Goal: Task Accomplishment & Management: Manage account settings

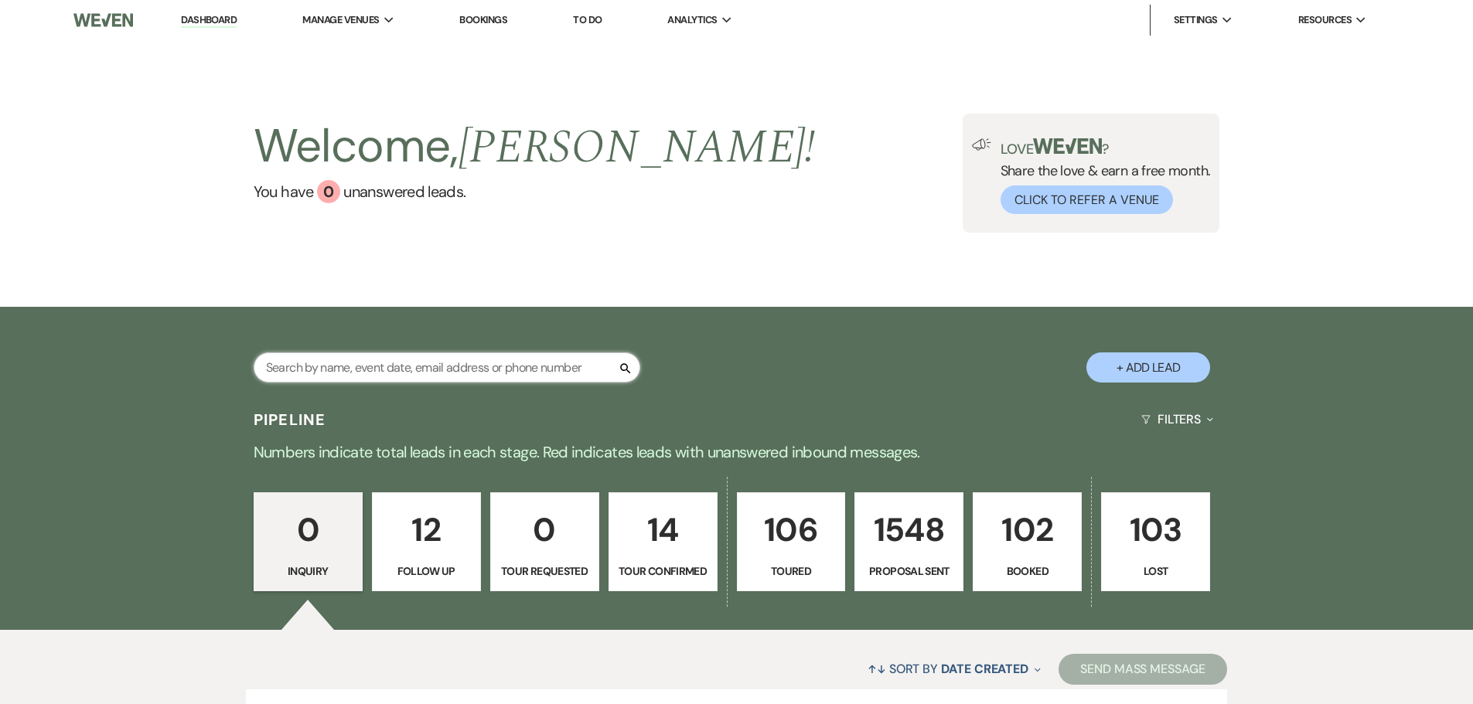
click at [477, 358] on input "text" at bounding box center [447, 368] width 387 height 30
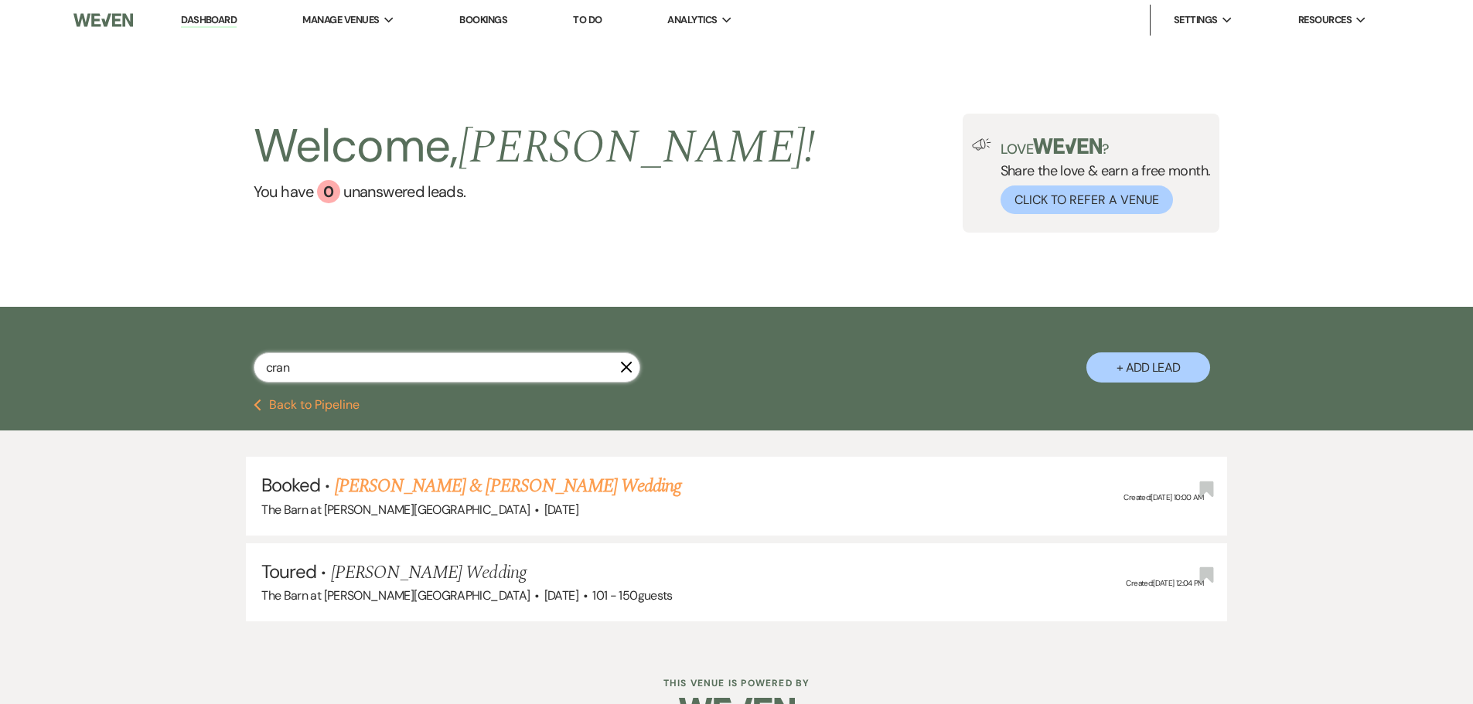
type input "cranf"
select select "5"
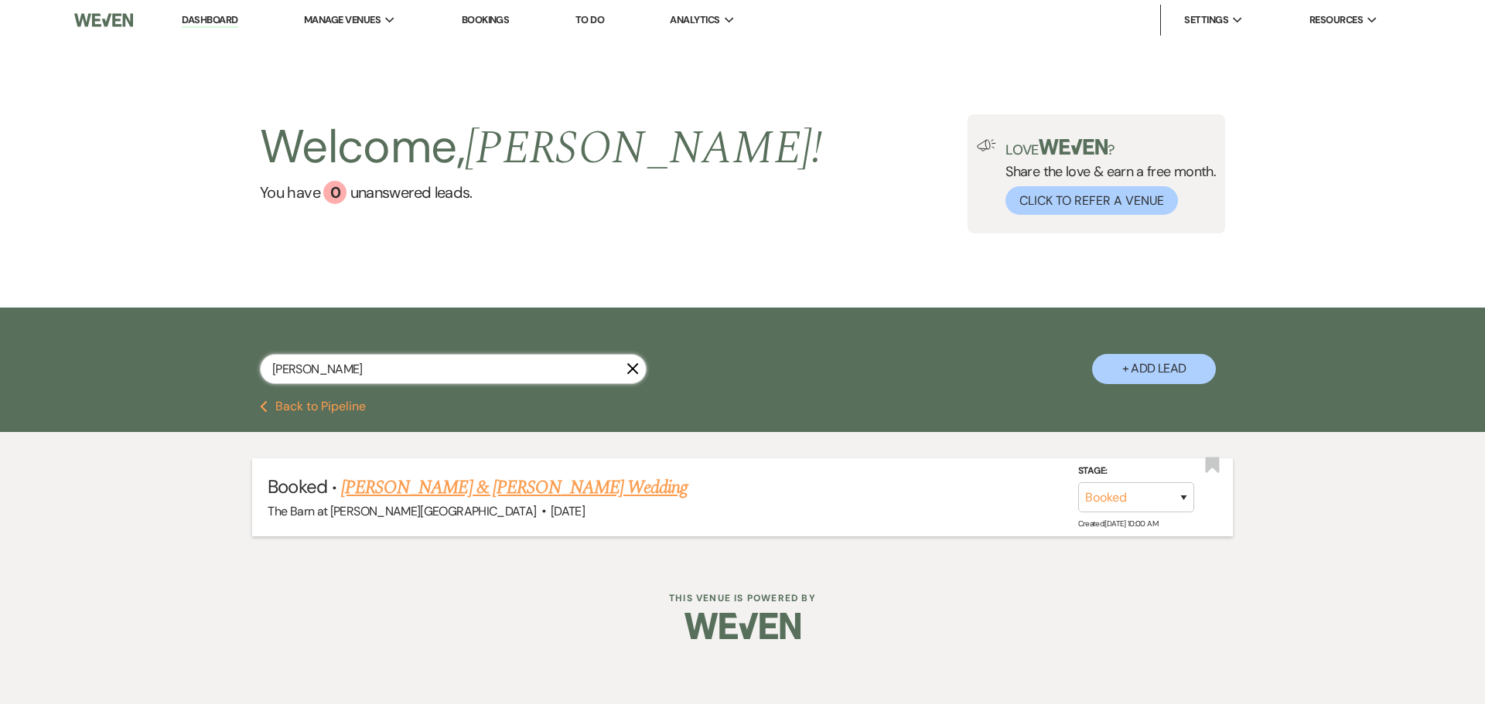
type input "cranford"
click at [478, 493] on link "Tyler Dwyer & Kendra Cranford's Wedding" at bounding box center [514, 488] width 346 height 28
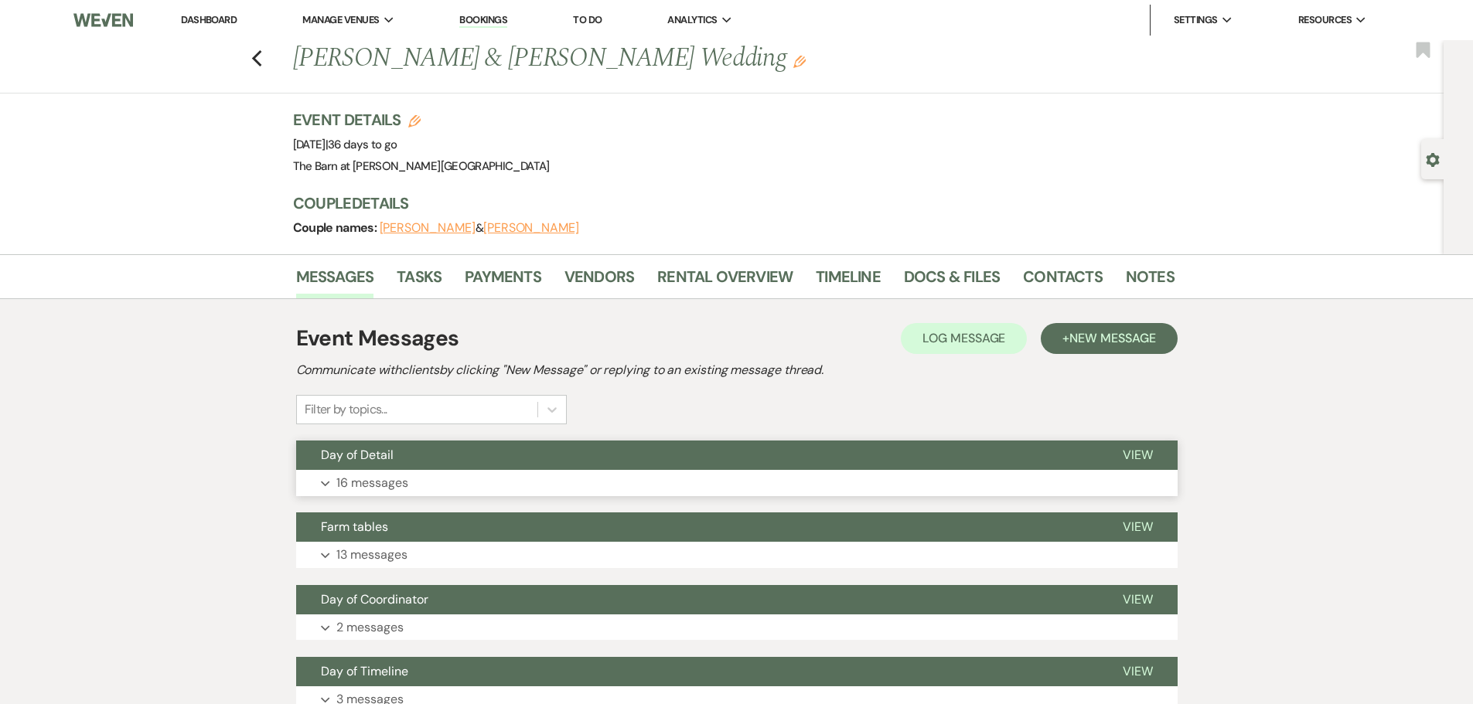
click at [385, 486] on p "16 messages" at bounding box center [372, 483] width 72 height 20
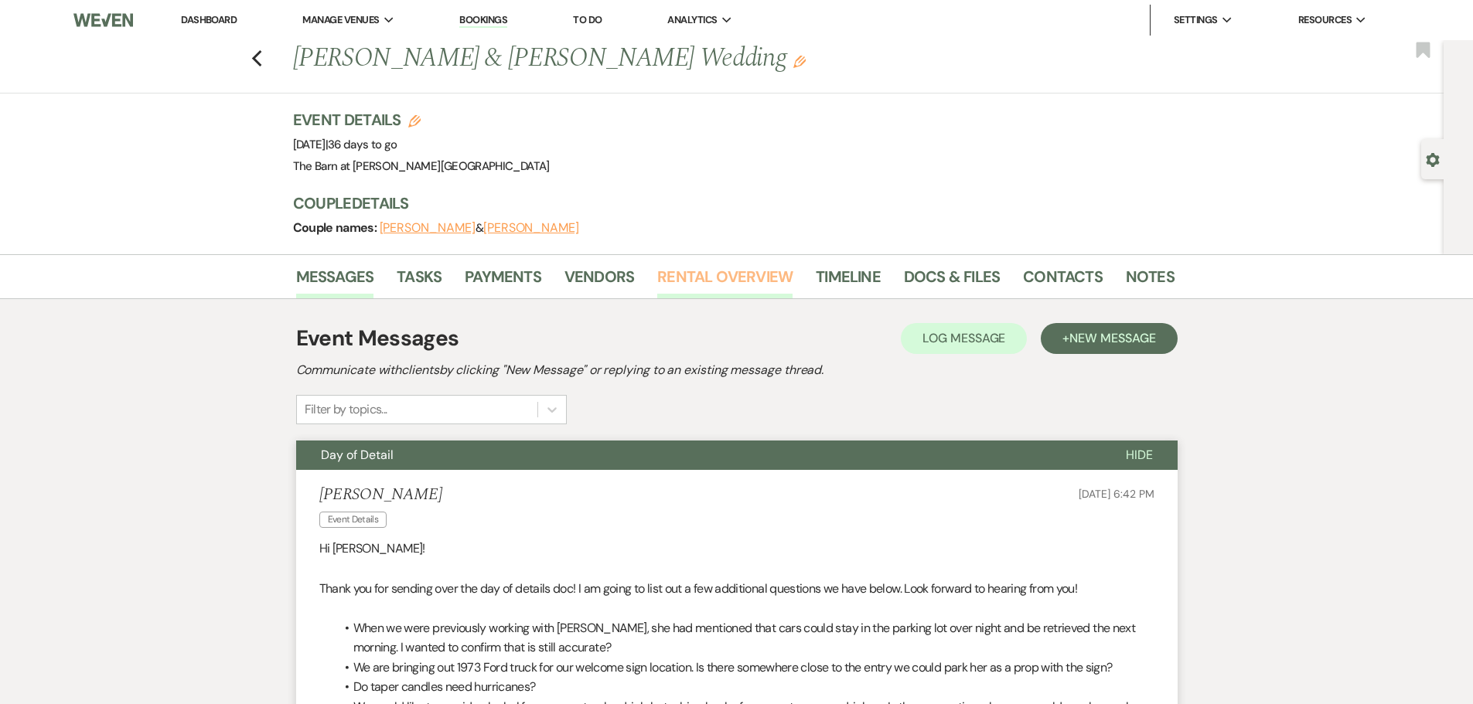
click at [742, 275] on link "Rental Overview" at bounding box center [724, 281] width 135 height 34
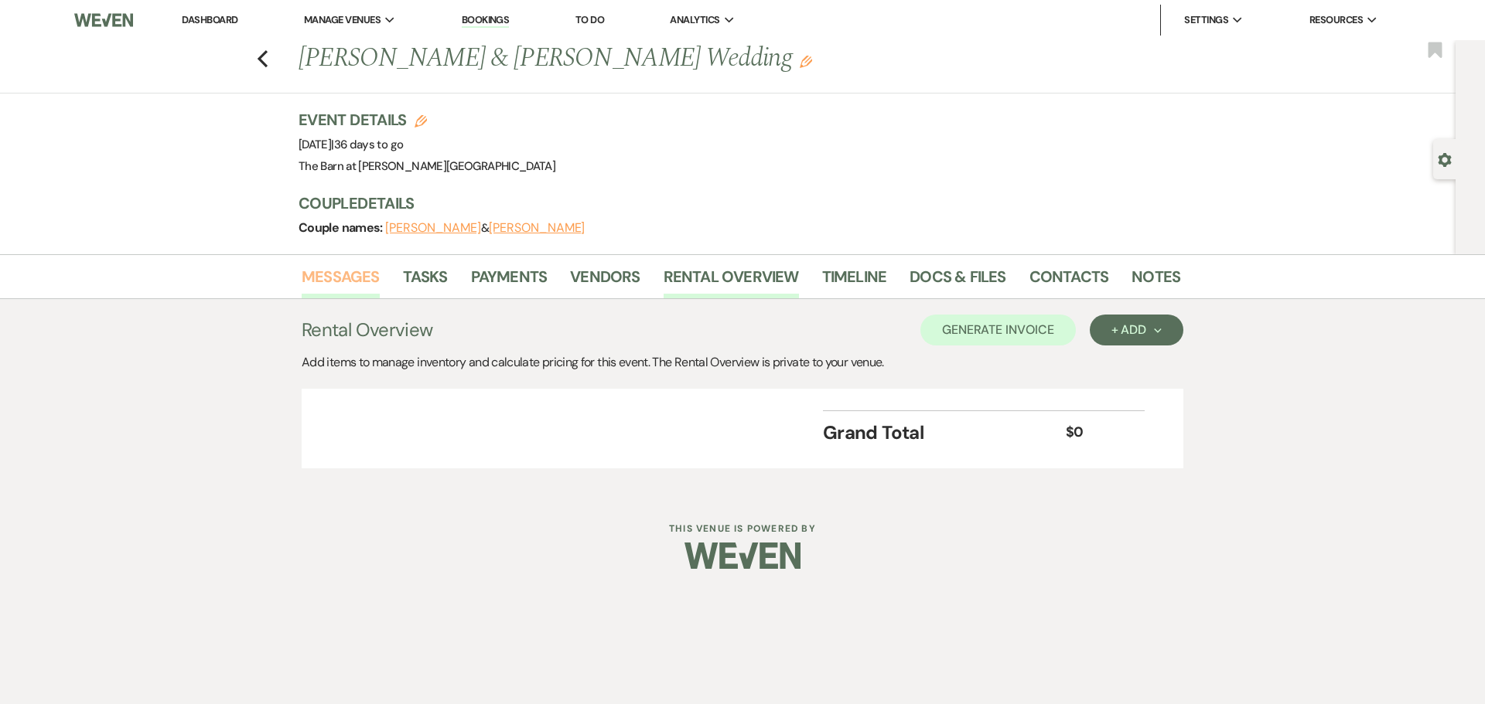
click at [356, 292] on link "Messages" at bounding box center [341, 281] width 78 height 34
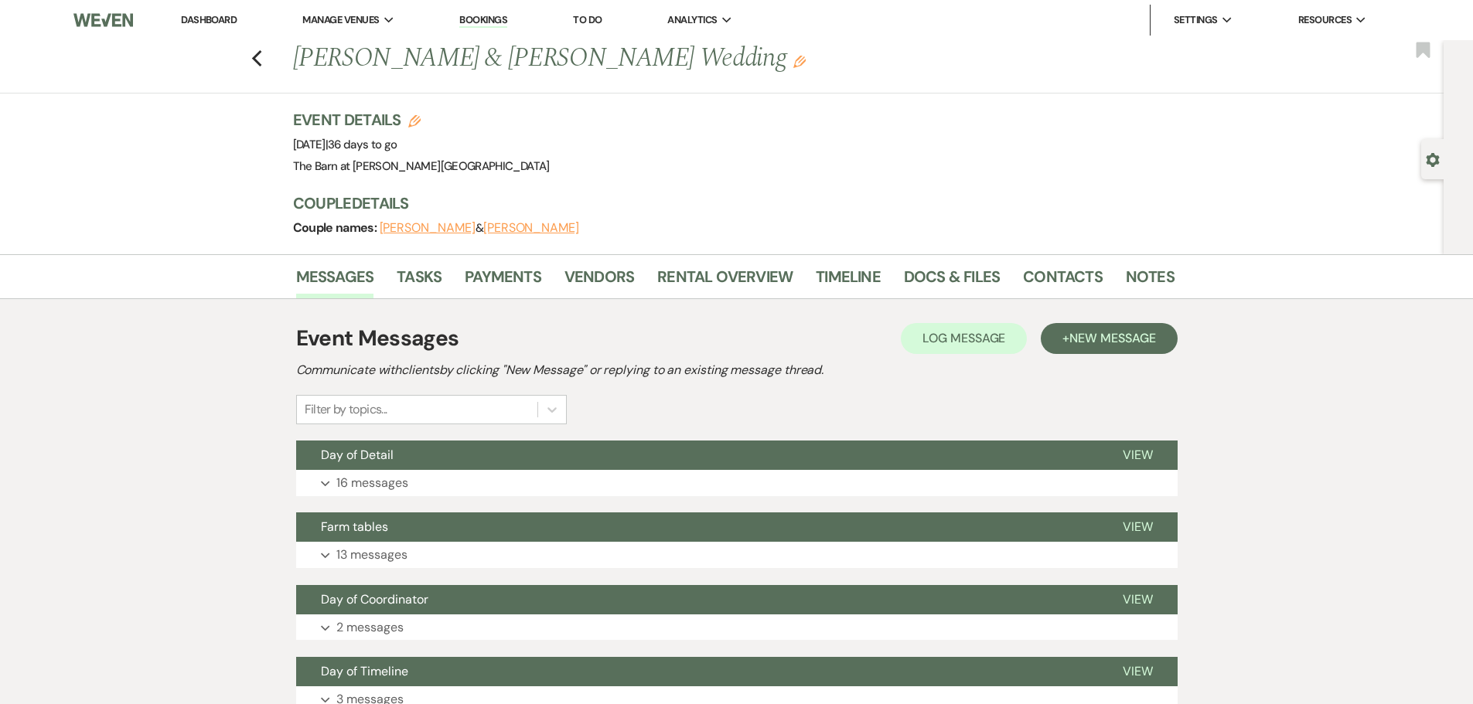
click at [219, 13] on link "Dashboard" at bounding box center [209, 19] width 56 height 13
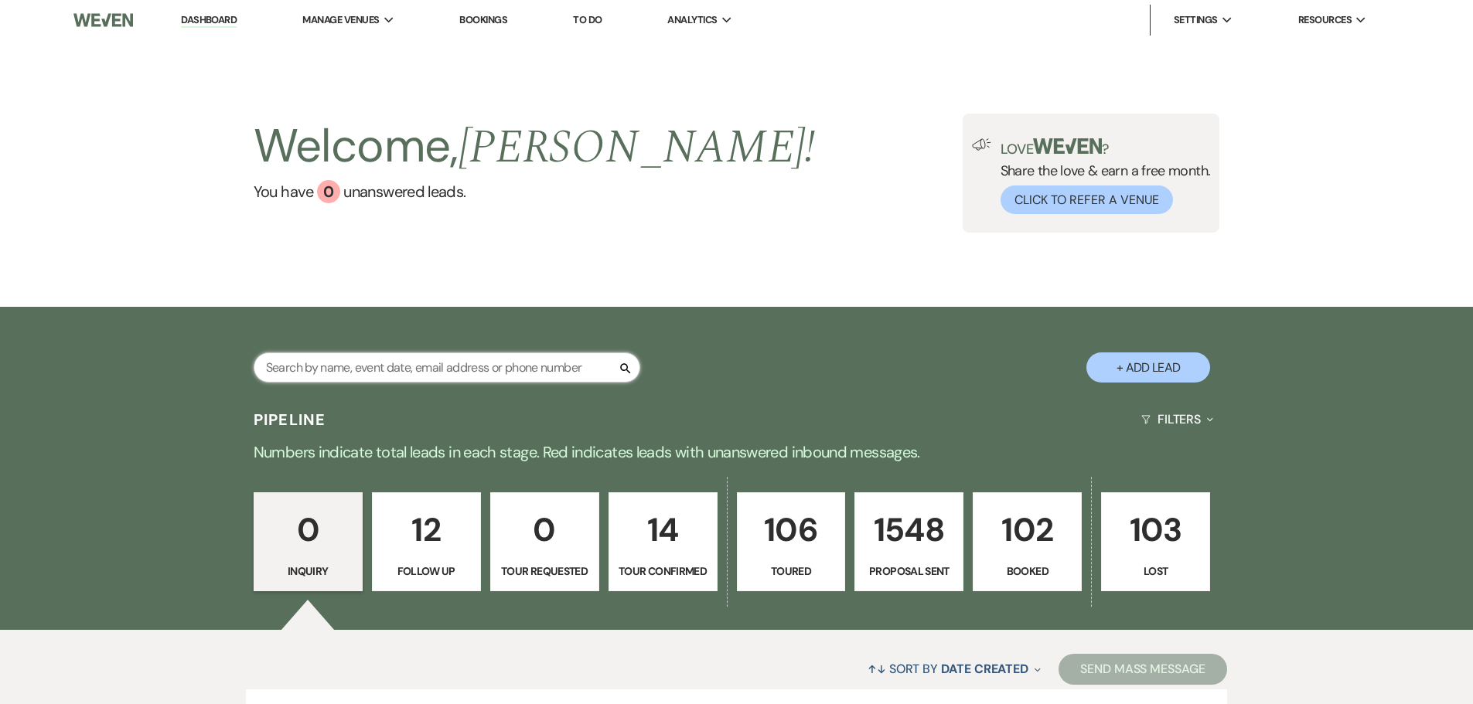
click at [318, 363] on input "text" at bounding box center [447, 368] width 387 height 30
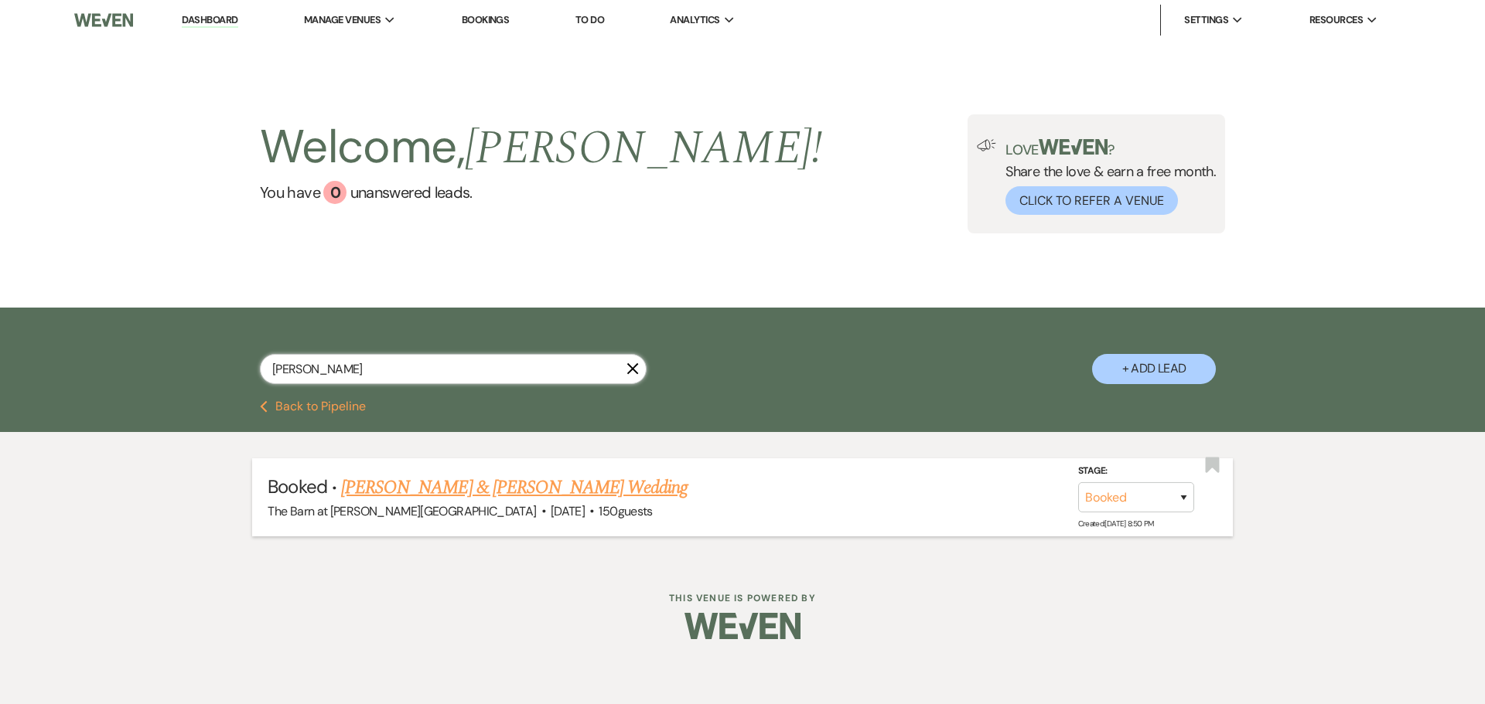
type input "pieper"
click at [470, 486] on link "Nicholas Burr & Kelsey Pieper's Wedding" at bounding box center [514, 488] width 346 height 28
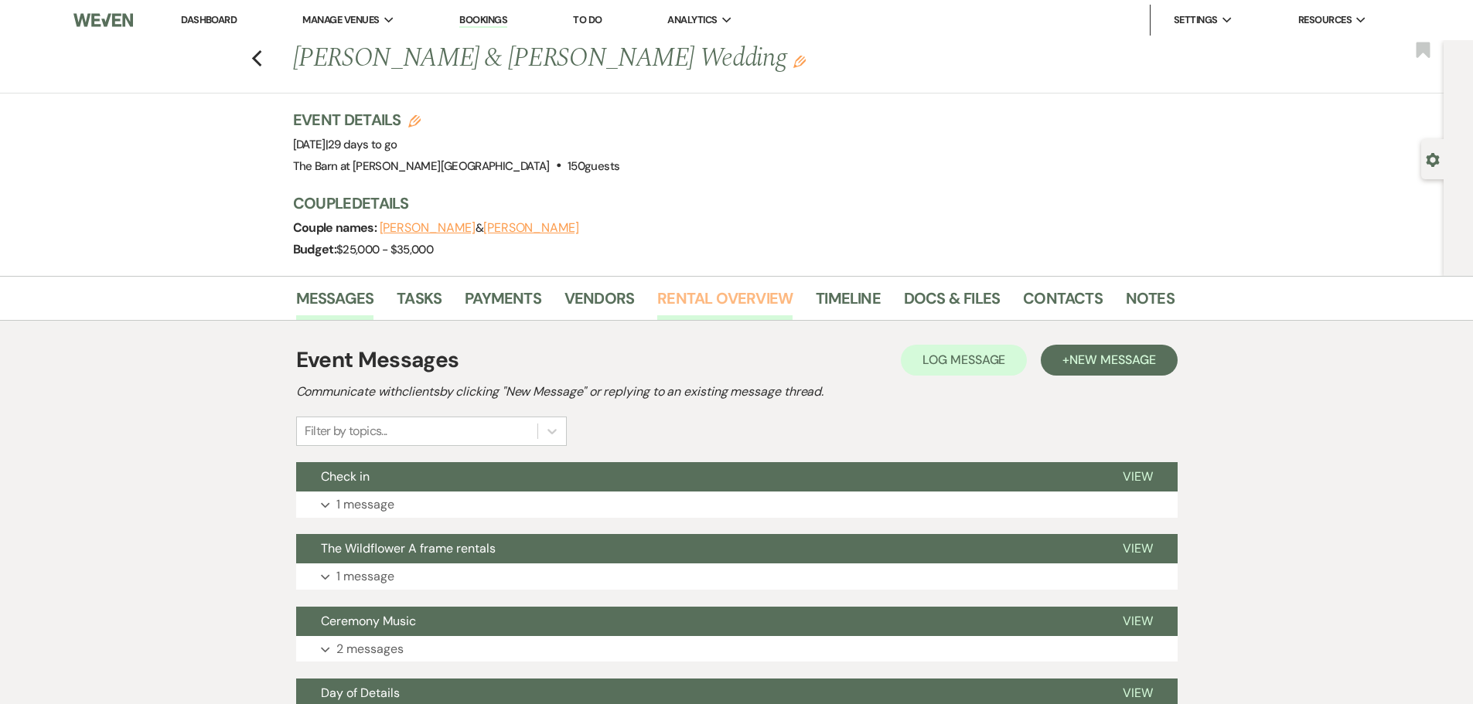
click at [715, 301] on link "Rental Overview" at bounding box center [724, 303] width 135 height 34
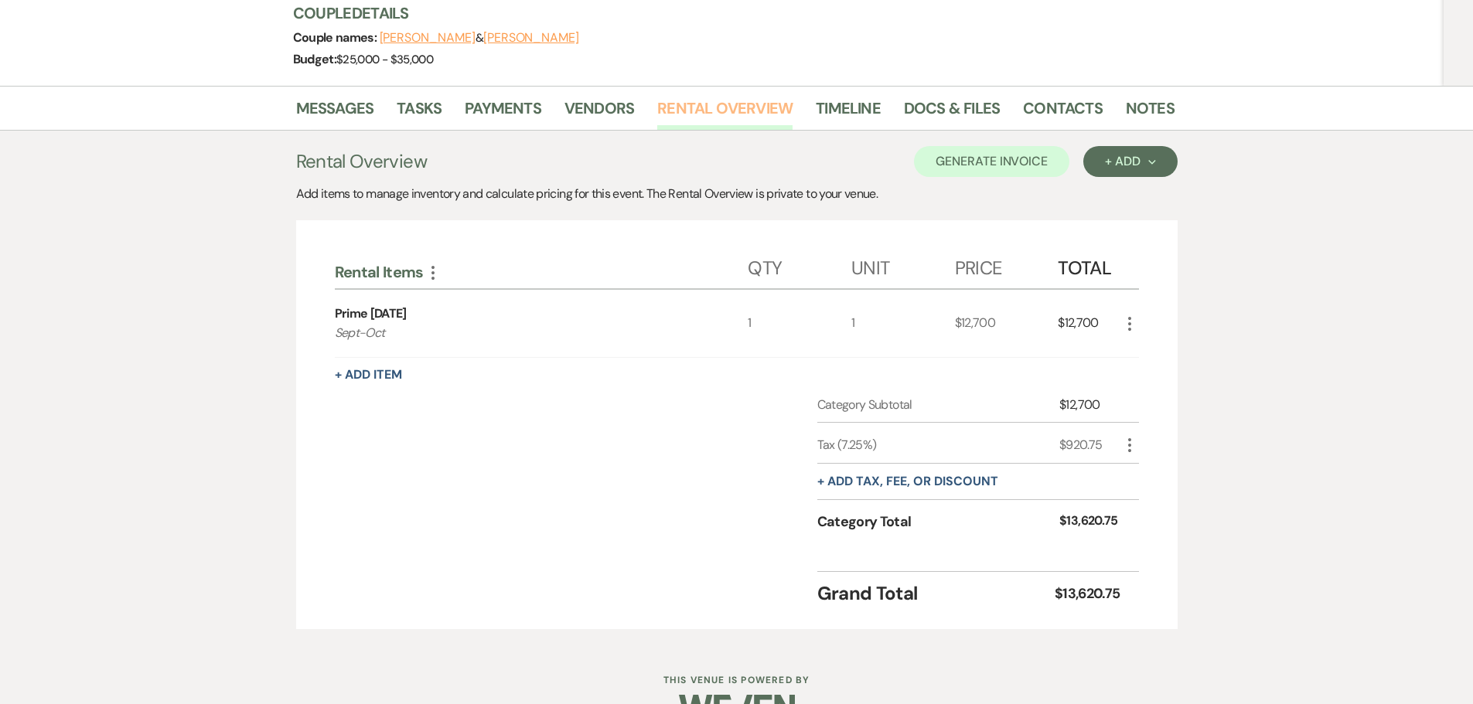
scroll to position [230, 0]
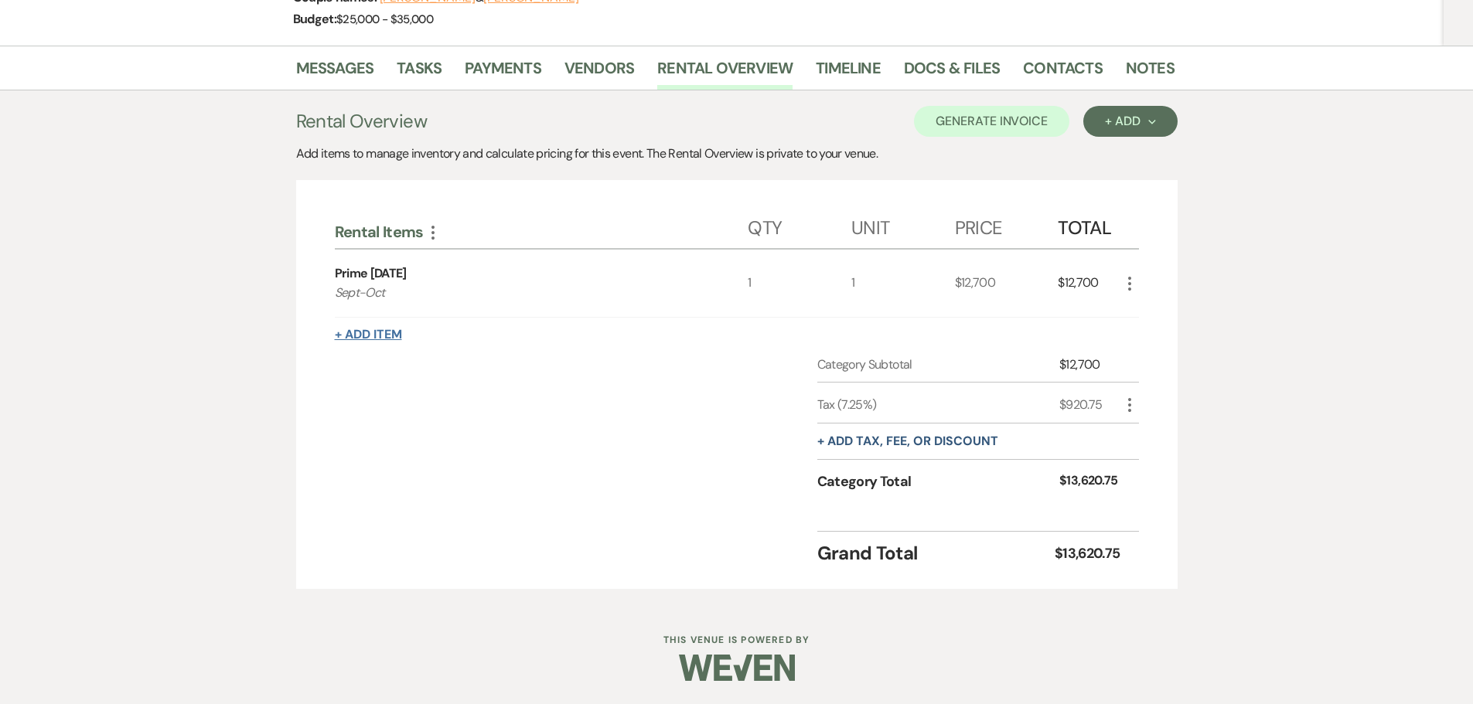
click at [363, 341] on button "+ Add Item" at bounding box center [368, 335] width 67 height 12
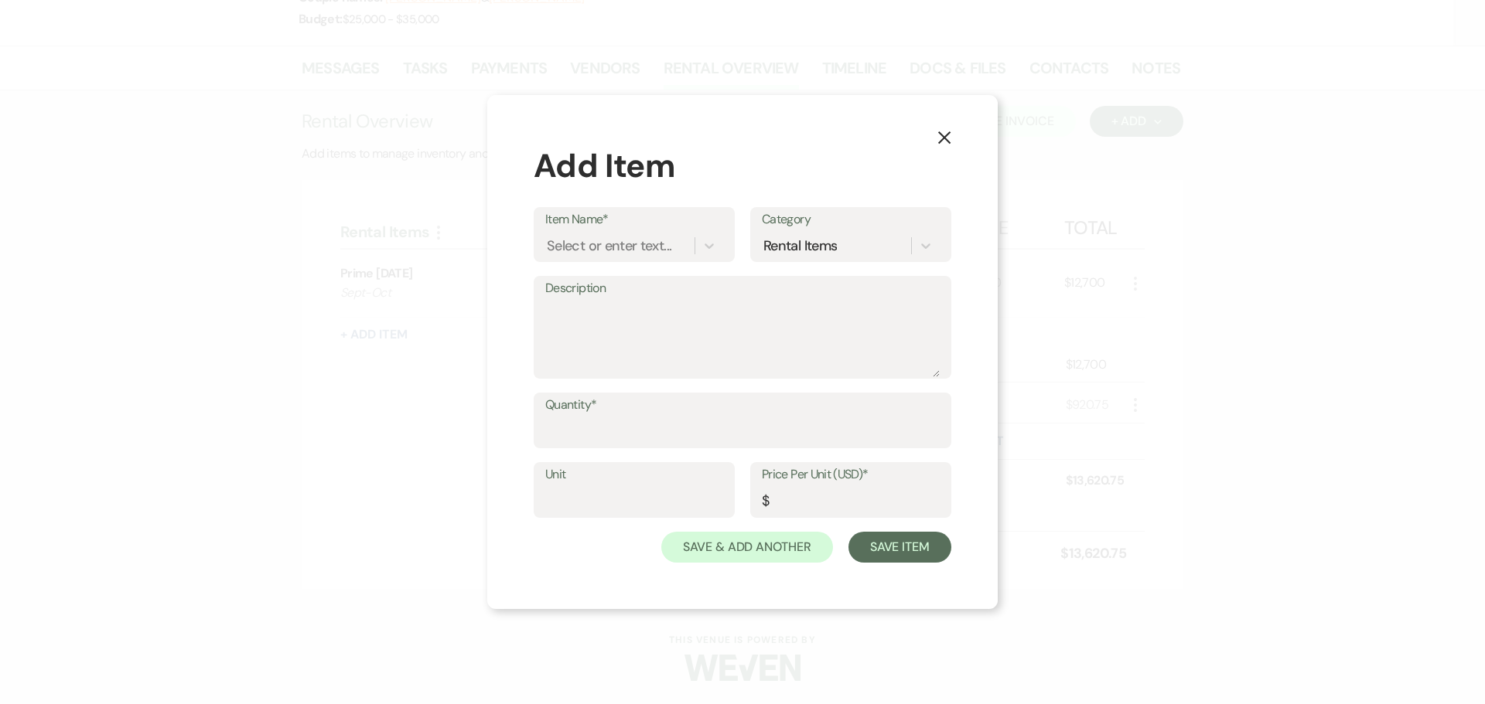
drag, startPoint x: 657, startPoint y: 268, endPoint x: 657, endPoint y: 258, distance: 10.1
click at [657, 267] on div "Item Name* Select or enter text... Category Rental Items" at bounding box center [743, 241] width 418 height 69
click at [654, 247] on div "Select or enter text..." at bounding box center [609, 246] width 125 height 21
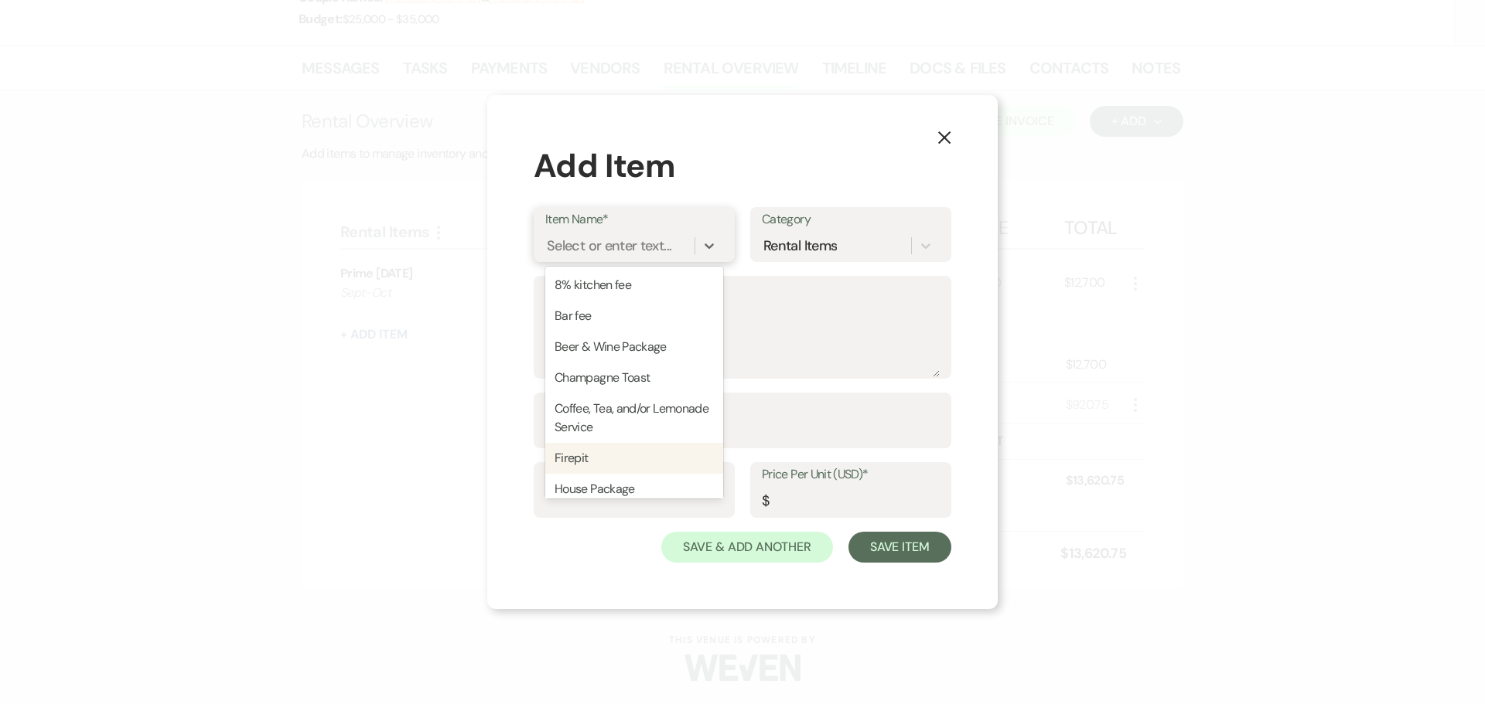
click at [616, 468] on div "Firepit" at bounding box center [634, 458] width 178 height 31
type textarea "4 hours"
type input "1"
type input "400"
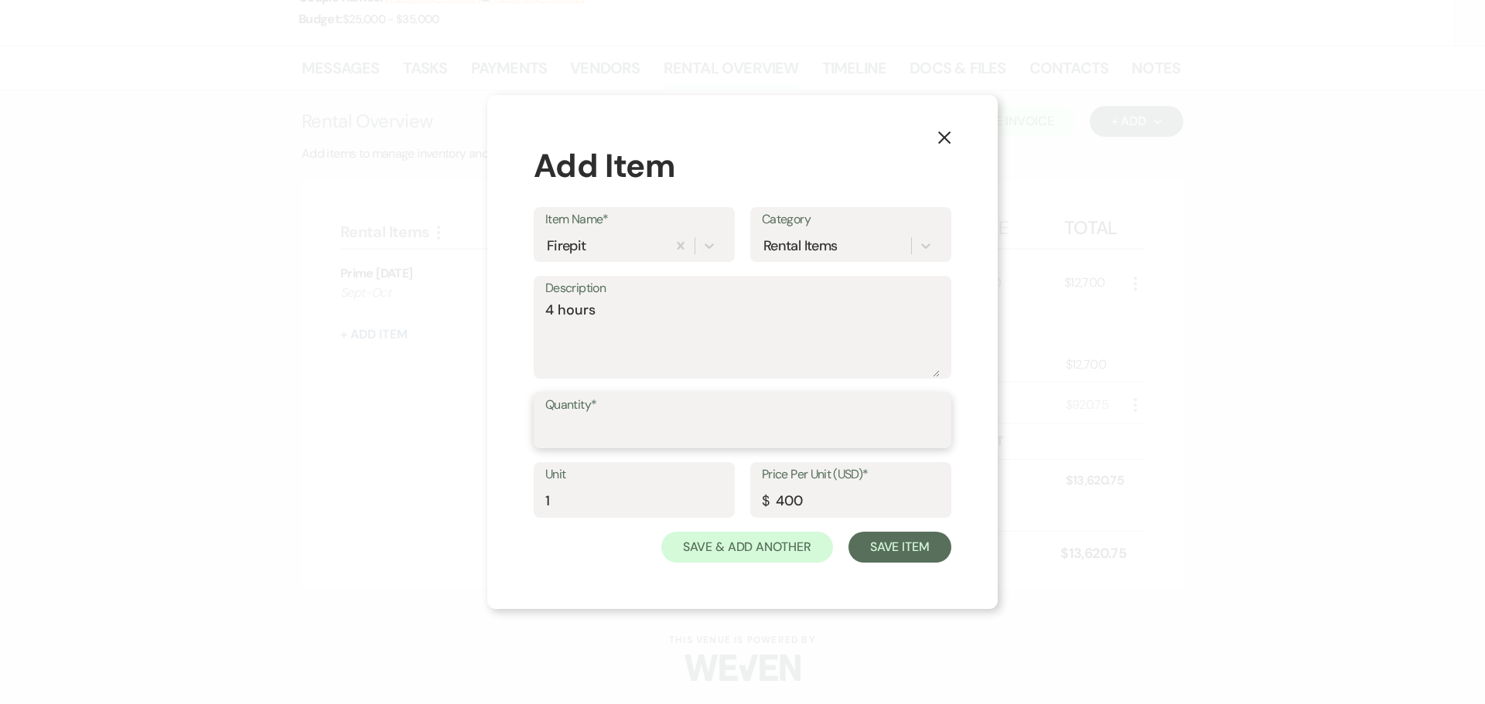
click at [633, 432] on input "Quantity*" at bounding box center [742, 432] width 394 height 30
type input "1"
click at [889, 559] on button "Save Item" at bounding box center [899, 547] width 103 height 31
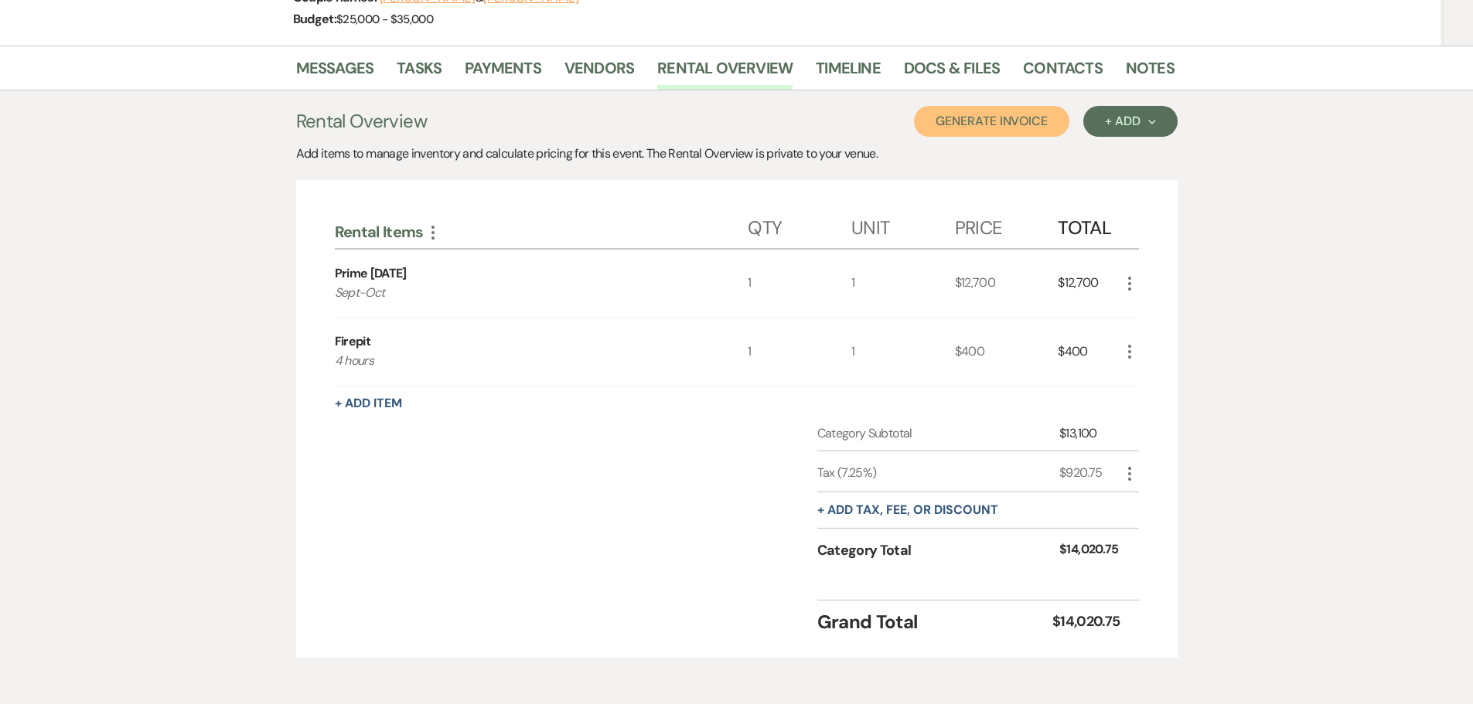
click at [970, 128] on button "Generate Invoice" at bounding box center [991, 121] width 155 height 31
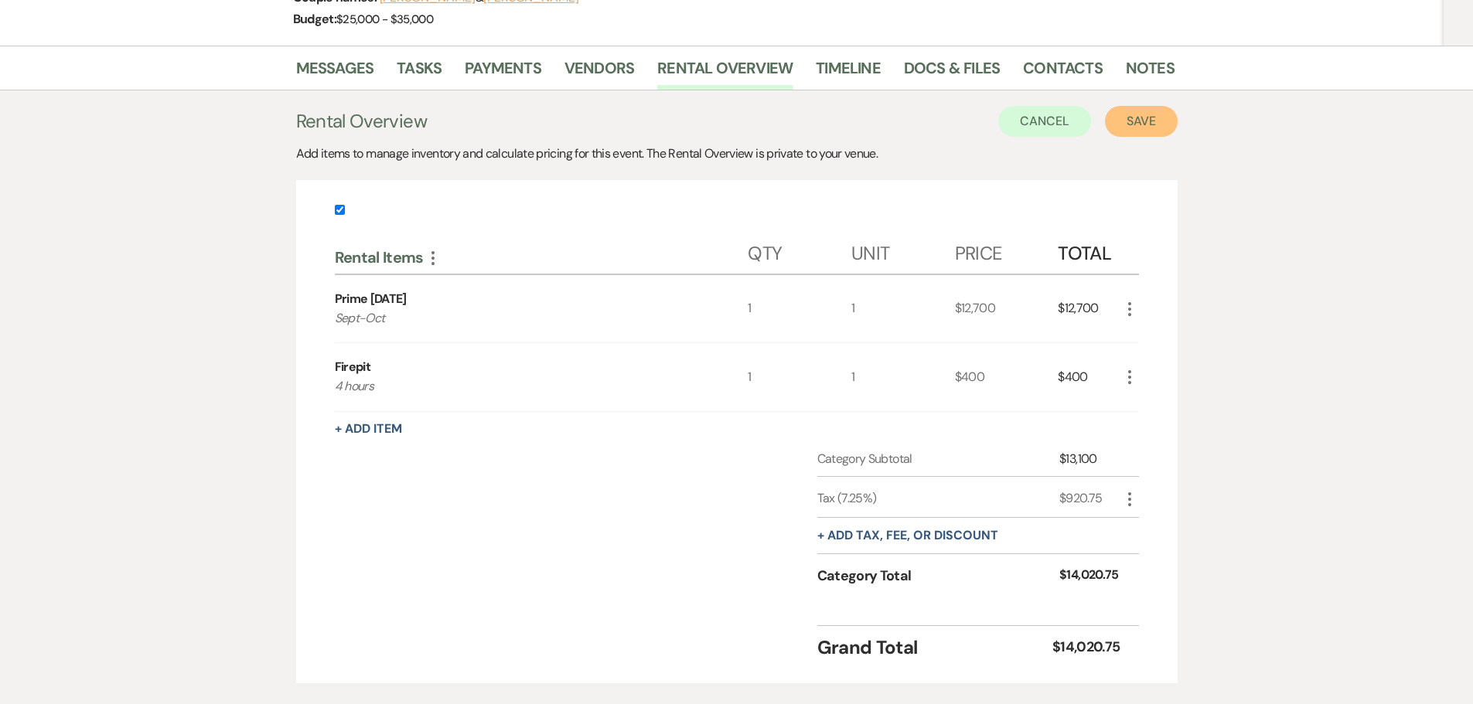
click at [1137, 129] on button "Save" at bounding box center [1141, 121] width 73 height 31
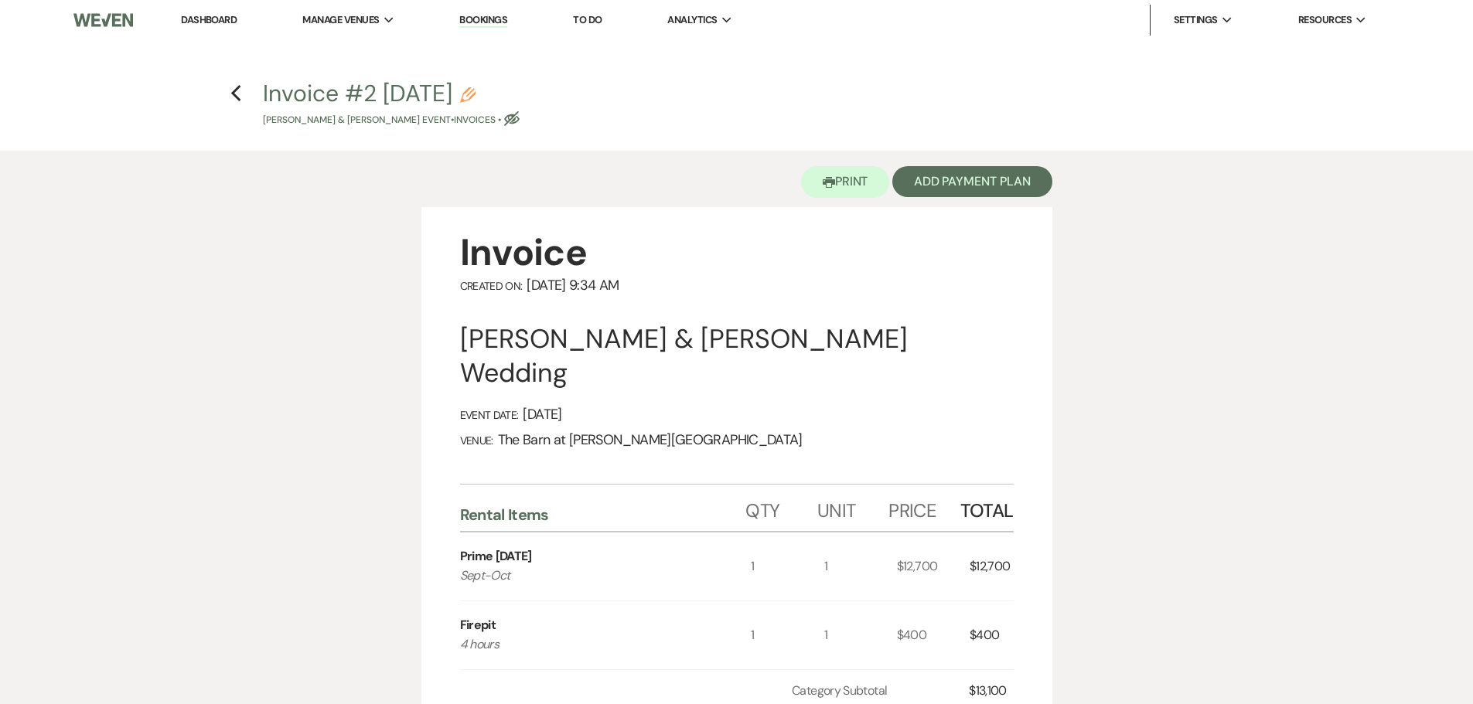
click at [507, 121] on p "Nicholas Burr & Kelsey Pieper's Event • Invoices • Eye Blocked" at bounding box center [391, 120] width 257 height 15
select select "22"
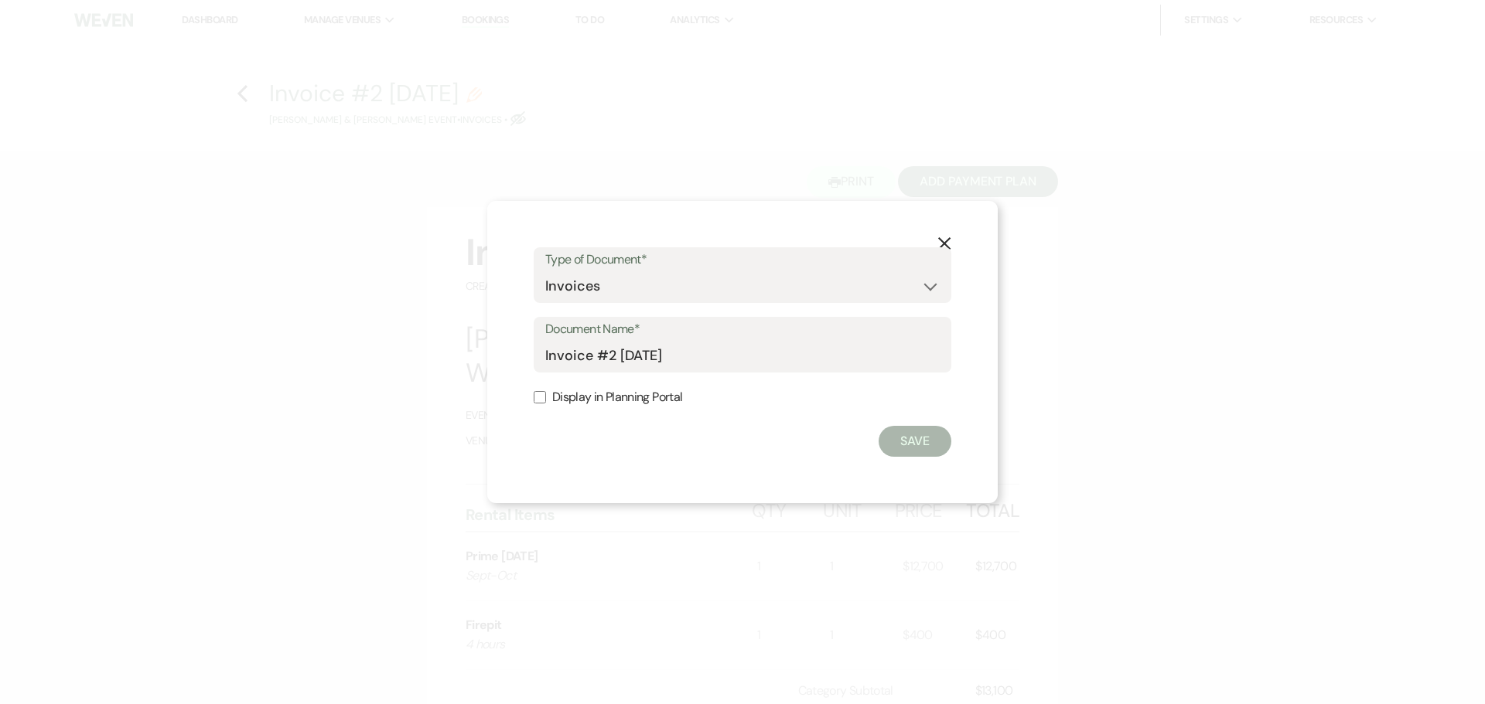
click at [545, 406] on label "Display in Planning Portal" at bounding box center [743, 398] width 418 height 22
click at [545, 404] on input "Display in Planning Portal" at bounding box center [540, 397] width 12 height 12
checkbox input "true"
click at [941, 445] on button "Save" at bounding box center [914, 441] width 73 height 31
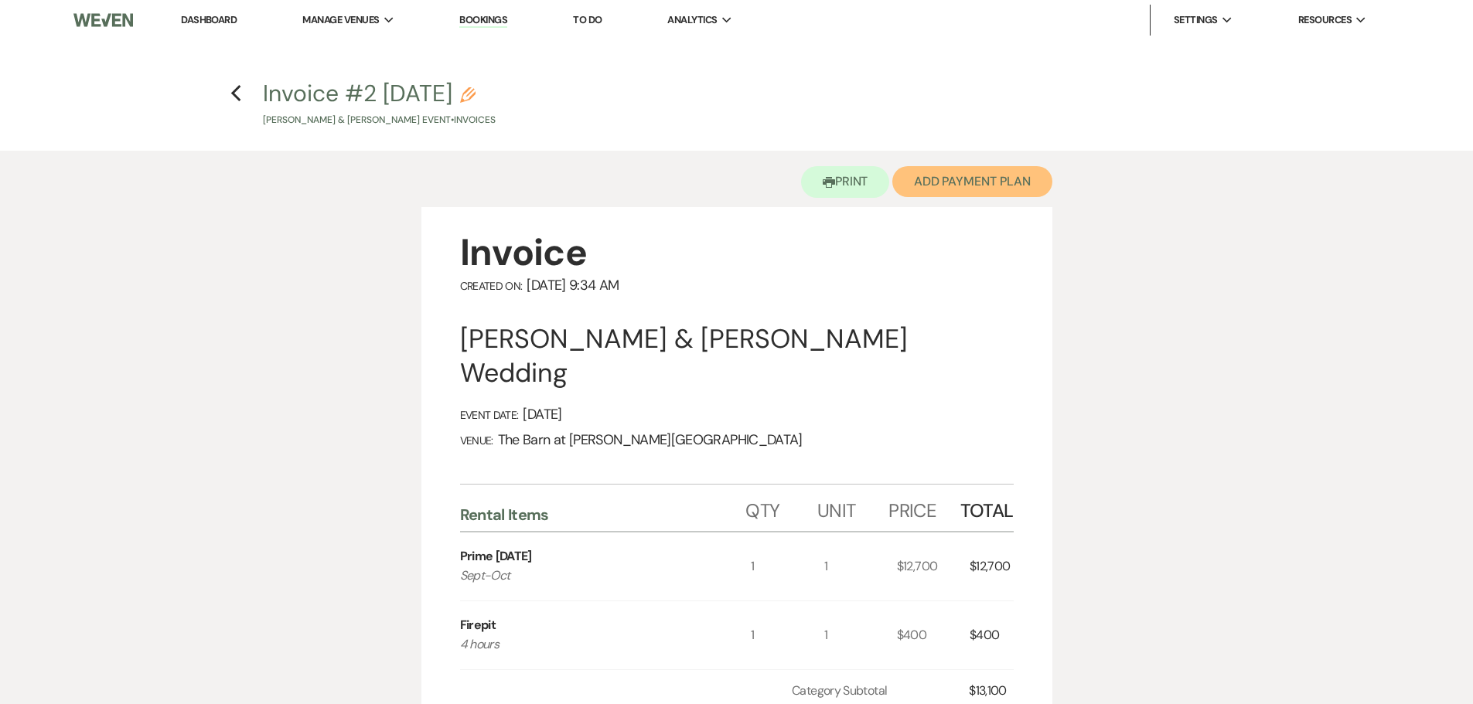
click at [1012, 187] on button "Add Payment Plan" at bounding box center [972, 181] width 160 height 31
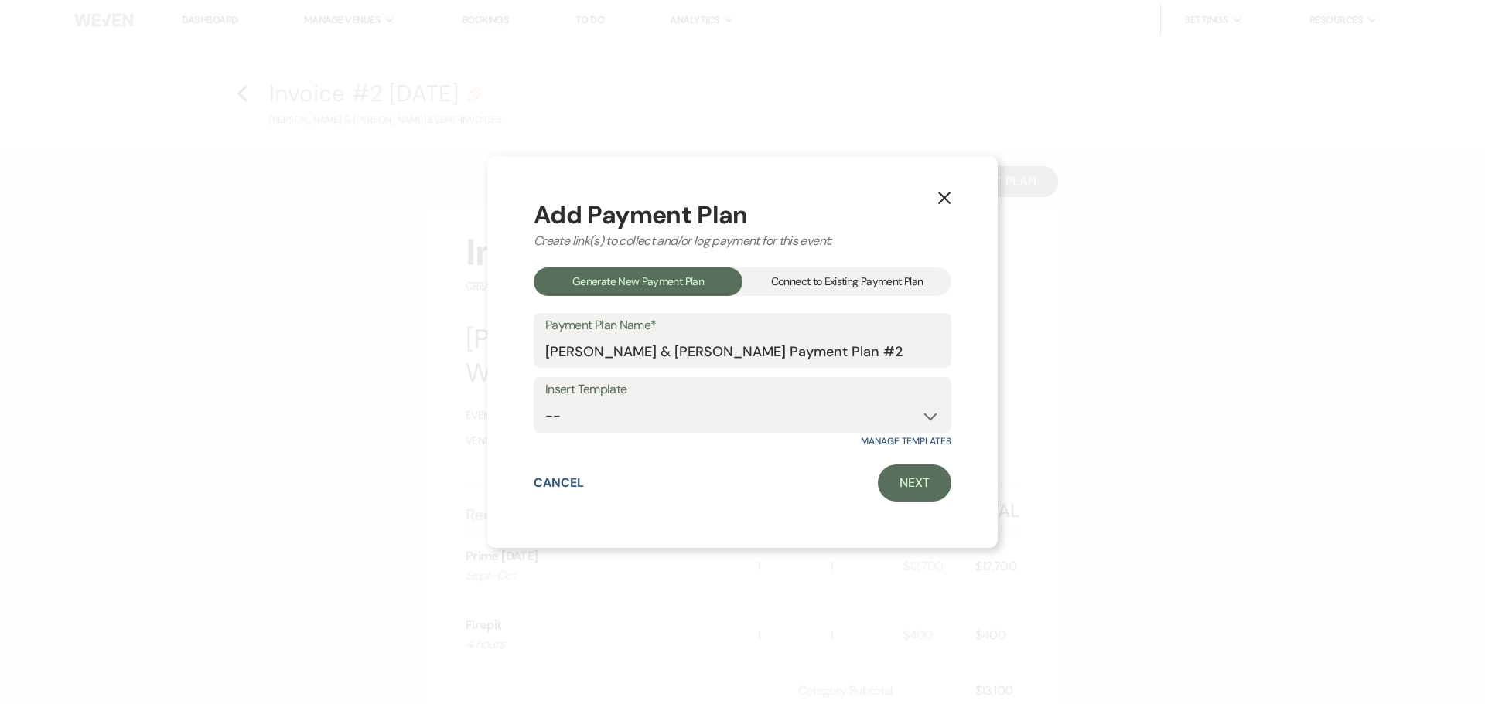
click at [781, 287] on div "Connect to Existing Payment Plan" at bounding box center [846, 282] width 209 height 29
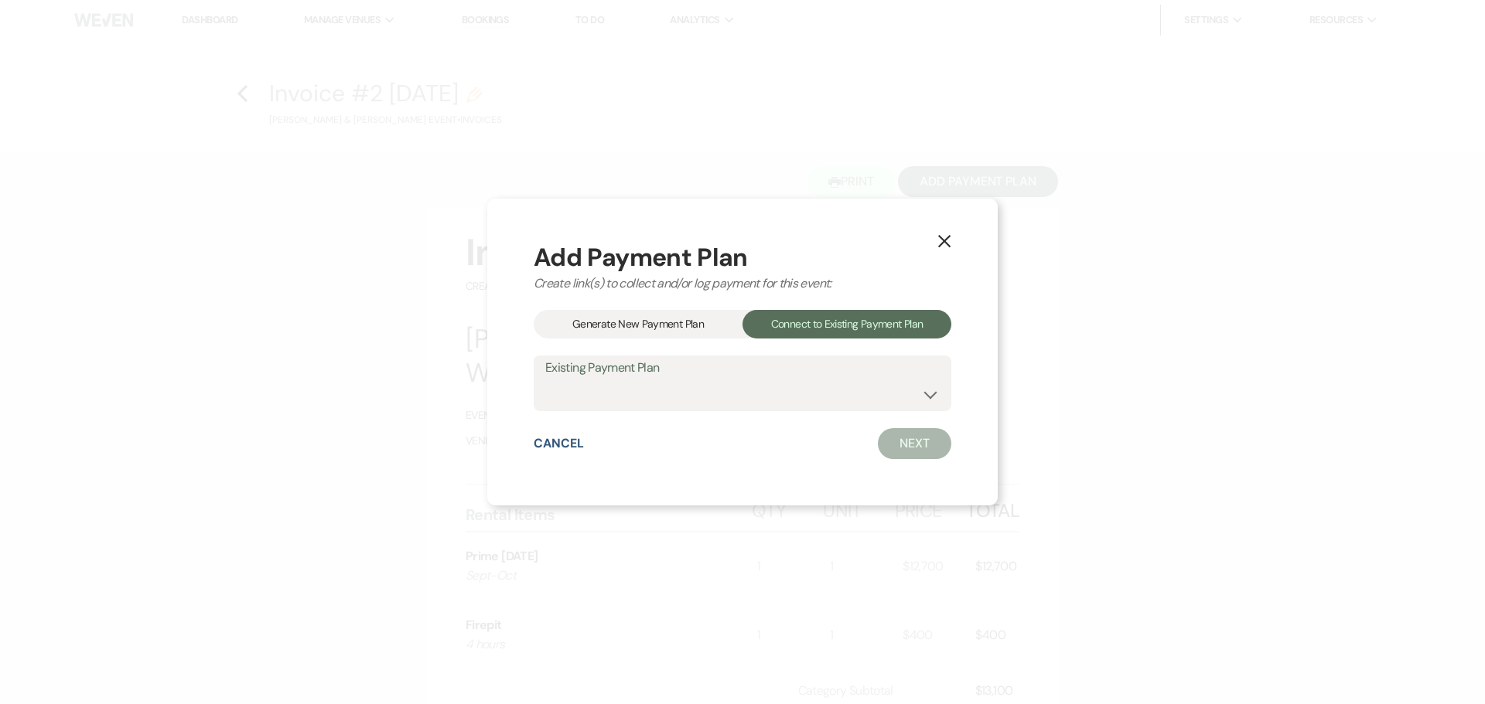
click at [776, 409] on div "Existing Payment Plan Nicholas Burr & Kelsey Pieper's Payment Plan #1" at bounding box center [743, 384] width 418 height 56
drag, startPoint x: 772, startPoint y: 396, endPoint x: 769, endPoint y: 409, distance: 13.3
click at [772, 396] on select "Nicholas Burr & Kelsey Pieper's Payment Plan #1" at bounding box center [742, 395] width 394 height 30
select select "16610"
click at [545, 380] on select "Nicholas Burr & Kelsey Pieper's Payment Plan #1" at bounding box center [742, 395] width 394 height 30
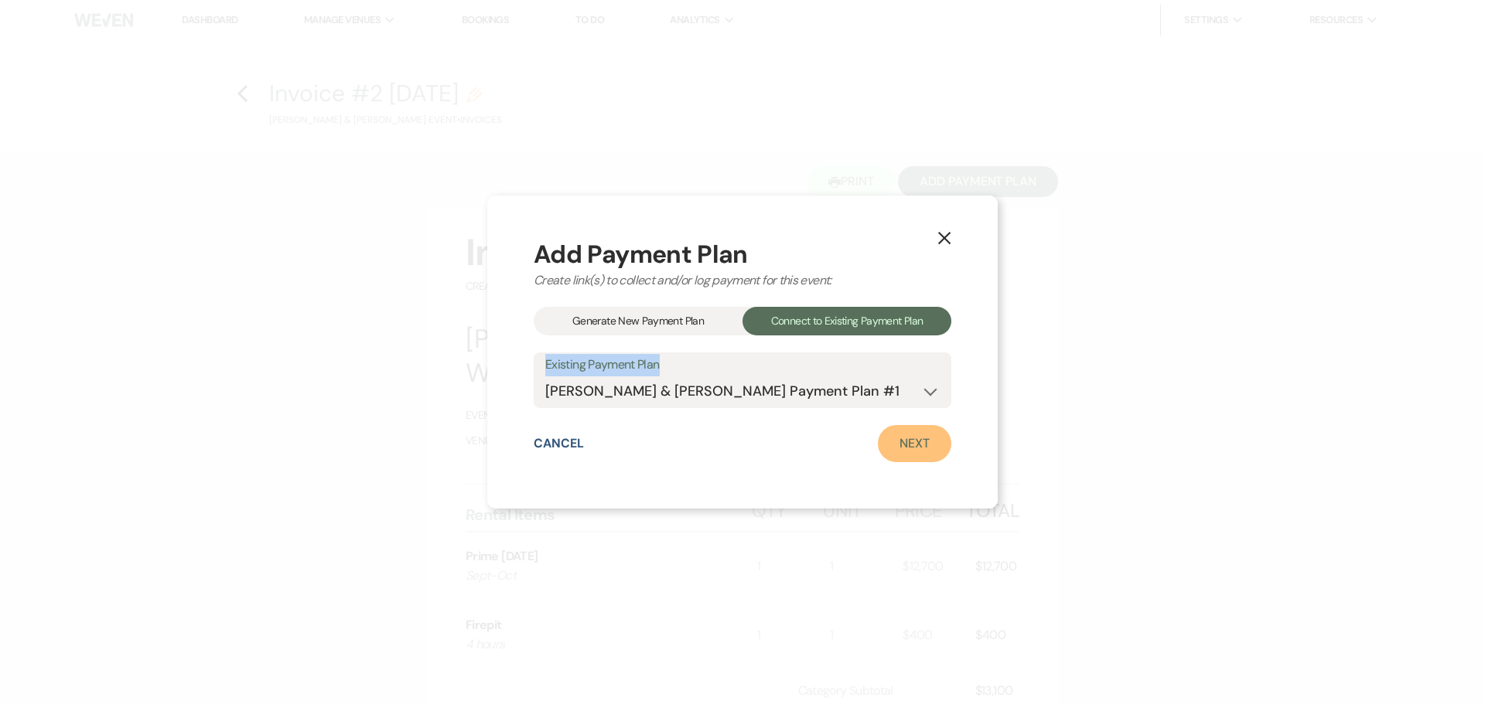
click at [889, 447] on link "Next" at bounding box center [914, 443] width 73 height 37
select select "28795"
select select "1"
select select "true"
select select "2"
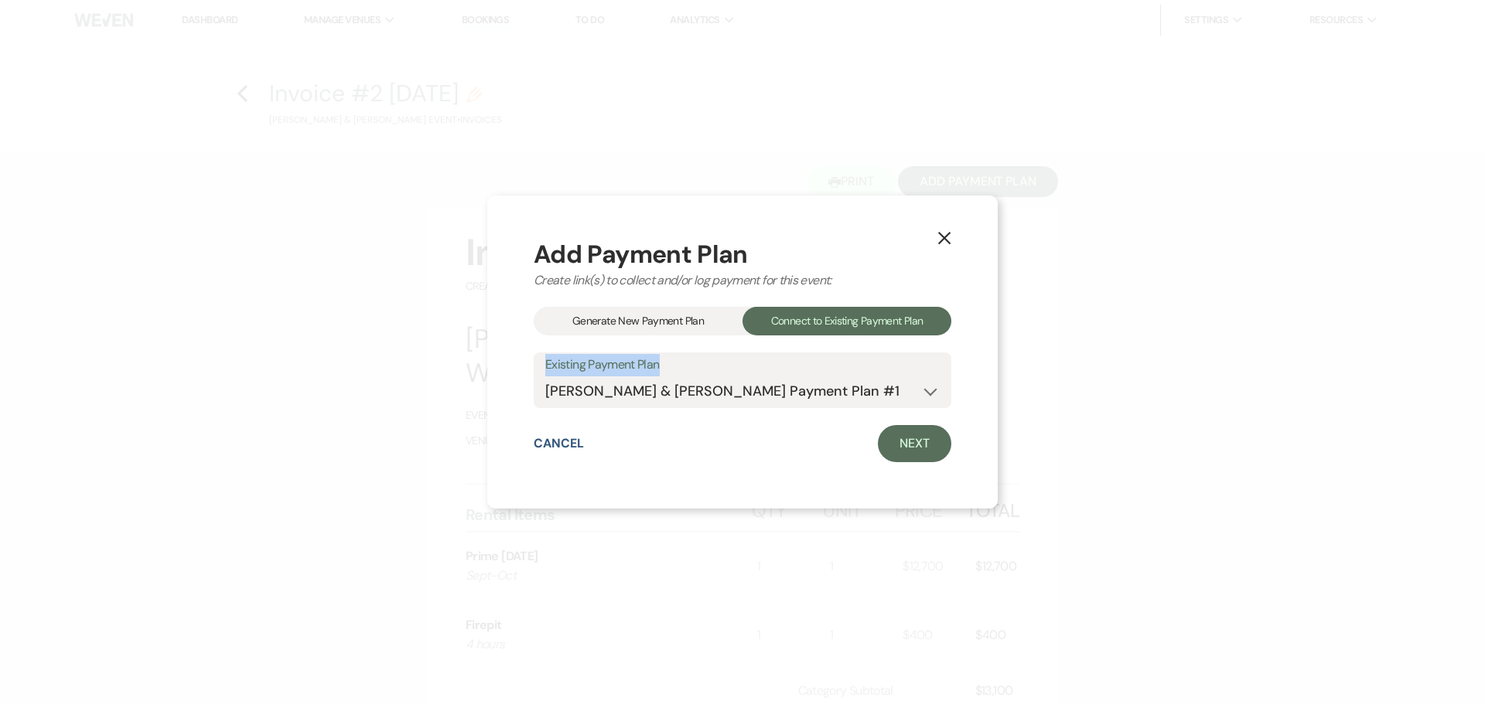
select select "flat"
select select "false"
select select "both"
select select "weeks"
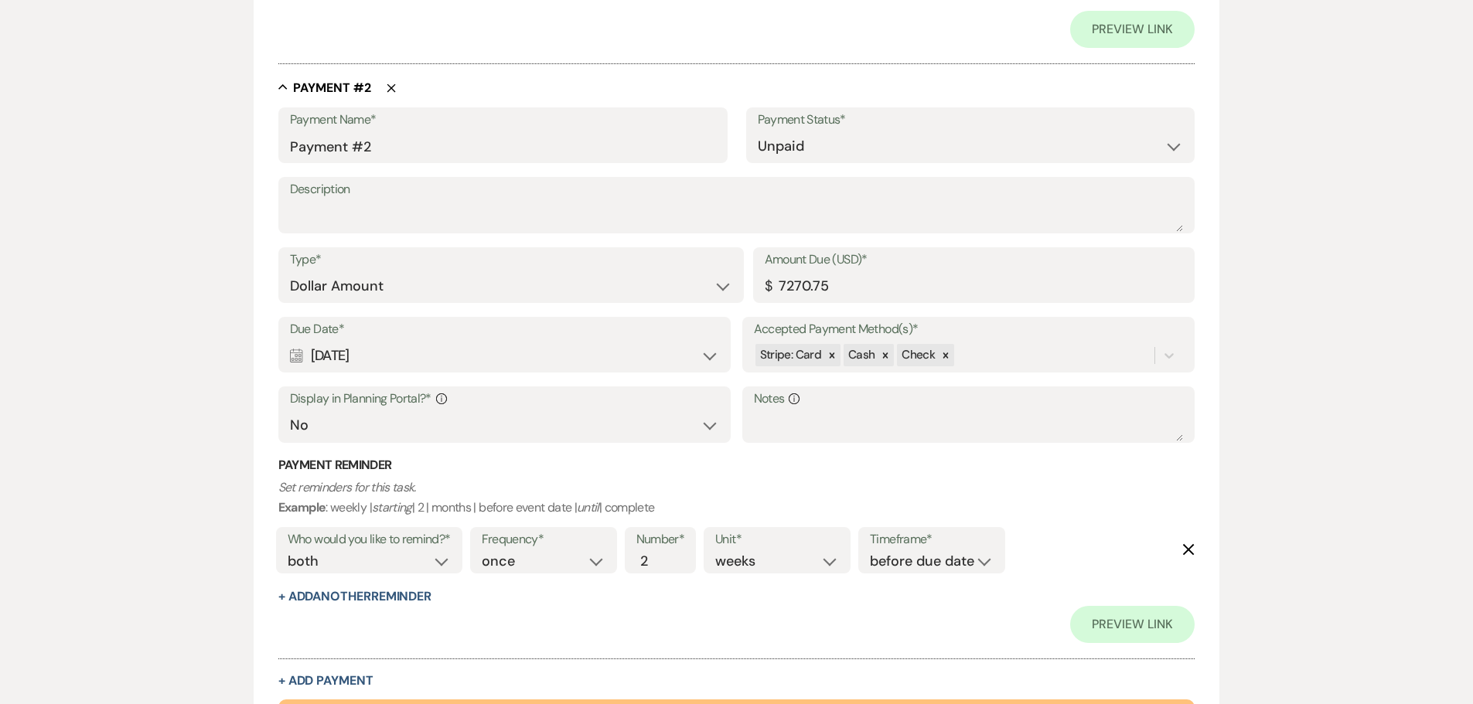
scroll to position [964, 0]
drag, startPoint x: 854, startPoint y: 289, endPoint x: 786, endPoint y: 292, distance: 68.1
click at [786, 292] on input "7270.75" at bounding box center [974, 287] width 419 height 30
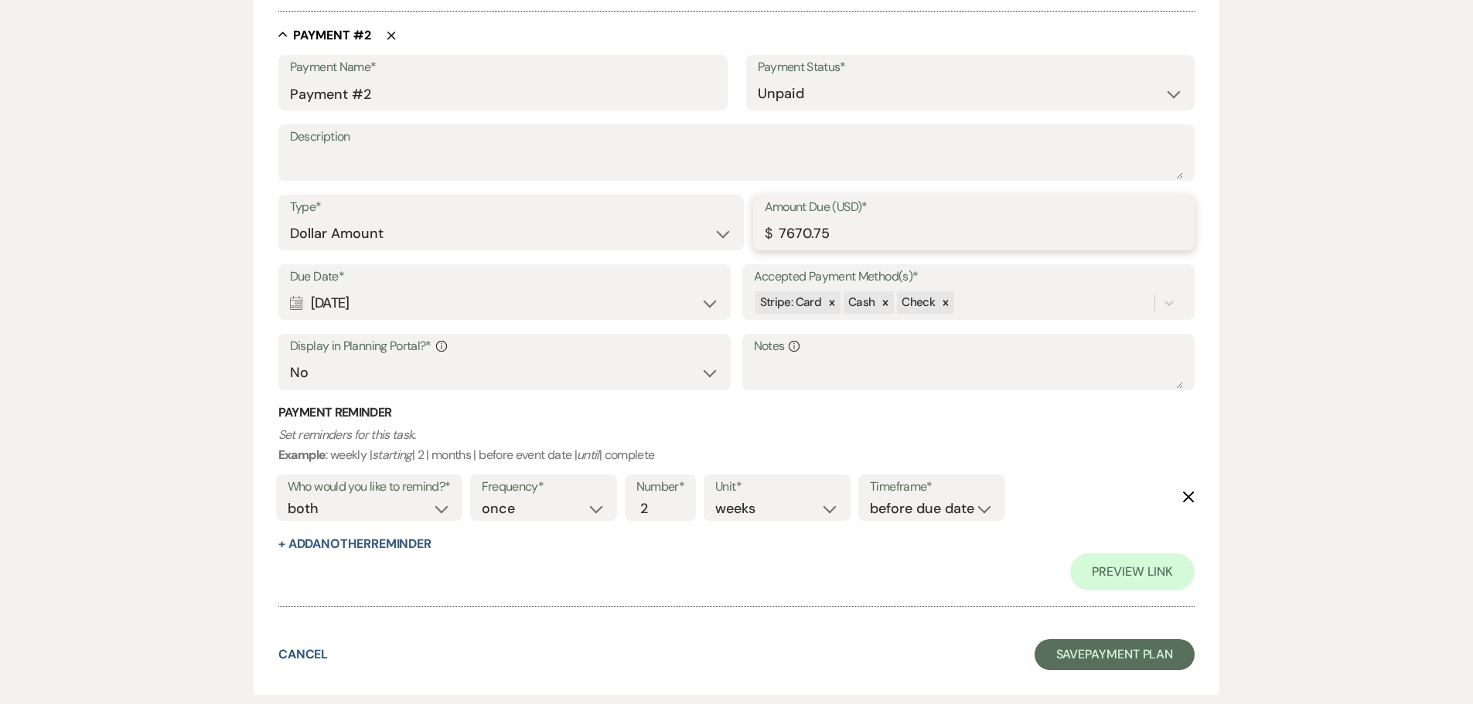
scroll to position [1108, 0]
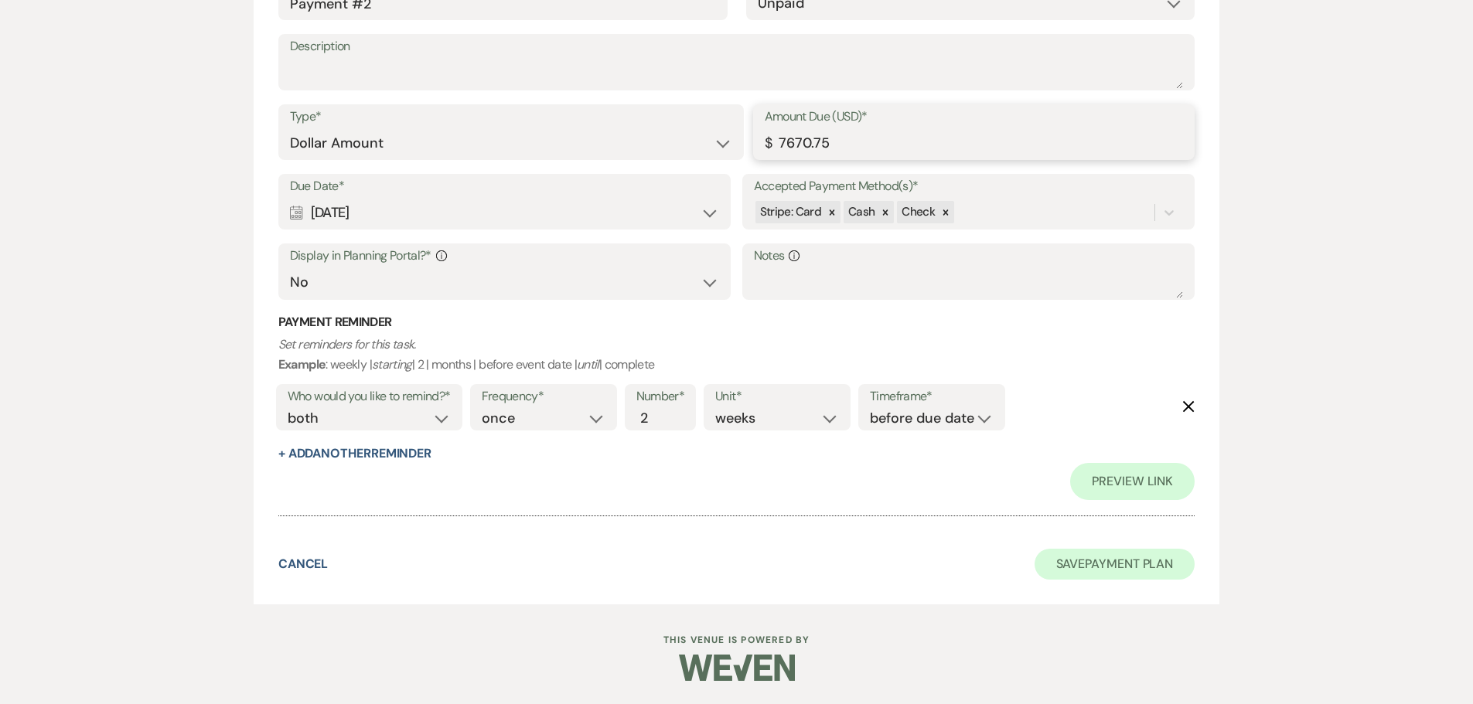
type input "7670.75"
click at [1086, 569] on button "Save Payment Plan" at bounding box center [1115, 564] width 161 height 31
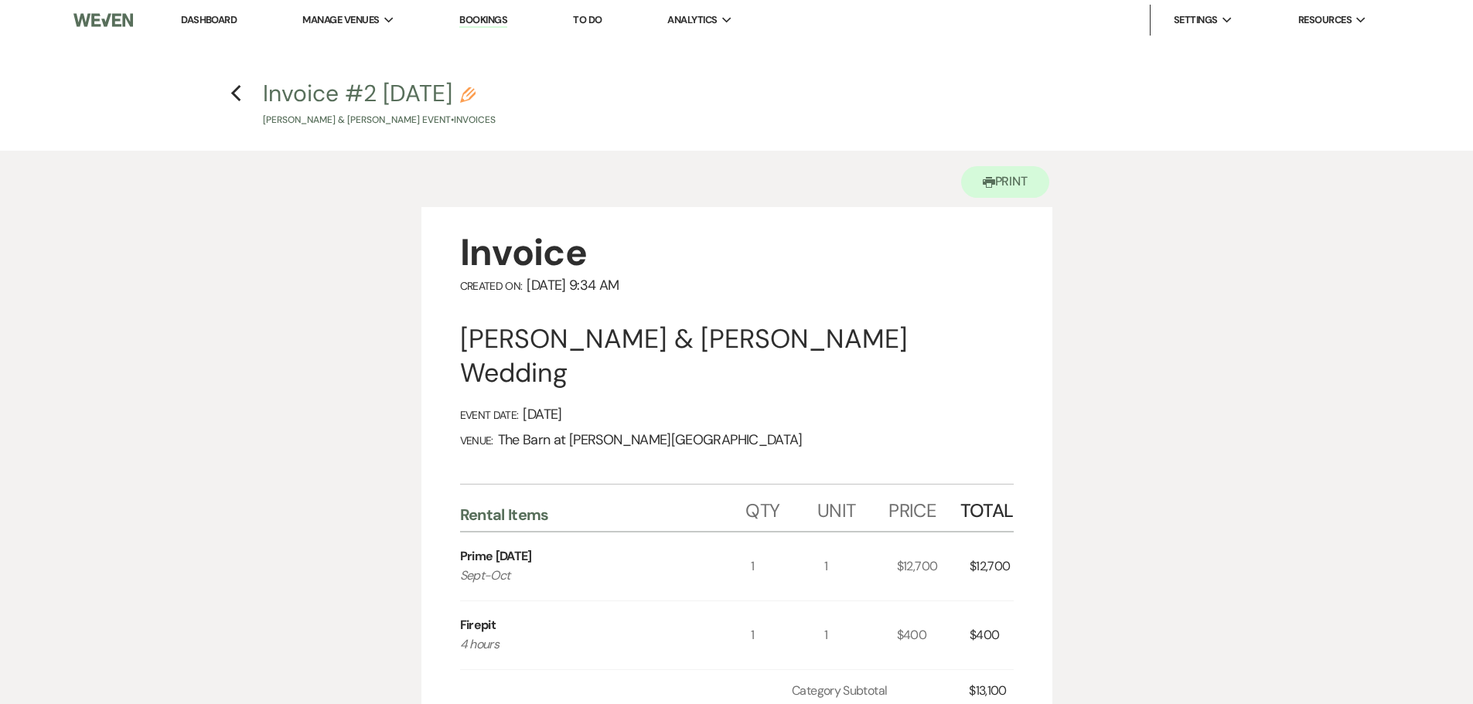
click at [203, 21] on link "Dashboard" at bounding box center [209, 19] width 56 height 13
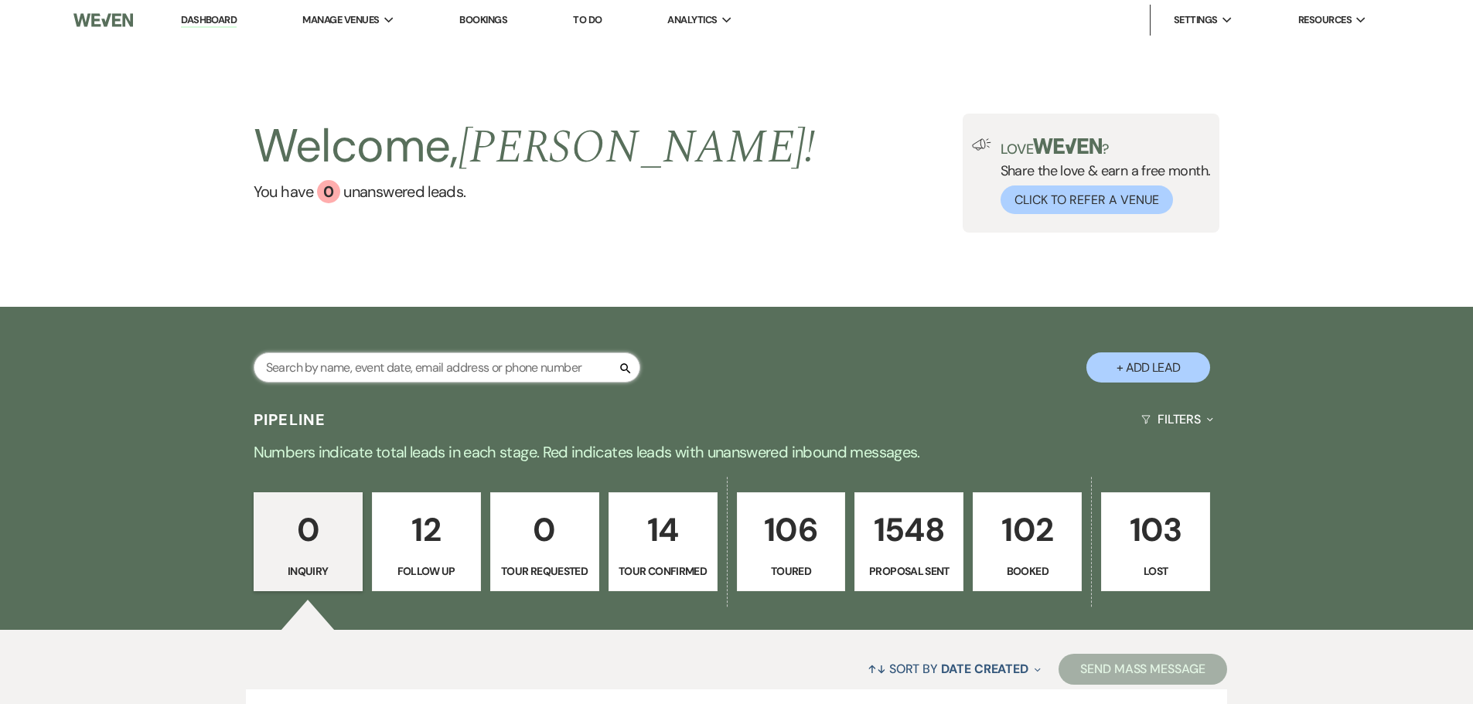
click at [421, 369] on input "text" at bounding box center [447, 368] width 387 height 30
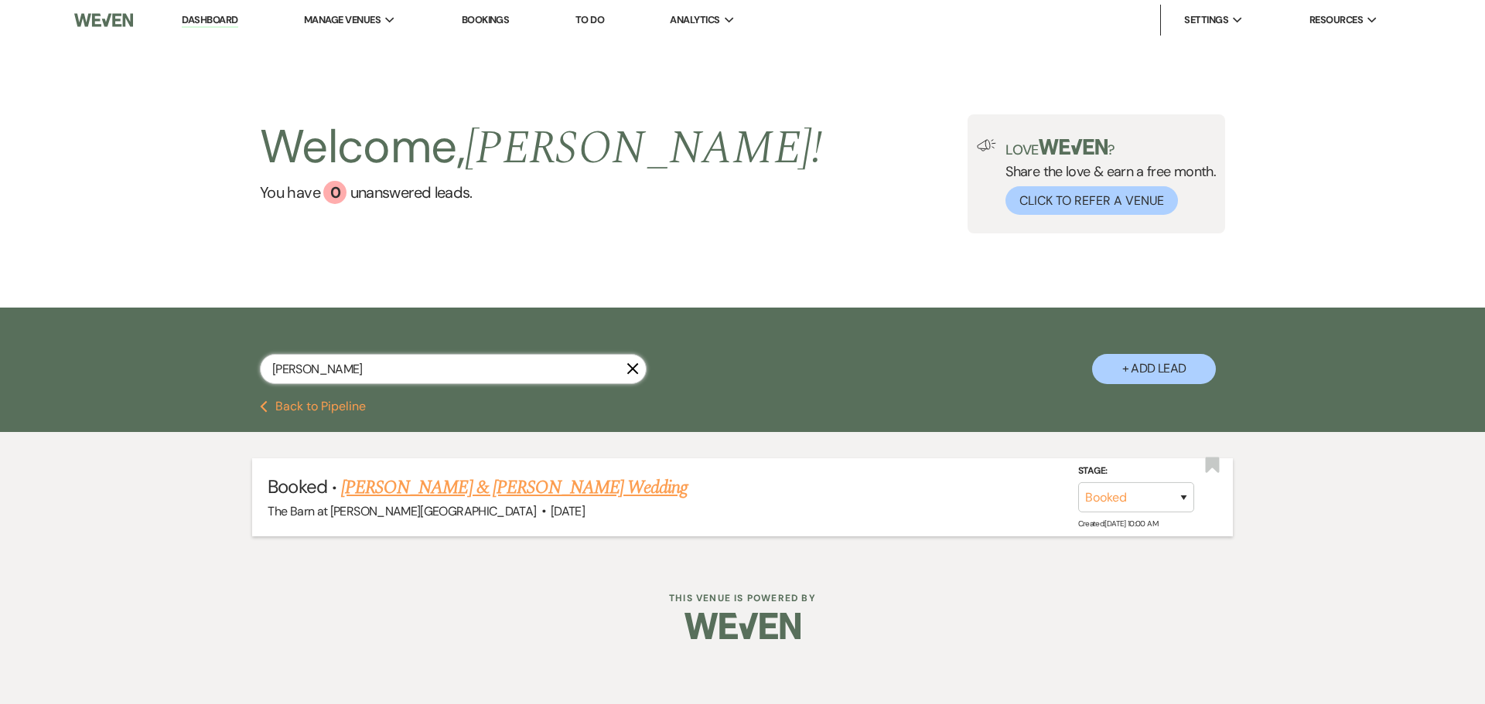
type input "cranford"
click at [427, 496] on link "Tyler Dwyer & Kendra Cranford's Wedding" at bounding box center [514, 488] width 346 height 28
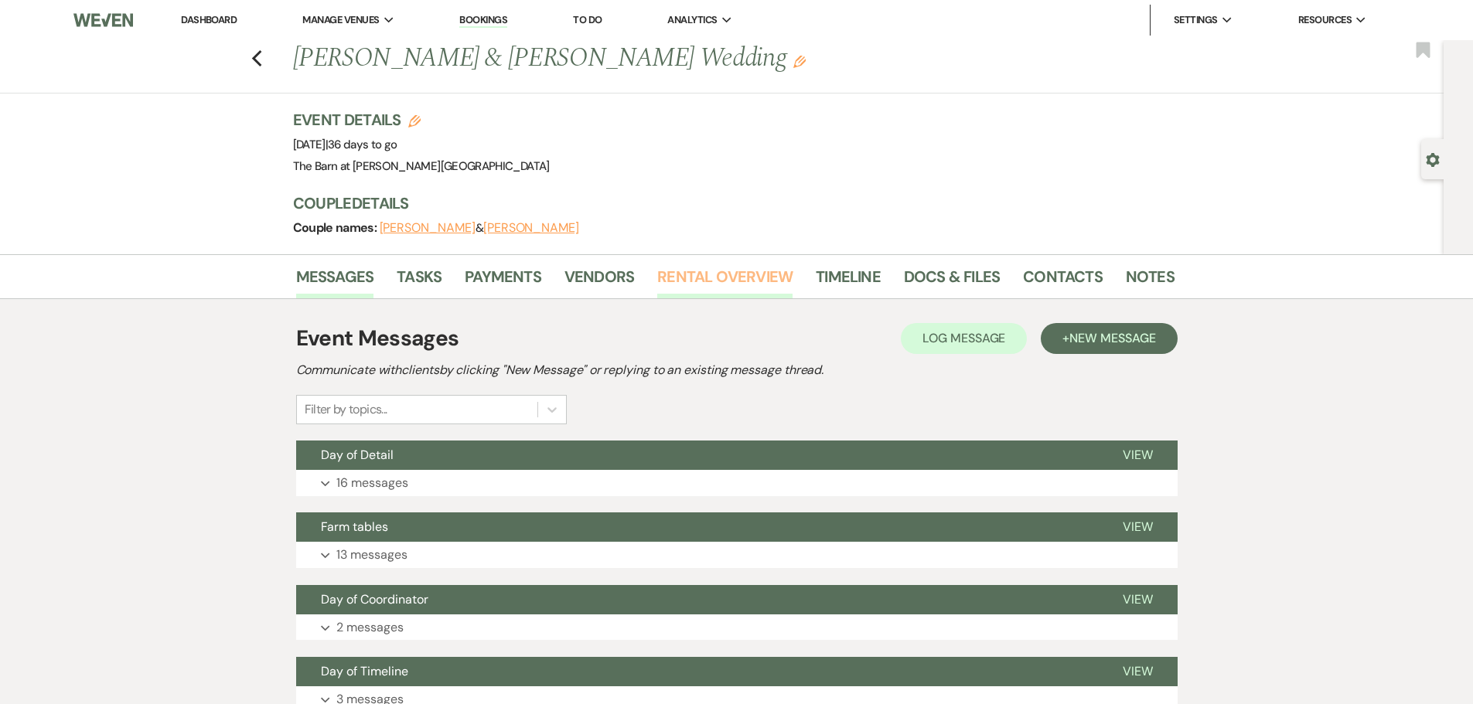
click at [744, 274] on link "Rental Overview" at bounding box center [724, 281] width 135 height 34
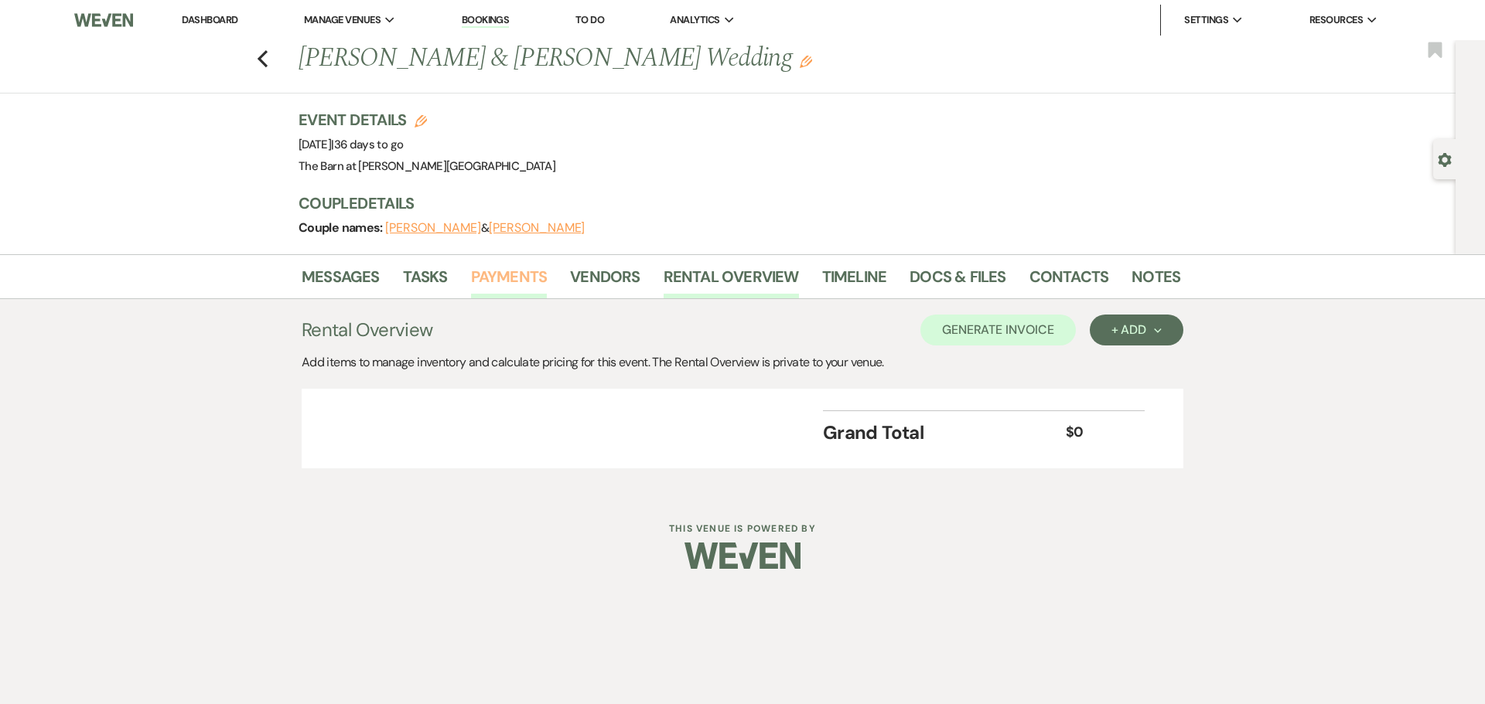
click at [515, 280] on link "Payments" at bounding box center [509, 281] width 77 height 34
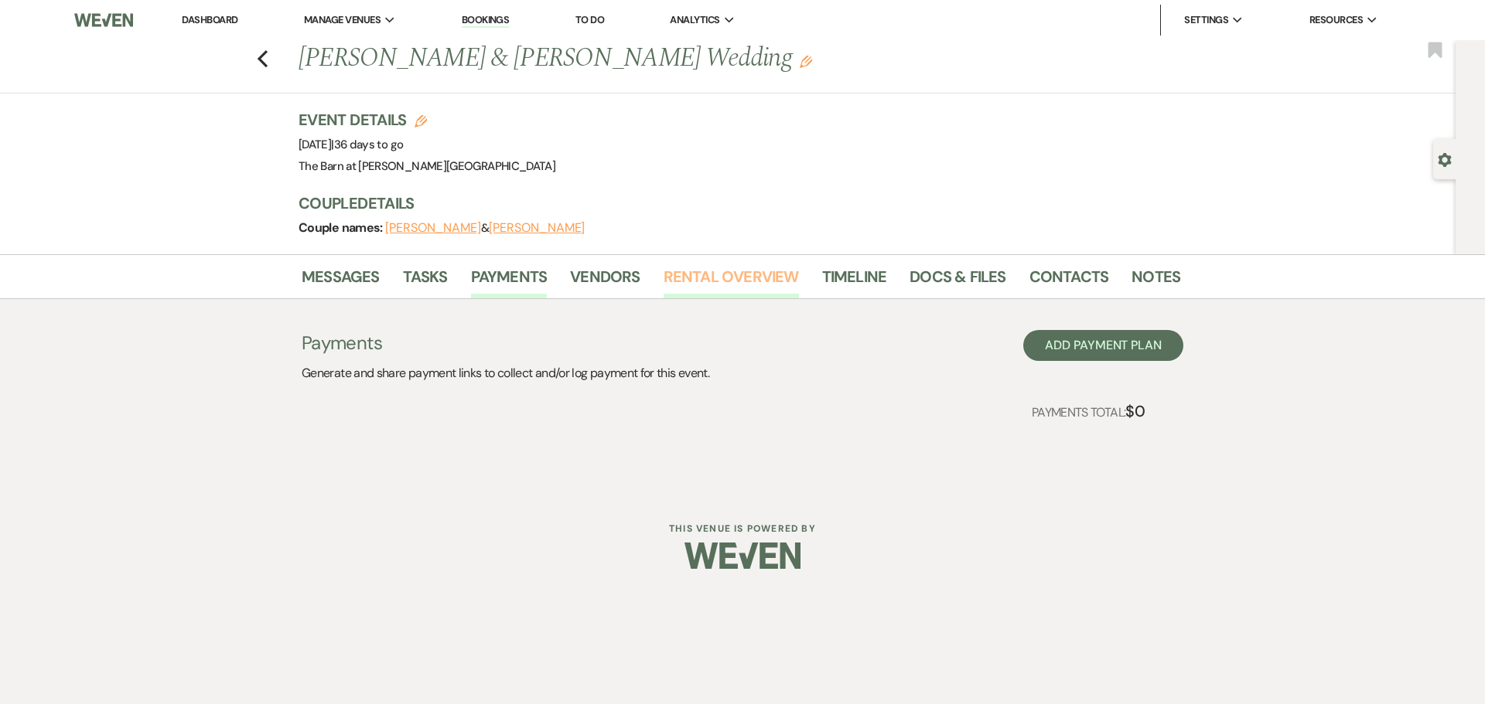
click at [745, 281] on link "Rental Overview" at bounding box center [730, 281] width 135 height 34
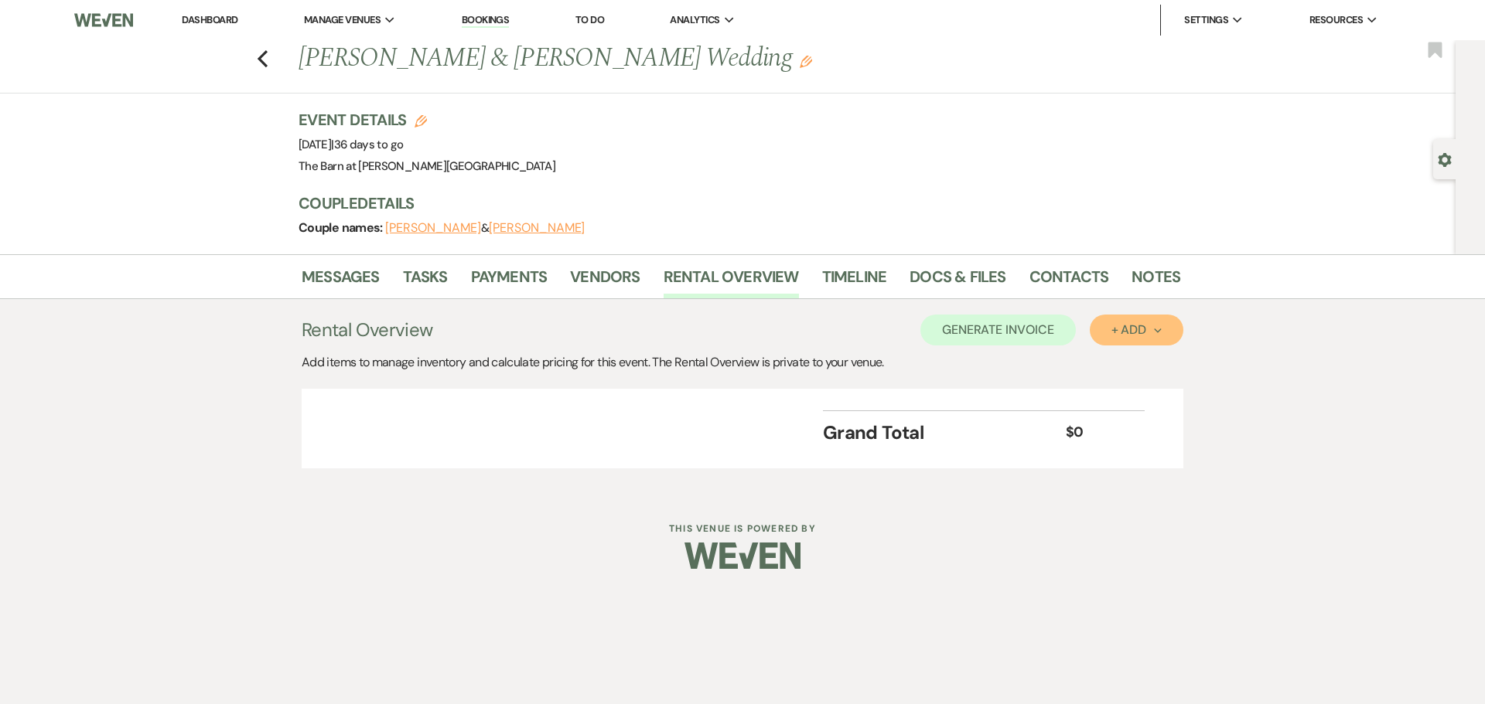
click at [1115, 339] on button "+ Add Next" at bounding box center [1137, 330] width 94 height 31
click at [1110, 363] on button "Item" at bounding box center [1129, 365] width 78 height 24
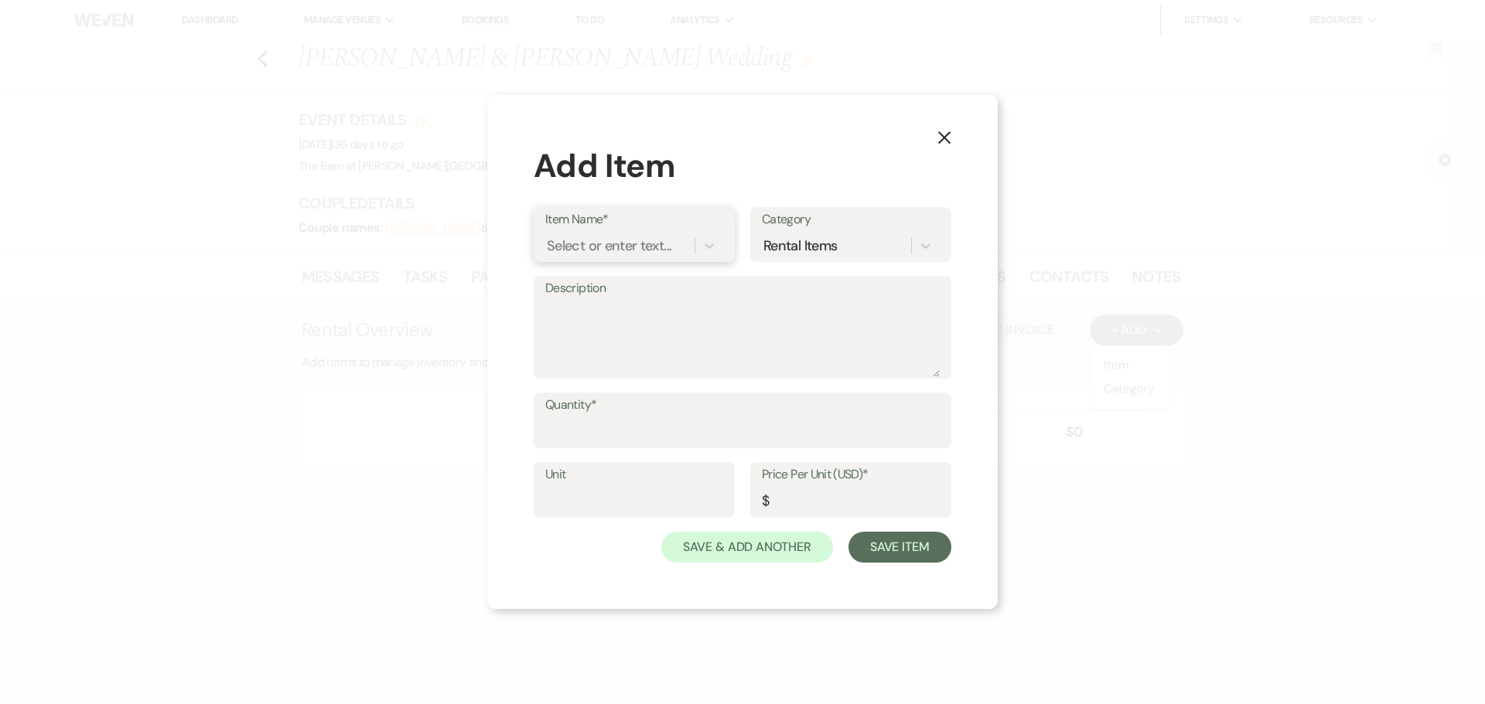
click at [632, 241] on div "Select or enter text..." at bounding box center [609, 246] width 125 height 21
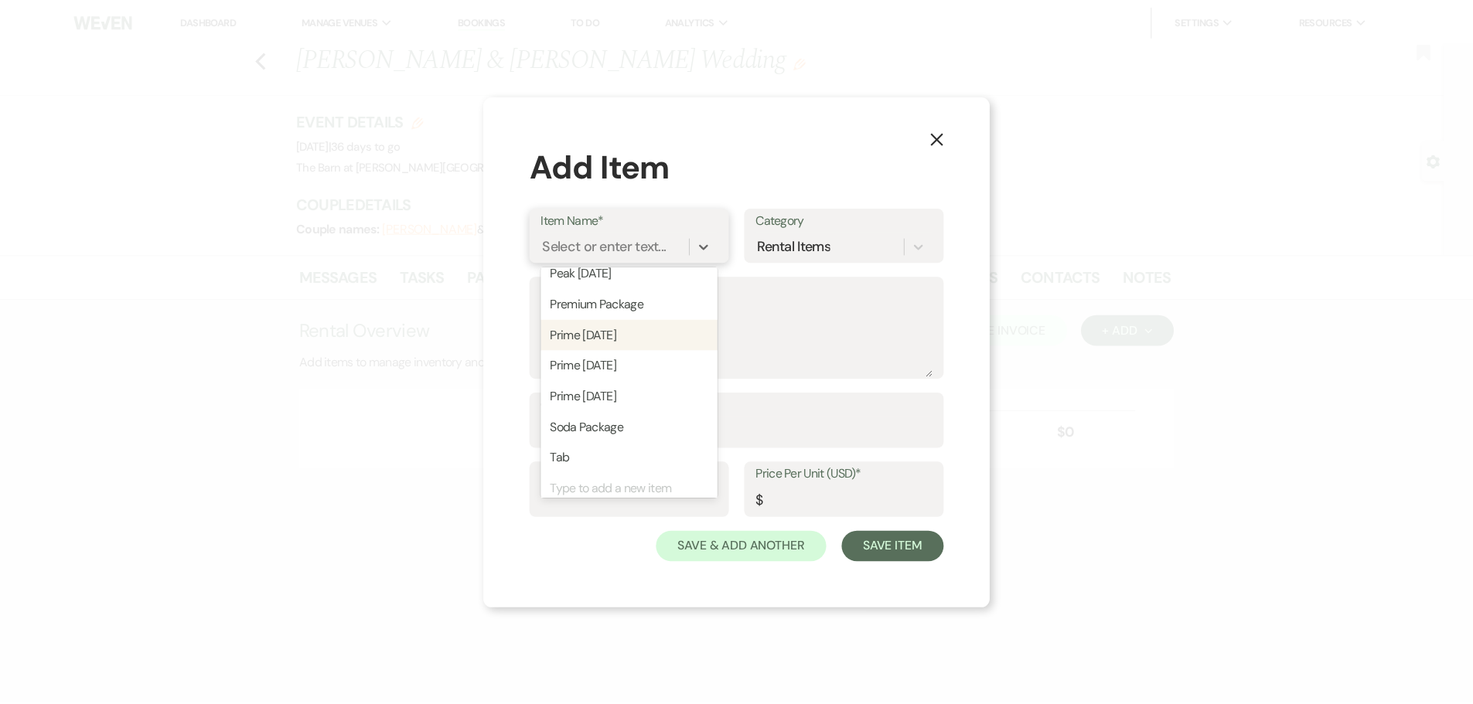
scroll to position [473, 0]
click at [650, 365] on div "Prime [DATE]" at bounding box center [634, 356] width 178 height 31
type textarea "Sept-Oct"
type input "1"
type input "10700"
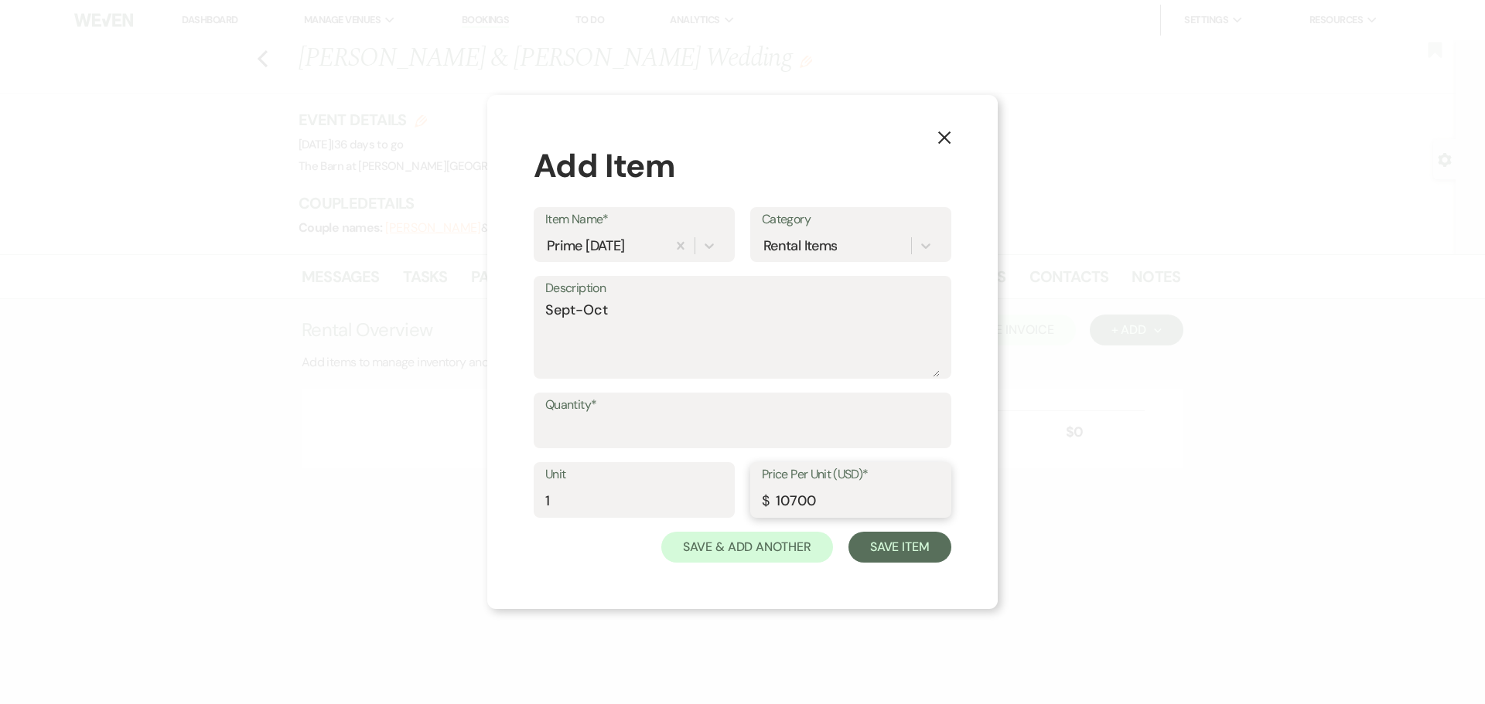
drag, startPoint x: 820, startPoint y: 502, endPoint x: 722, endPoint y: 506, distance: 97.5
click at [722, 506] on div "Unit 1 Price Per Unit (USD)* $ 10700" at bounding box center [743, 497] width 418 height 70
type input "9200"
click at [674, 447] on div "Quantity*" at bounding box center [743, 421] width 418 height 56
click at [674, 443] on input "Quantity*" at bounding box center [742, 432] width 394 height 30
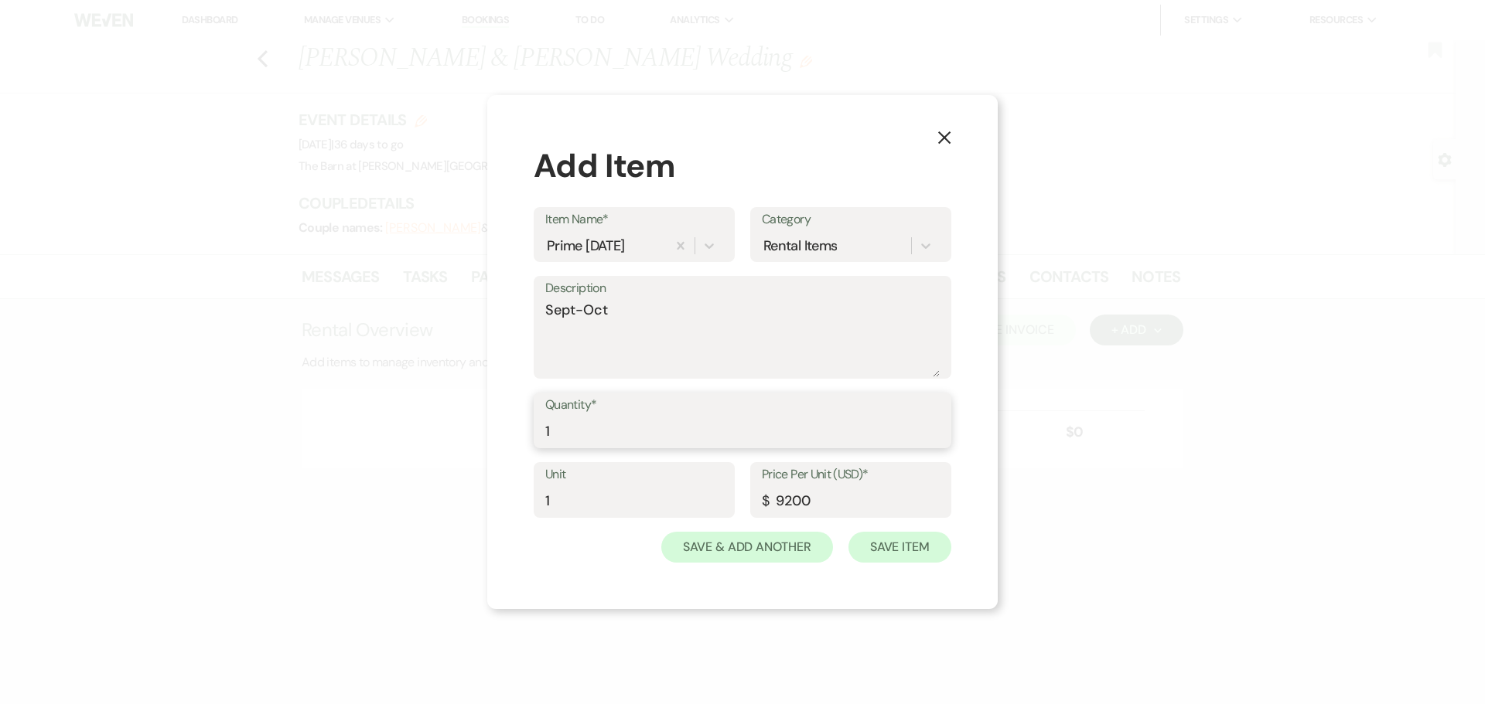
type input "1"
click at [925, 550] on button "Save Item" at bounding box center [899, 547] width 103 height 31
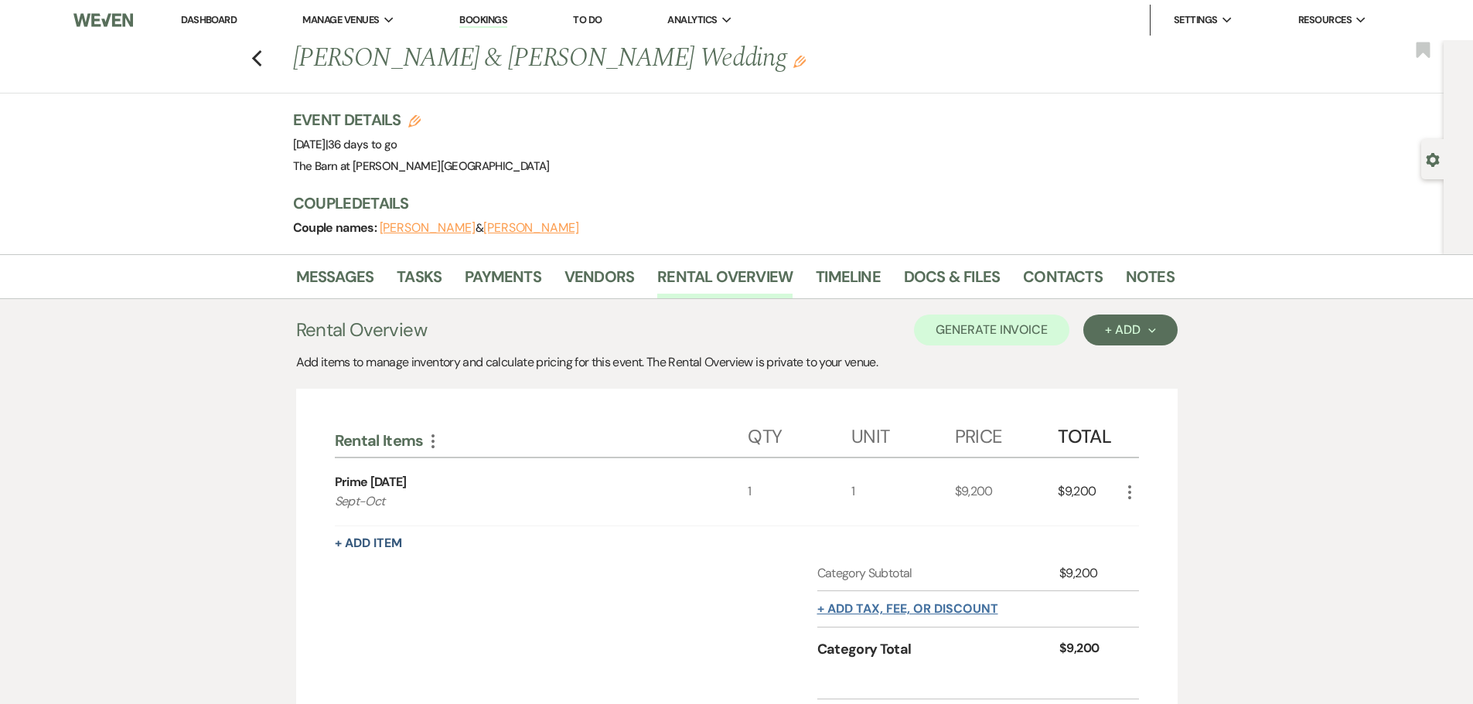
click at [861, 609] on button "+ Add tax, fee, or discount" at bounding box center [907, 609] width 181 height 12
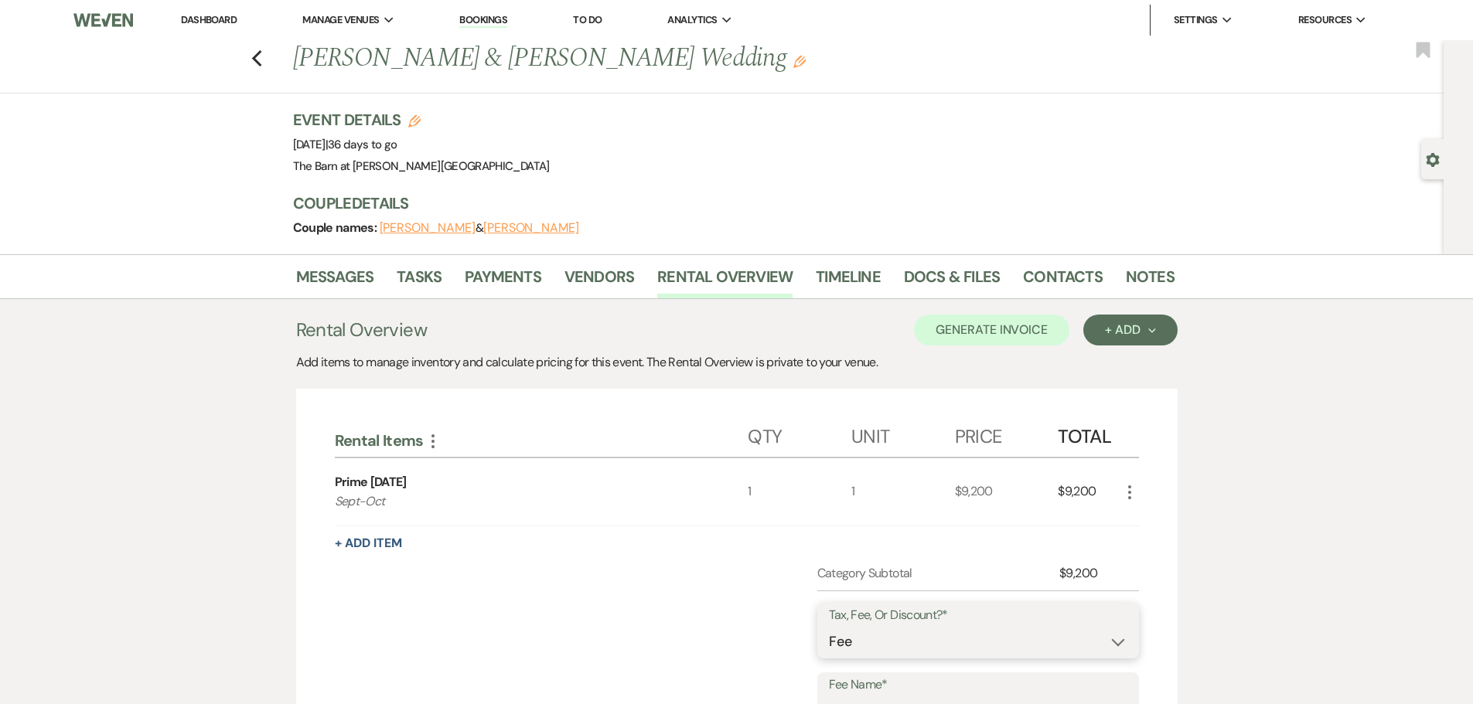
click at [858, 642] on select "Fee Discount Tax" at bounding box center [978, 642] width 298 height 30
select select "3"
click at [829, 627] on select "Fee Discount Tax" at bounding box center [978, 642] width 298 height 30
click at [862, 694] on label "Fee Name*" at bounding box center [978, 685] width 298 height 22
click at [862, 697] on input "Fee Name*" at bounding box center [978, 712] width 298 height 30
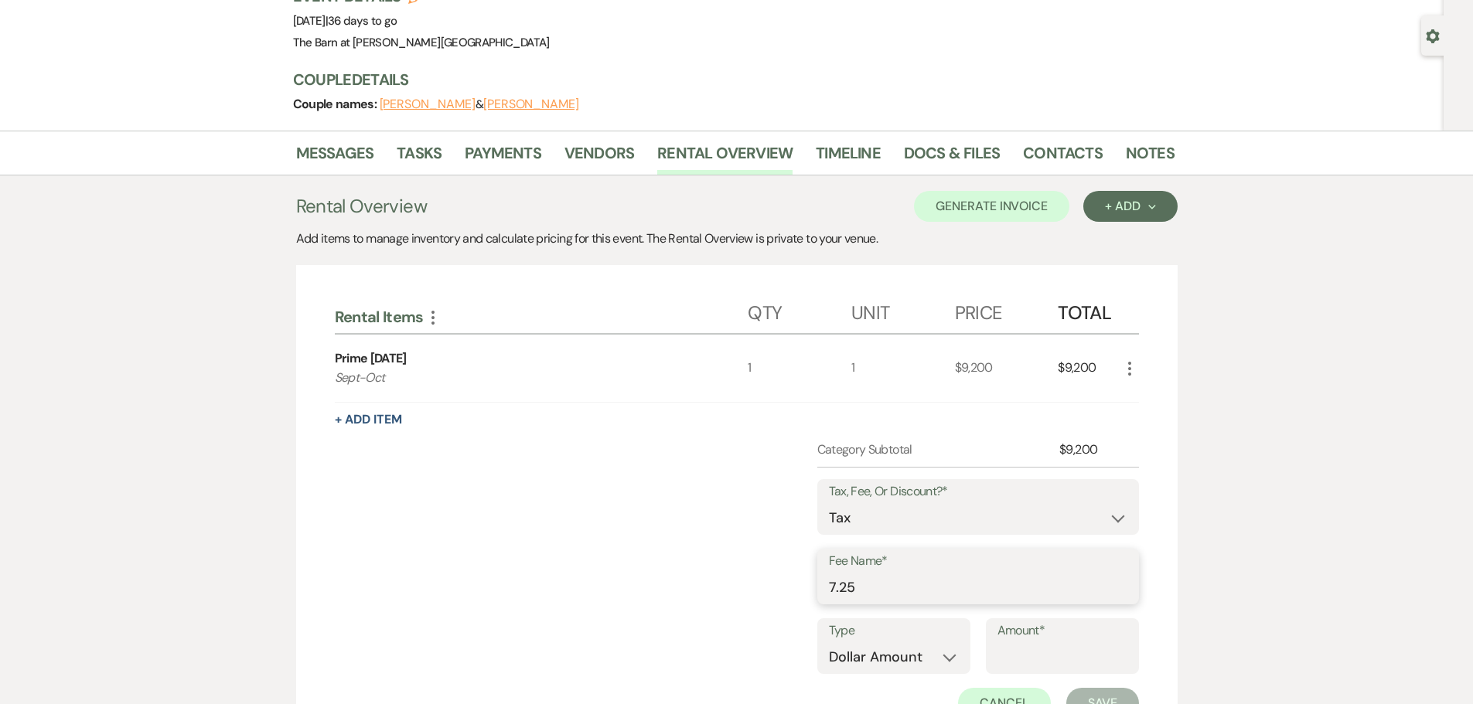
scroll to position [254, 0]
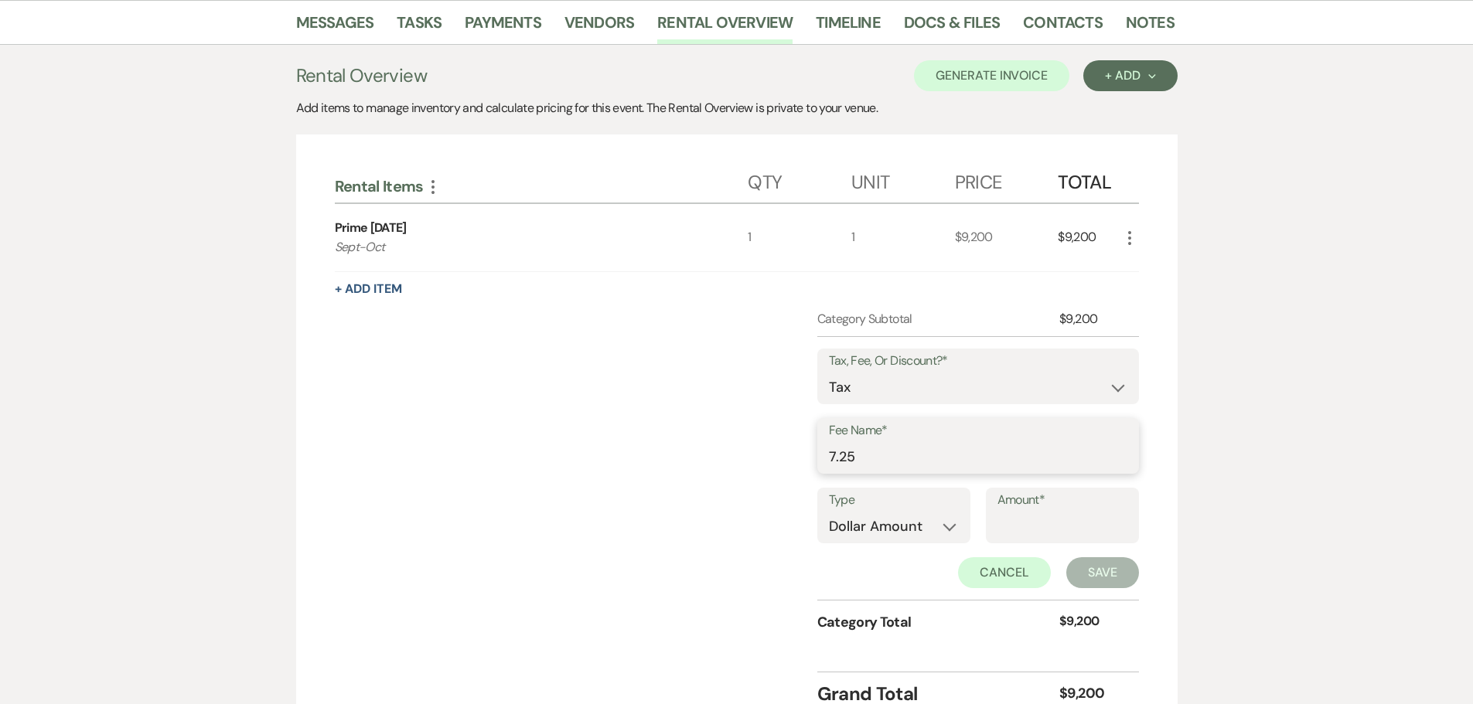
type input "7.25"
click at [1044, 530] on input "Amount*" at bounding box center [1063, 527] width 130 height 30
click at [912, 529] on select "Dollar Amount Percentage" at bounding box center [892, 527] width 130 height 30
select select "false"
click at [827, 512] on select "Dollar Amount Percentage" at bounding box center [892, 527] width 130 height 30
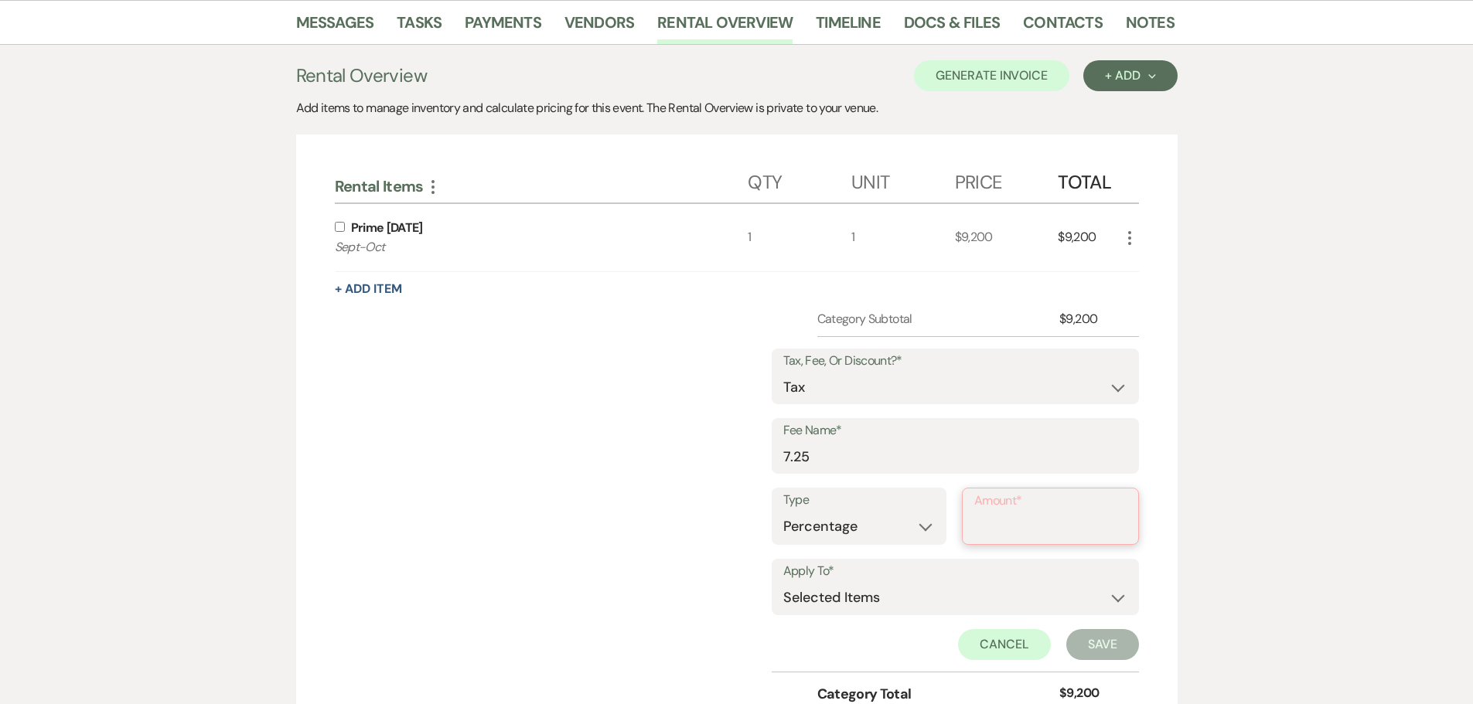
click at [1017, 522] on input "Amount*" at bounding box center [1050, 528] width 152 height 30
drag, startPoint x: 875, startPoint y: 466, endPoint x: 777, endPoint y: 465, distance: 98.2
click at [777, 466] on div "Fee Name* 7.25" at bounding box center [955, 446] width 367 height 56
type input "Venue Tax"
click at [988, 517] on input "Amount*" at bounding box center [1050, 528] width 152 height 30
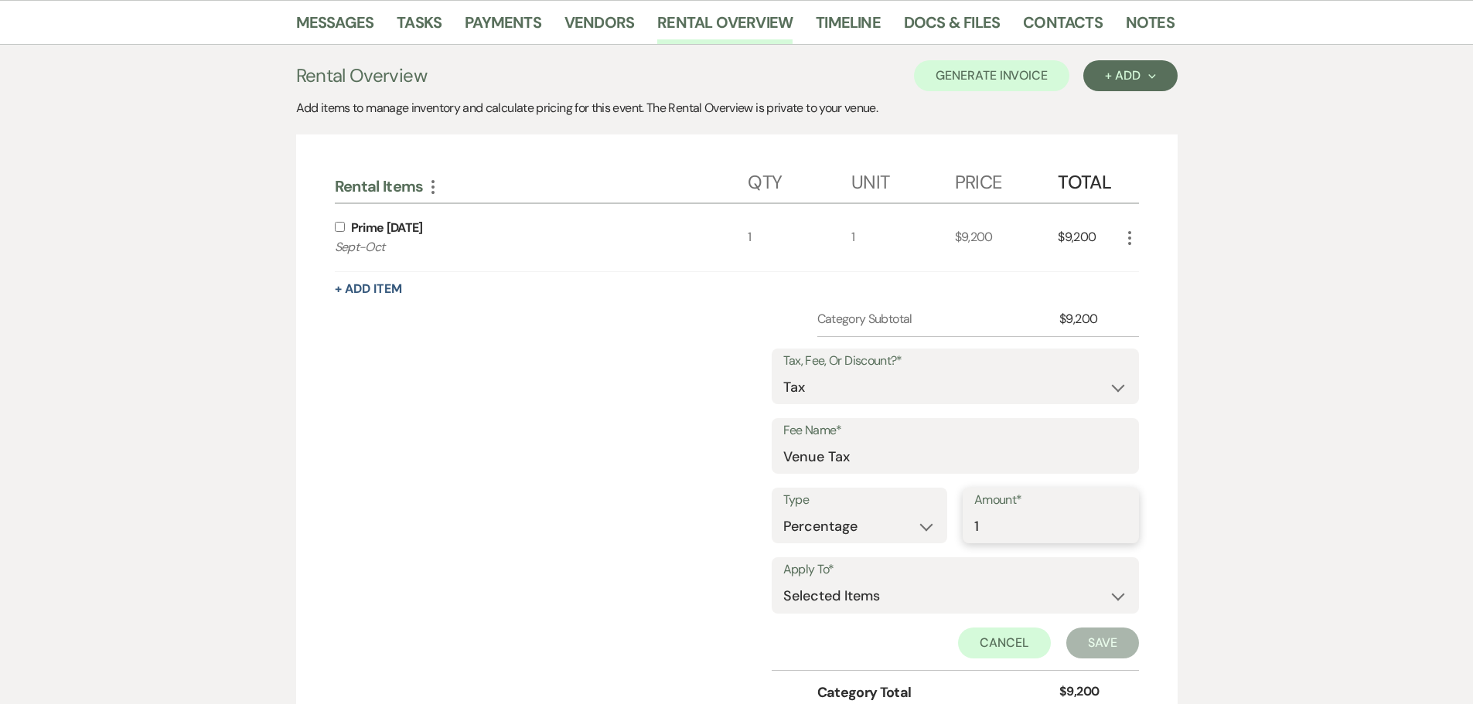
type input "1"
click at [994, 592] on select "Selected Items Category Subtotal (before all Taxes/Fees/Discounts) Category Tot…" at bounding box center [955, 597] width 344 height 31
click at [342, 230] on input "checkbox" at bounding box center [340, 227] width 10 height 10
checkbox input "true"
click at [1110, 647] on button "Save" at bounding box center [1102, 643] width 73 height 31
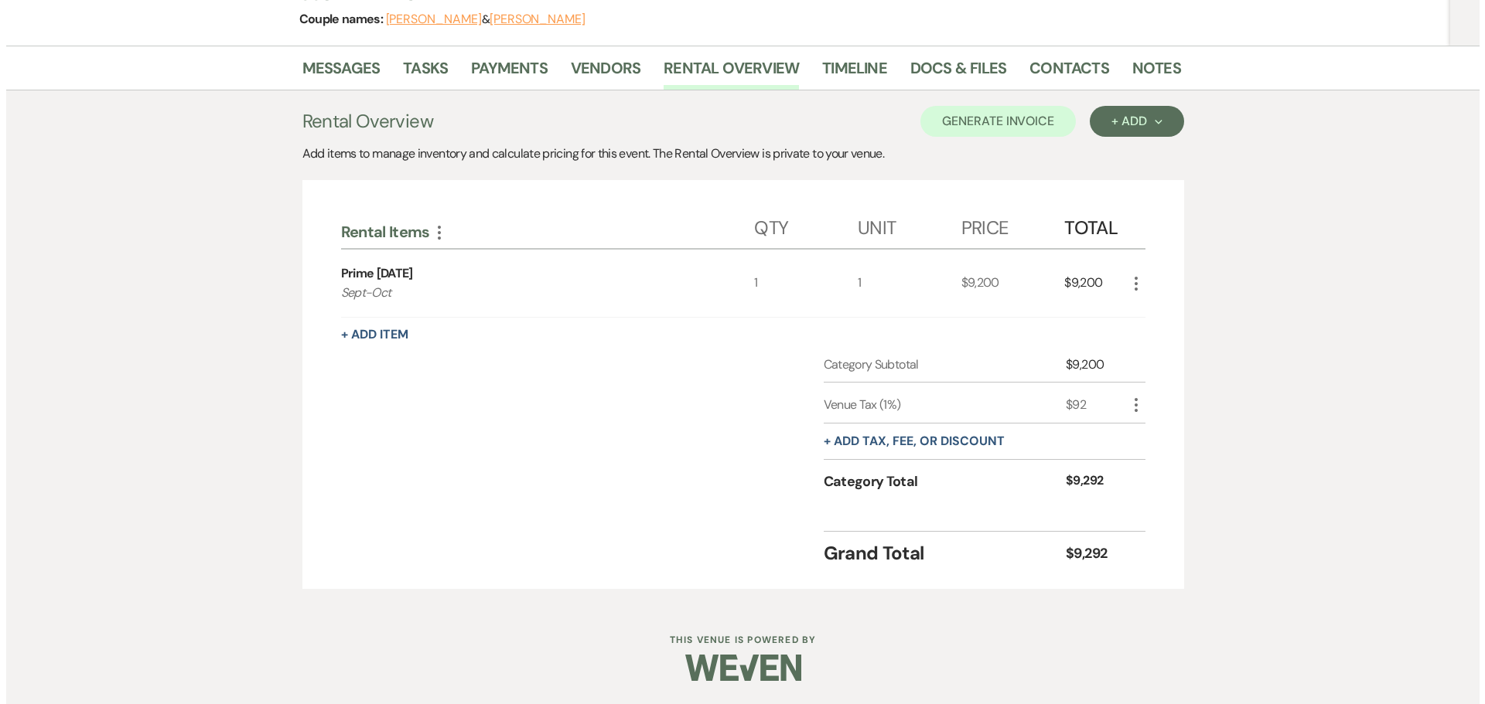
scroll to position [209, 0]
click at [1132, 408] on icon "More" at bounding box center [1130, 405] width 19 height 19
click at [1141, 431] on icon "Pencil" at bounding box center [1142, 436] width 9 height 12
select select "3"
select select "false"
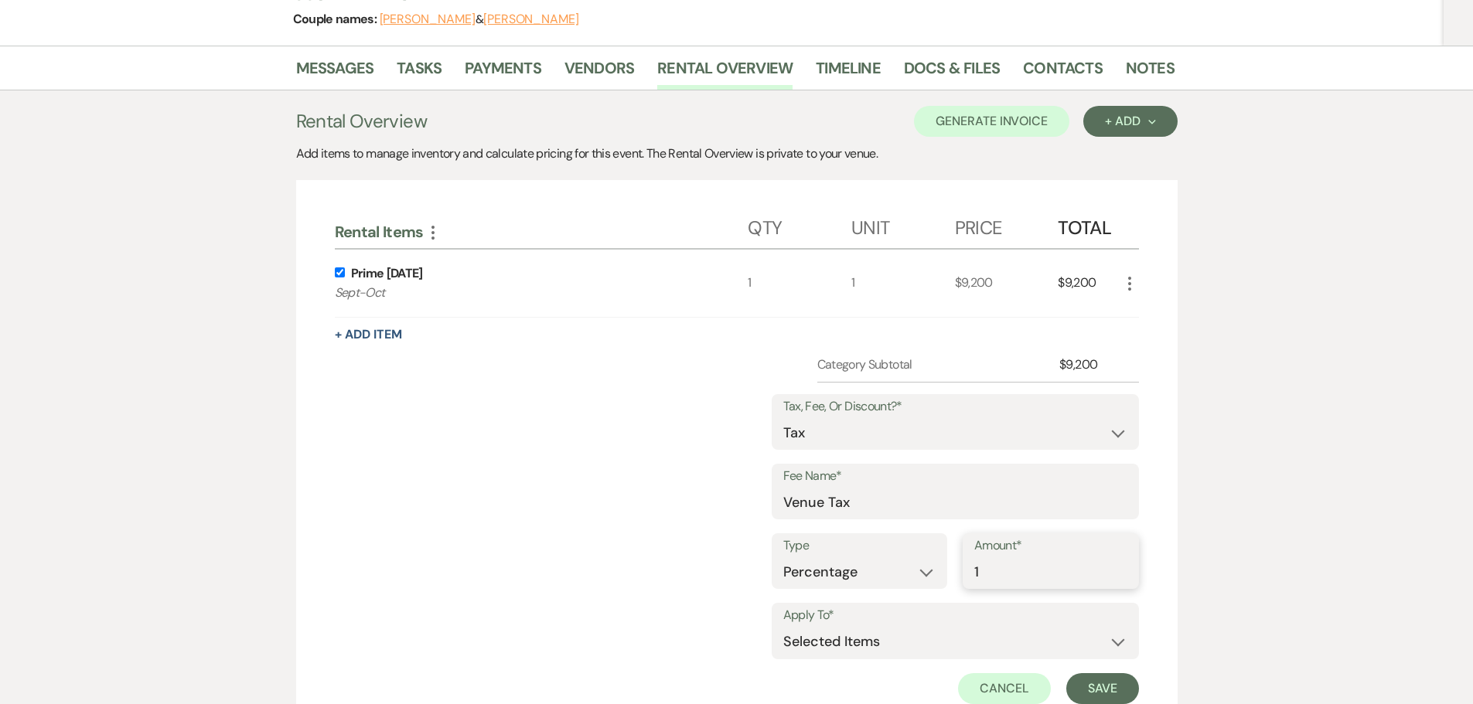
click at [1000, 572] on input "1" at bounding box center [1050, 573] width 153 height 30
type input "7.25"
click at [1103, 696] on button "Save" at bounding box center [1102, 689] width 73 height 31
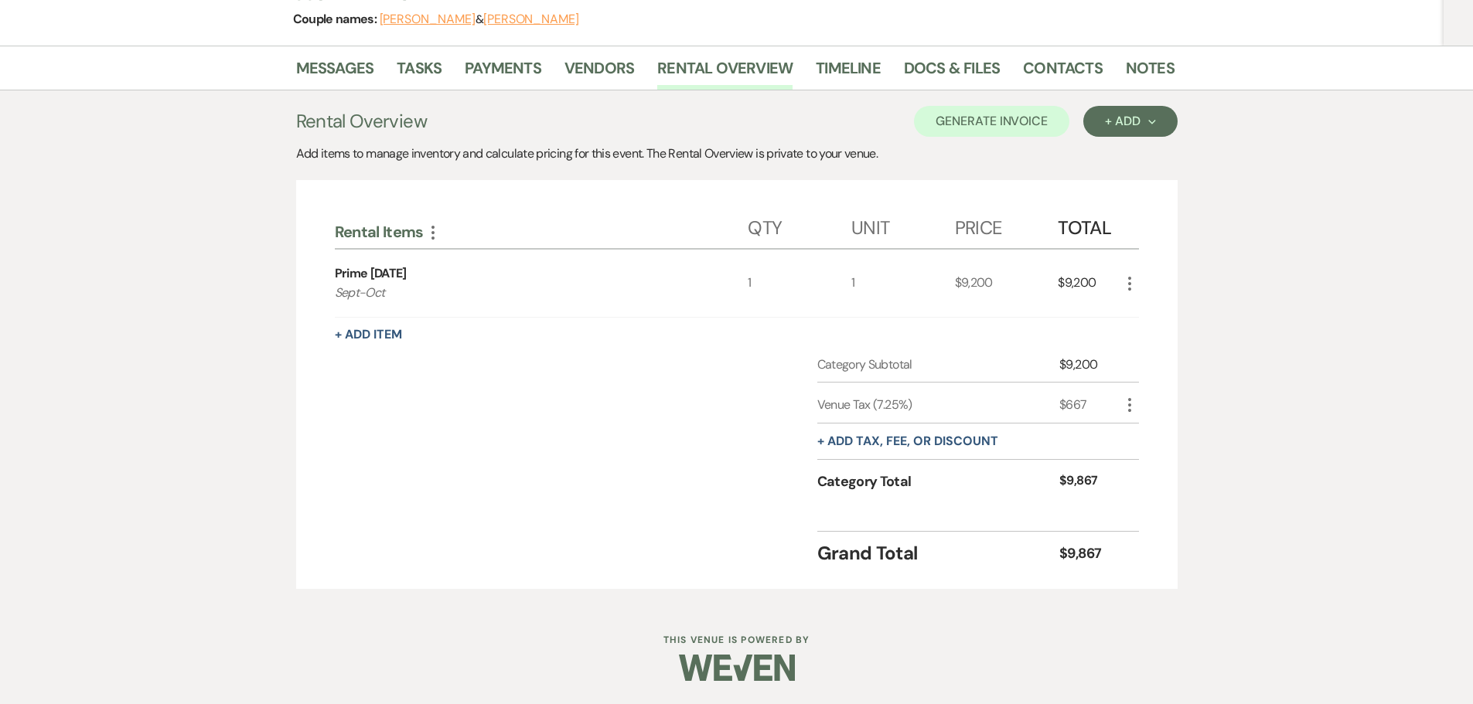
click at [375, 344] on div "+ Add Item" at bounding box center [737, 335] width 804 height 19
click at [377, 339] on button "+ Add Item" at bounding box center [368, 335] width 67 height 12
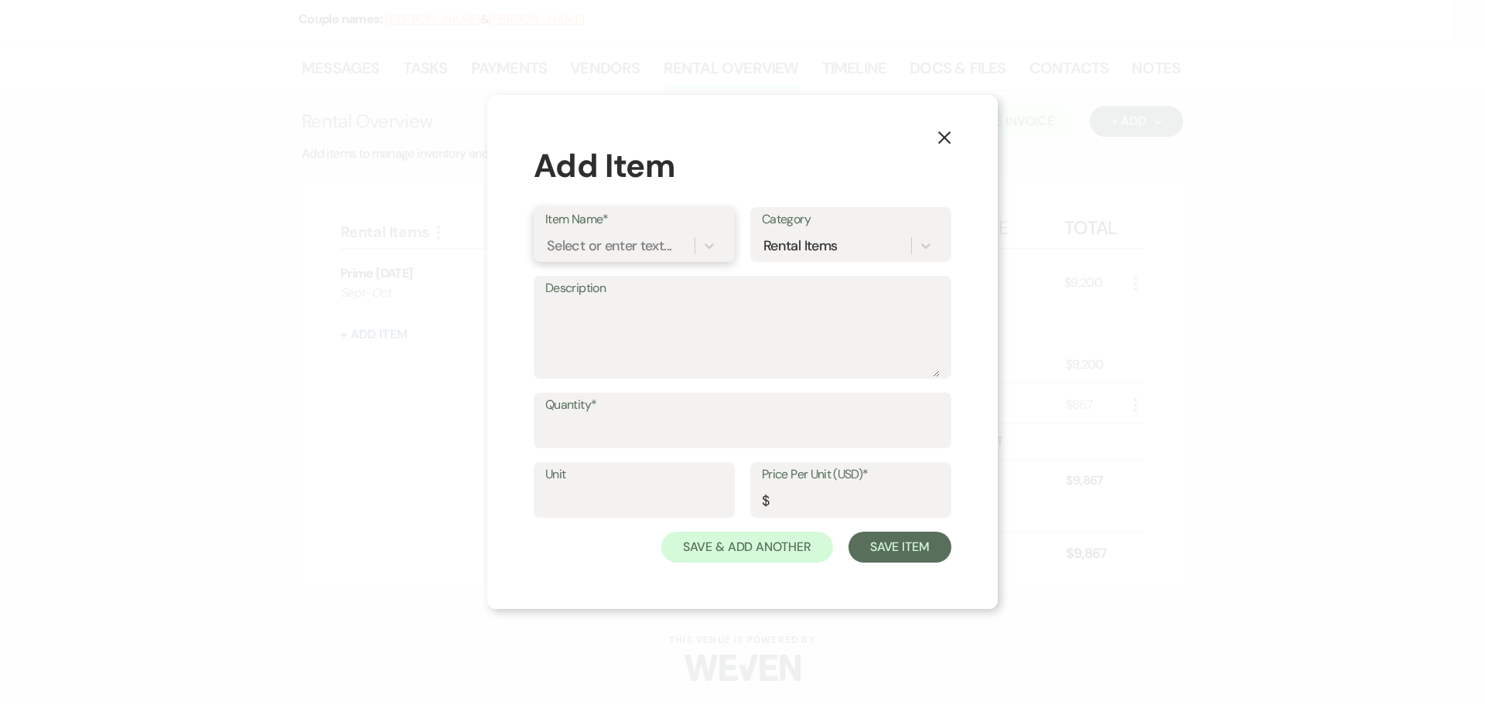
click at [610, 253] on div "Select or enter text..." at bounding box center [609, 246] width 125 height 21
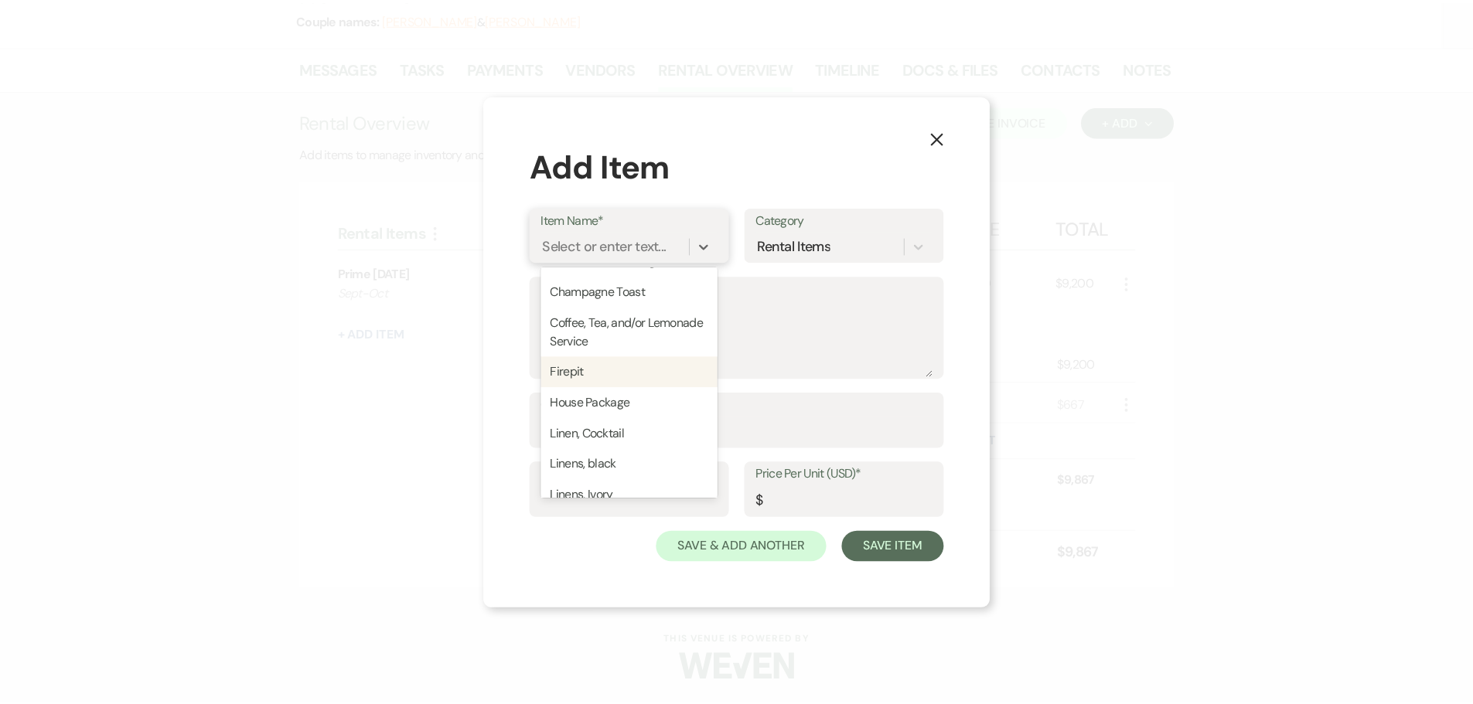
scroll to position [0, 0]
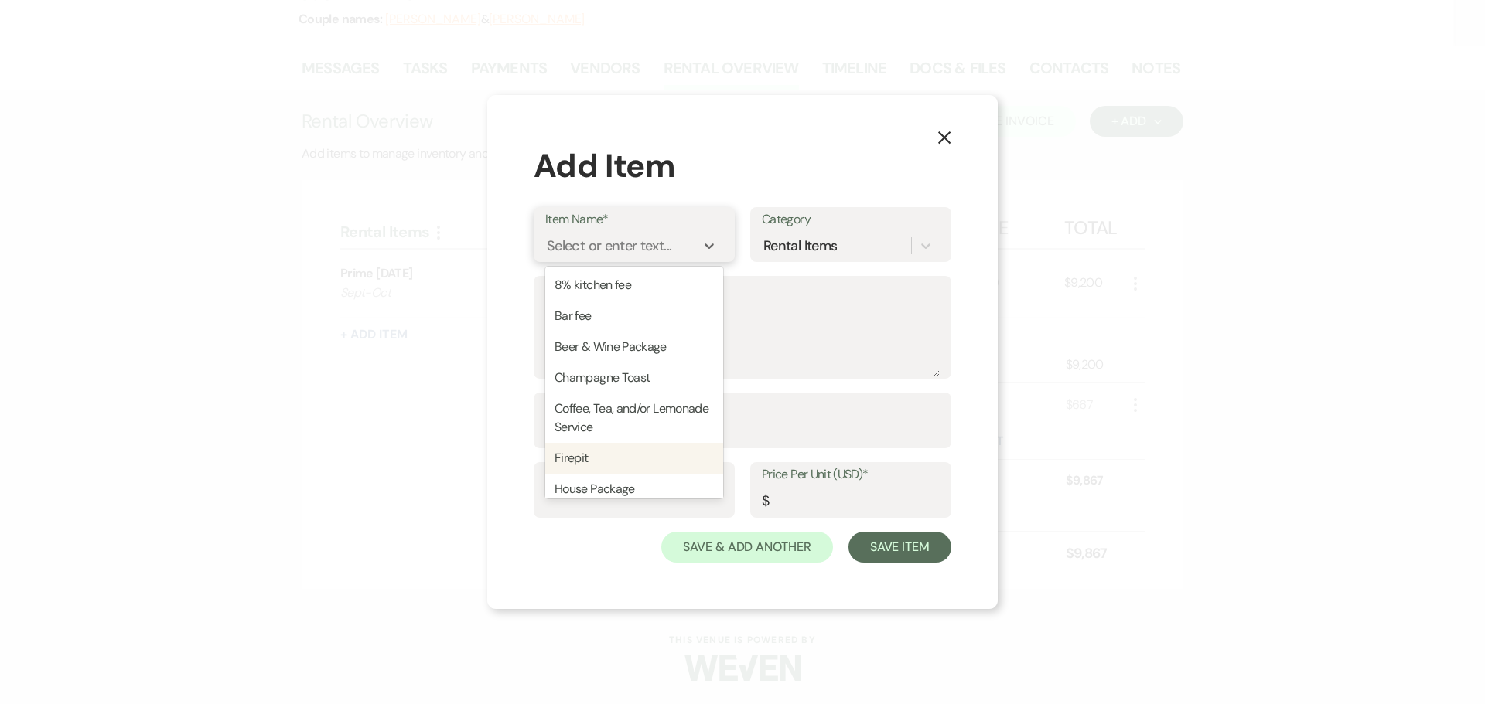
click at [609, 462] on div "Firepit" at bounding box center [634, 458] width 178 height 31
type textarea "4 hours"
type input "1"
type input "400"
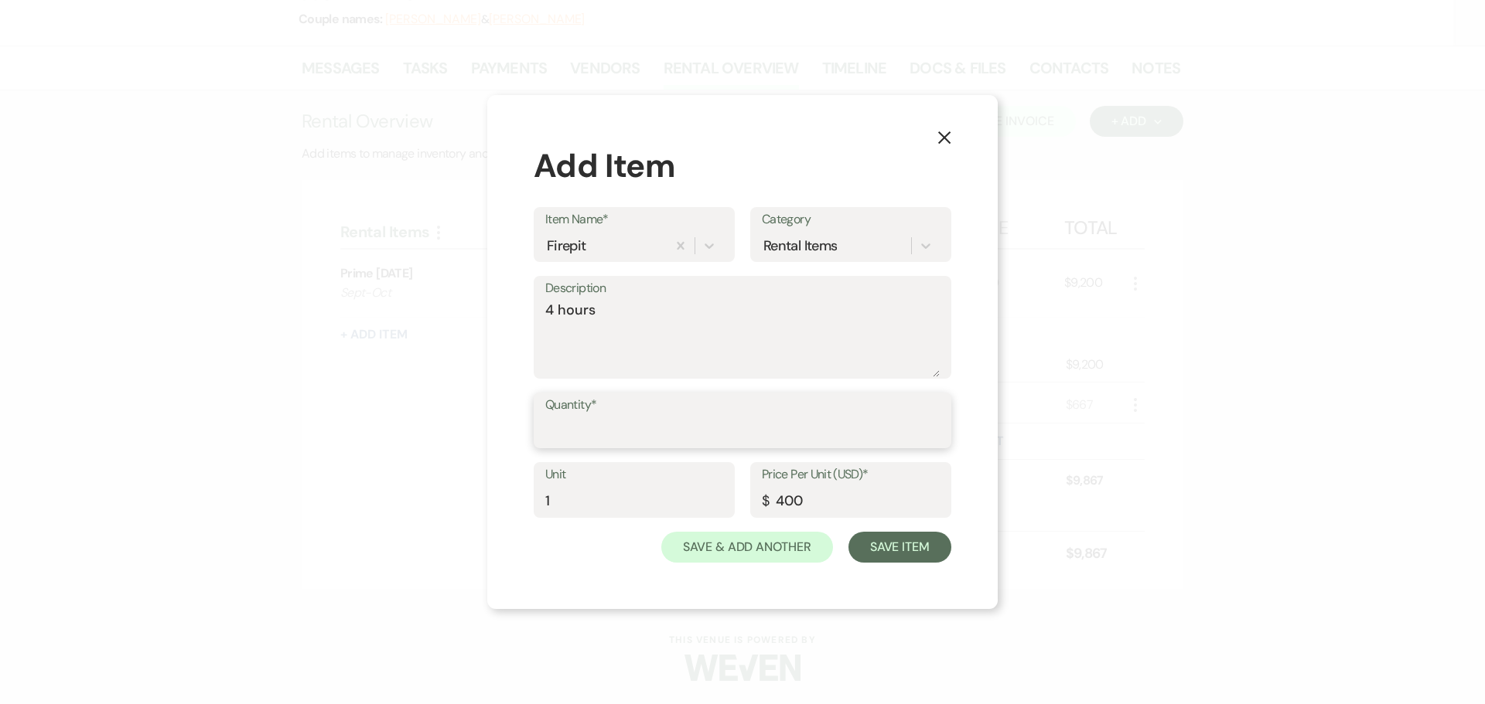
click at [647, 428] on input "Quantity*" at bounding box center [742, 432] width 394 height 30
type input "1"
click at [902, 539] on button "Save Item" at bounding box center [899, 547] width 103 height 31
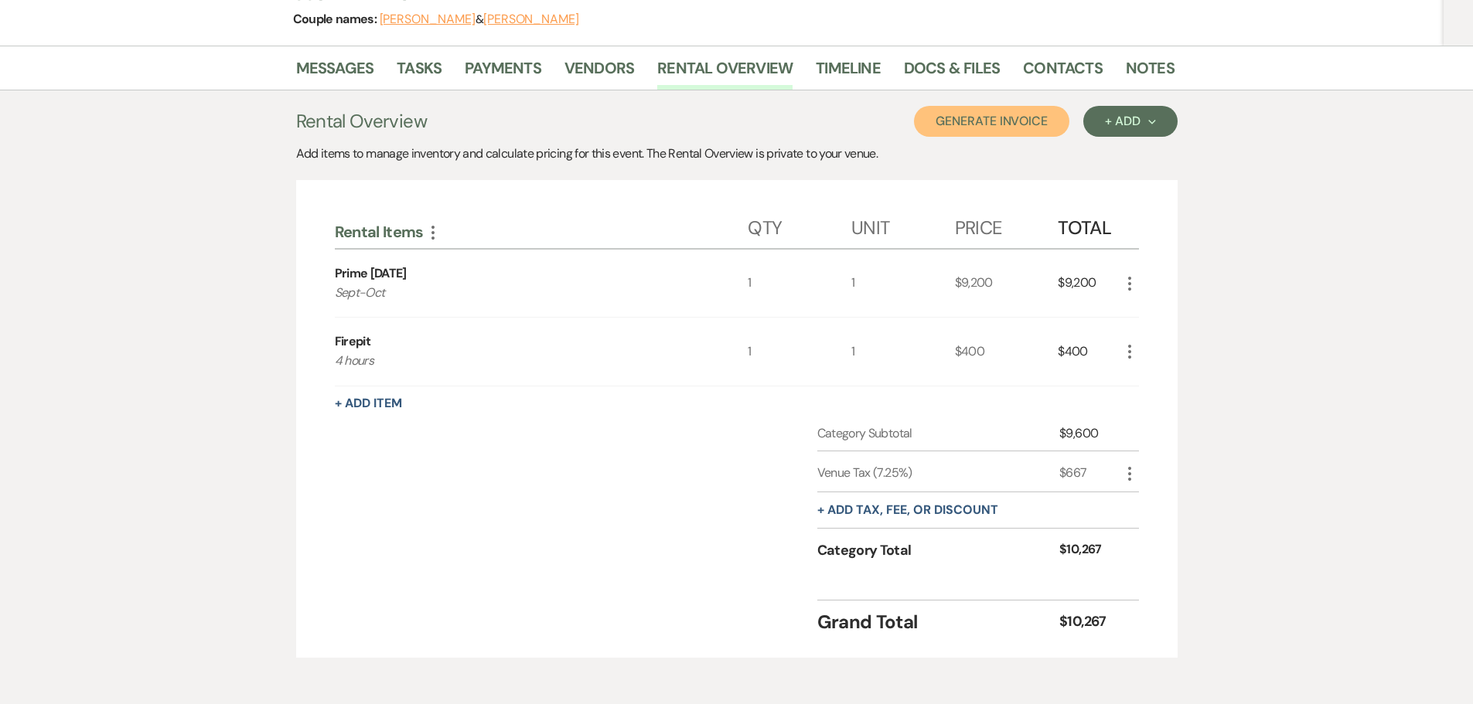
click at [1004, 119] on button "Generate Invoice" at bounding box center [991, 121] width 155 height 31
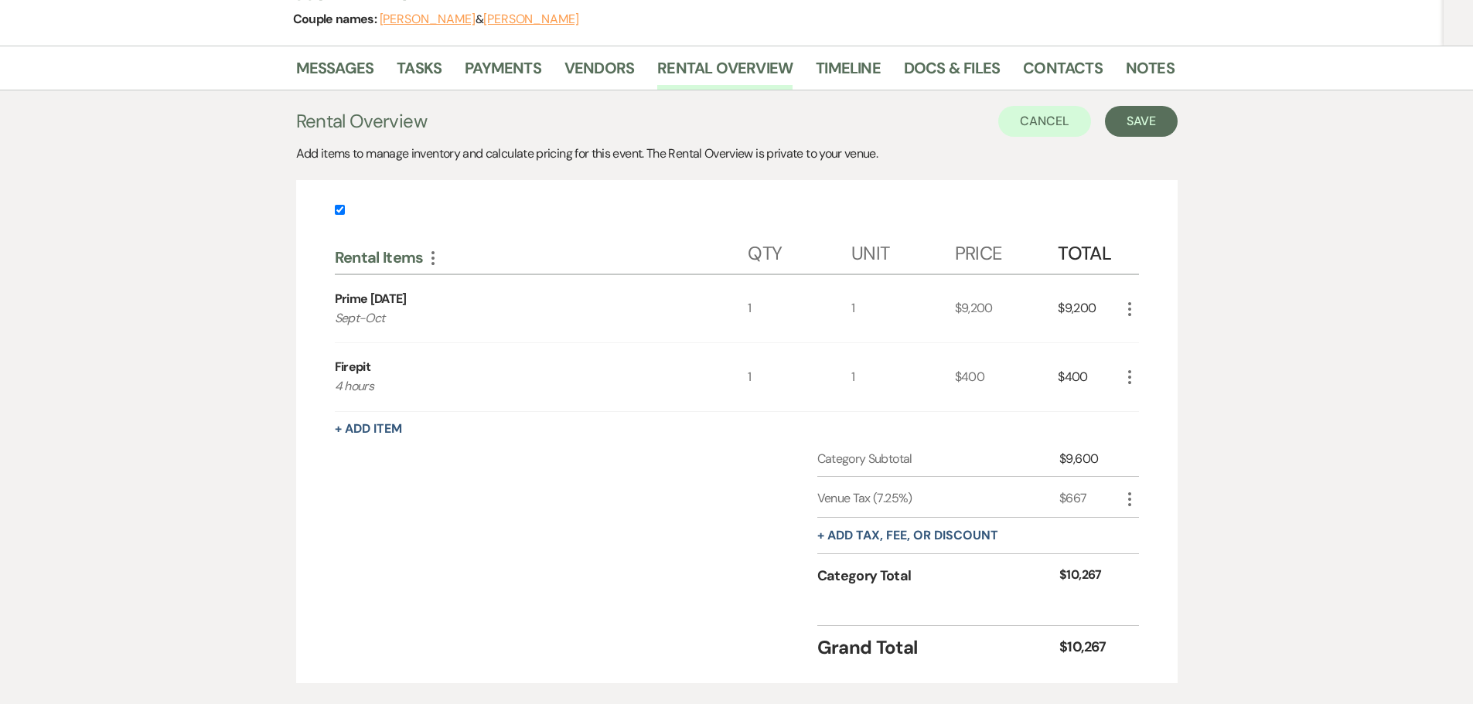
click at [1204, 123] on div "Messages Tasks Payments Vendors Rental Overview Timeline Docs & Files Contacts …" at bounding box center [736, 372] width 1473 height 653
click at [1164, 125] on button "Save" at bounding box center [1141, 121] width 73 height 31
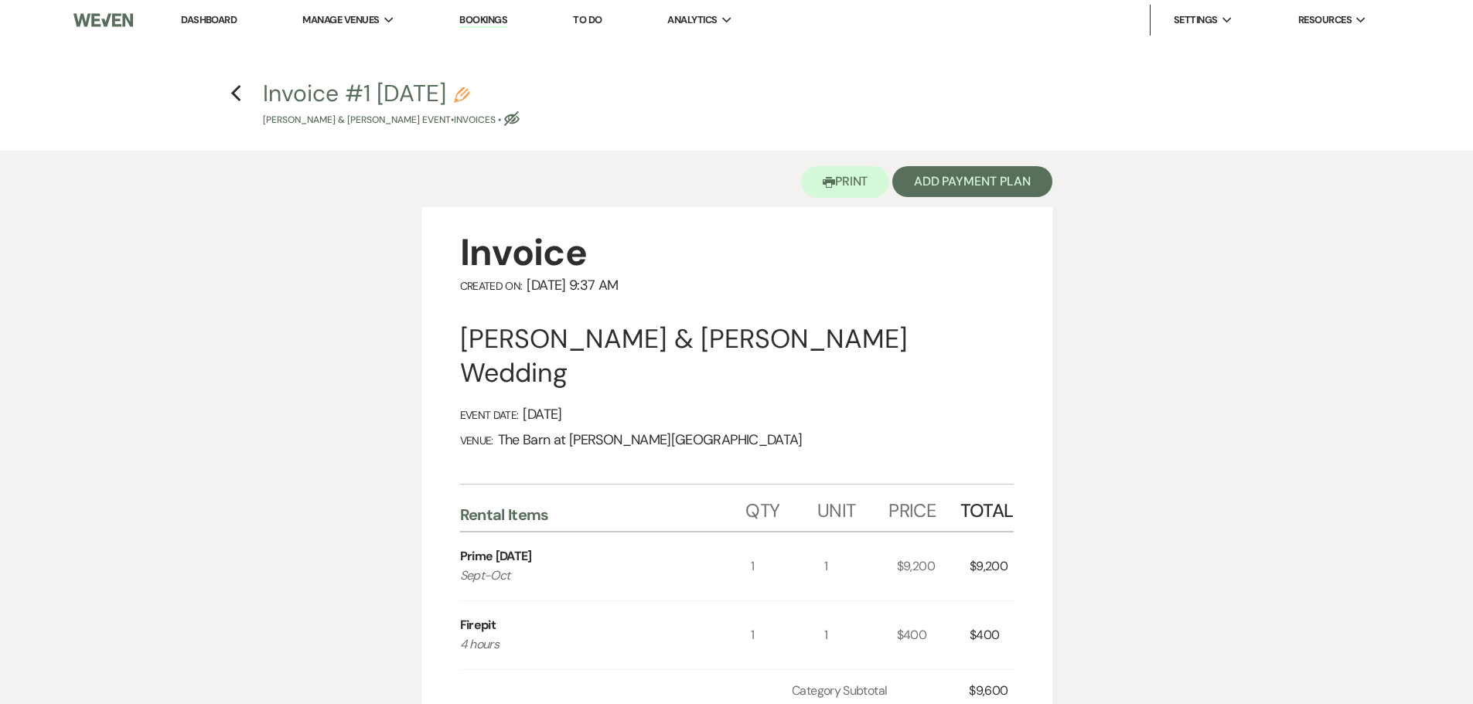
click at [520, 121] on use "button" at bounding box center [511, 118] width 15 height 15
select select "22"
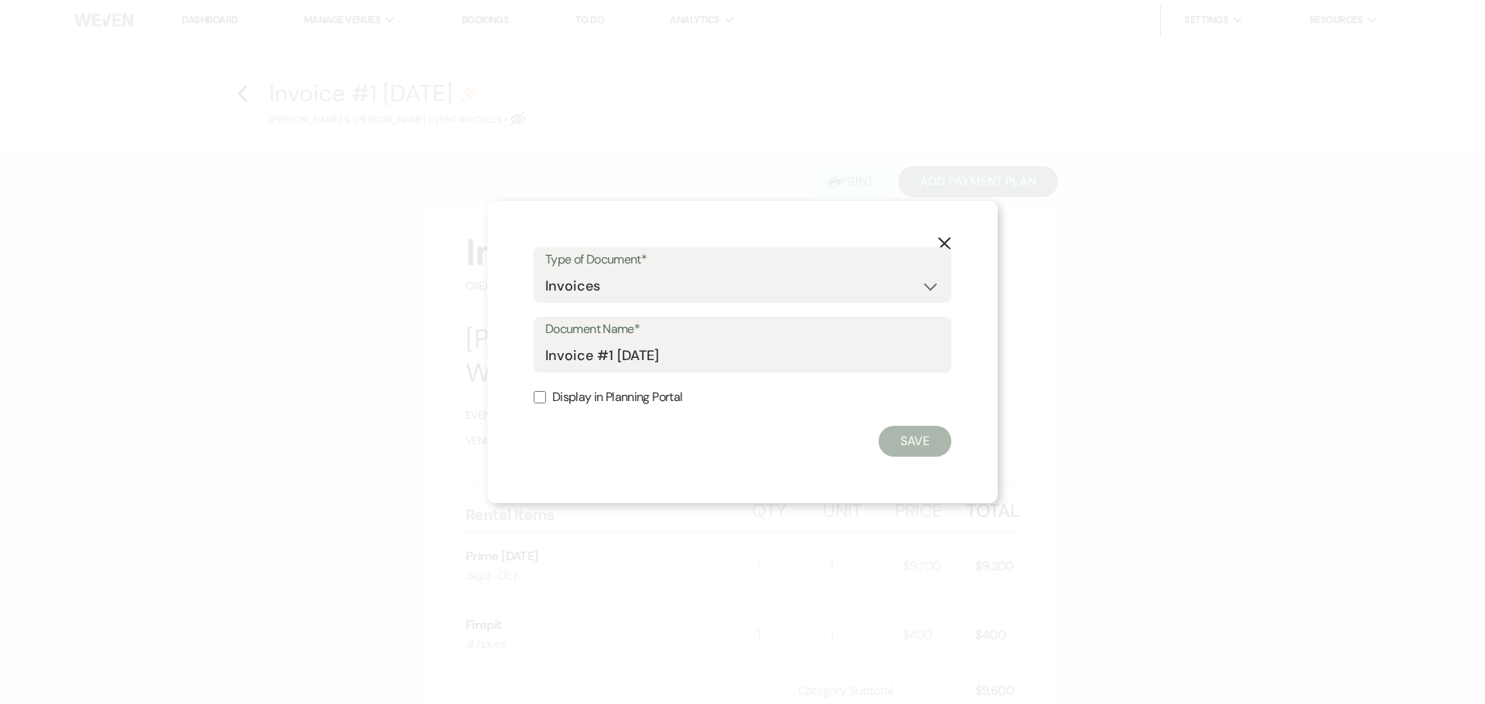
click at [545, 395] on input "Display in Planning Portal" at bounding box center [540, 397] width 12 height 12
checkbox input "true"
click at [897, 442] on button "Save" at bounding box center [914, 441] width 73 height 31
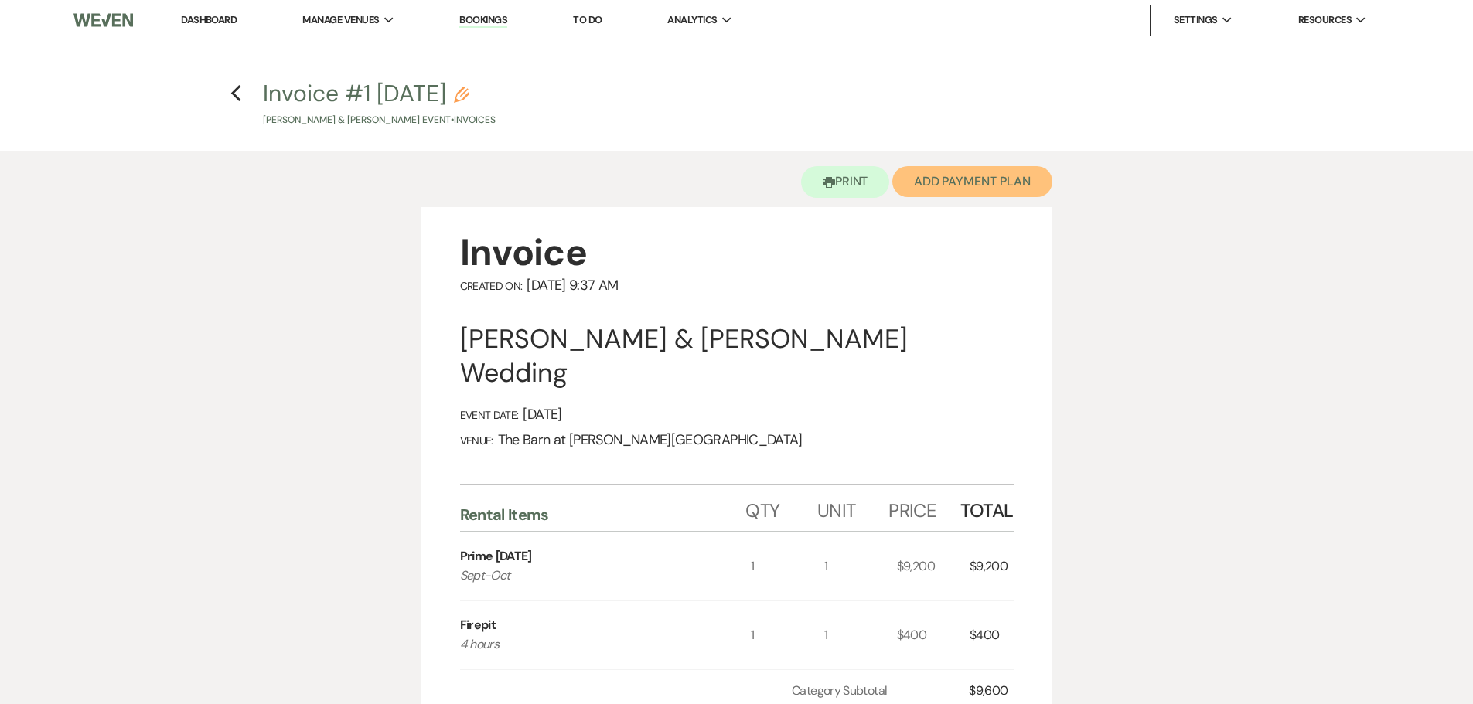
click at [1005, 187] on button "Add Payment Plan" at bounding box center [972, 181] width 160 height 31
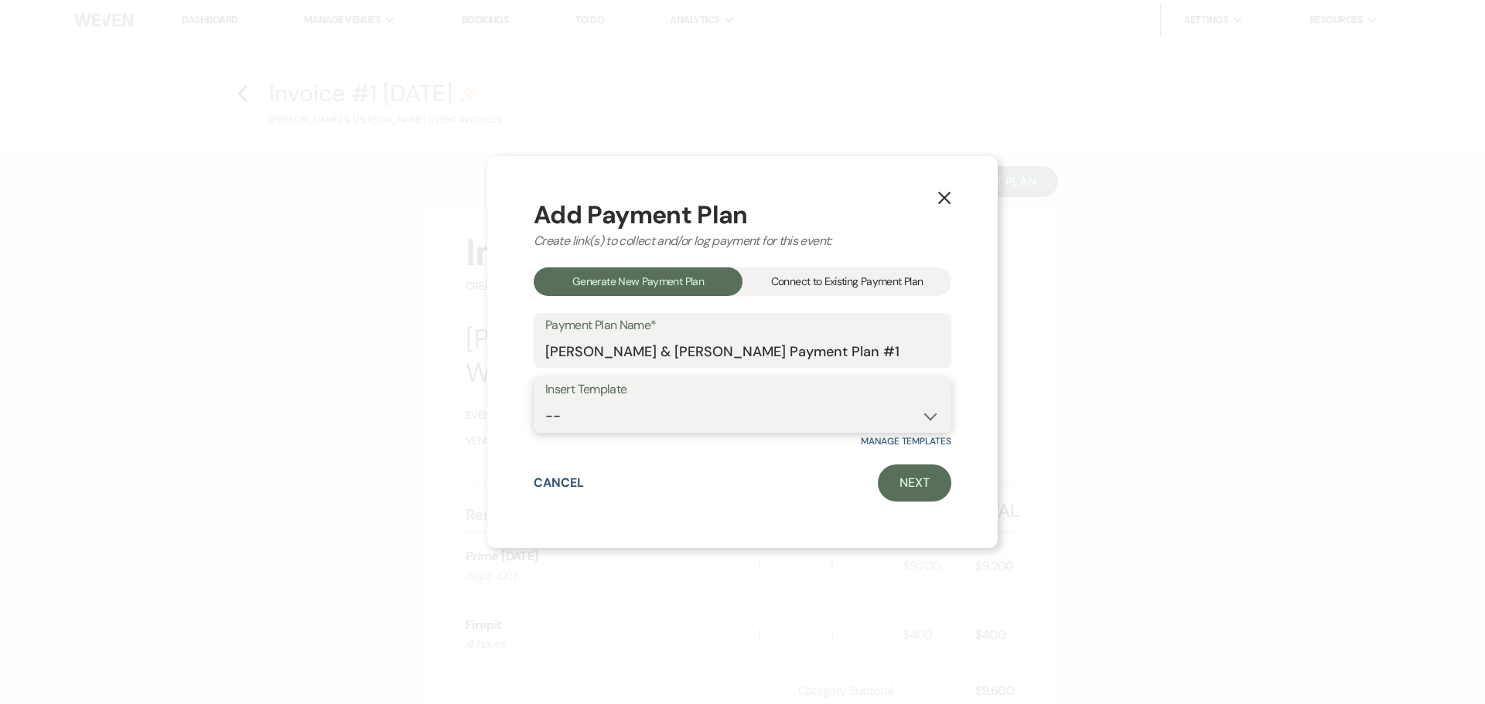
click at [730, 404] on select "-- Peak Friday Peak Saturday Peak Sunday Off Peak Fri, Sat, Sun Prime Friday Pr…" at bounding box center [742, 416] width 394 height 30
click at [730, 408] on select "-- Peak Friday Peak Saturday Peak Sunday Off Peak Fri, Sat, Sun Prime Friday Pr…" at bounding box center [742, 416] width 394 height 30
click at [919, 471] on link "Next" at bounding box center [914, 483] width 73 height 37
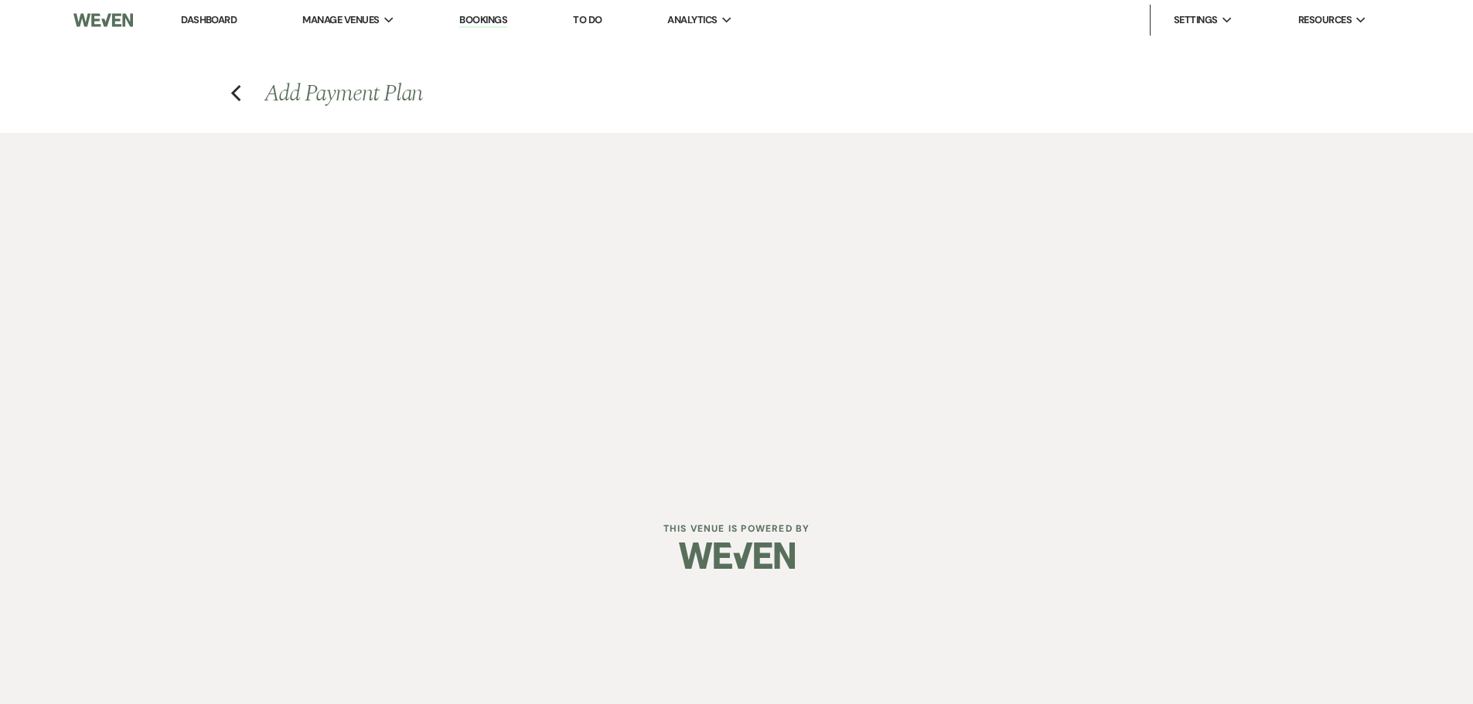
select select "28797"
select select "2"
select select "percentage"
select select "true"
select select "client"
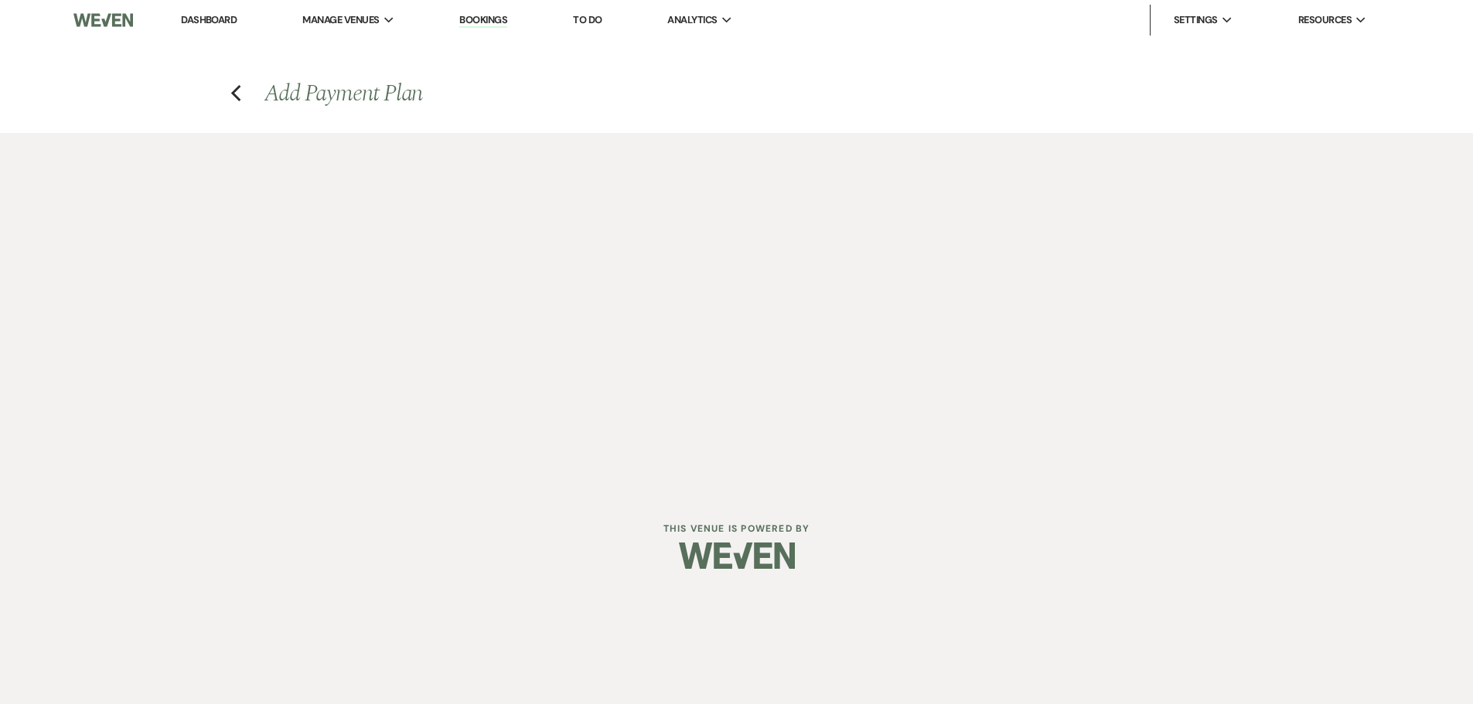
select select "weeks"
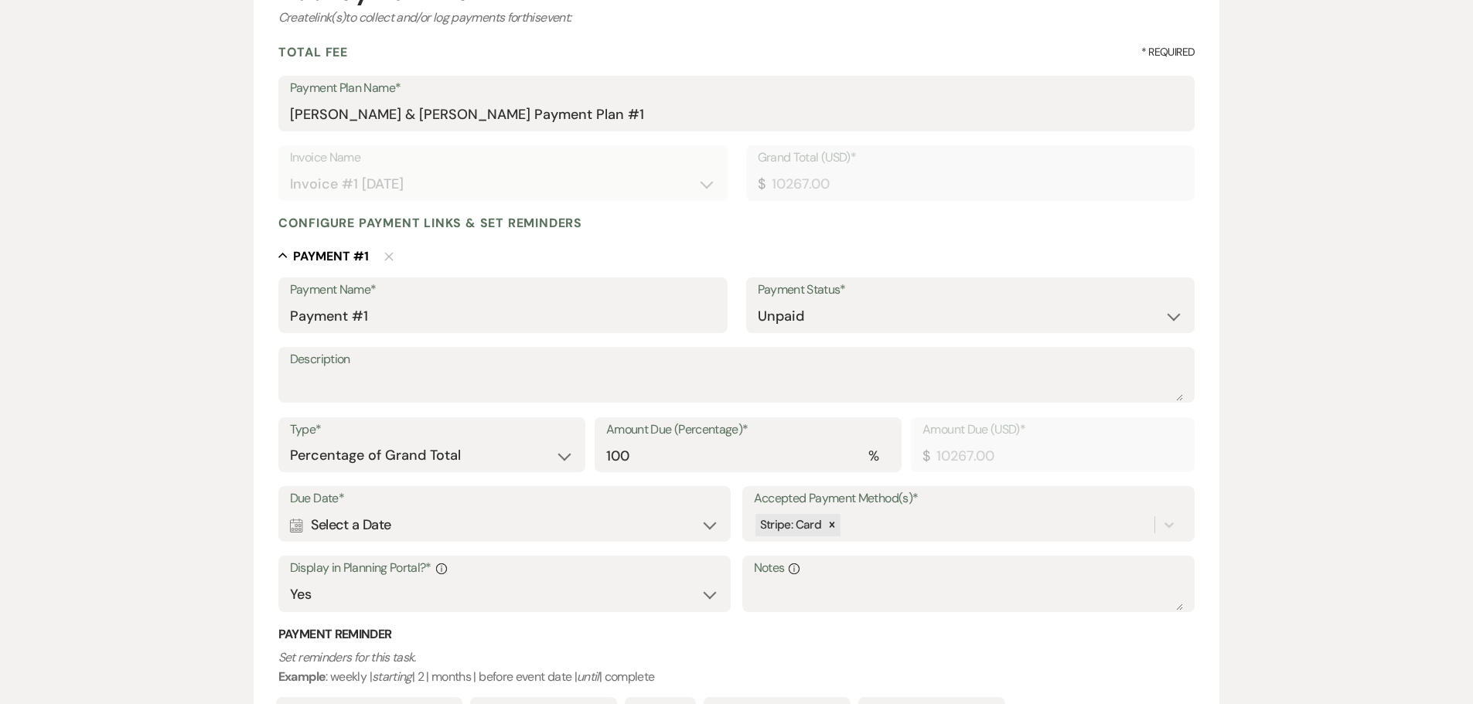
scroll to position [232, 0]
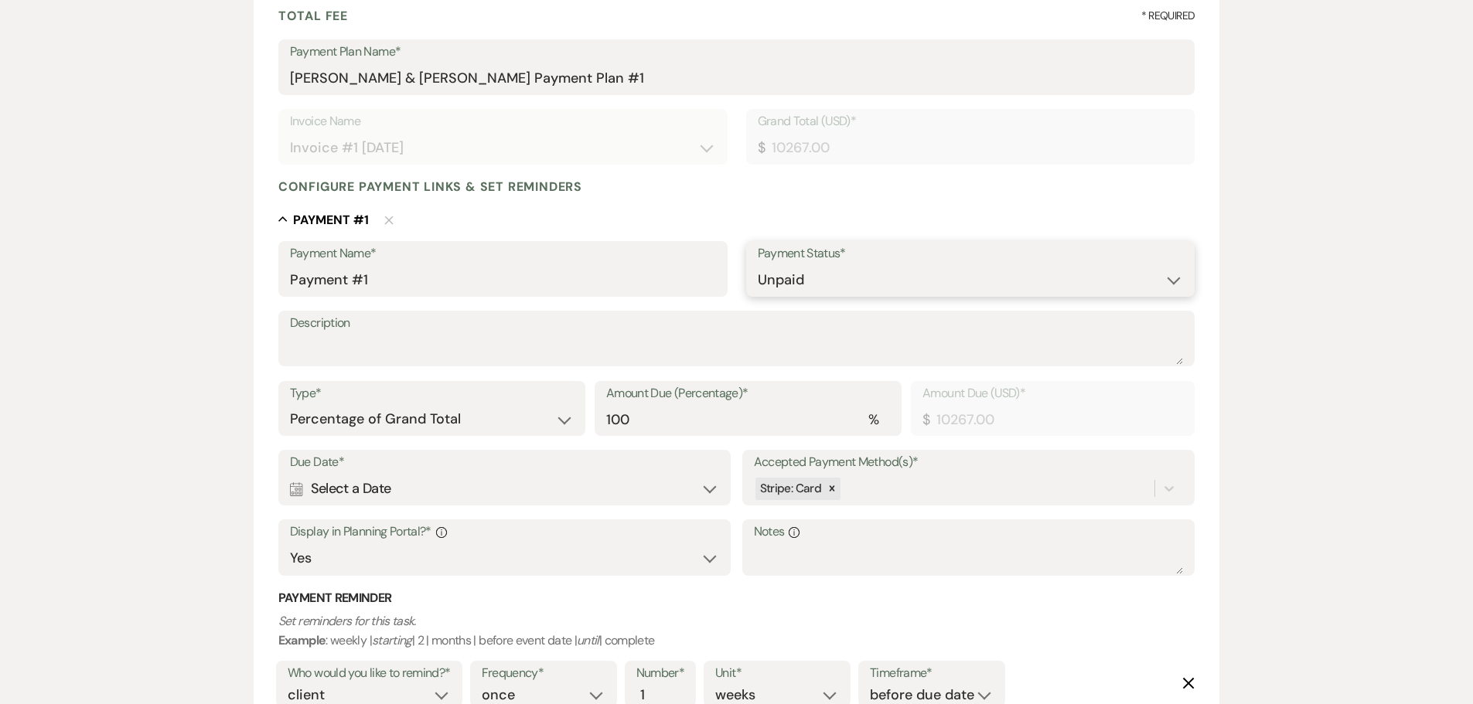
click at [792, 278] on select "Paid Unpaid" at bounding box center [971, 280] width 426 height 30
click at [397, 346] on textarea "Description" at bounding box center [737, 349] width 894 height 31
type textarea "Venue Rental and Firepit"
click at [837, 503] on div "Accepted Payment Method(s)* Stripe: Card" at bounding box center [968, 478] width 453 height 56
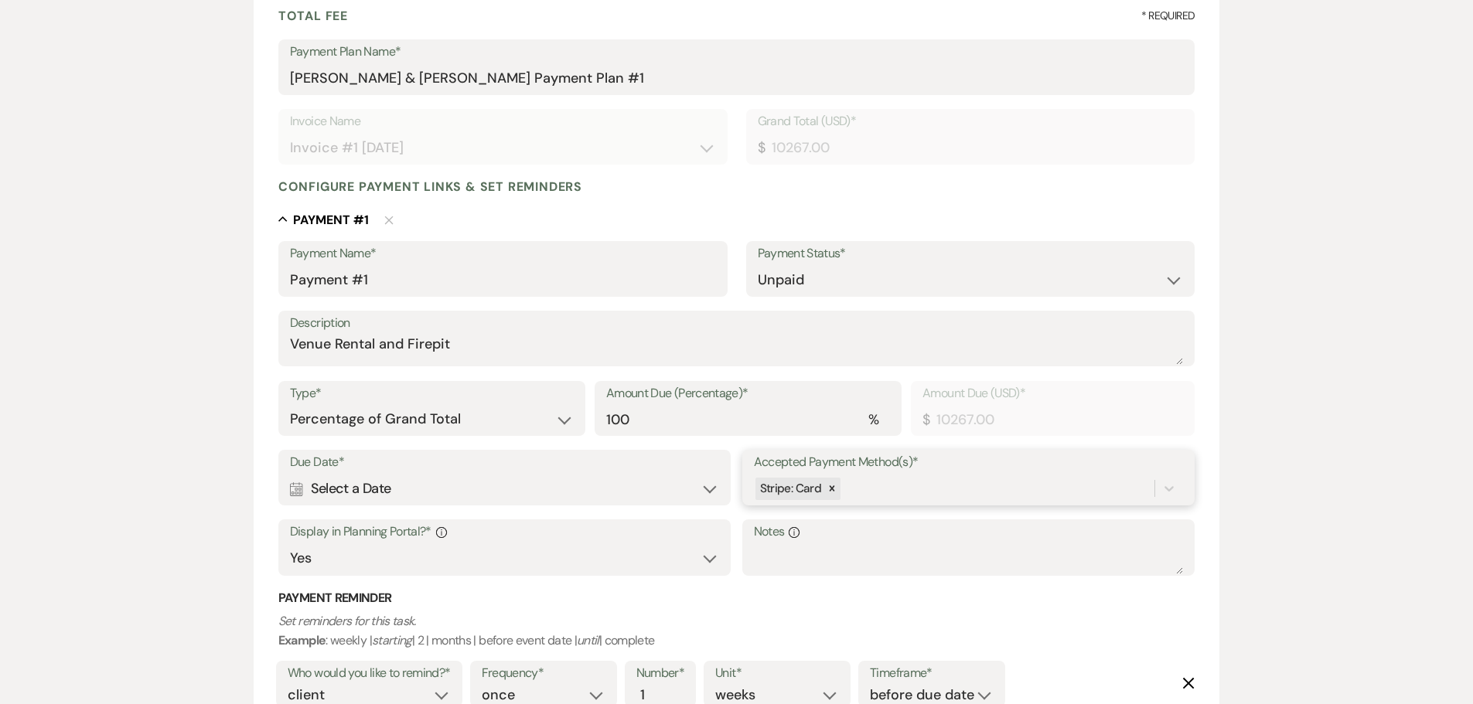
click at [884, 503] on div "Stripe: Card" at bounding box center [969, 488] width 430 height 29
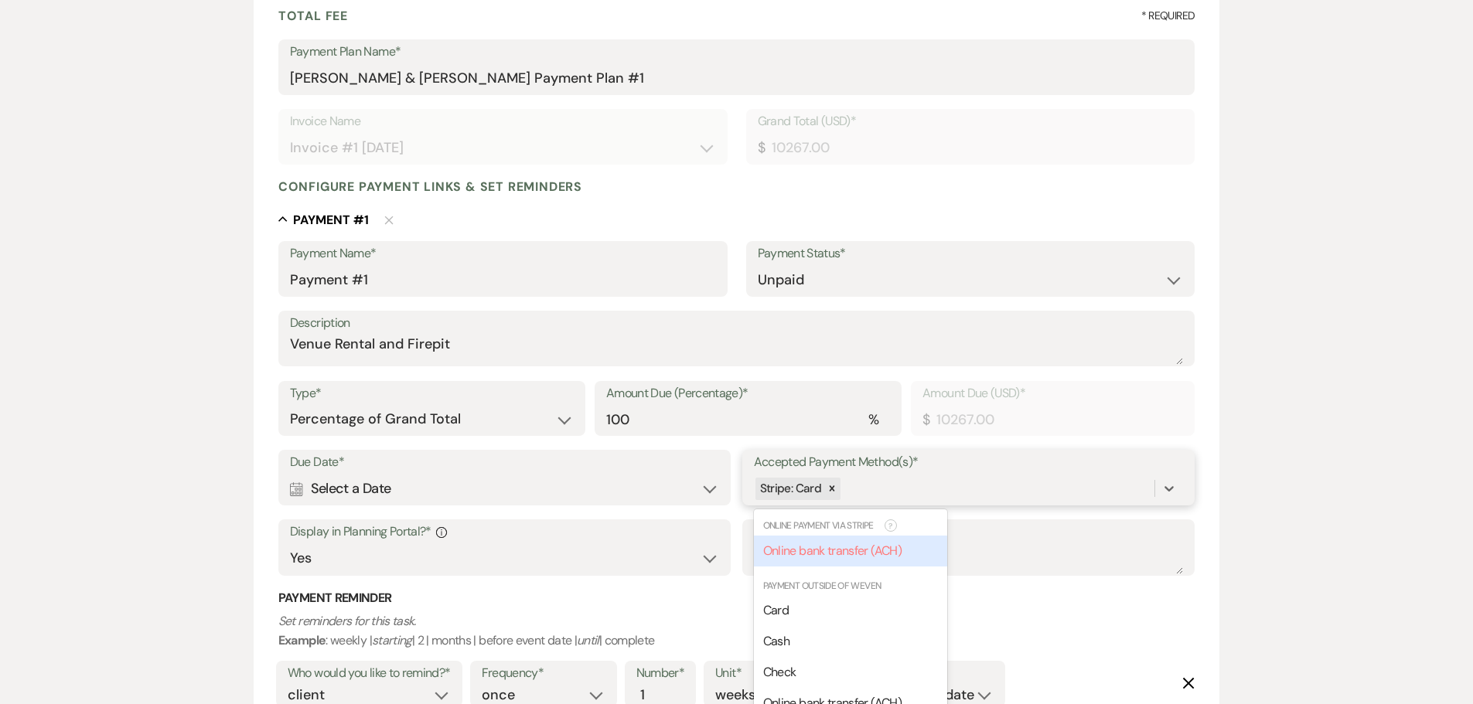
scroll to position [293, 0]
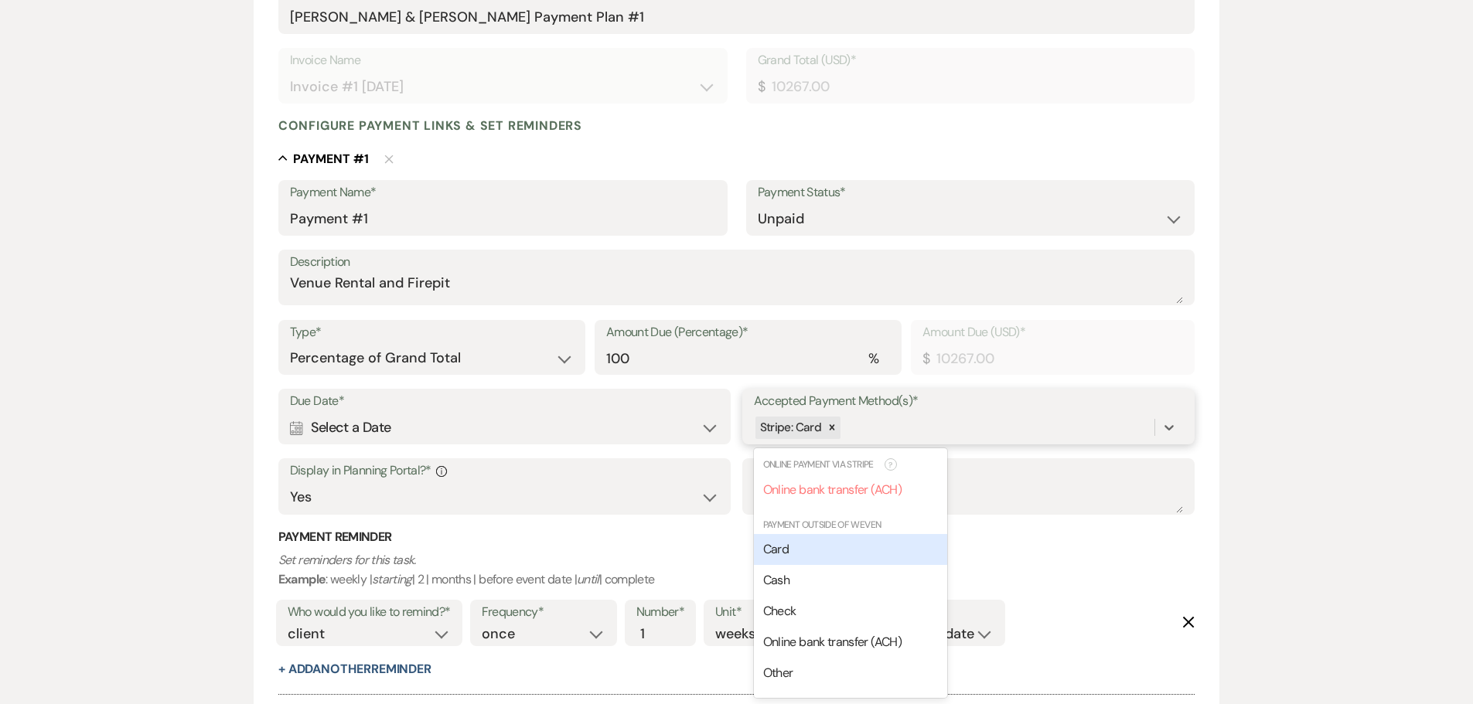
click at [823, 555] on div "Card" at bounding box center [850, 549] width 193 height 31
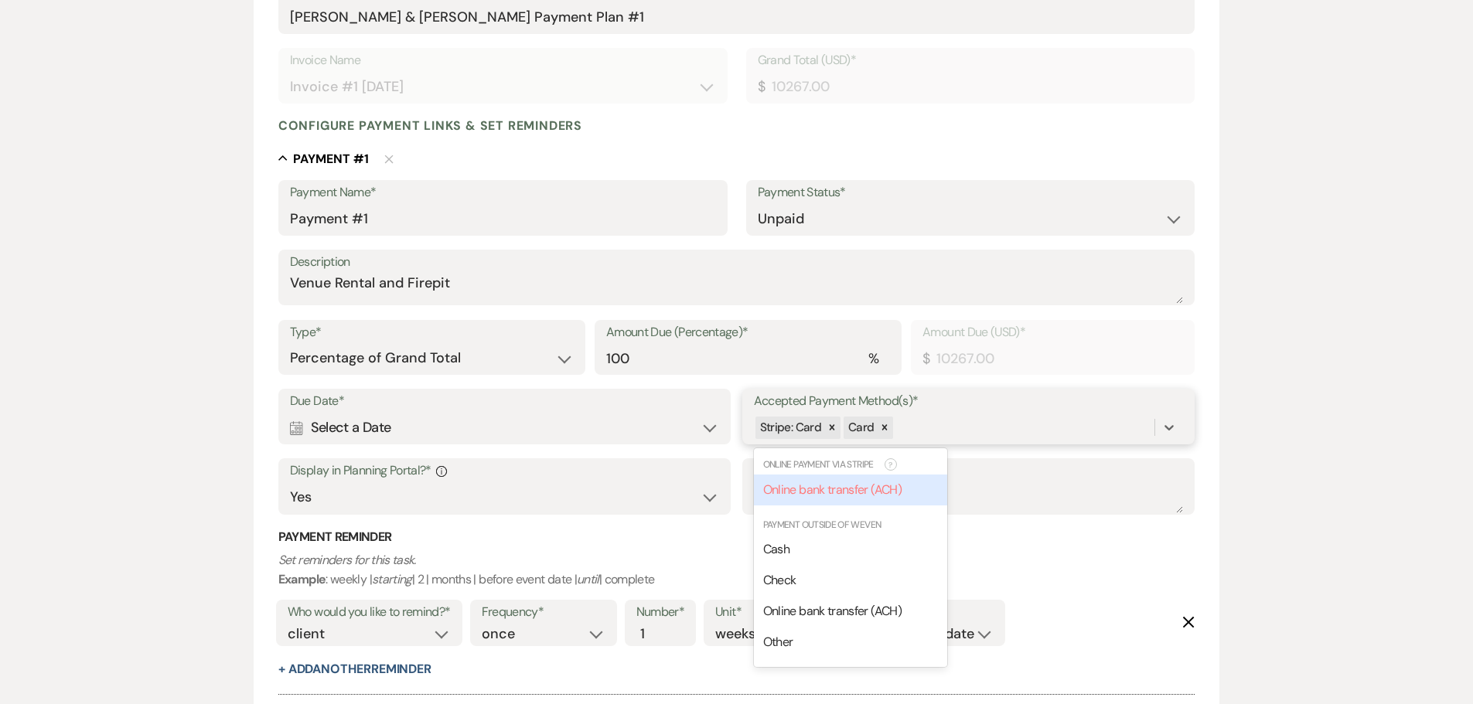
click at [936, 422] on div "Stripe: Card Card" at bounding box center [954, 427] width 401 height 27
click at [885, 427] on icon at bounding box center [884, 427] width 5 height 5
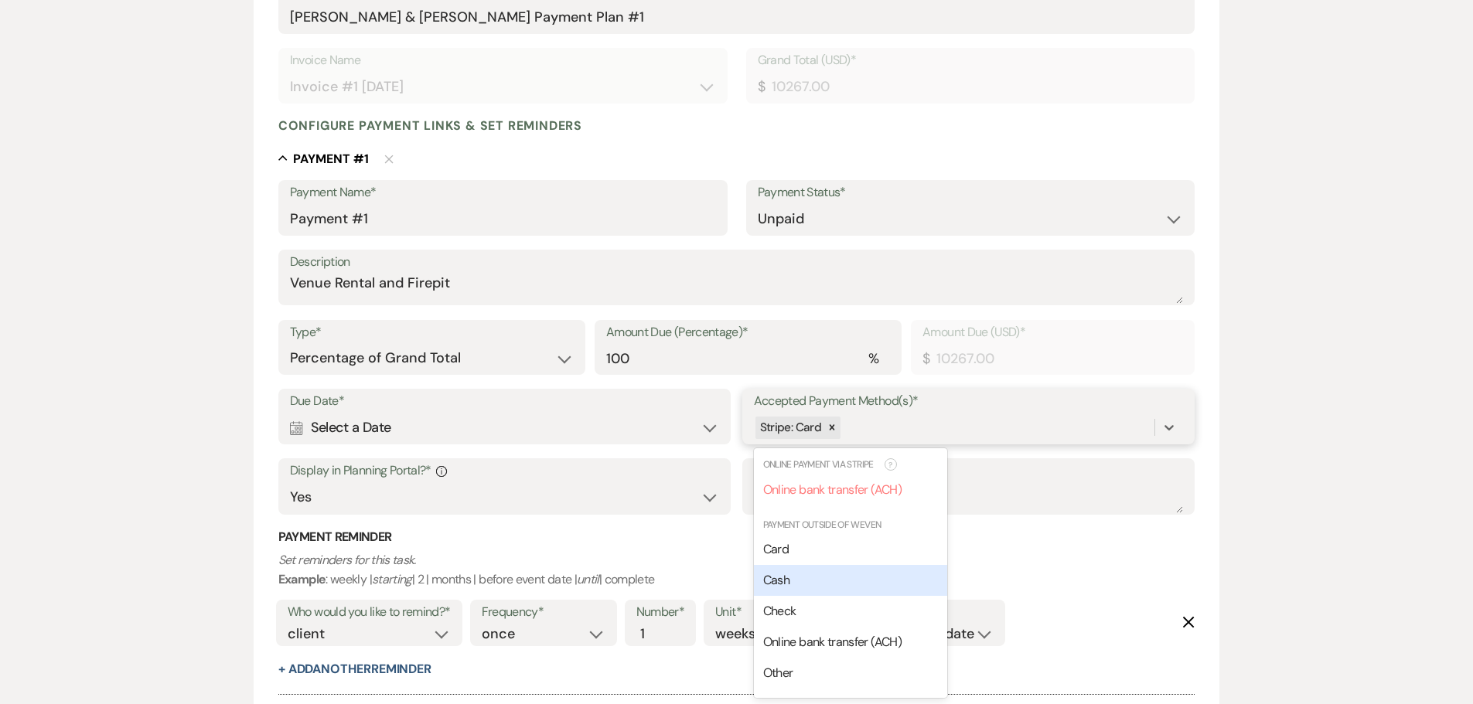
click at [811, 580] on div "Cash" at bounding box center [850, 580] width 193 height 31
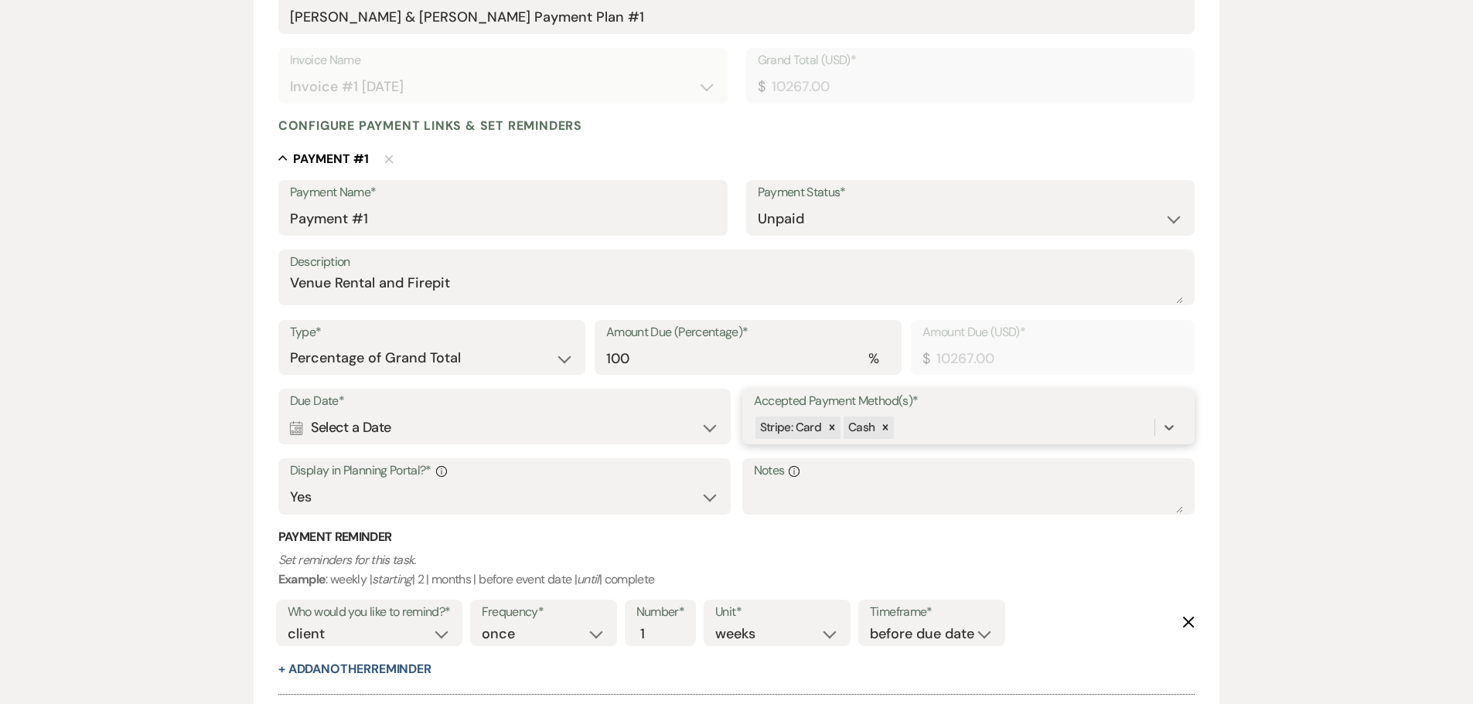
click at [939, 422] on div "Stripe: Card Cash" at bounding box center [954, 427] width 401 height 27
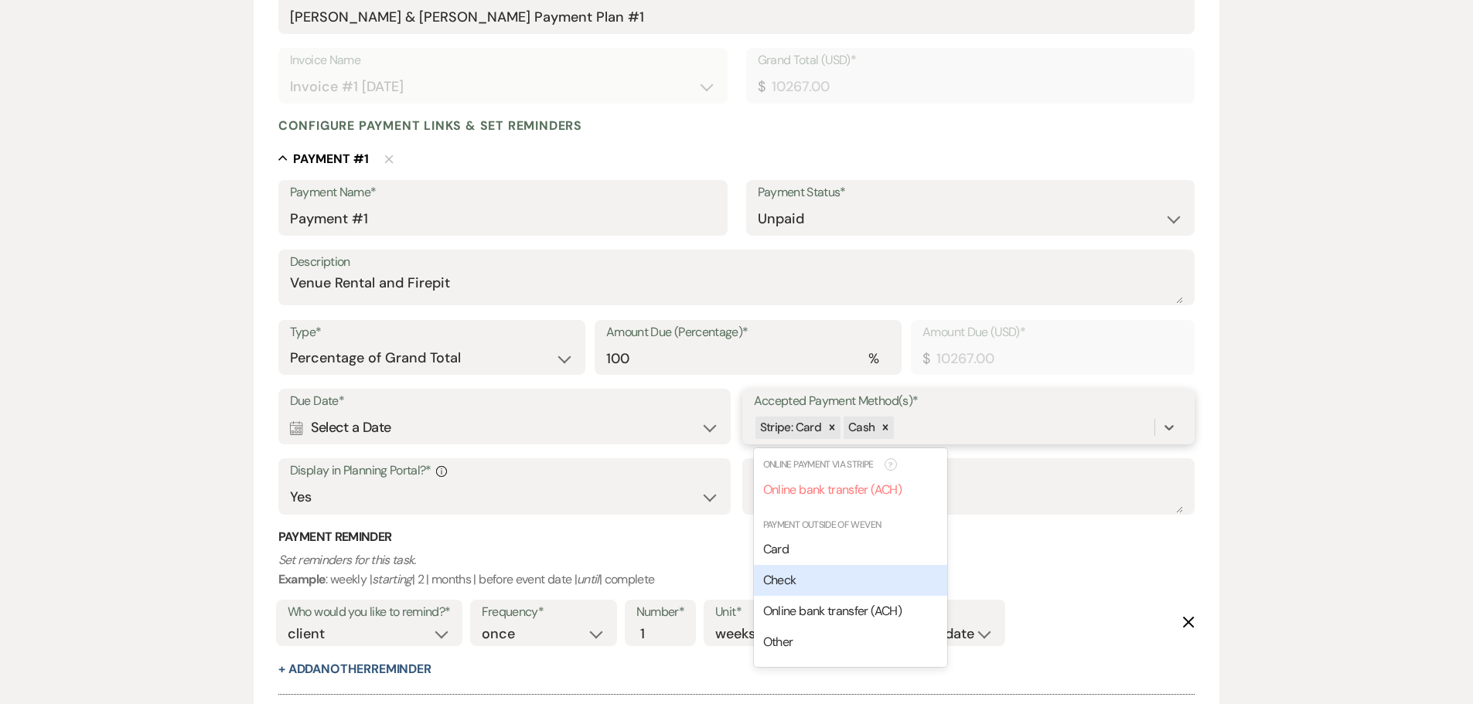
click at [834, 572] on div "Check" at bounding box center [850, 580] width 193 height 31
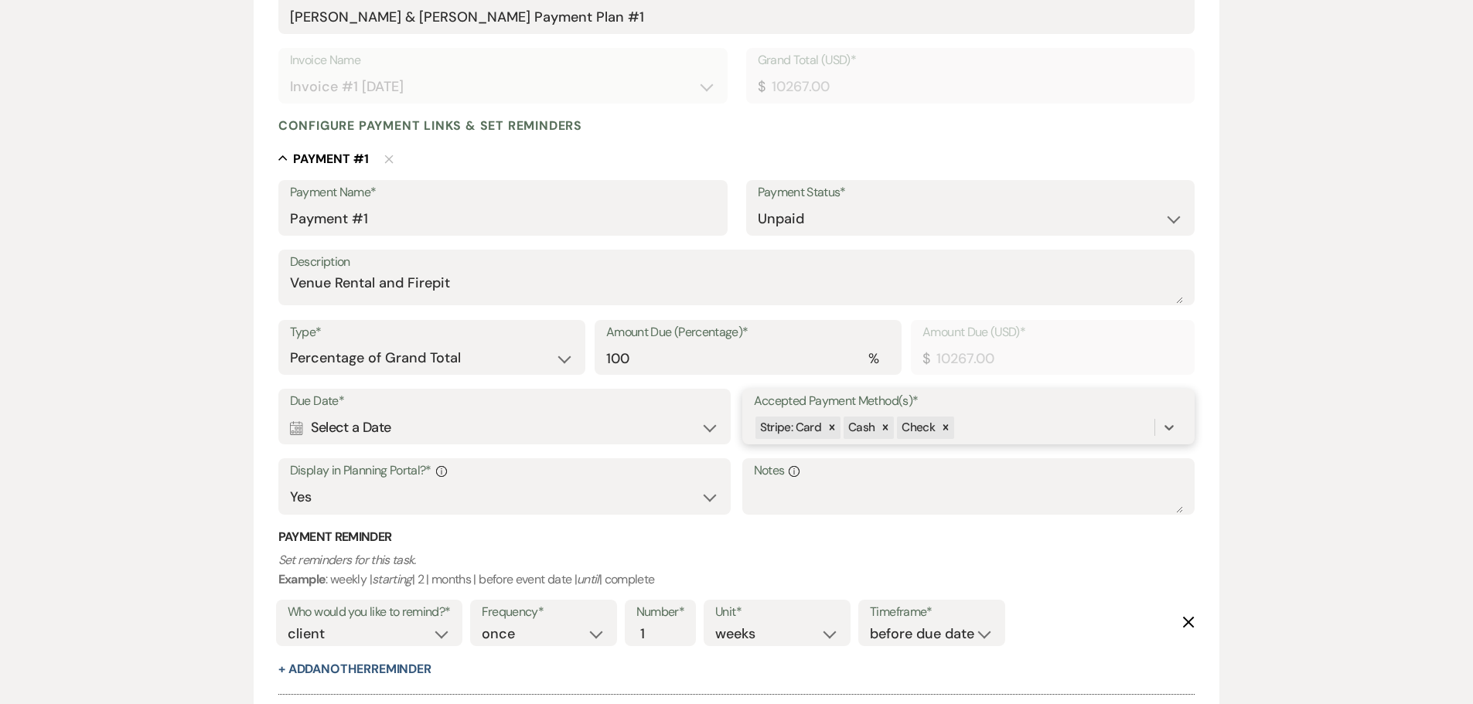
click at [977, 418] on div "Stripe: Card Cash Check" at bounding box center [954, 427] width 401 height 27
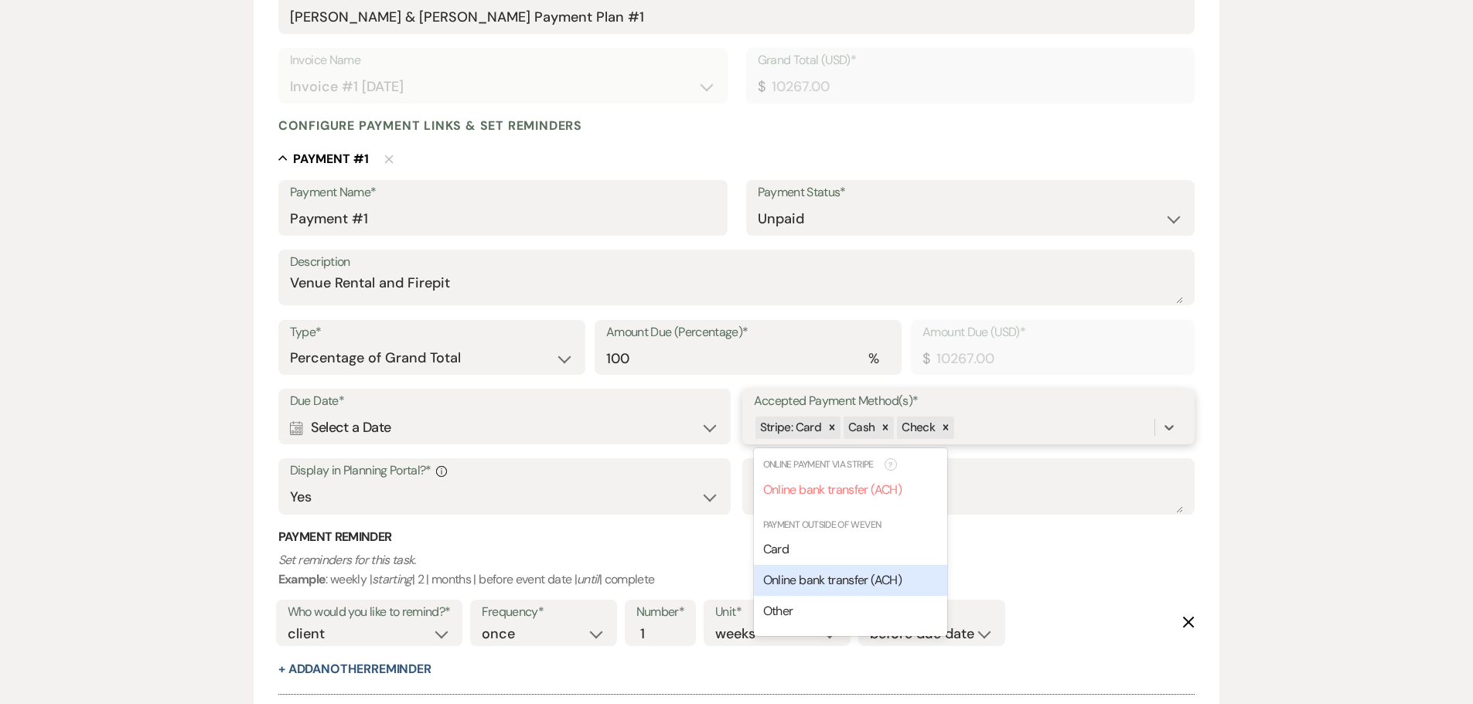
click at [841, 585] on span "Online bank transfer (ACH)" at bounding box center [832, 580] width 138 height 16
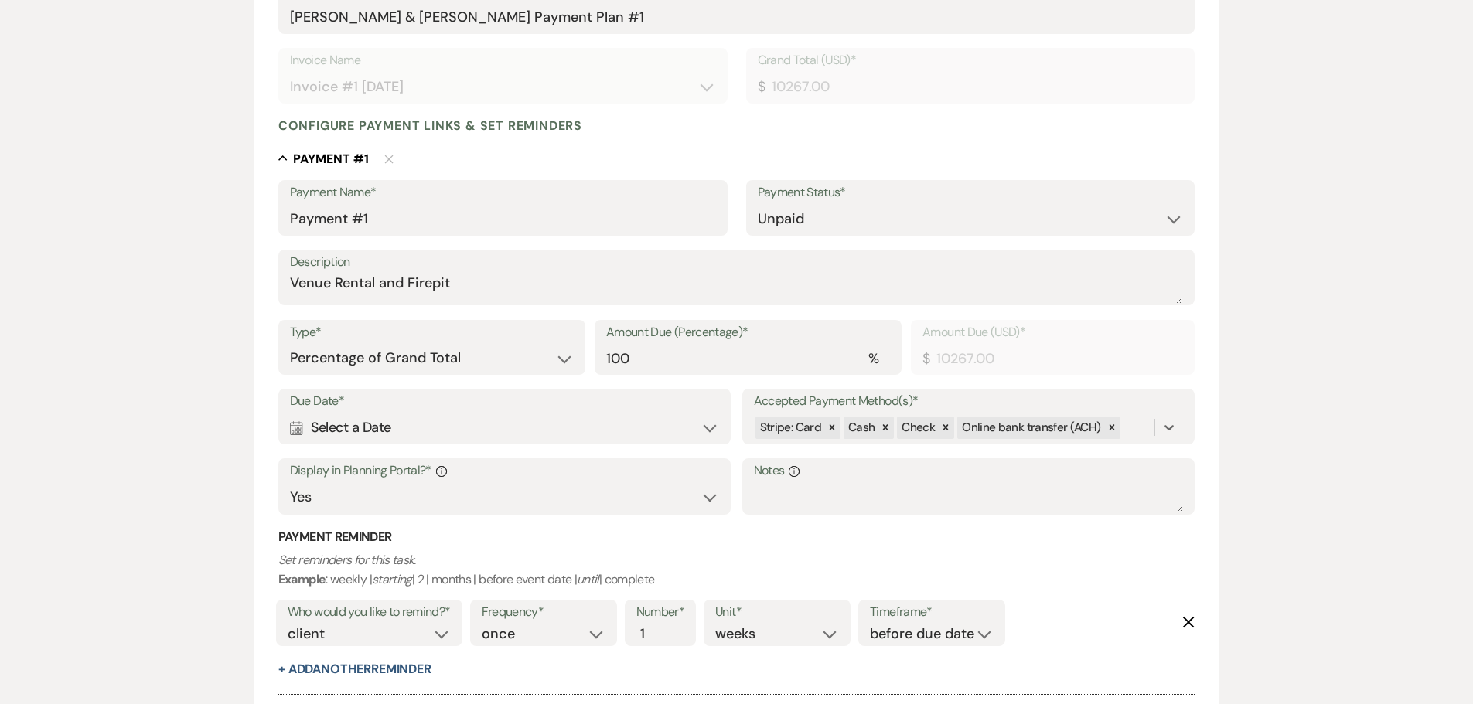
click at [522, 429] on div "Calendar Select a Date Expand" at bounding box center [505, 428] width 430 height 30
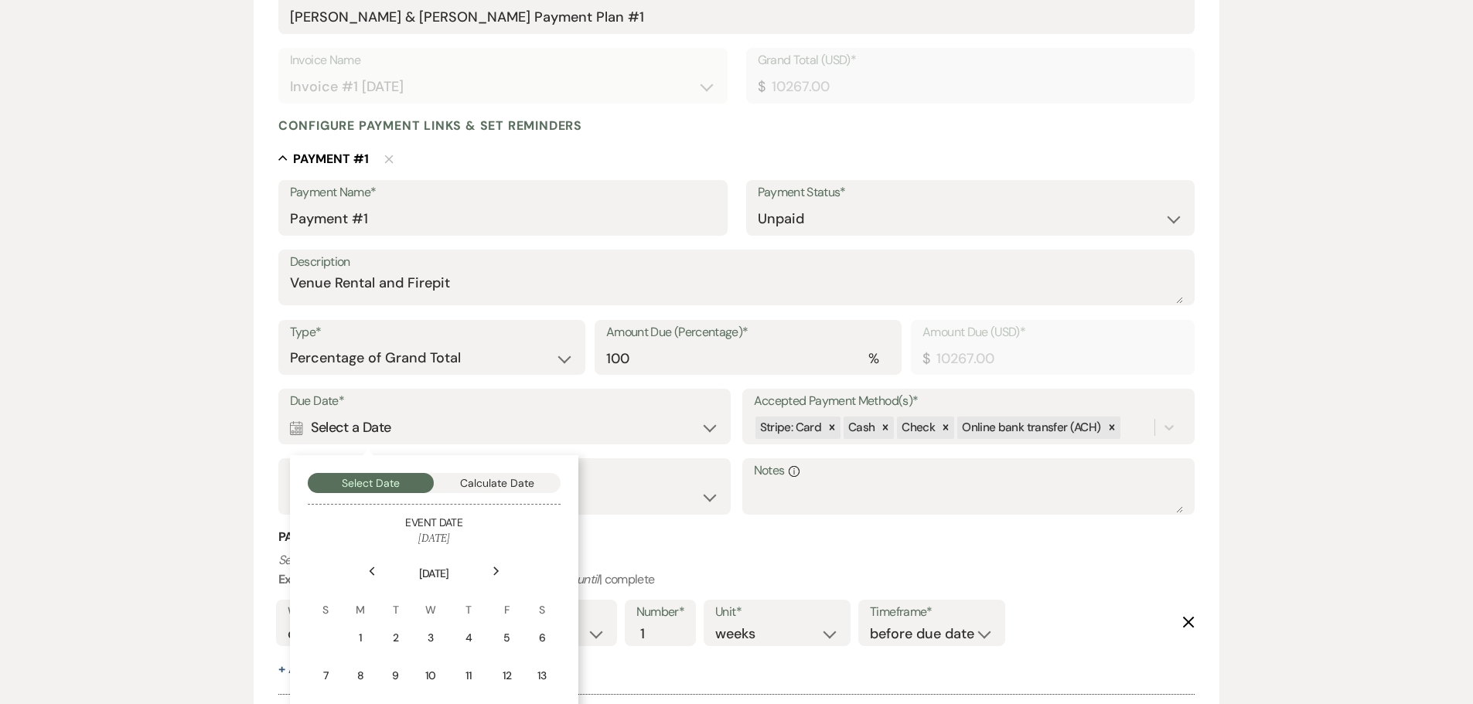
click at [498, 569] on icon "Next" at bounding box center [497, 571] width 8 height 9
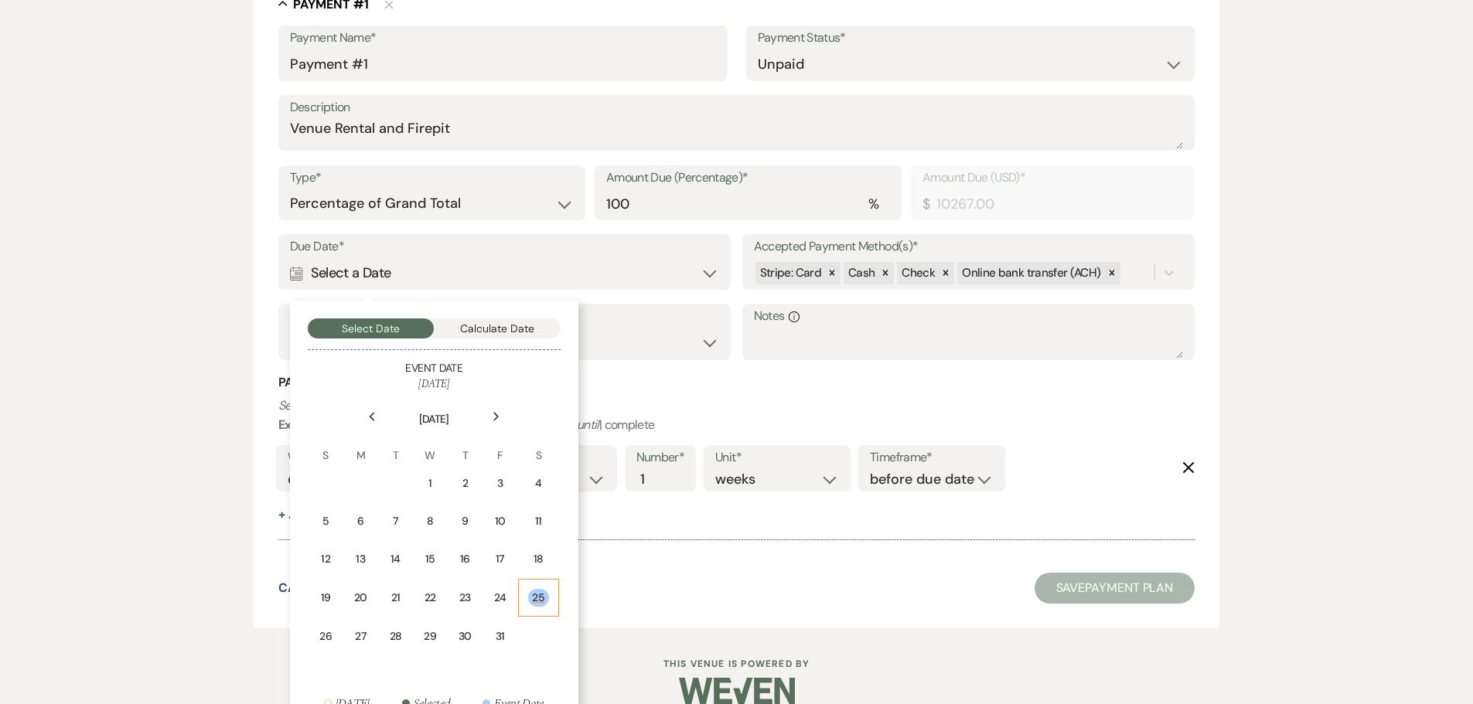
click at [529, 609] on td "25" at bounding box center [538, 598] width 41 height 38
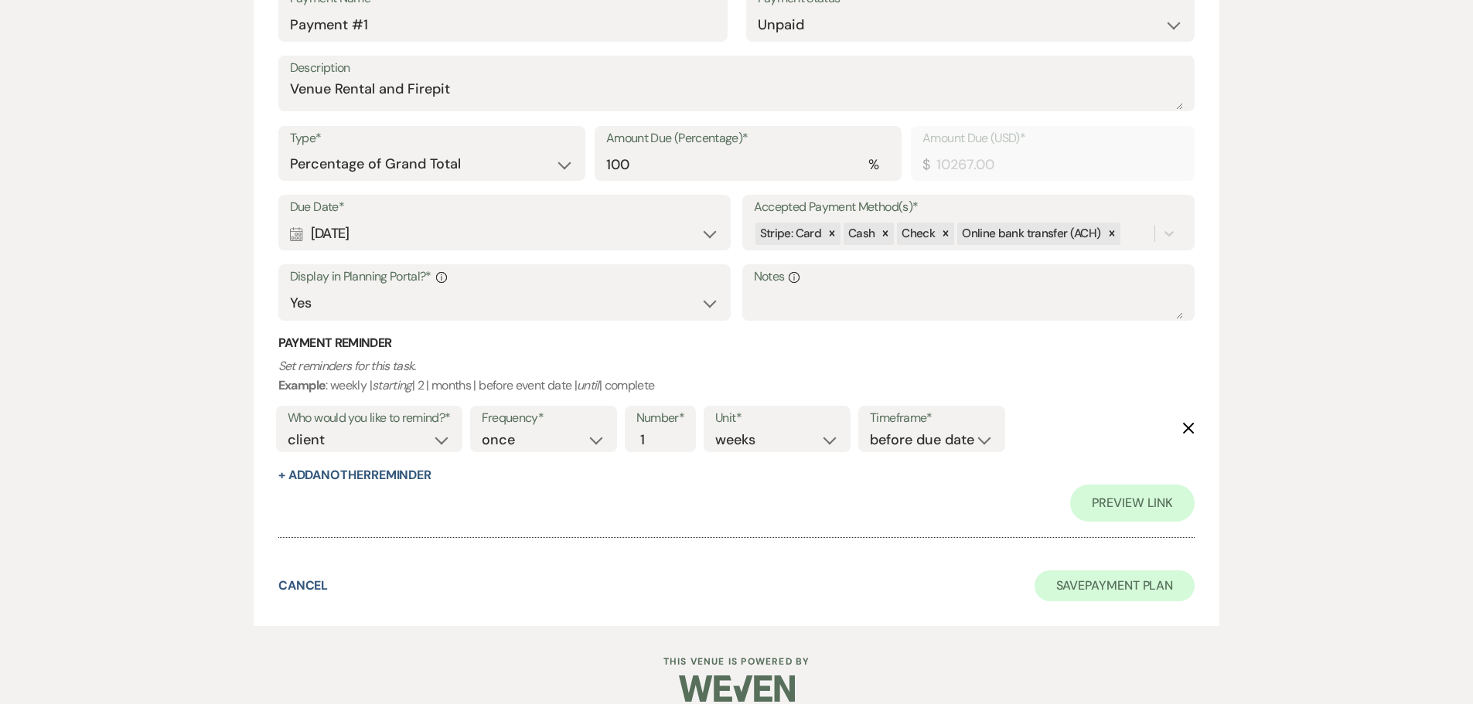
scroll to position [508, 0]
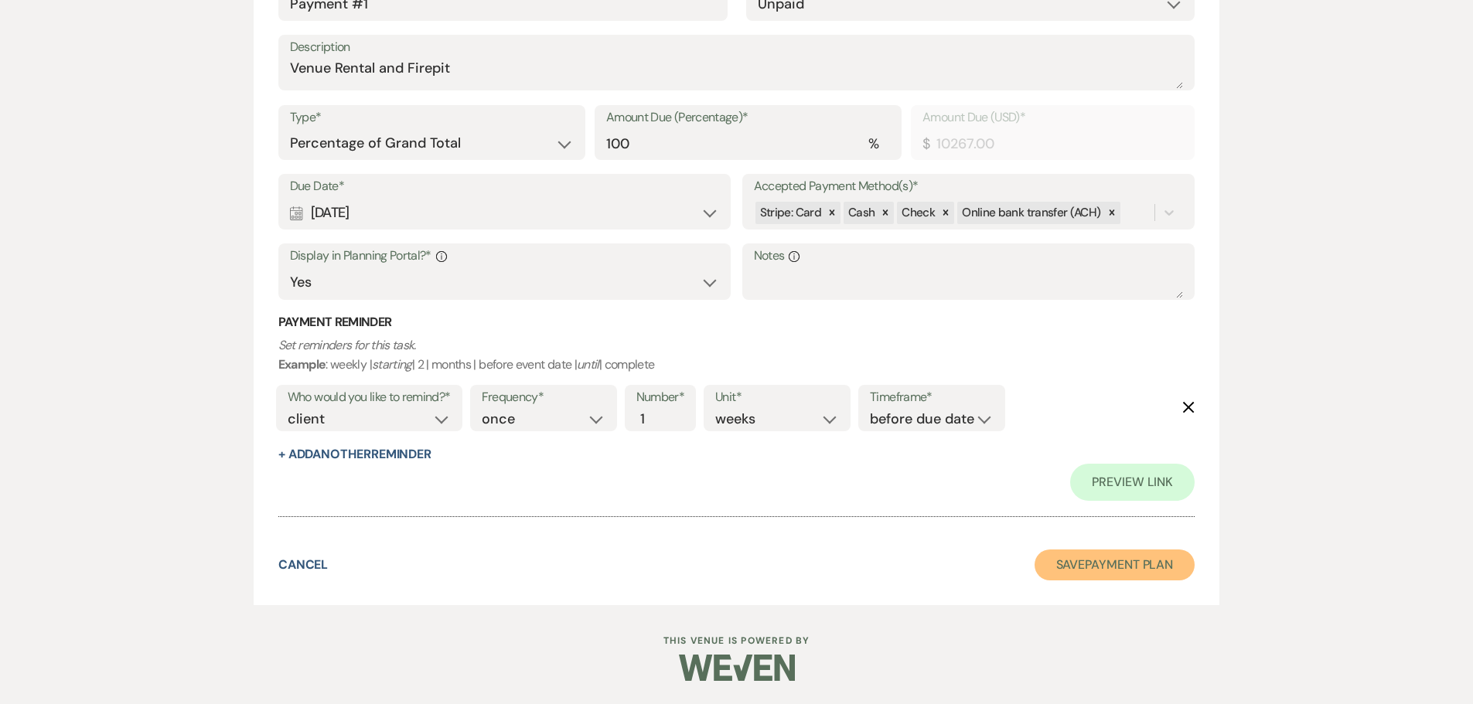
click at [1066, 574] on button "Save Payment Plan" at bounding box center [1115, 565] width 161 height 31
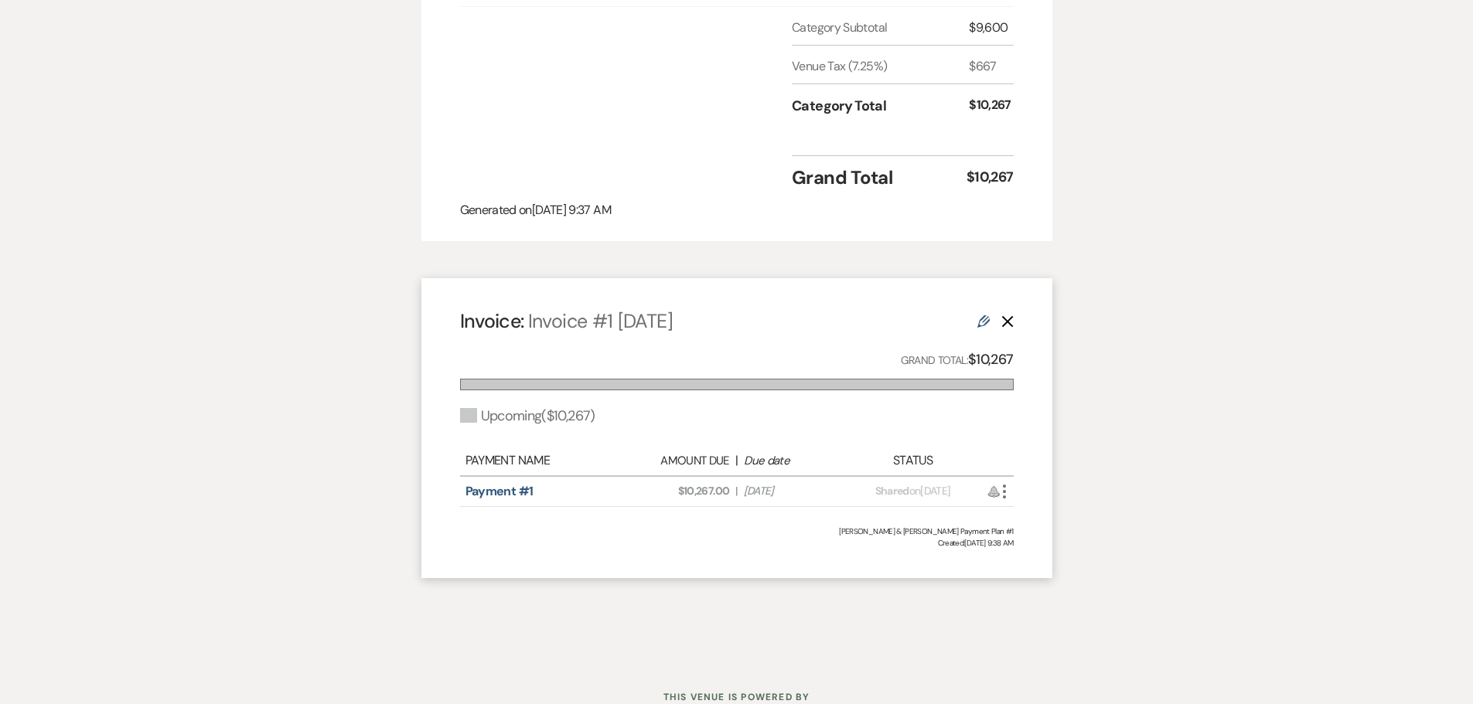
scroll to position [687, 0]
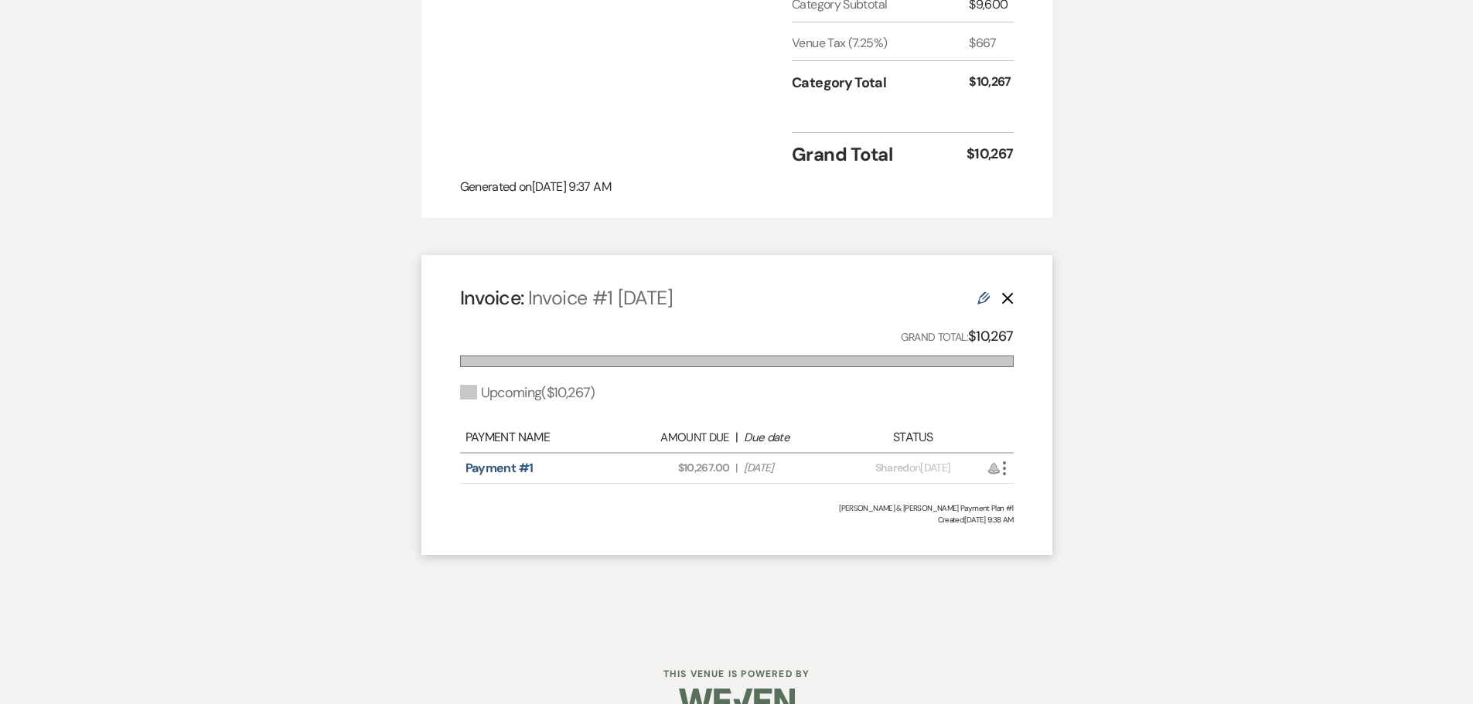
click at [1002, 459] on icon "More" at bounding box center [1004, 468] width 19 height 19
click at [981, 289] on link "Edit" at bounding box center [983, 297] width 12 height 16
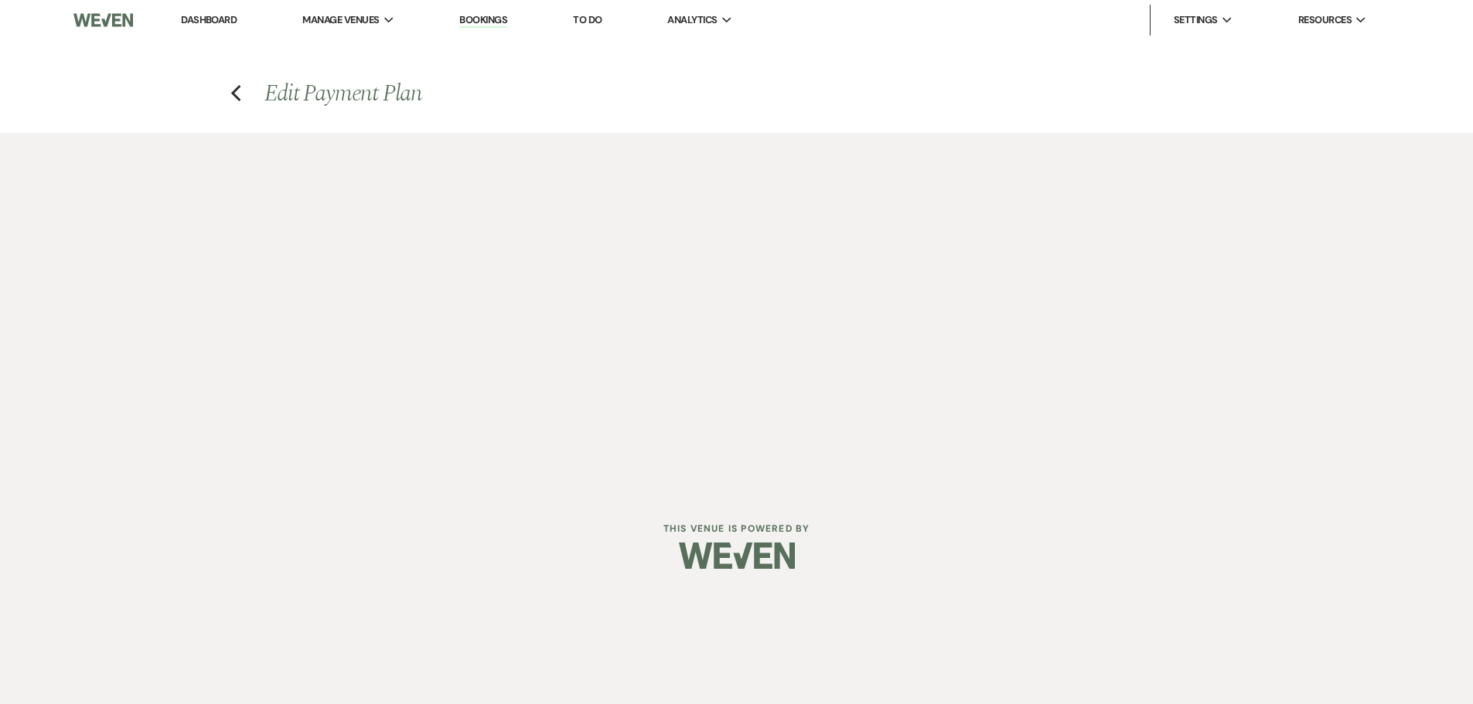
select select "28797"
select select "2"
select select "percentage"
select select "true"
select select "client"
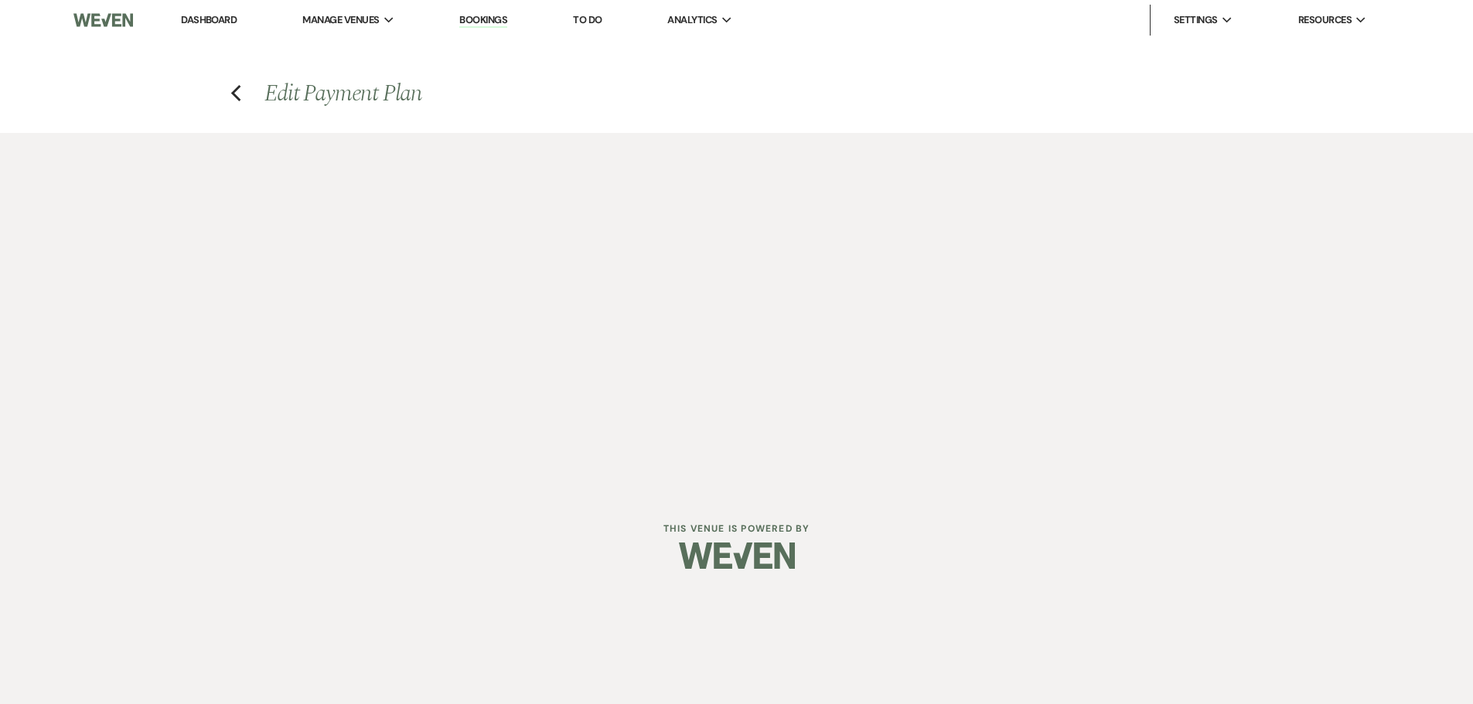
select select "weeks"
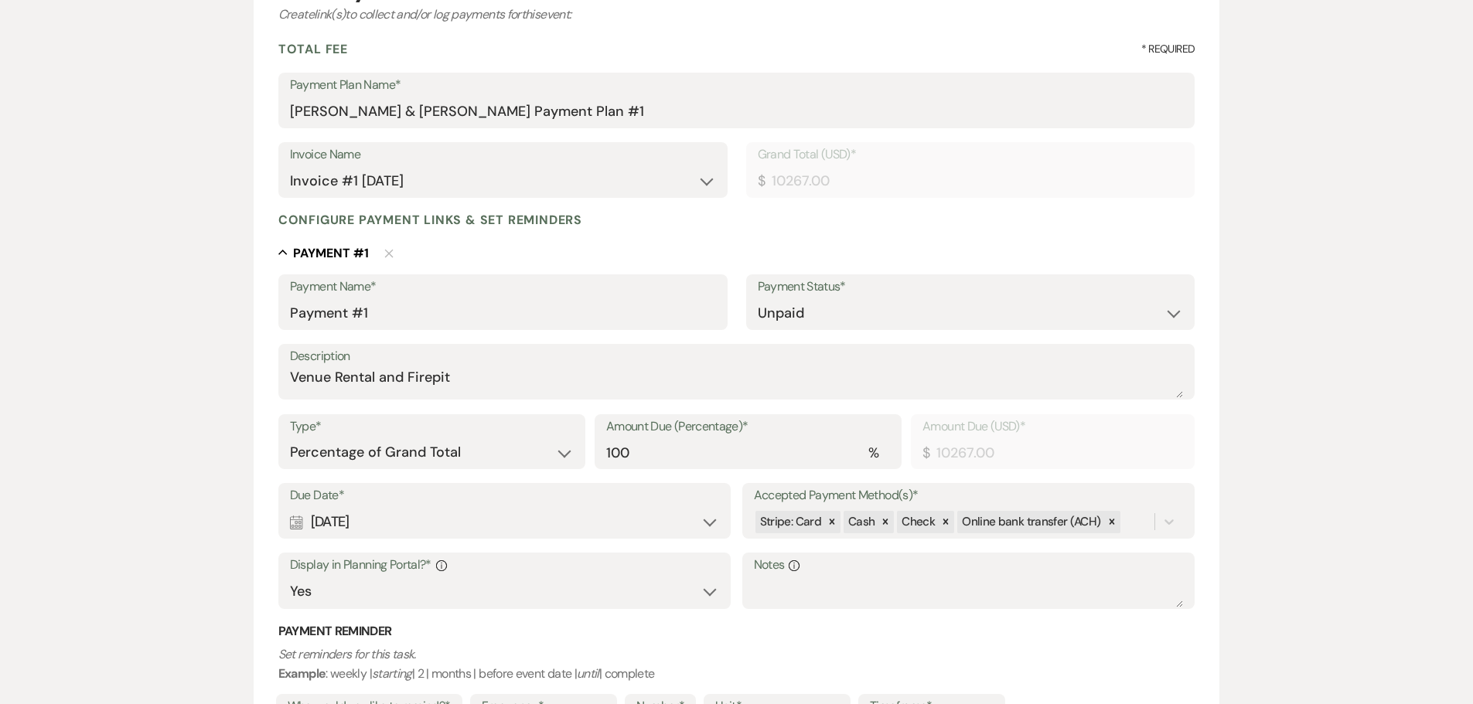
scroll to position [121, 0]
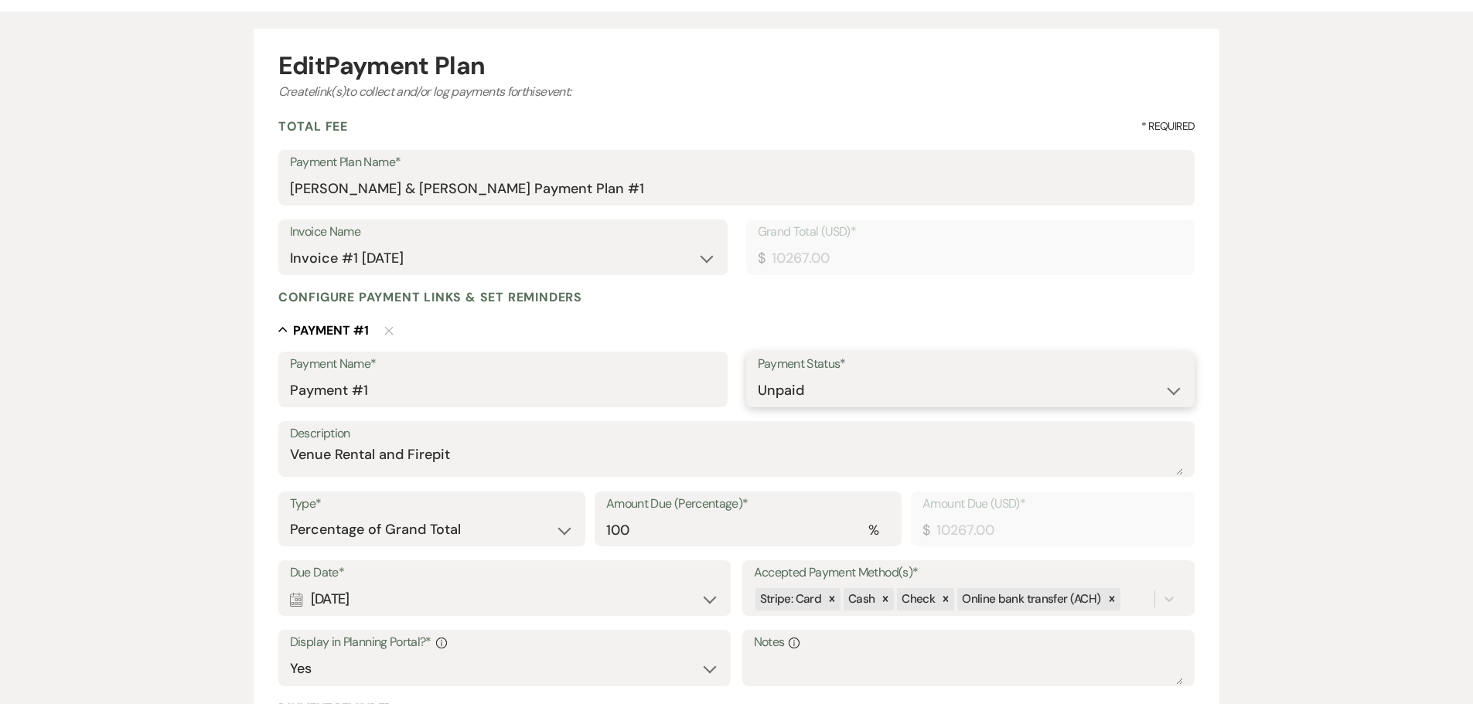
click at [820, 382] on select "Paid Unpaid" at bounding box center [971, 391] width 426 height 30
click at [758, 376] on select "Paid Unpaid" at bounding box center [971, 391] width 426 height 30
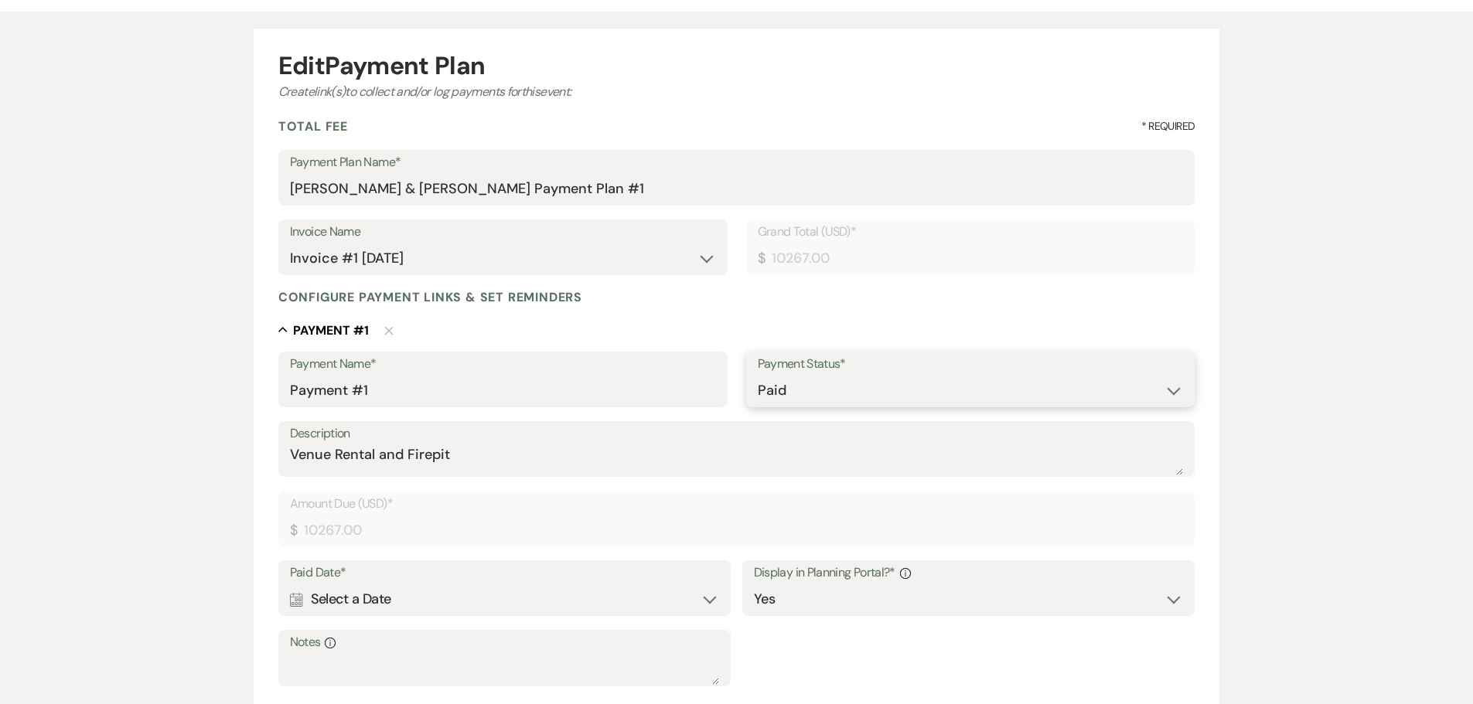
click at [814, 384] on select "Paid Unpaid" at bounding box center [971, 391] width 426 height 30
select select "2"
click at [758, 376] on select "Paid Unpaid" at bounding box center [971, 391] width 426 height 30
select select "client"
select select "weeks"
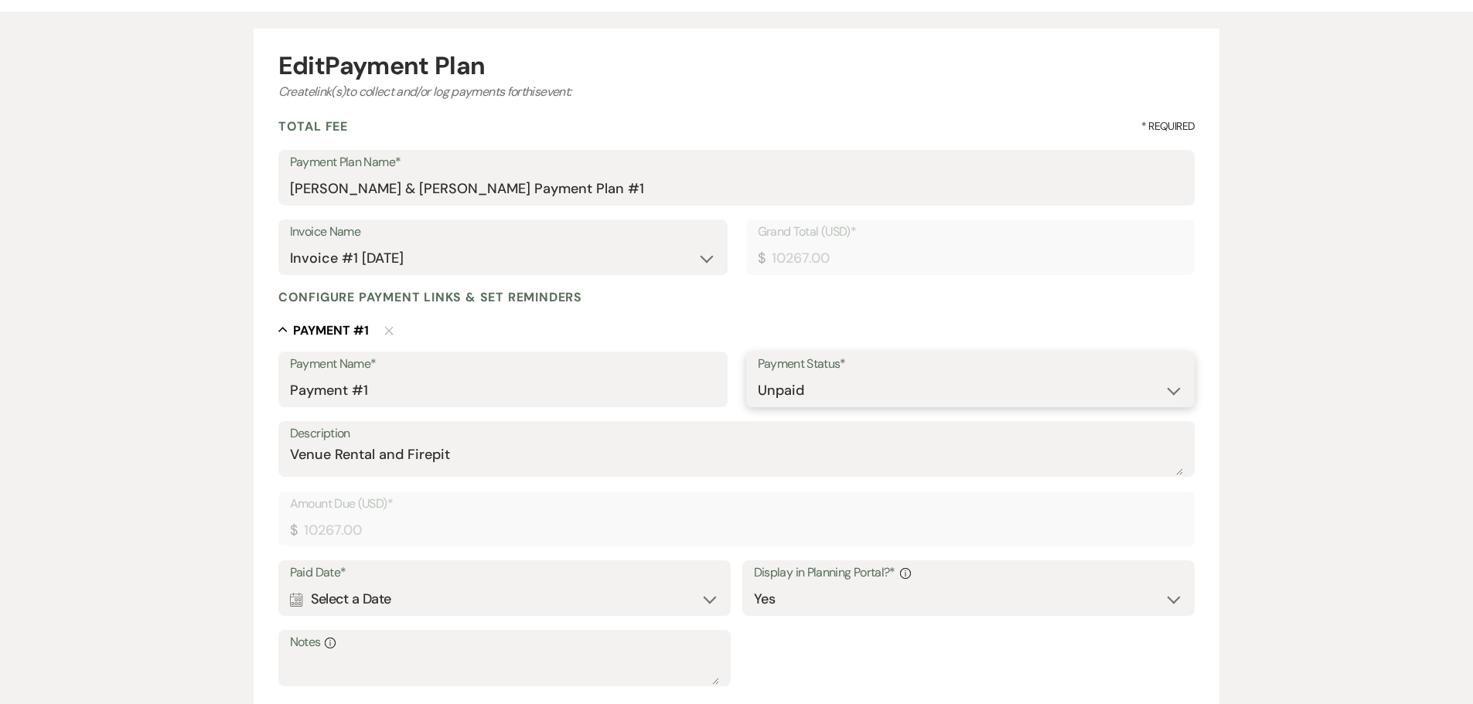
select select "flat"
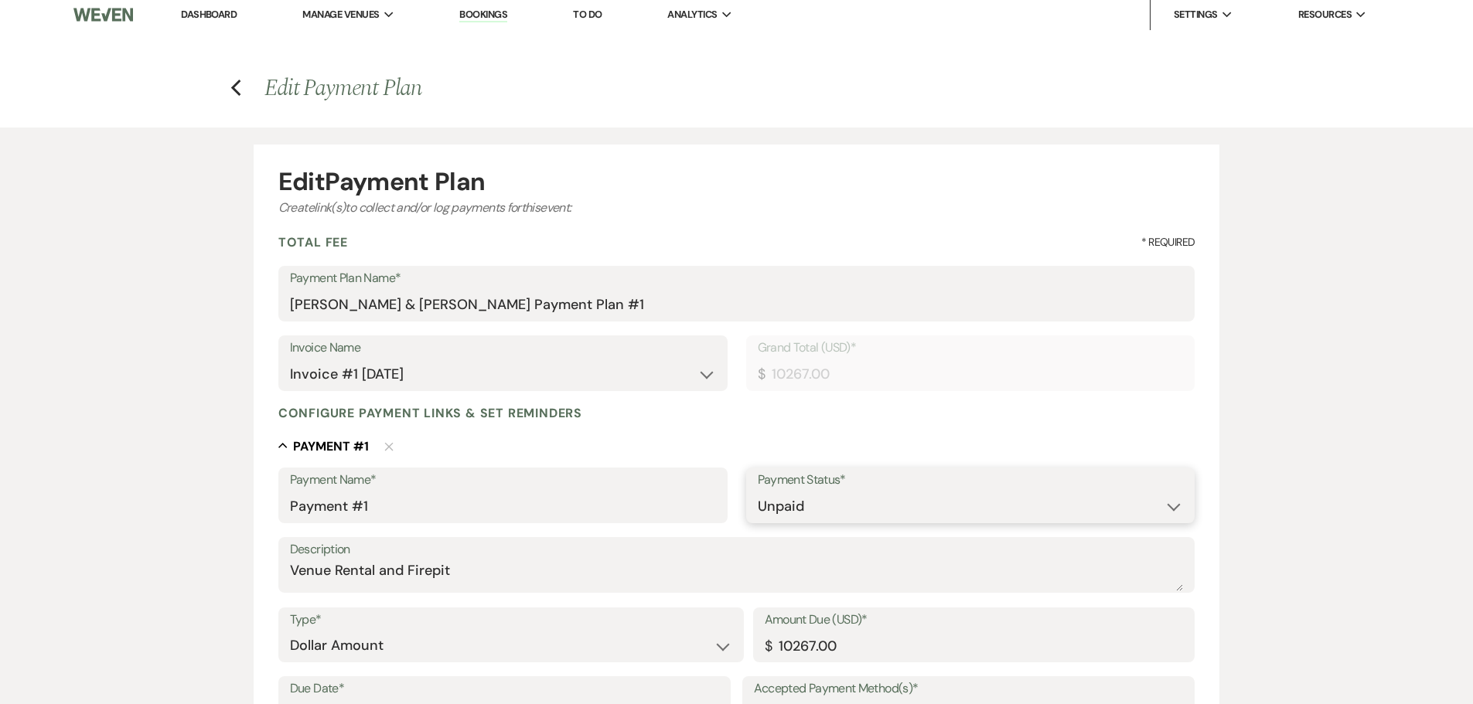
scroll to position [0, 0]
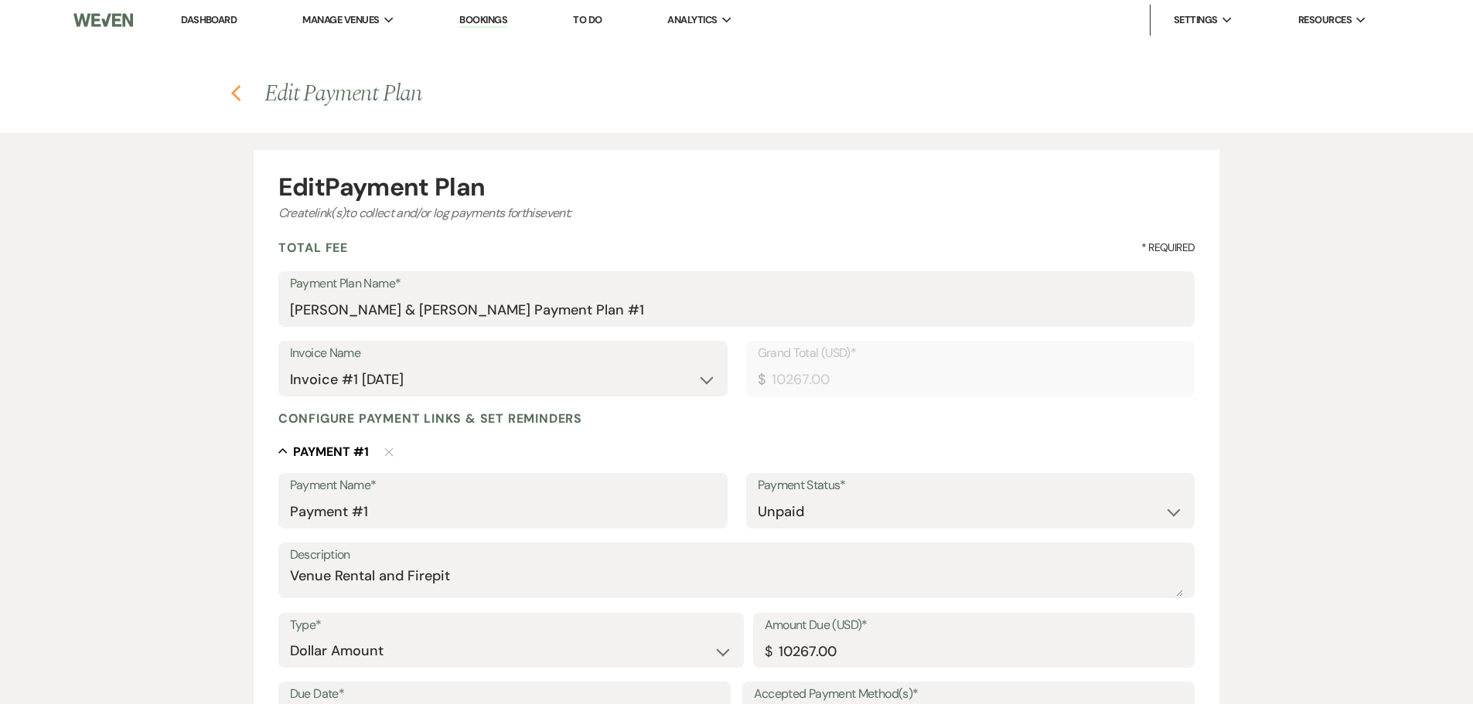
click at [234, 96] on use "button" at bounding box center [236, 93] width 10 height 17
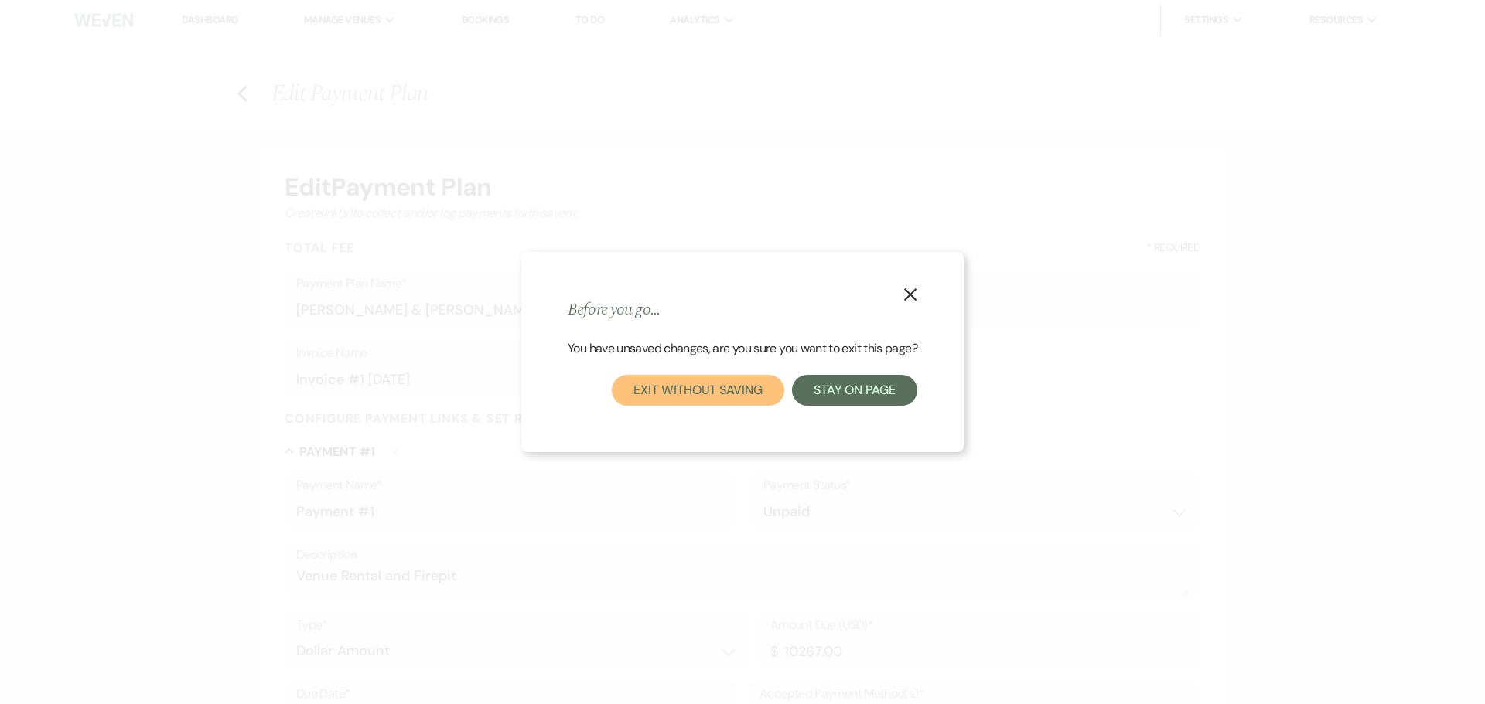
click at [760, 387] on button "Exit without saving" at bounding box center [698, 390] width 172 height 31
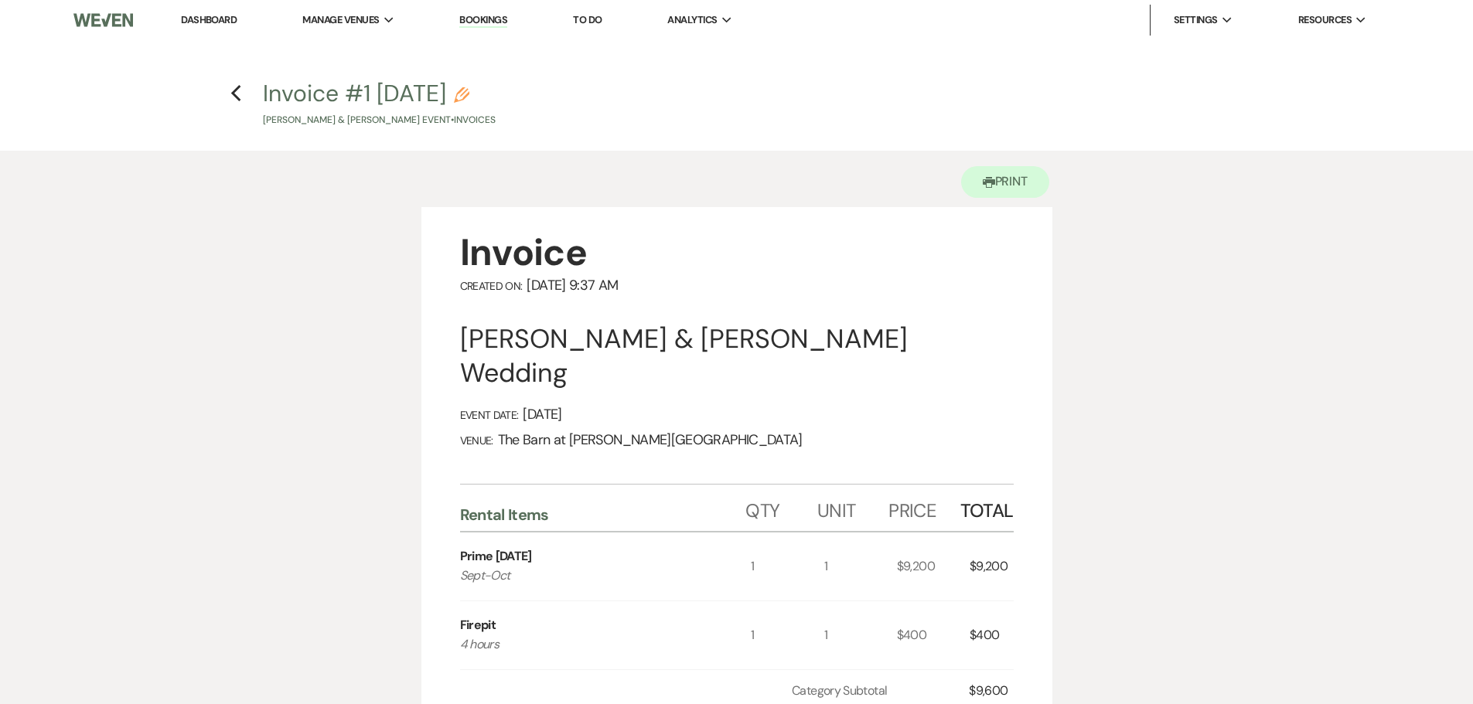
click at [479, 20] on link "Bookings" at bounding box center [483, 20] width 48 height 15
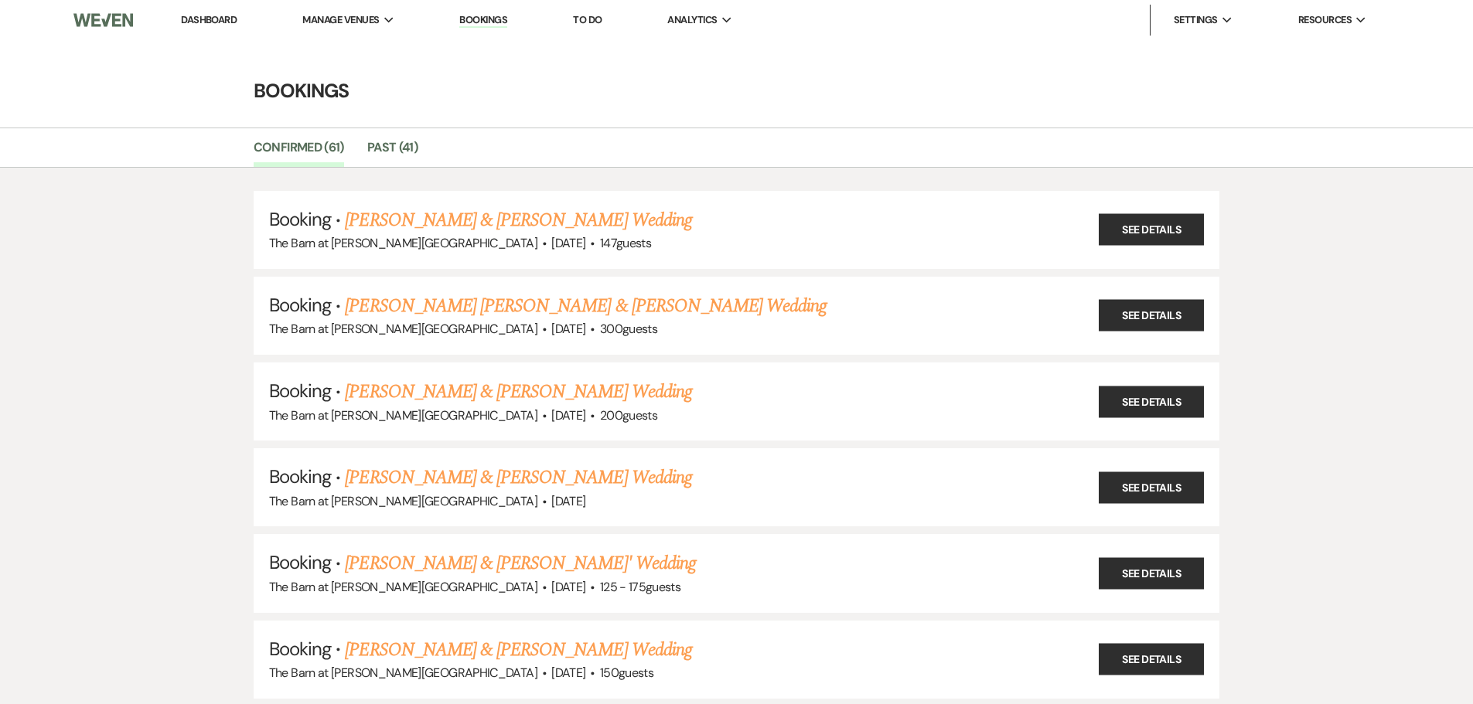
click at [226, 12] on li "Dashboard" at bounding box center [208, 20] width 71 height 31
click at [226, 21] on link "Dashboard" at bounding box center [209, 19] width 56 height 13
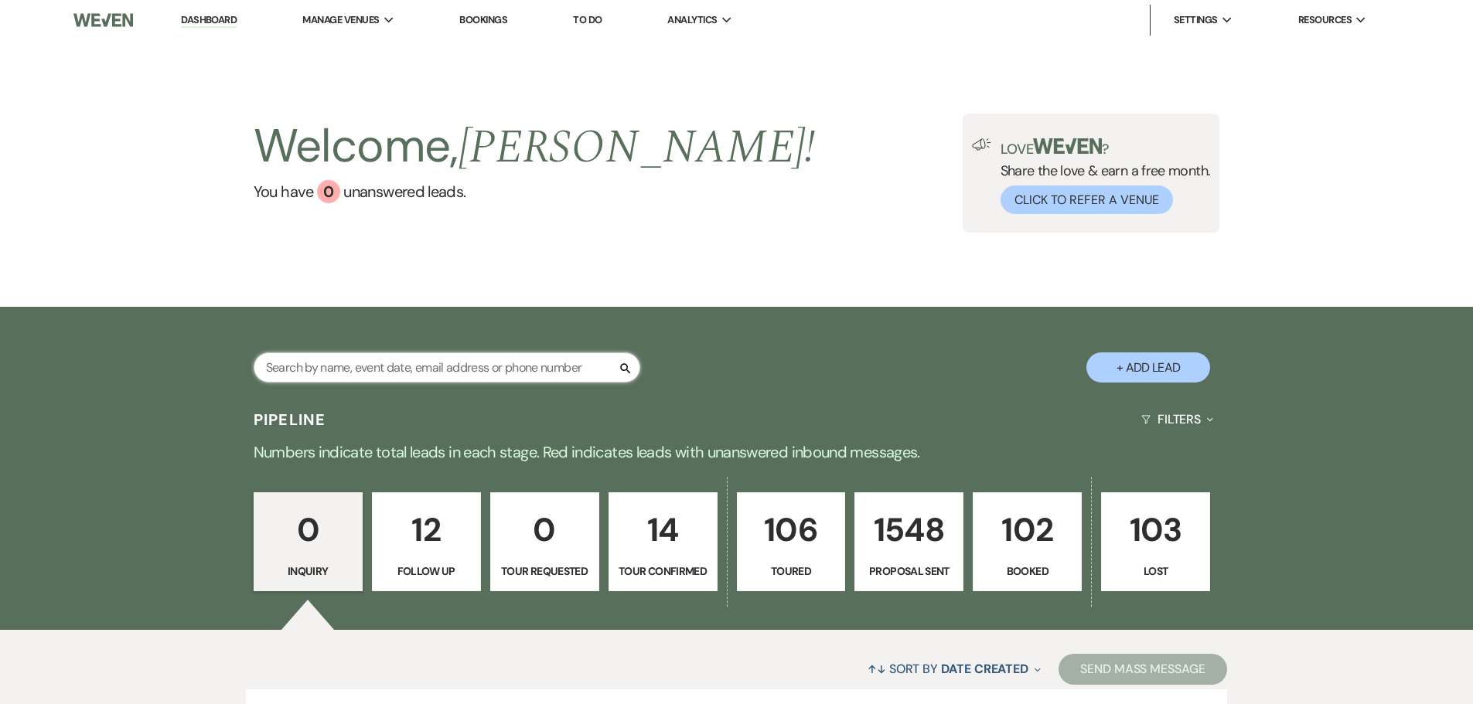
click at [340, 364] on input "text" at bounding box center [447, 368] width 387 height 30
type input "cran"
select select "5"
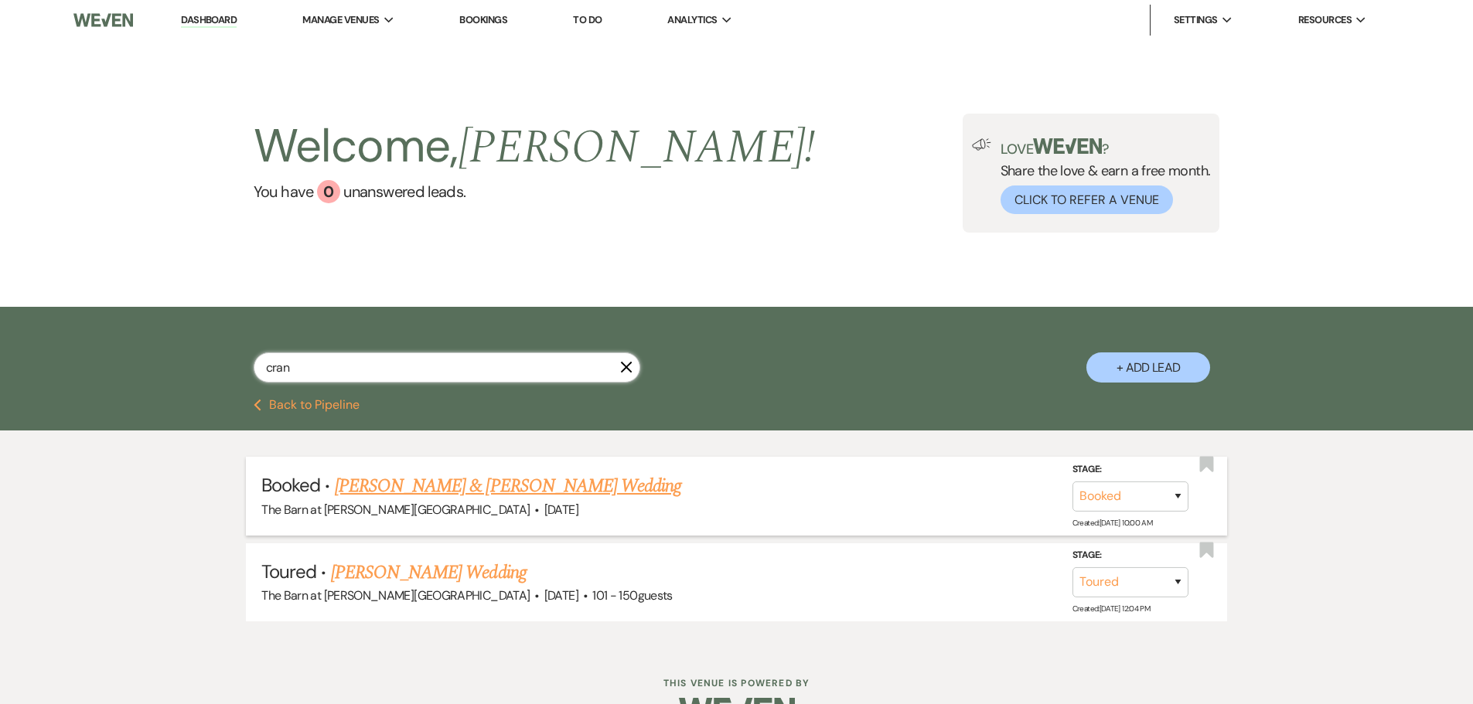
type input "cran"
click at [427, 483] on link "Tyler Dwyer & Kendra Cranford's Wedding" at bounding box center [508, 486] width 346 height 28
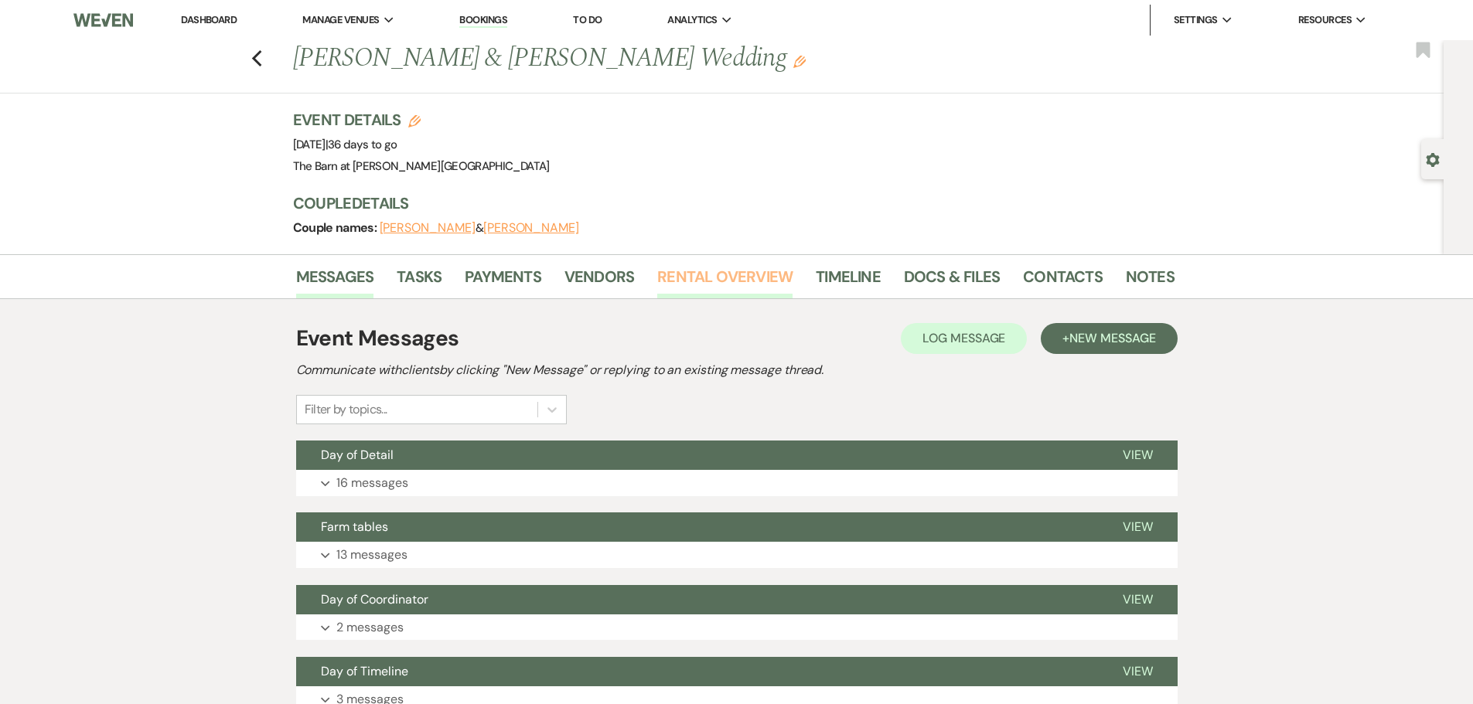
click at [701, 278] on link "Rental Overview" at bounding box center [724, 281] width 135 height 34
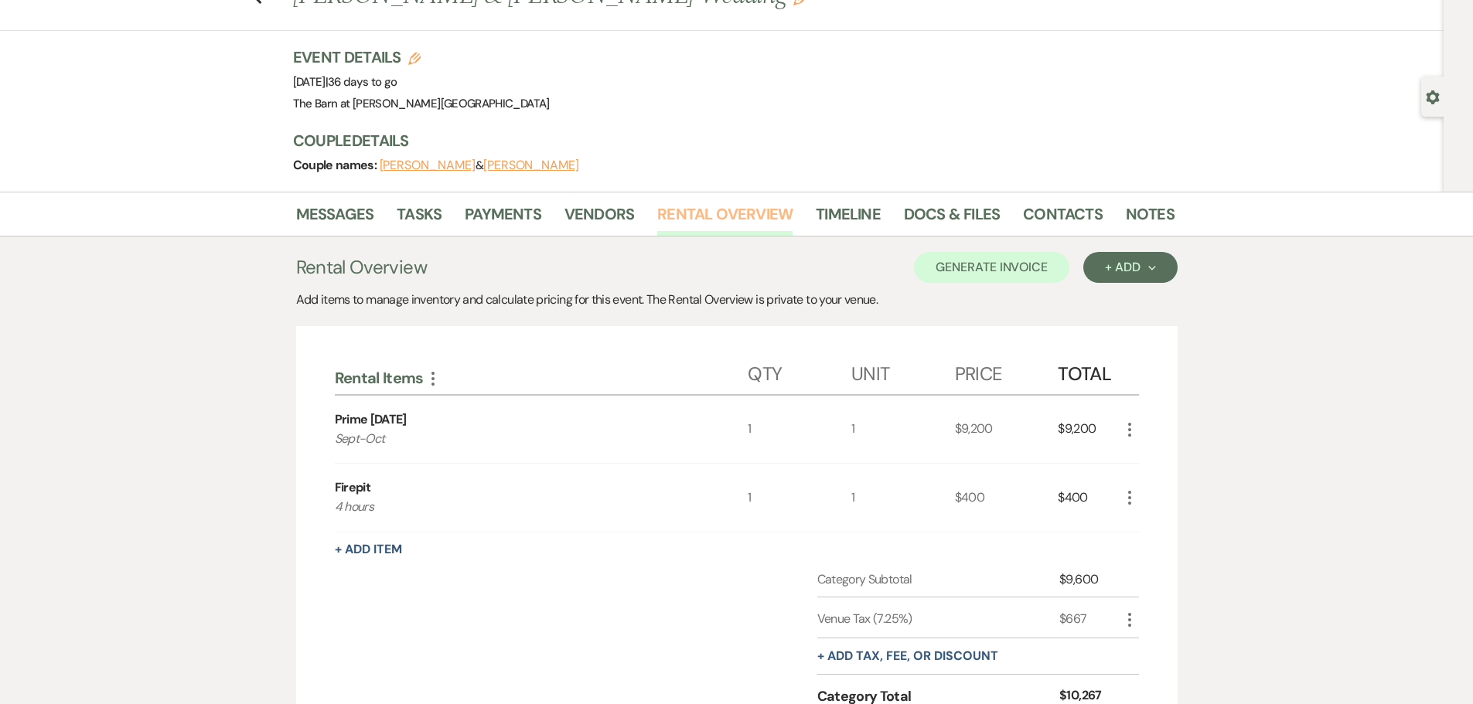
scroll to position [155, 0]
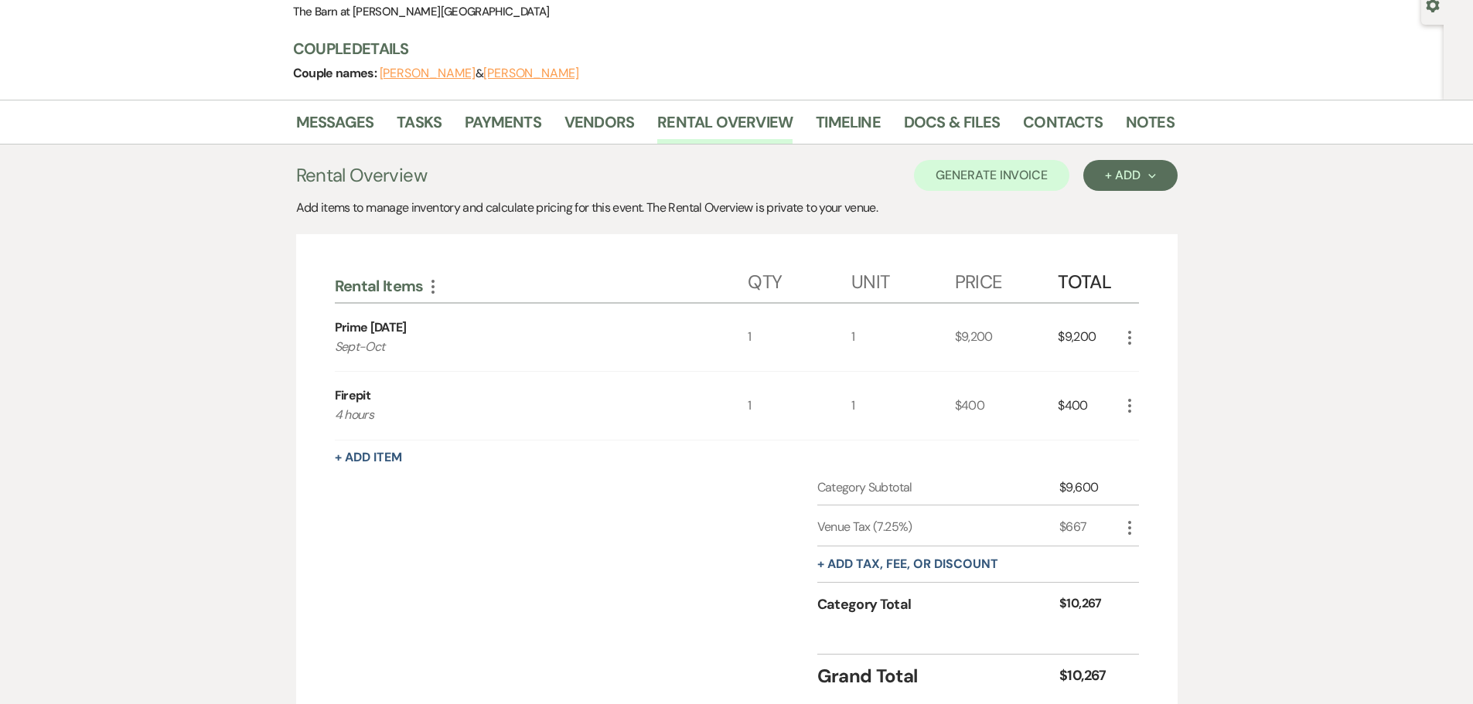
click at [1121, 398] on icon "More" at bounding box center [1130, 406] width 19 height 19
click at [1154, 459] on button "X Delete" at bounding box center [1163, 461] width 84 height 25
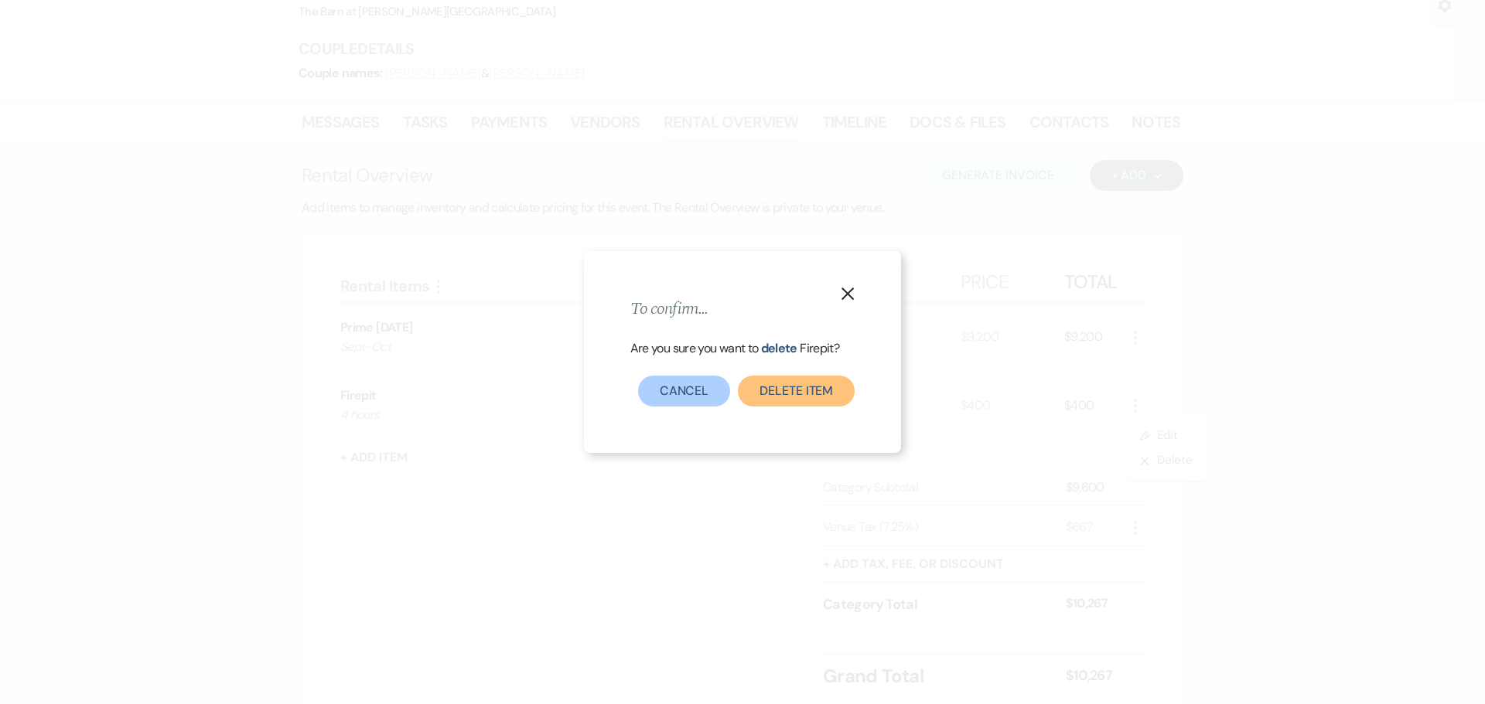
click at [790, 388] on button "Delete Item" at bounding box center [796, 391] width 117 height 31
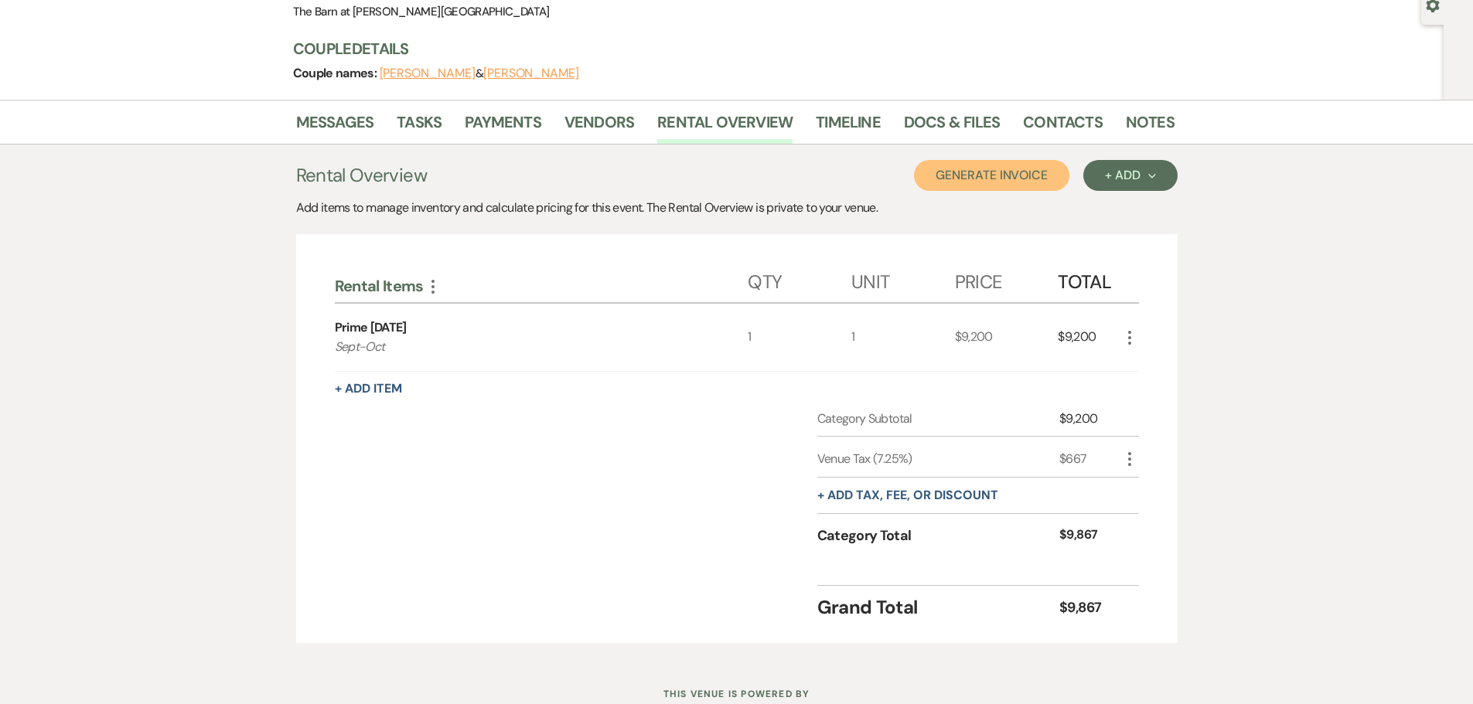
drag, startPoint x: 1005, startPoint y: 182, endPoint x: 1087, endPoint y: 179, distance: 82.0
click at [1008, 181] on button "Generate Invoice" at bounding box center [991, 175] width 155 height 31
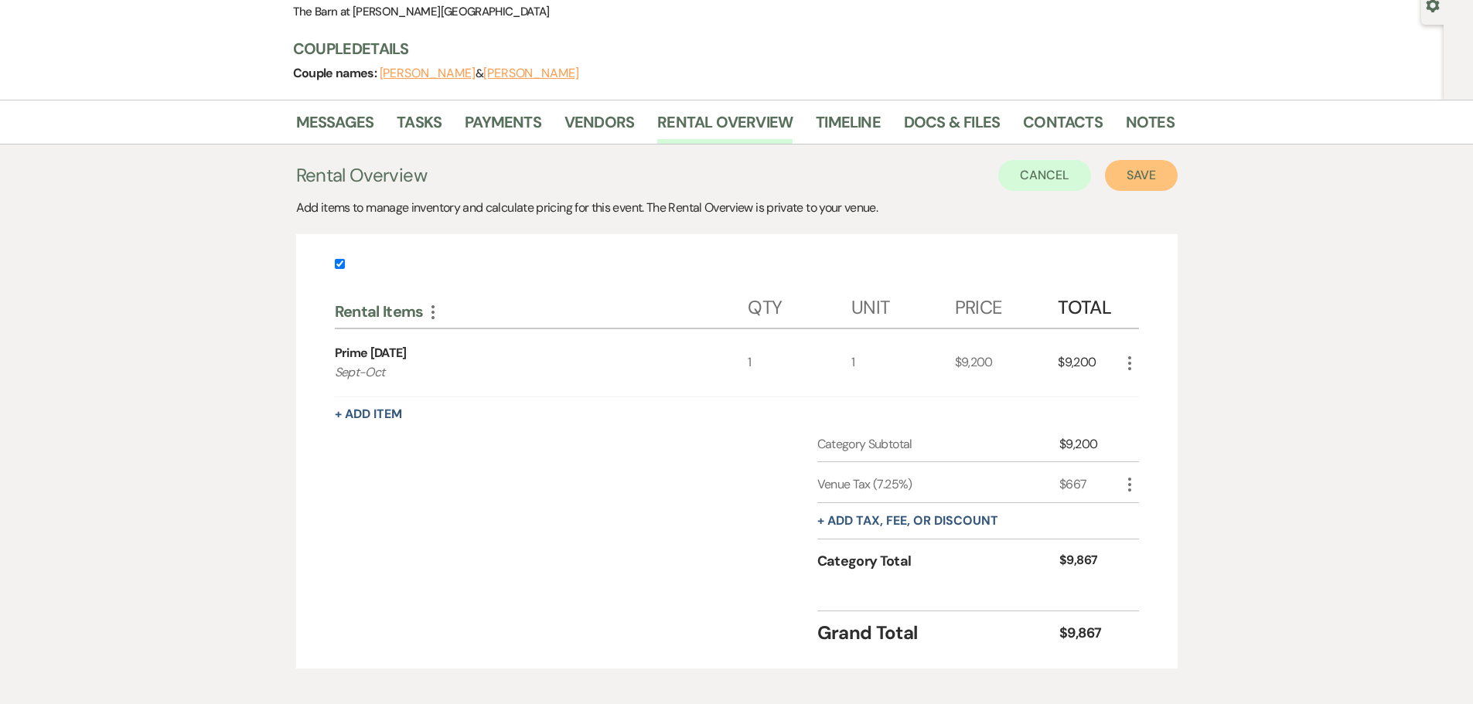
click at [1151, 179] on button "Save" at bounding box center [1141, 175] width 73 height 31
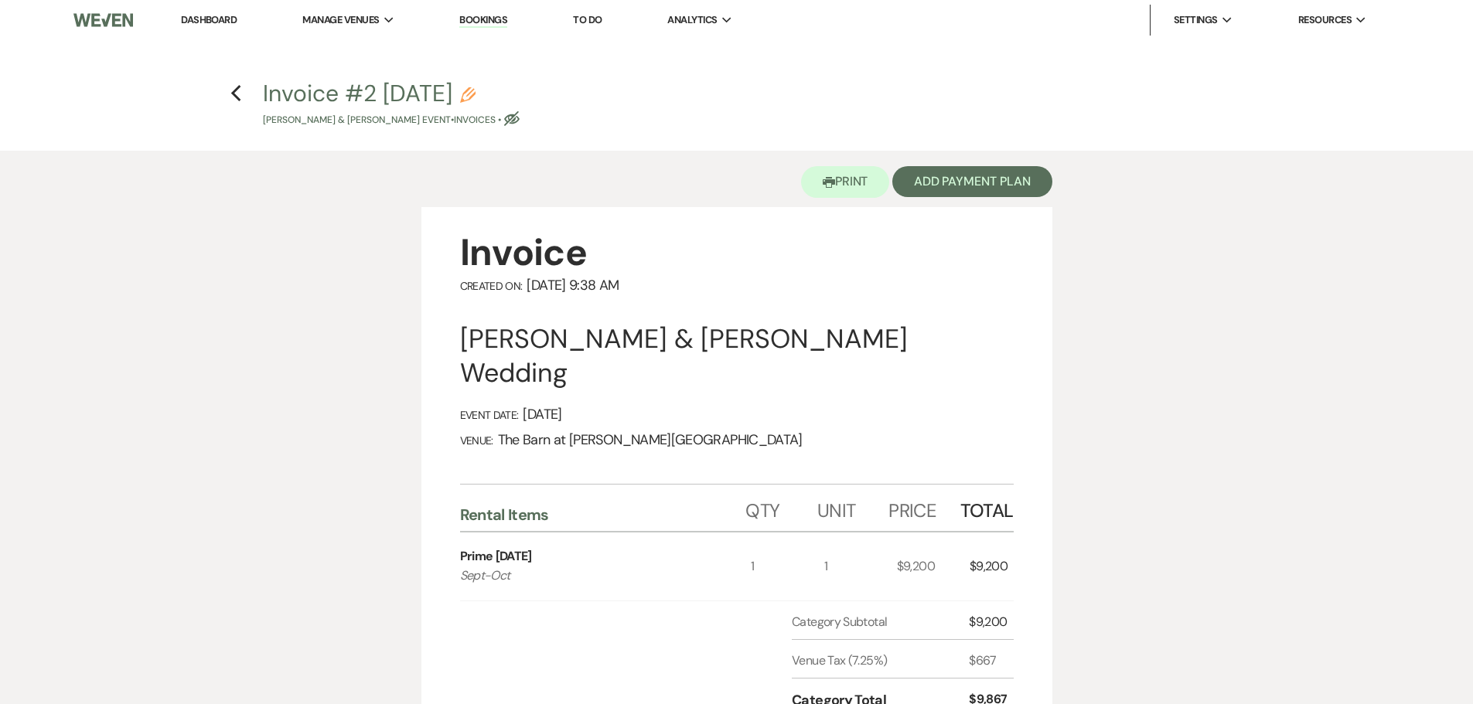
click at [520, 118] on icon "Eye Blocked" at bounding box center [511, 118] width 15 height 15
select select "22"
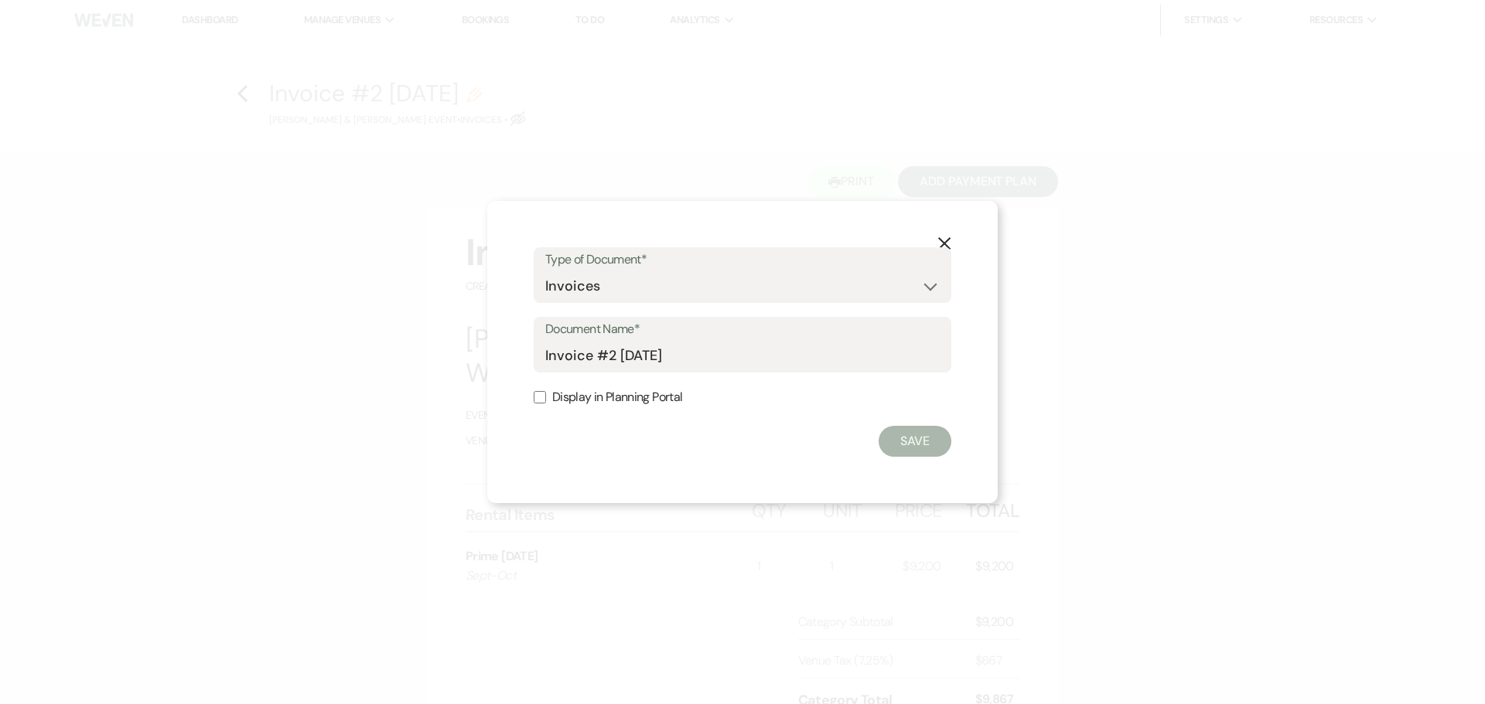
click at [550, 402] on label "Display in Planning Portal" at bounding box center [743, 398] width 418 height 22
click at [546, 402] on input "Display in Planning Portal" at bounding box center [540, 397] width 12 height 12
checkbox input "true"
click at [924, 454] on button "Save" at bounding box center [914, 441] width 73 height 31
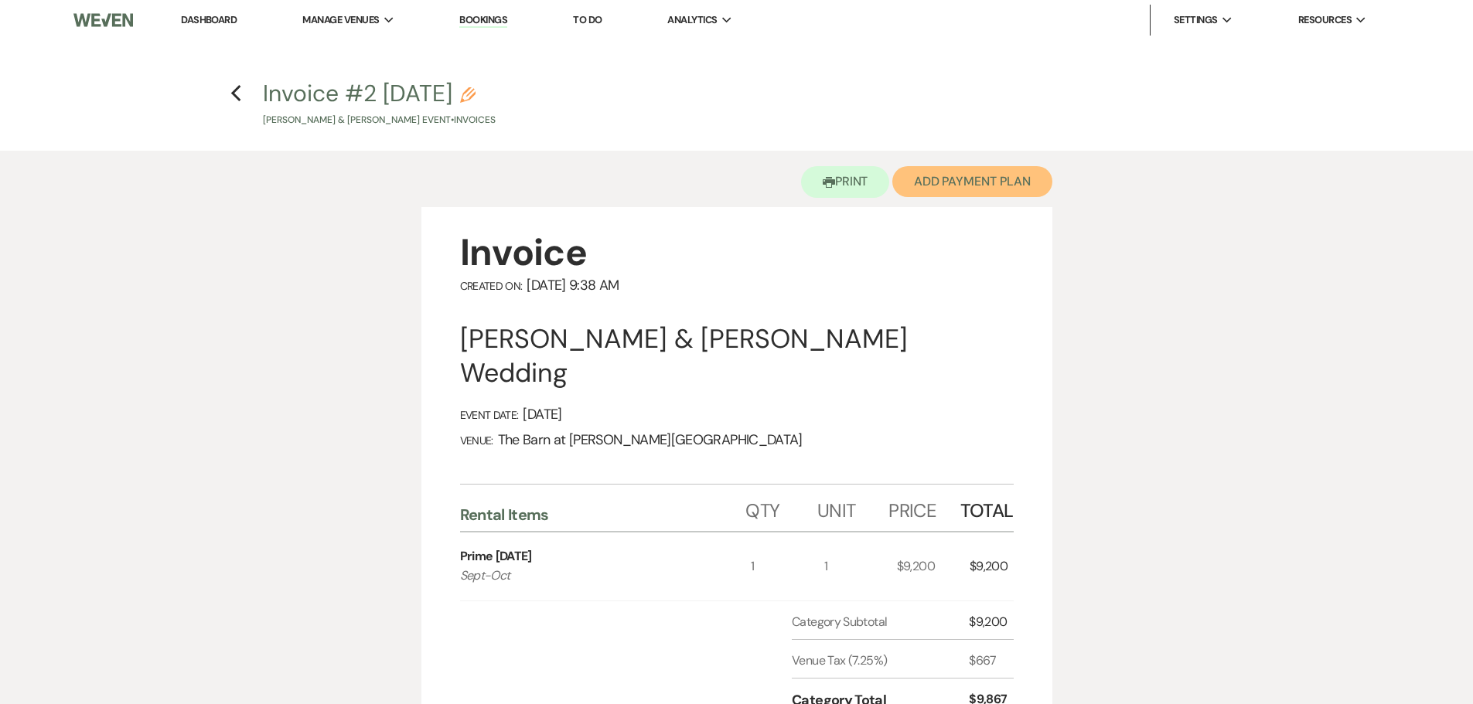
click at [1008, 186] on button "Add Payment Plan" at bounding box center [972, 181] width 160 height 31
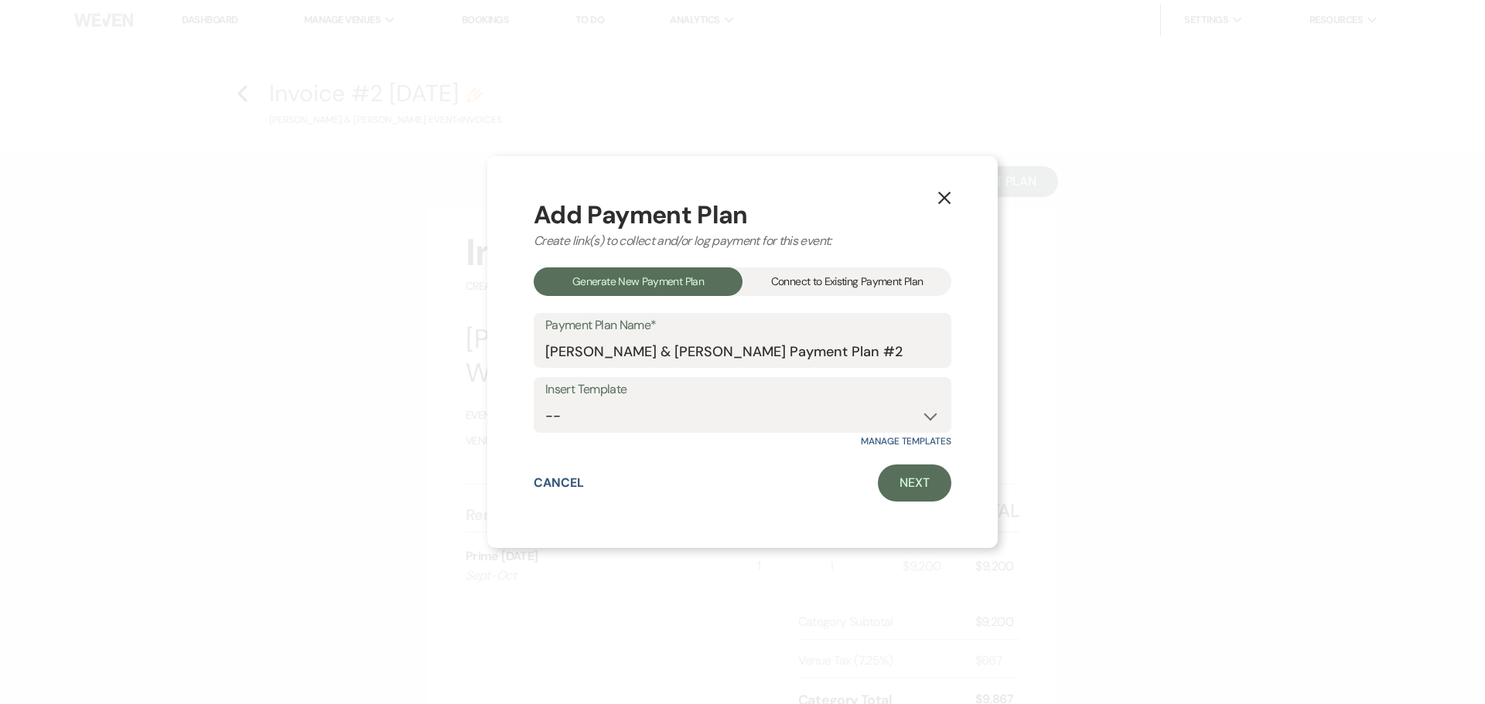
click at [739, 400] on label "Insert Template" at bounding box center [742, 390] width 394 height 22
click at [732, 411] on select "-- Peak Friday Peak Saturday Peak Sunday Off Peak Fri, Sat, Sun Prime Friday Pr…" at bounding box center [742, 416] width 394 height 30
click at [918, 486] on link "Next" at bounding box center [914, 483] width 73 height 37
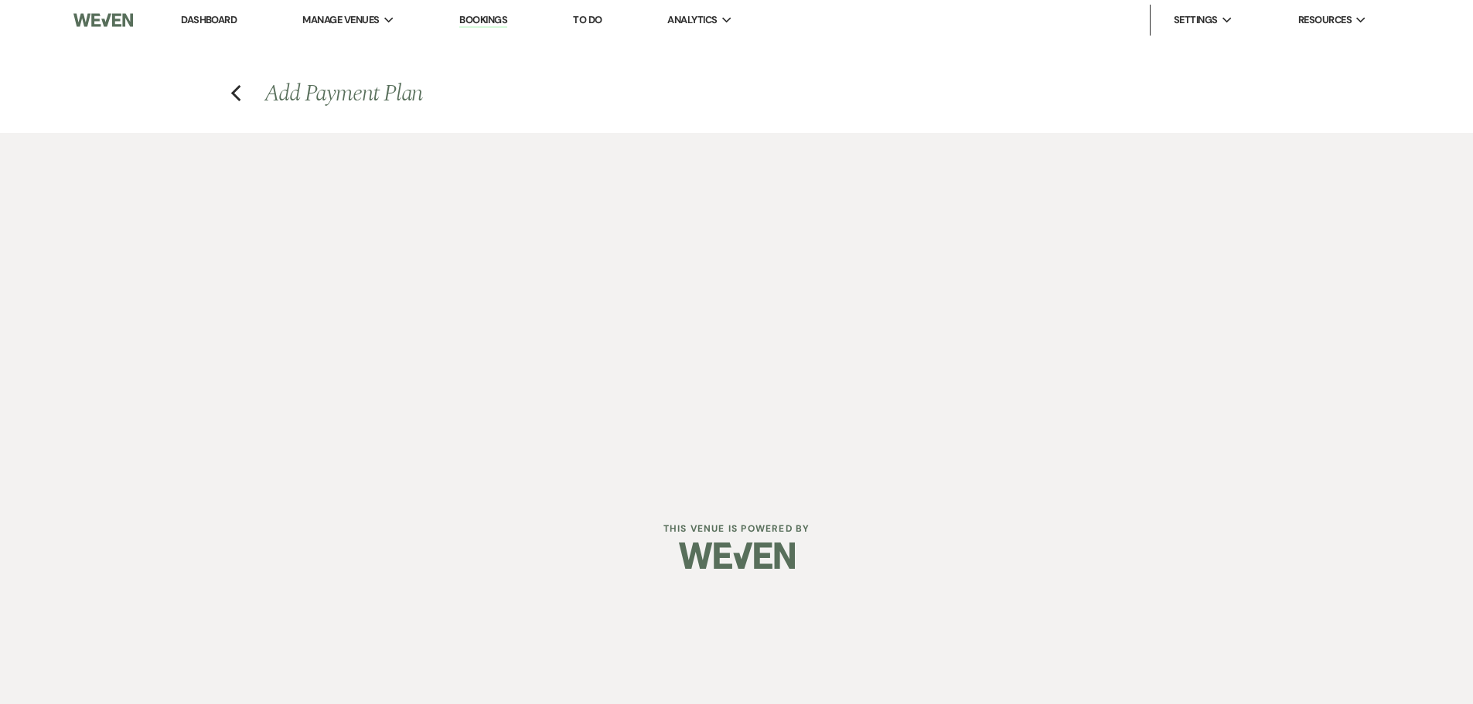
select select "28798"
select select "2"
select select "percentage"
select select "true"
select select "client"
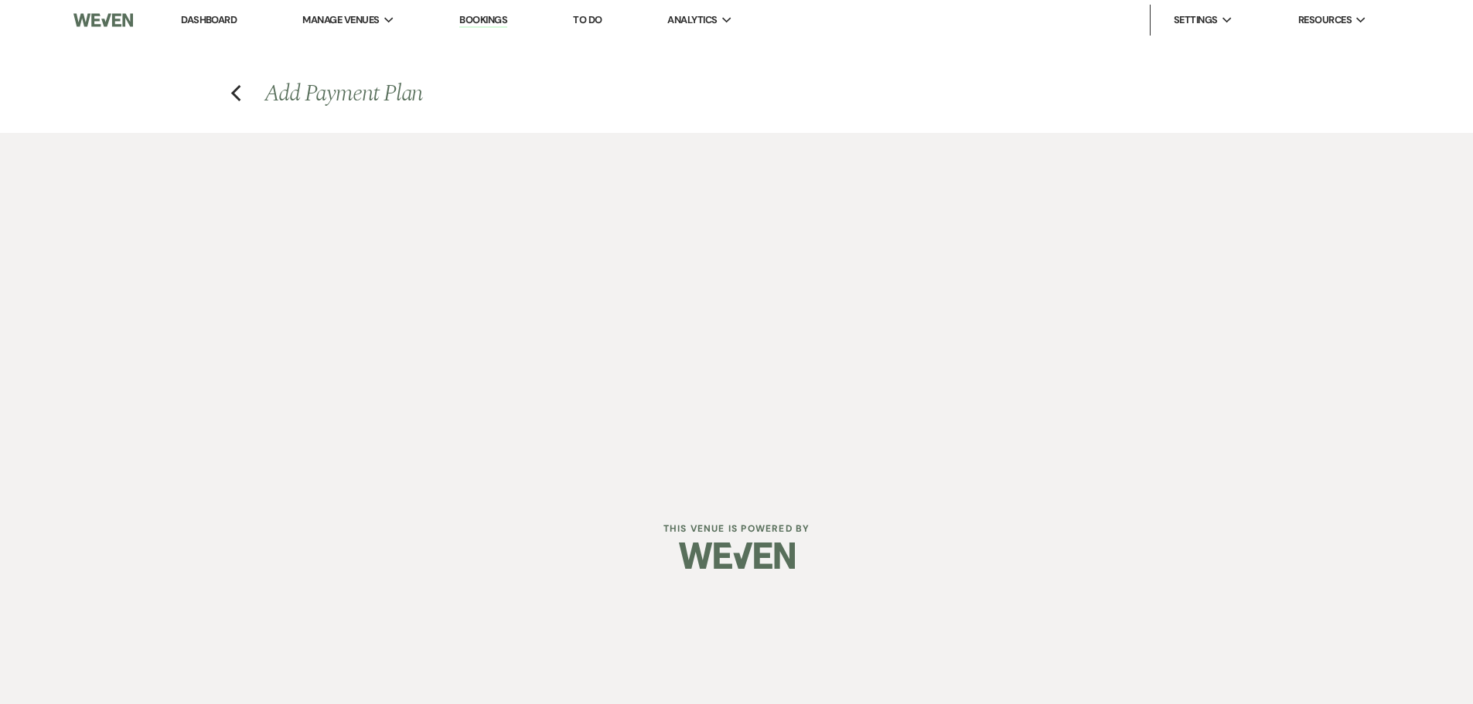
select select "weeks"
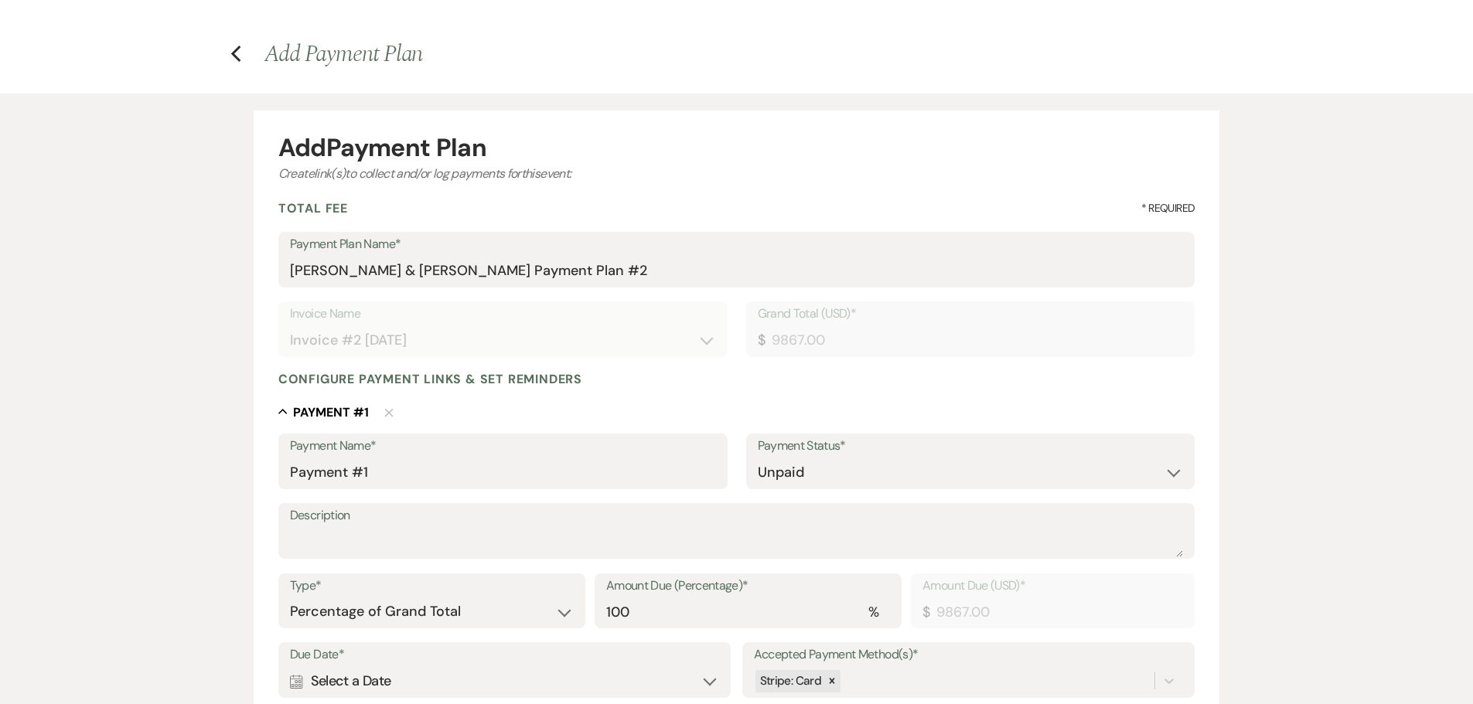
scroll to position [77, 0]
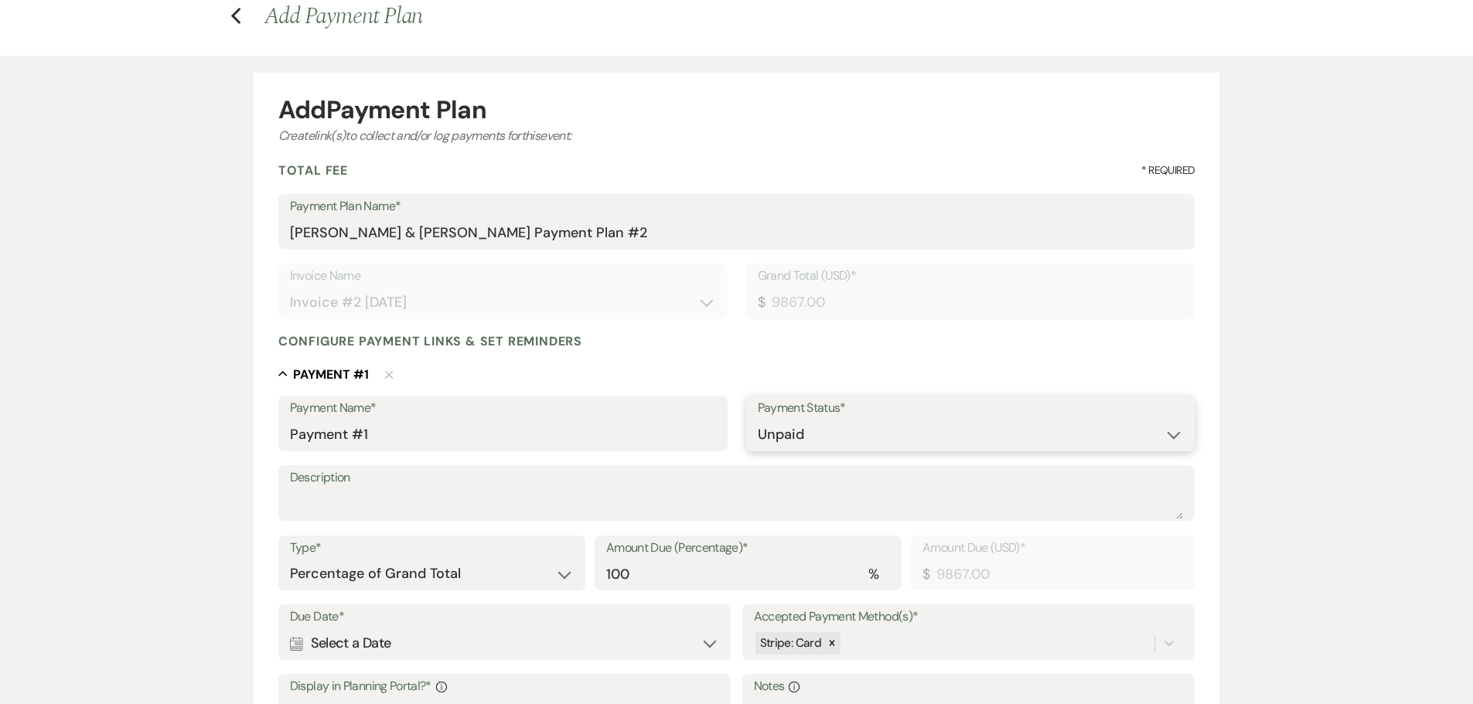
click at [811, 439] on select "Paid Unpaid" at bounding box center [971, 435] width 426 height 30
select select "1"
click at [758, 420] on select "Paid Unpaid" at bounding box center [971, 435] width 426 height 30
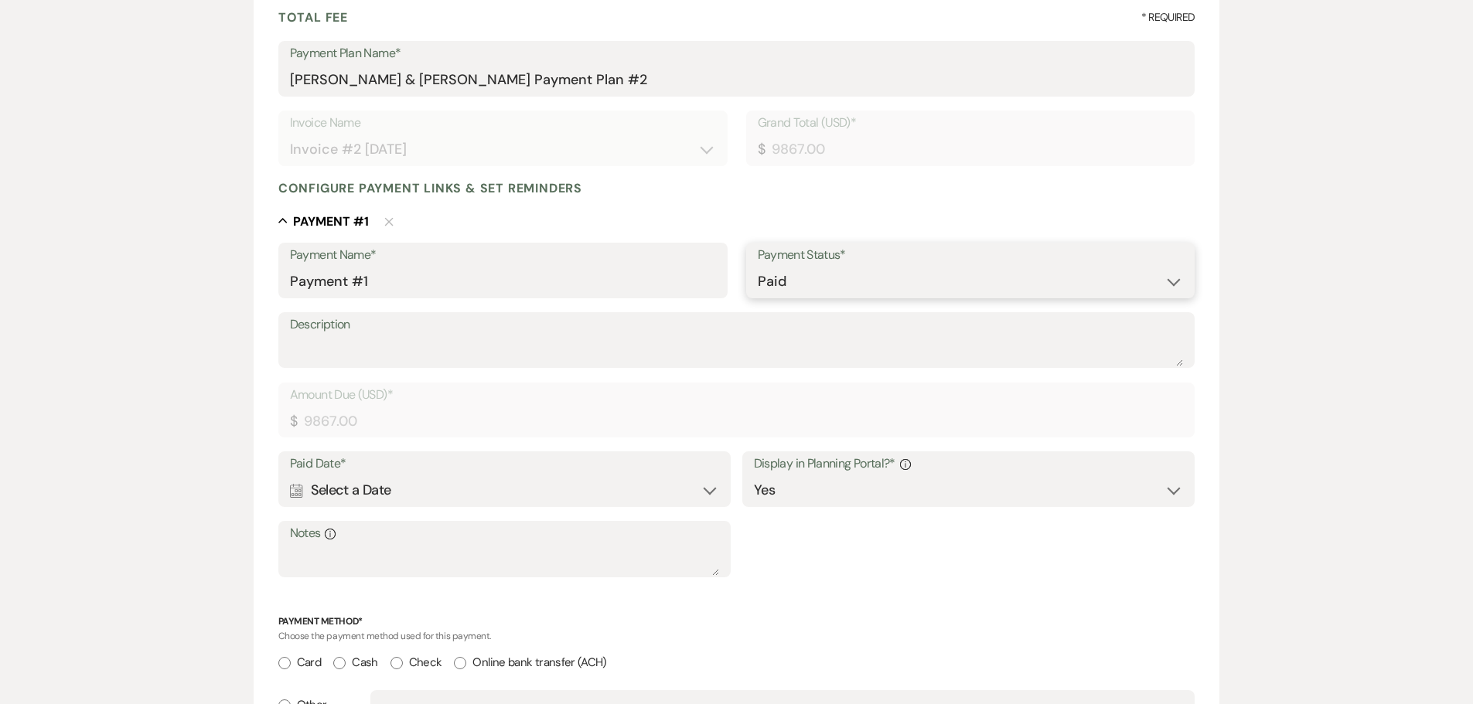
scroll to position [232, 0]
click at [337, 351] on textarea "Description" at bounding box center [737, 349] width 894 height 31
type textarea "C"
click at [397, 489] on div "Calendar Select a Date Expand" at bounding box center [505, 489] width 430 height 30
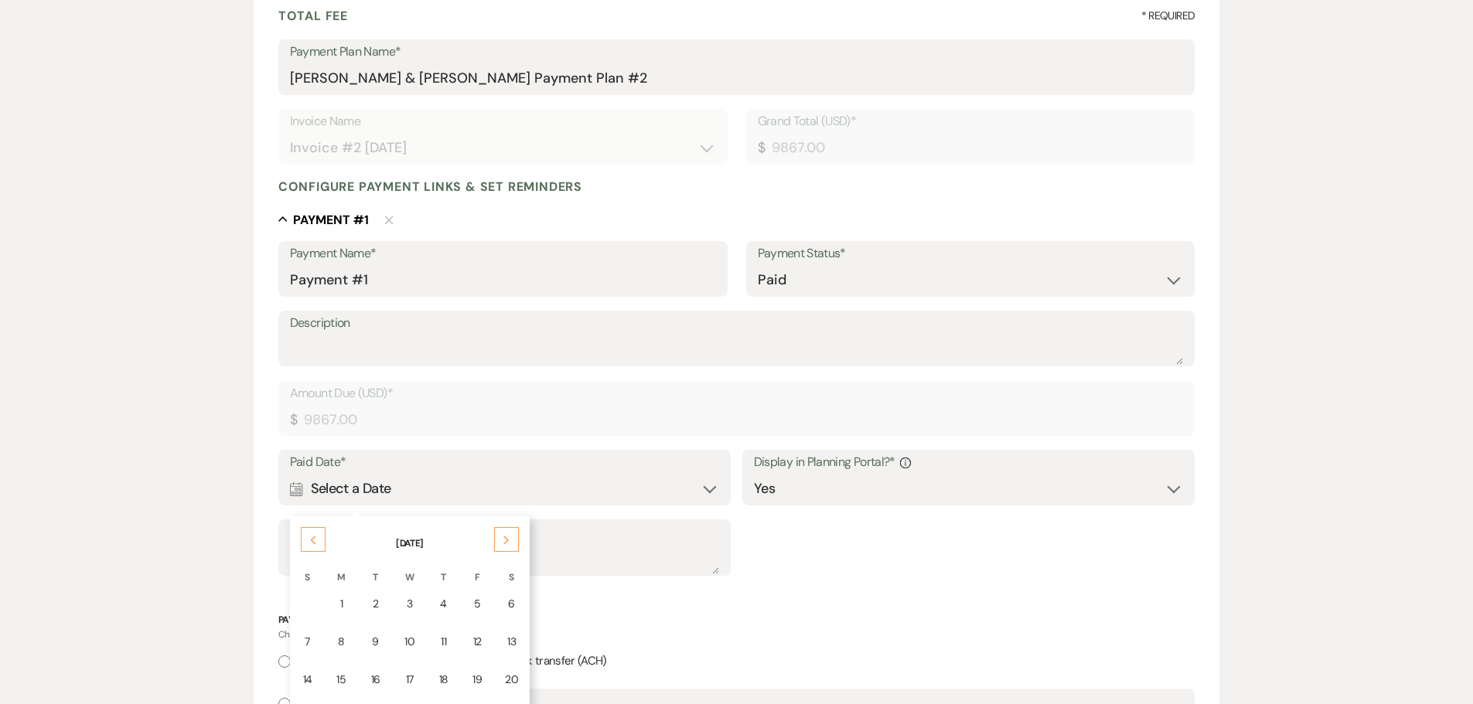
click at [503, 543] on icon "Next" at bounding box center [507, 540] width 8 height 9
click at [305, 537] on div "Previous" at bounding box center [313, 539] width 25 height 25
click at [401, 679] on td "15" at bounding box center [410, 680] width 32 height 36
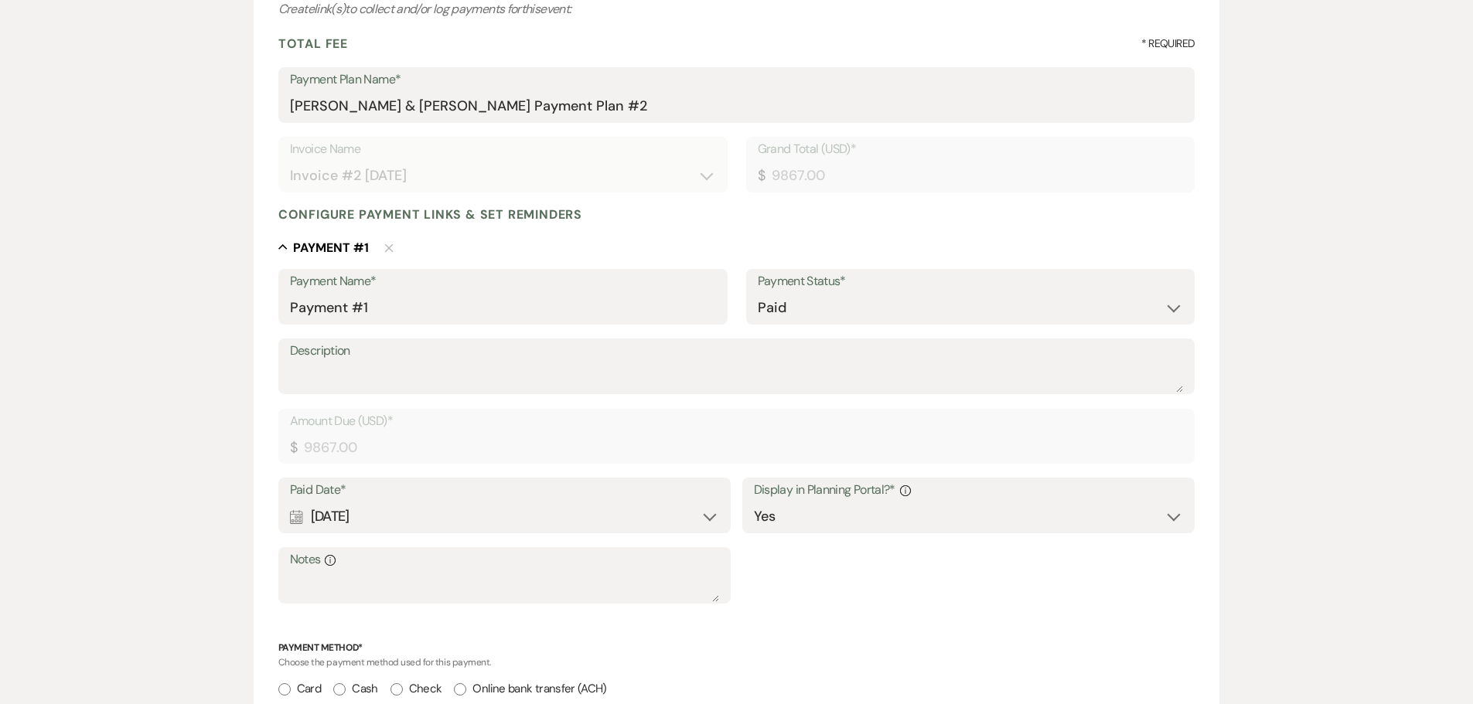
scroll to position [464, 0]
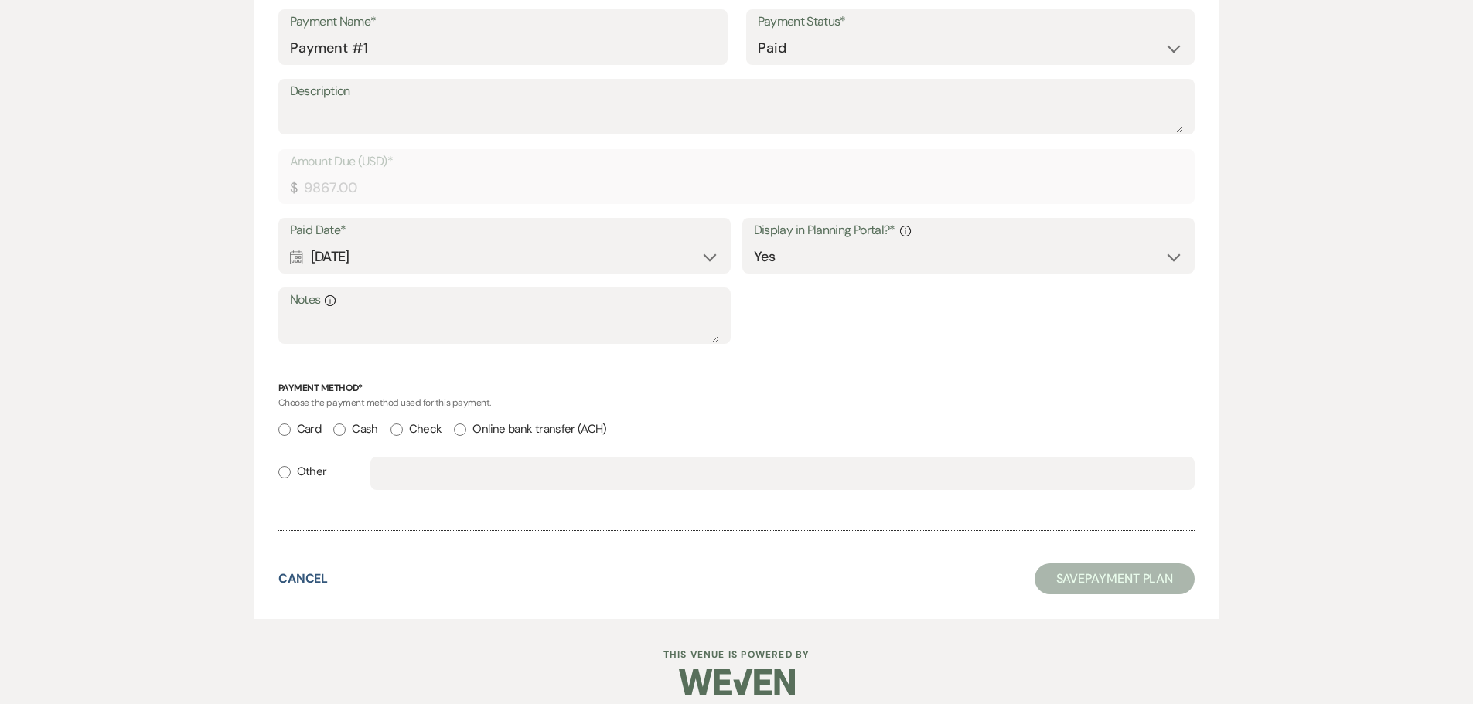
click at [303, 480] on label "Other" at bounding box center [302, 472] width 49 height 21
click at [291, 479] on input "Other" at bounding box center [284, 472] width 12 height 12
radio input "true"
click at [394, 476] on input "text" at bounding box center [783, 474] width 802 height 30
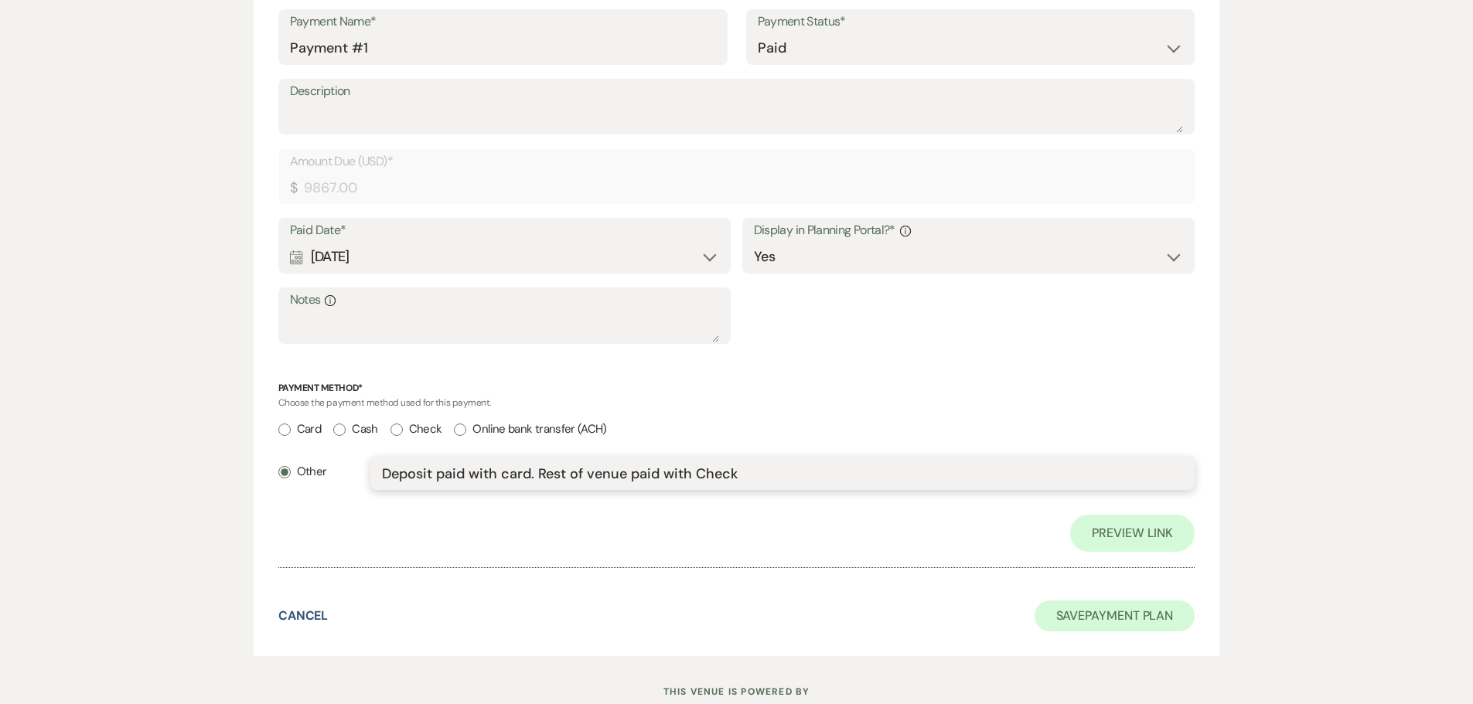
type input "Deposit paid with card. Rest of venue paid with Check"
click at [1079, 620] on button "Save Payment Plan" at bounding box center [1115, 616] width 161 height 31
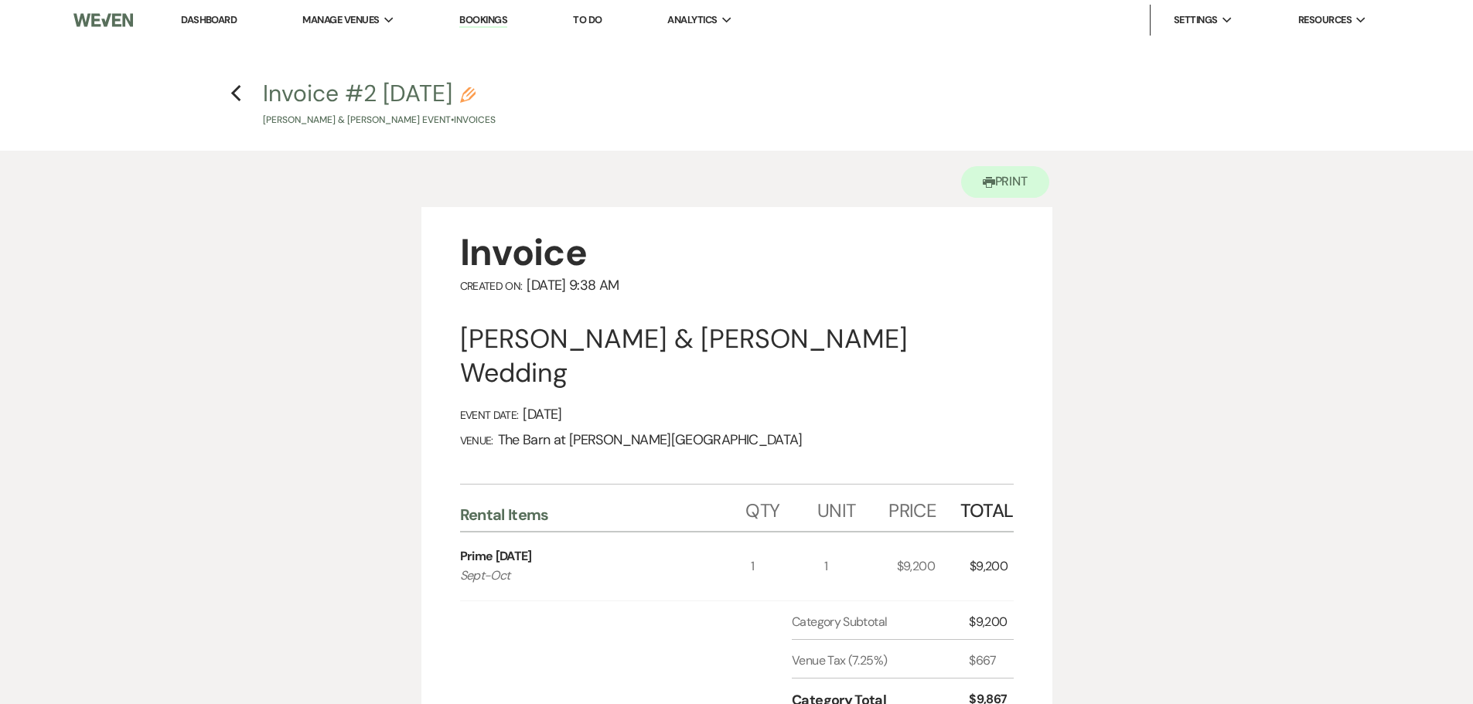
click at [473, 24] on link "Bookings" at bounding box center [483, 20] width 48 height 15
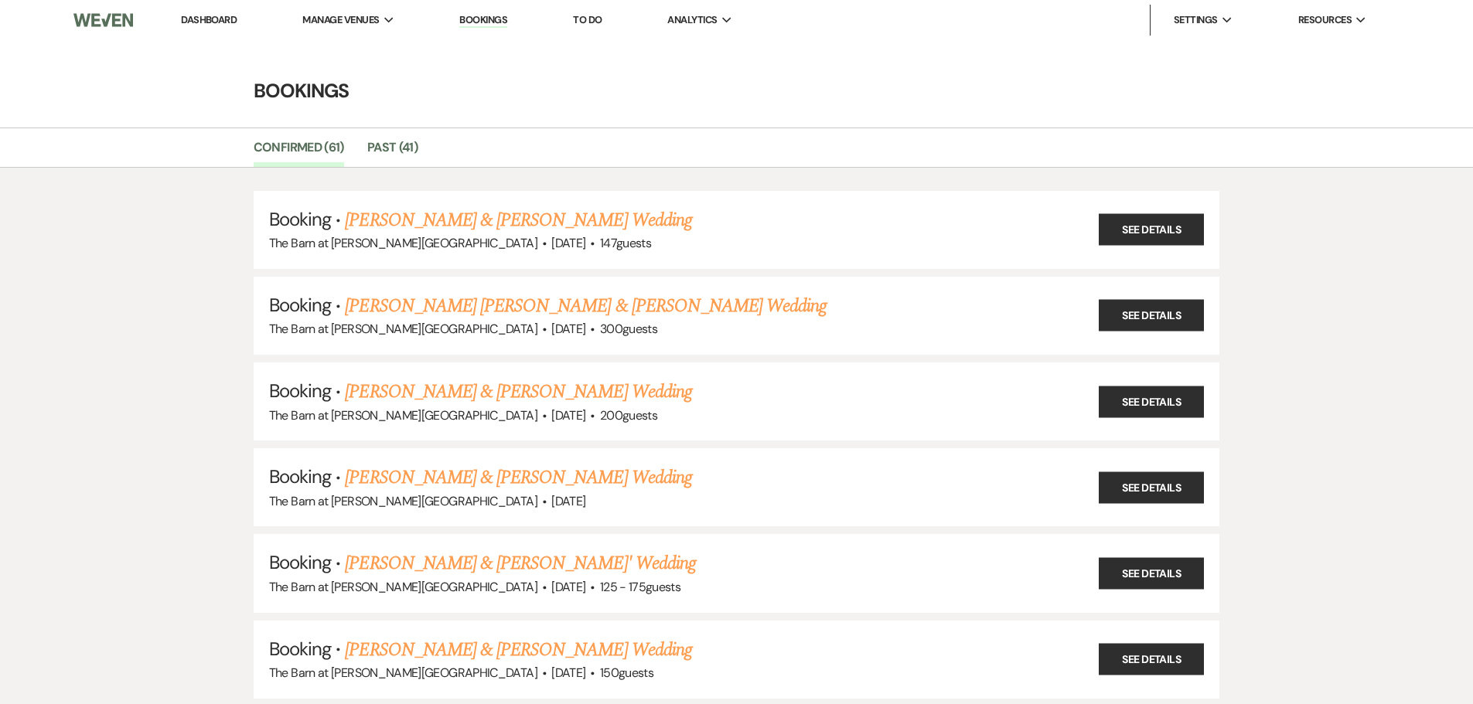
click at [216, 12] on li "Dashboard" at bounding box center [208, 20] width 71 height 31
click at [217, 19] on link "Dashboard" at bounding box center [209, 19] width 56 height 13
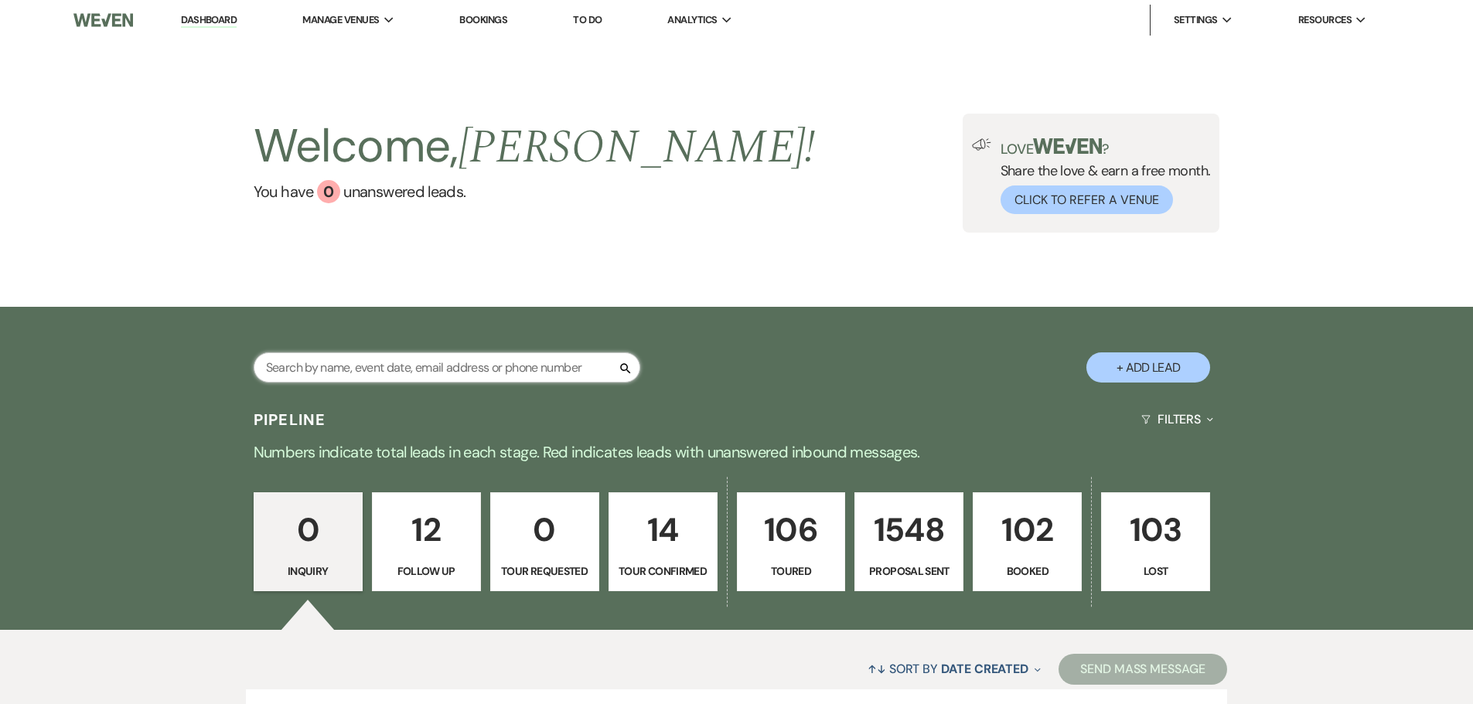
click at [353, 374] on input "text" at bounding box center [447, 368] width 387 height 30
type input "cranfo"
select select "5"
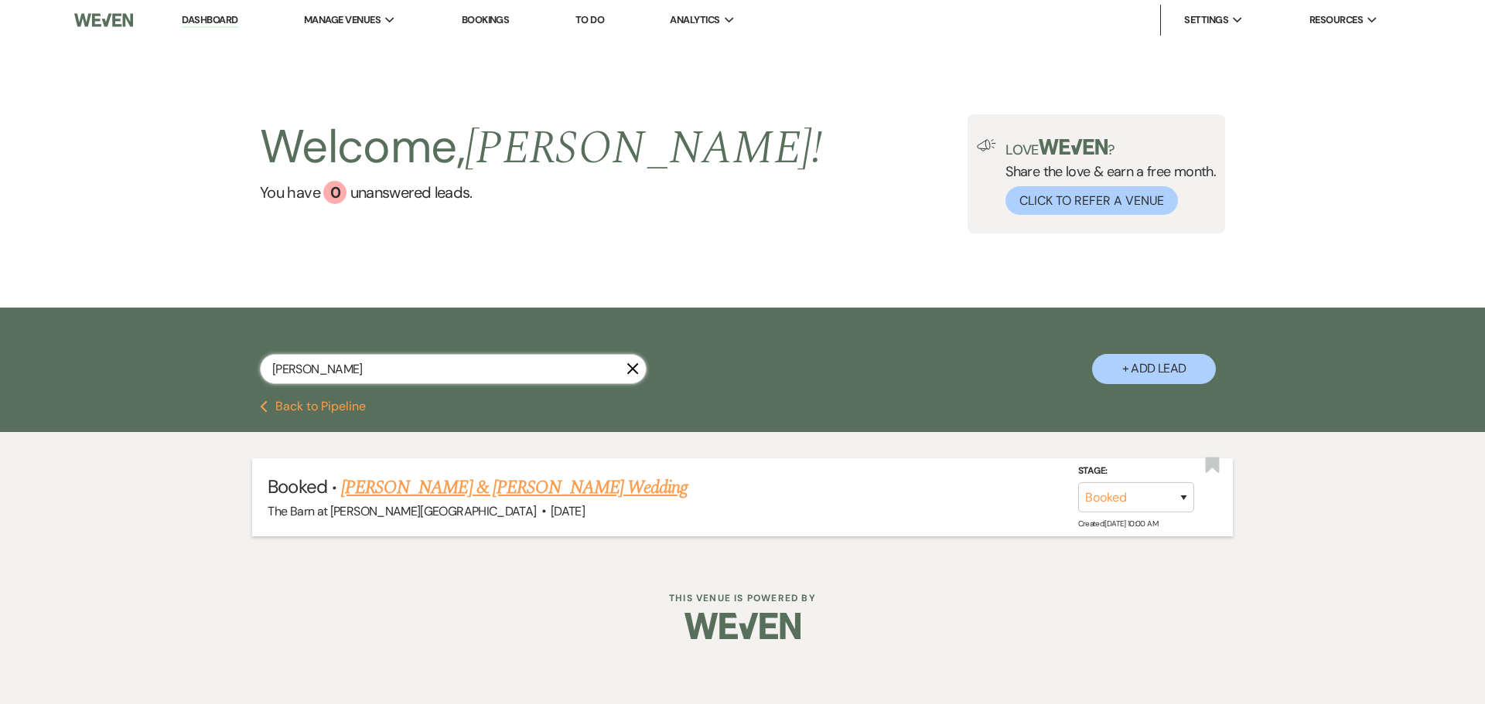
type input "cranford"
click at [527, 487] on link "Tyler Dwyer & Kendra Cranford's Wedding" at bounding box center [514, 488] width 346 height 28
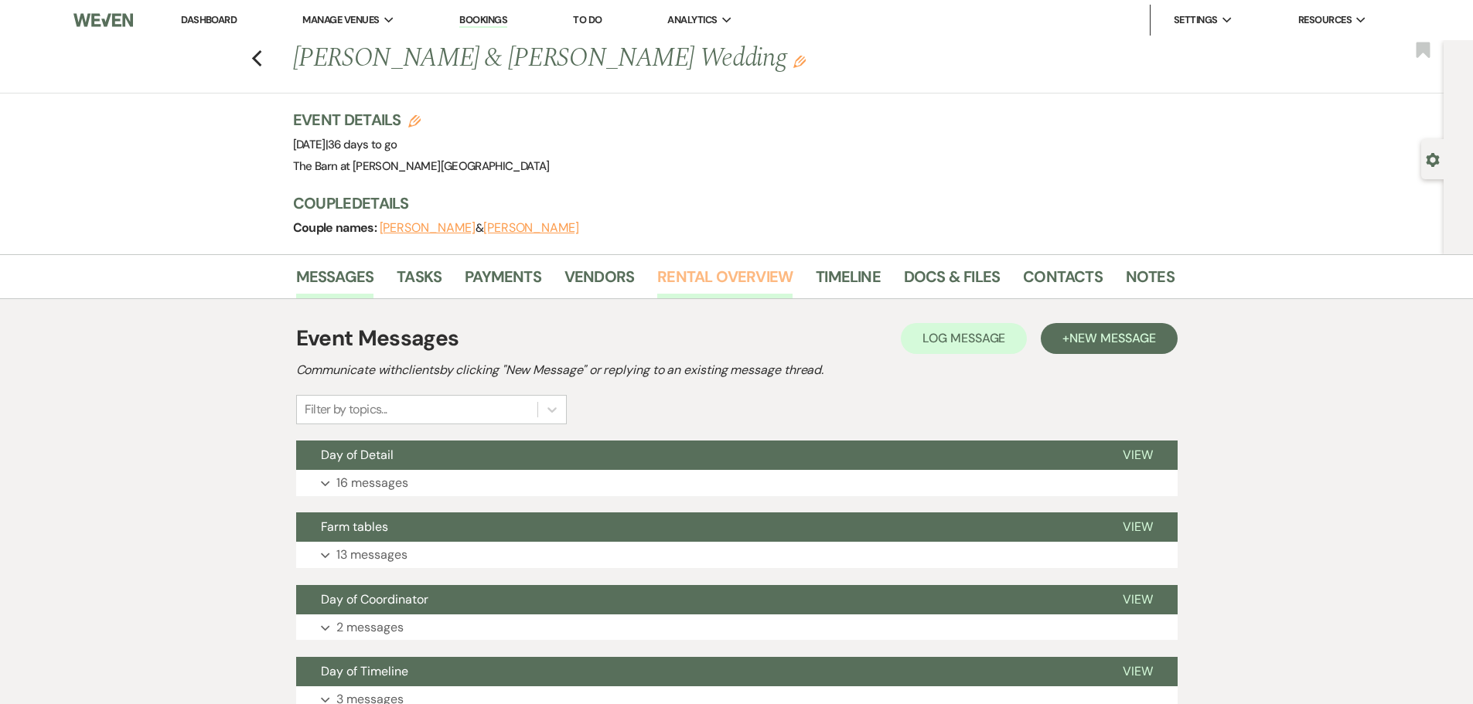
click at [721, 286] on link "Rental Overview" at bounding box center [724, 281] width 135 height 34
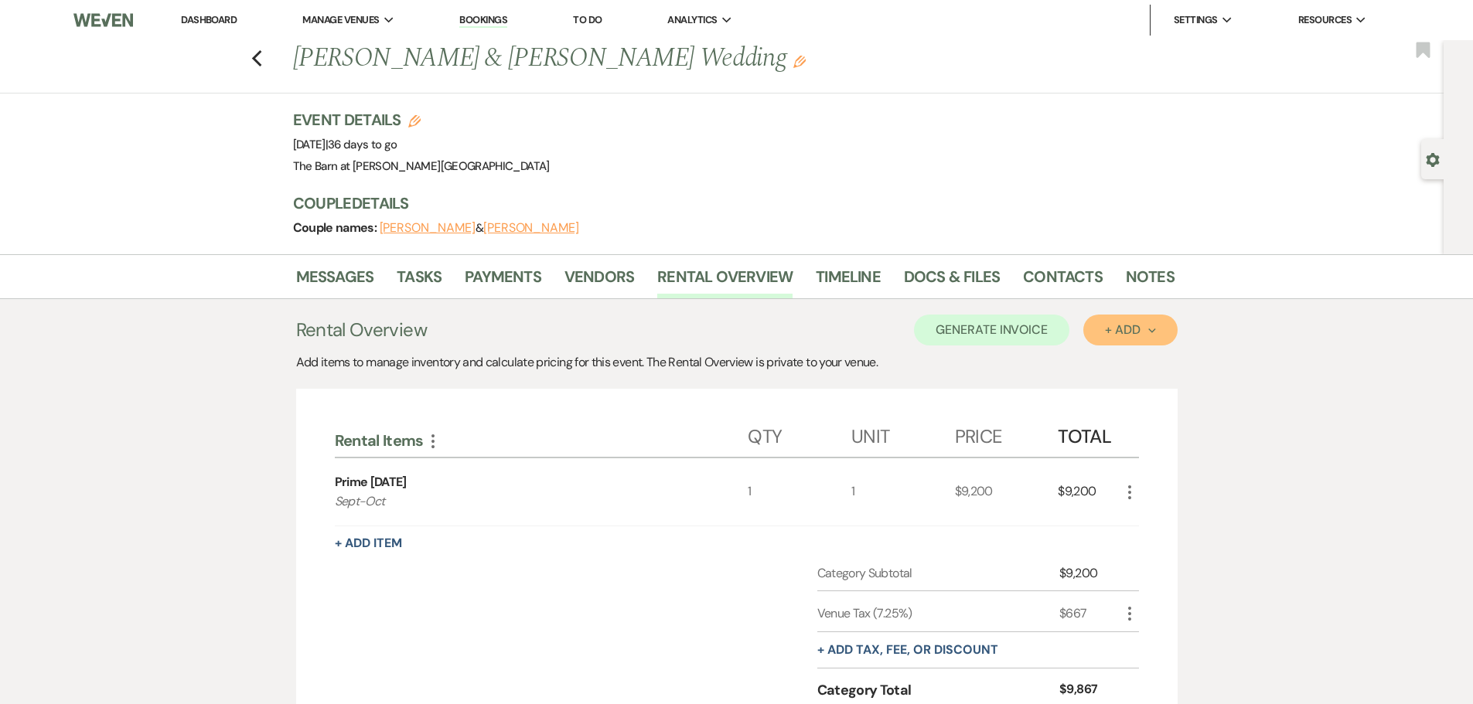
click at [1107, 333] on div "+ Add Next" at bounding box center [1130, 330] width 50 height 12
click at [1106, 364] on button "Item" at bounding box center [1122, 365] width 78 height 24
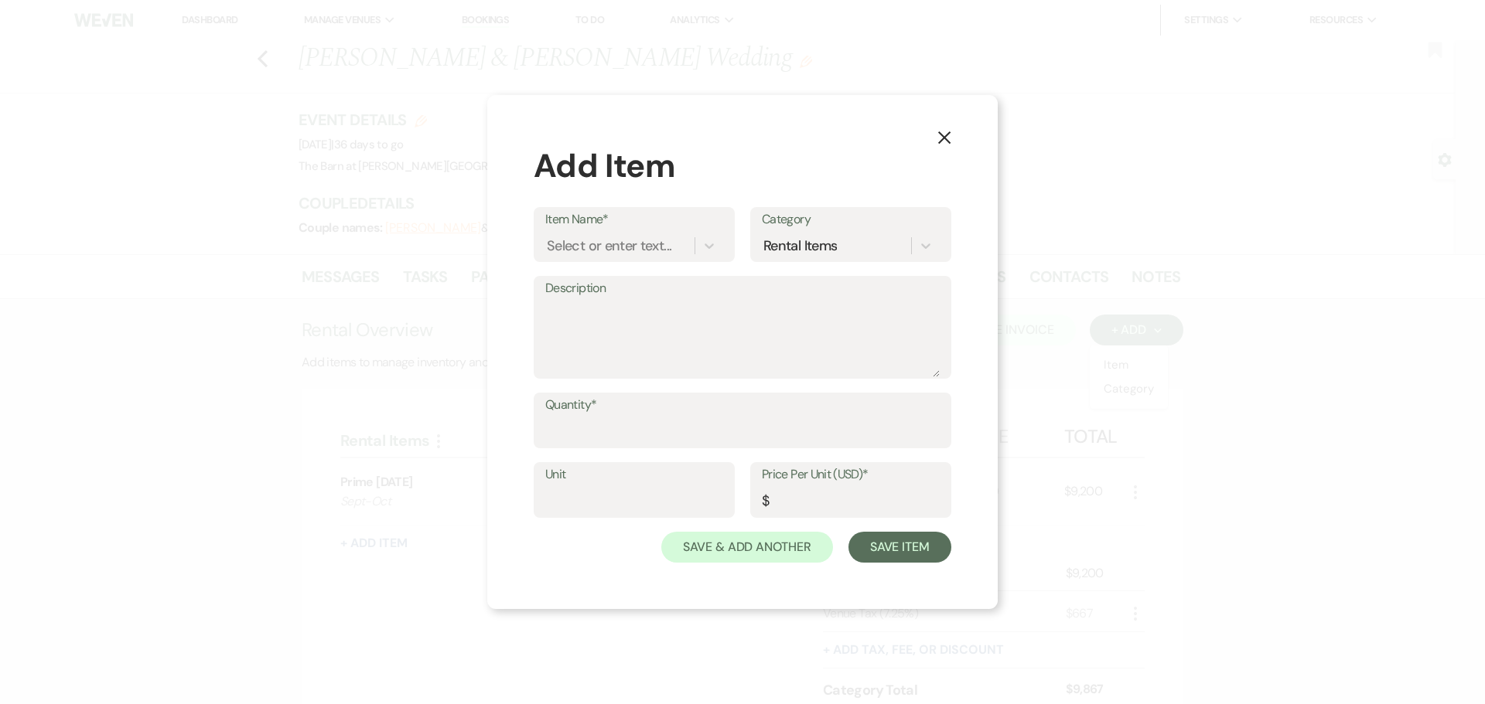
click at [616, 263] on div "Item Name* Select or enter text... Category Rental Items" at bounding box center [743, 241] width 418 height 69
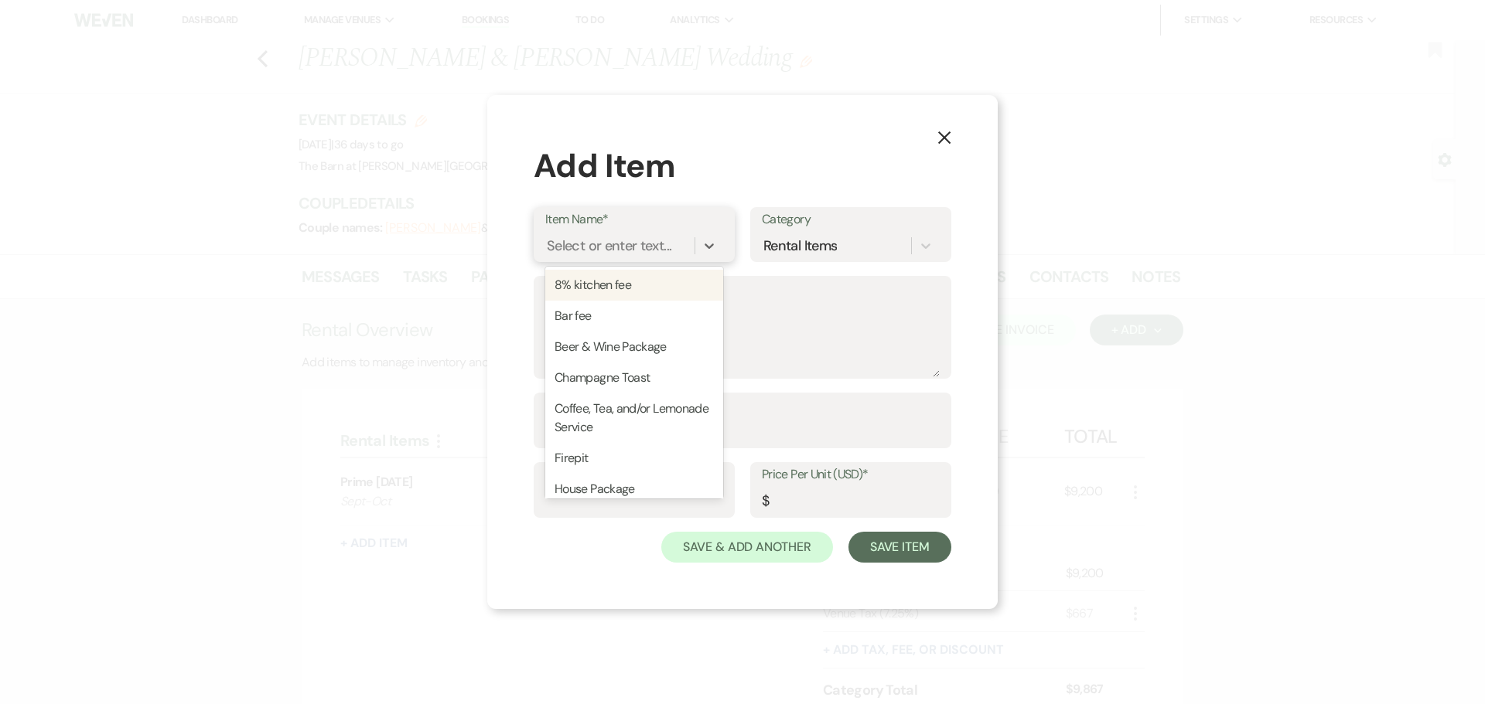
click at [616, 243] on div "Select or enter text..." at bounding box center [609, 246] width 125 height 21
click at [609, 466] on div "Firepit" at bounding box center [634, 458] width 178 height 31
type textarea "4 hours"
type input "1"
type input "400"
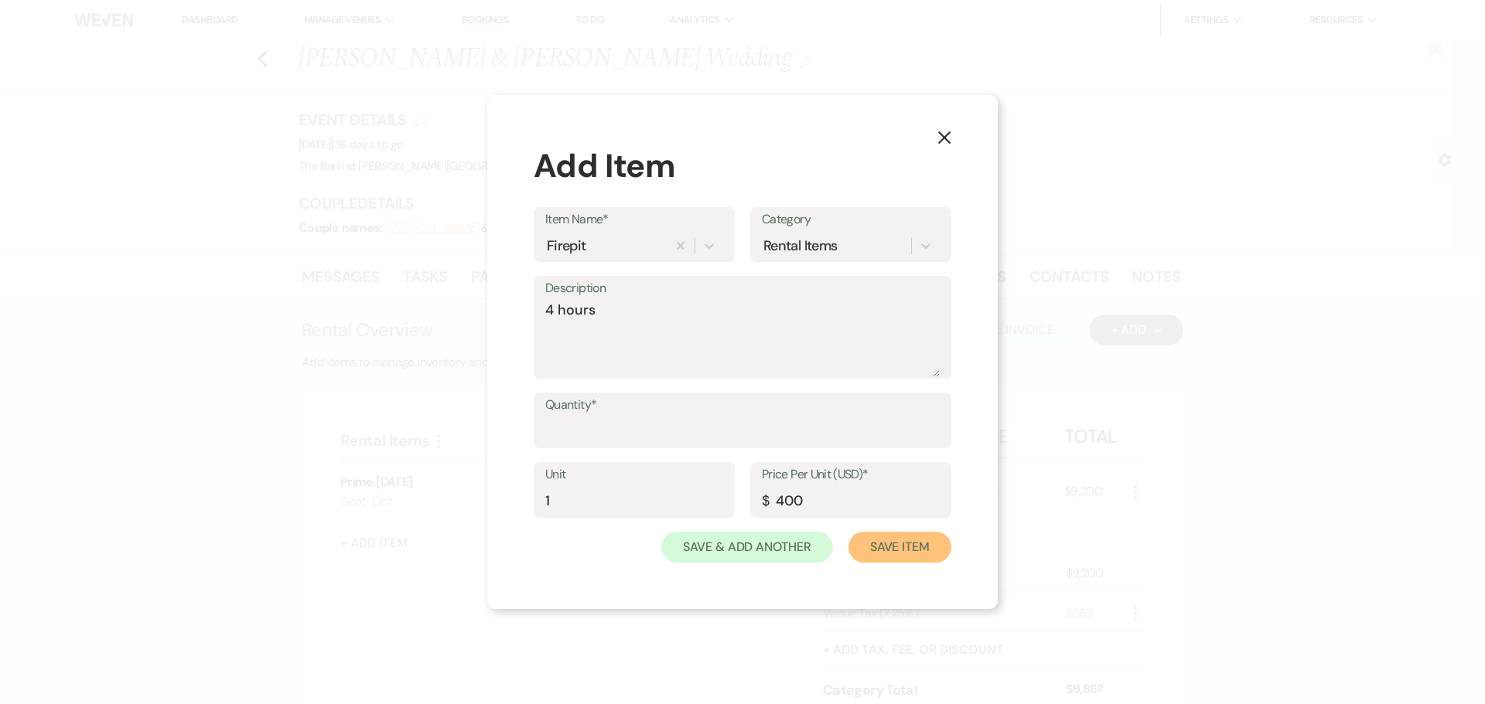
click at [885, 551] on button "Save Item" at bounding box center [899, 547] width 103 height 31
click at [573, 418] on input "Quantity*" at bounding box center [742, 432] width 393 height 30
type input "1"
click at [909, 555] on button "Save Item" at bounding box center [899, 547] width 103 height 31
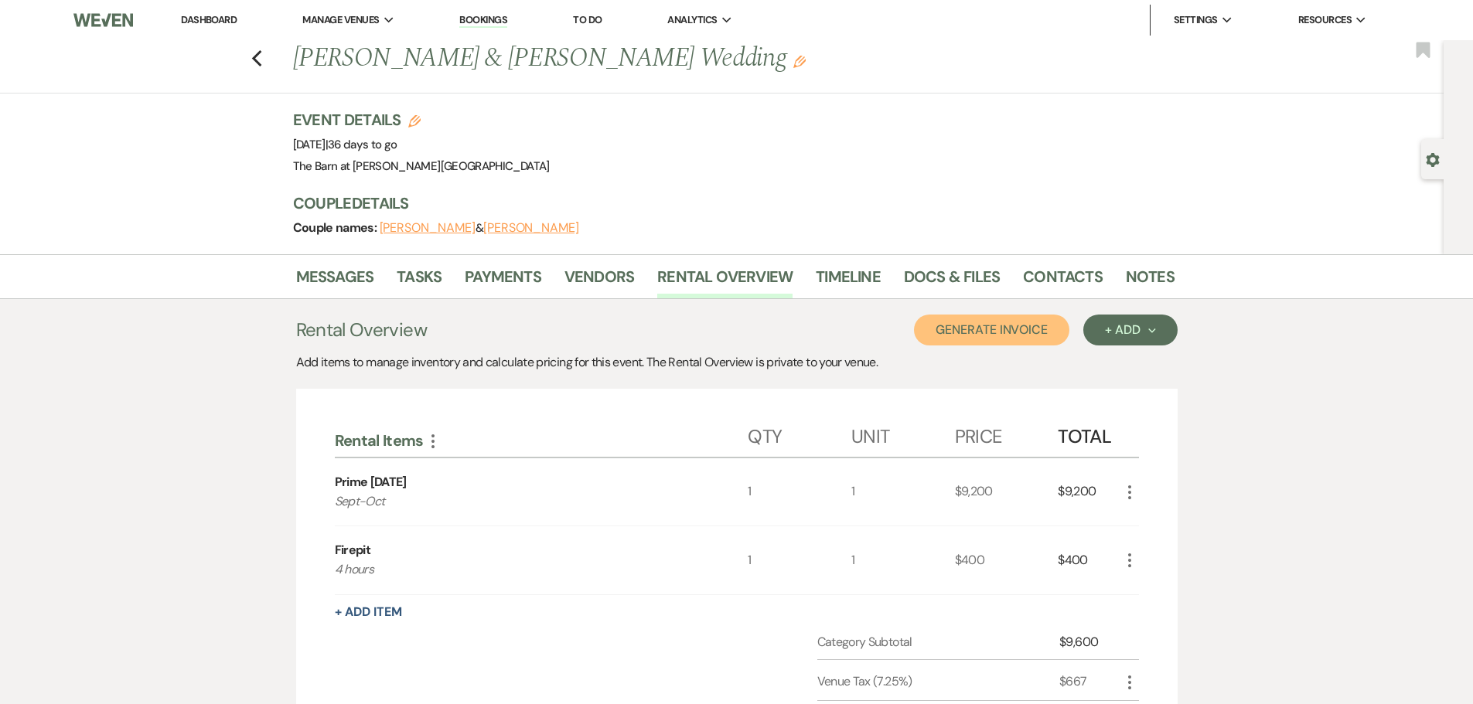
click at [972, 341] on button "Generate Invoice" at bounding box center [991, 330] width 155 height 31
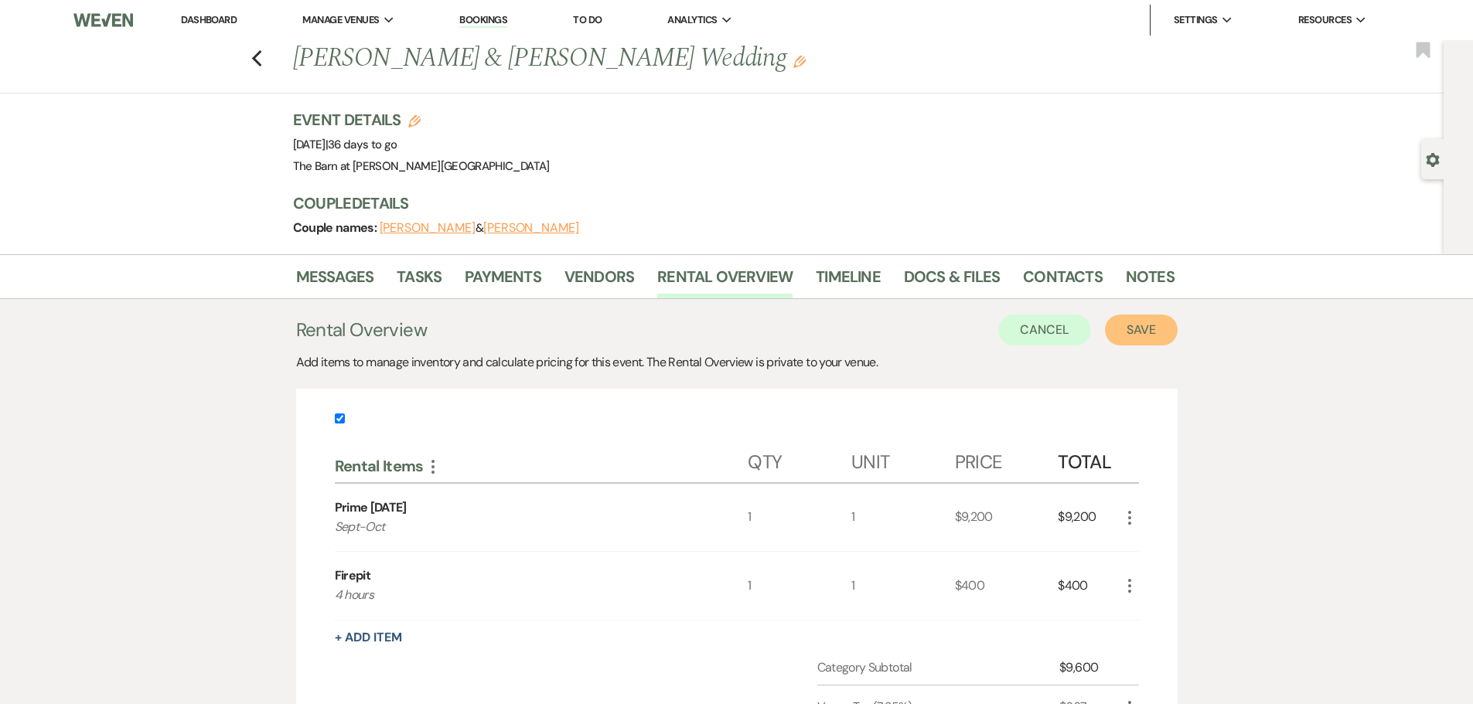
click at [1171, 336] on button "Save" at bounding box center [1141, 330] width 73 height 31
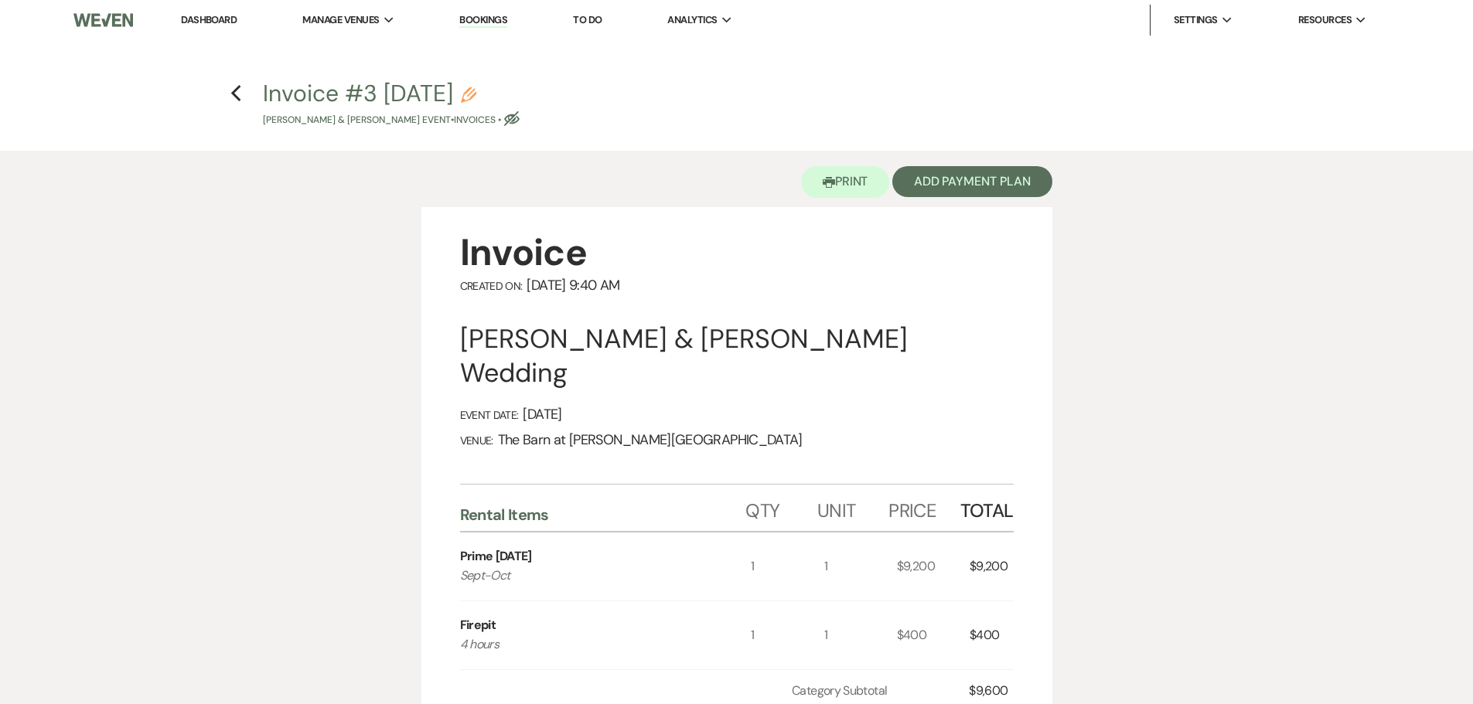
click at [520, 119] on icon "Eye Blocked" at bounding box center [511, 118] width 15 height 15
select select "22"
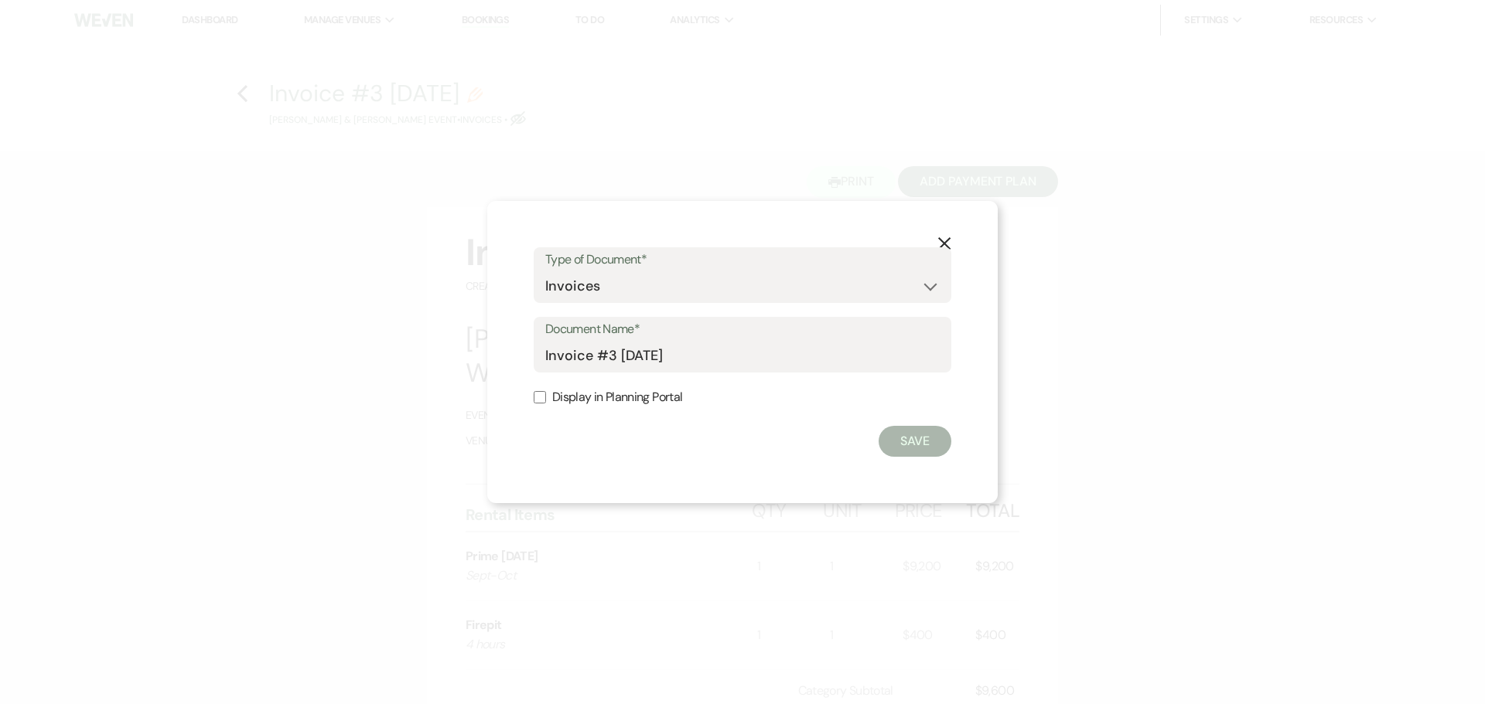
click at [553, 391] on label "Display in Planning Portal" at bounding box center [743, 398] width 418 height 22
click at [546, 391] on input "Display in Planning Portal" at bounding box center [540, 397] width 12 height 12
checkbox input "true"
click at [920, 435] on button "Save" at bounding box center [914, 441] width 73 height 31
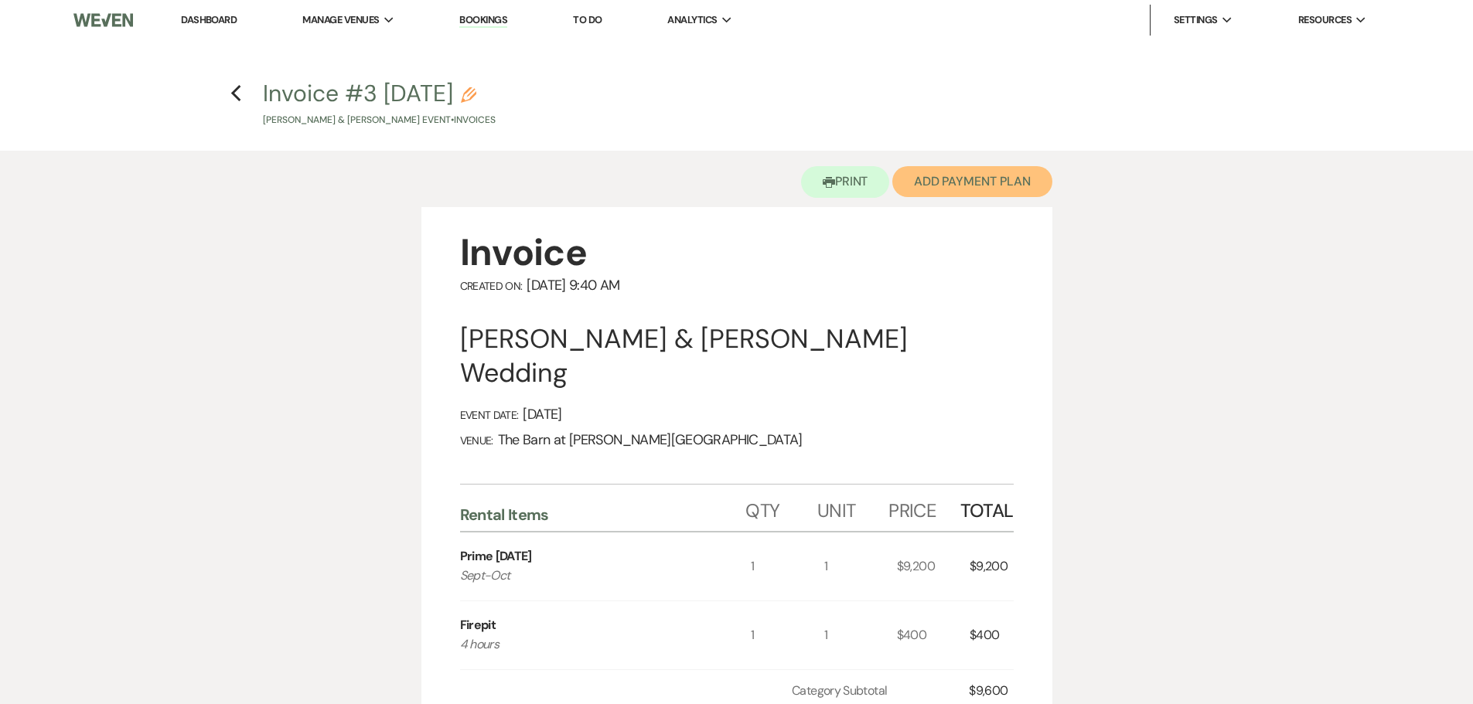
click at [973, 186] on button "Add Payment Plan" at bounding box center [972, 181] width 160 height 31
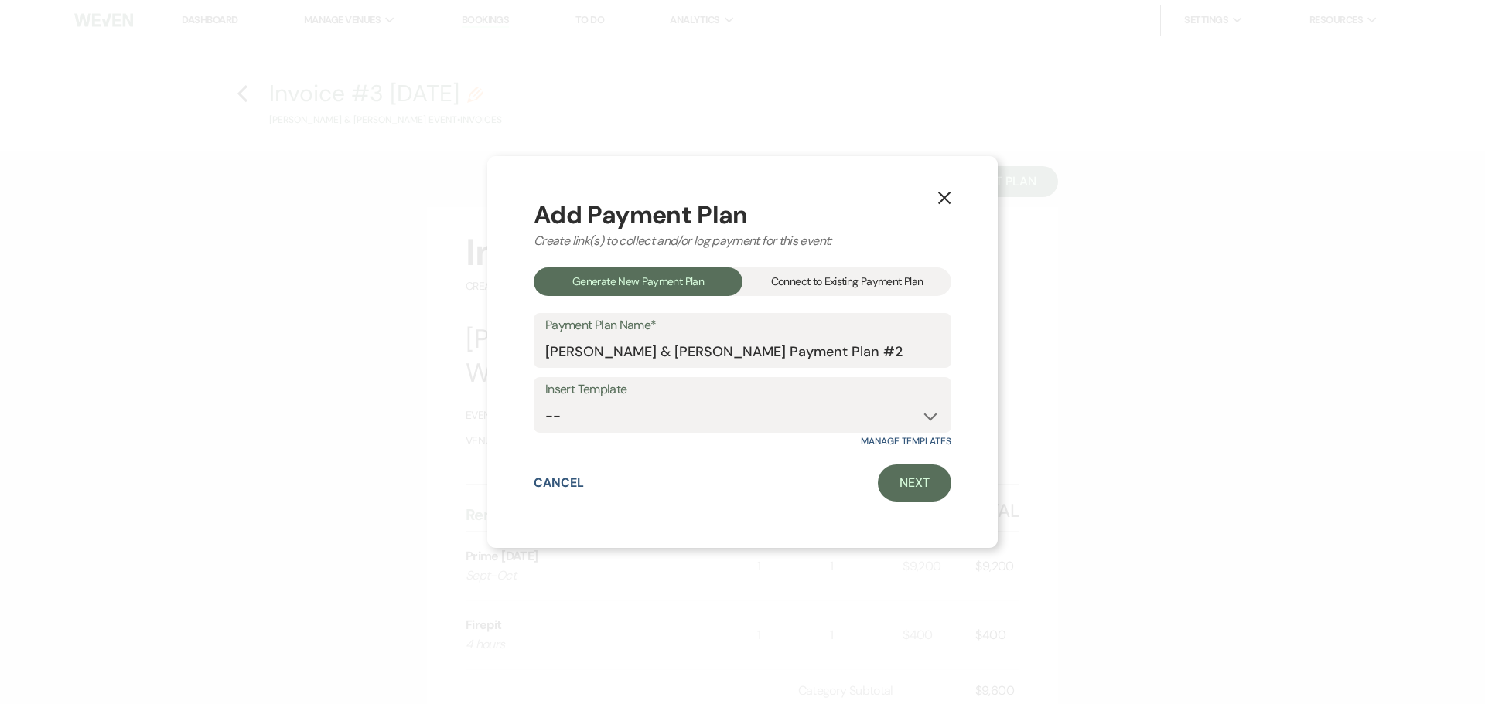
click at [844, 281] on div "Connect to Existing Payment Plan" at bounding box center [846, 282] width 209 height 29
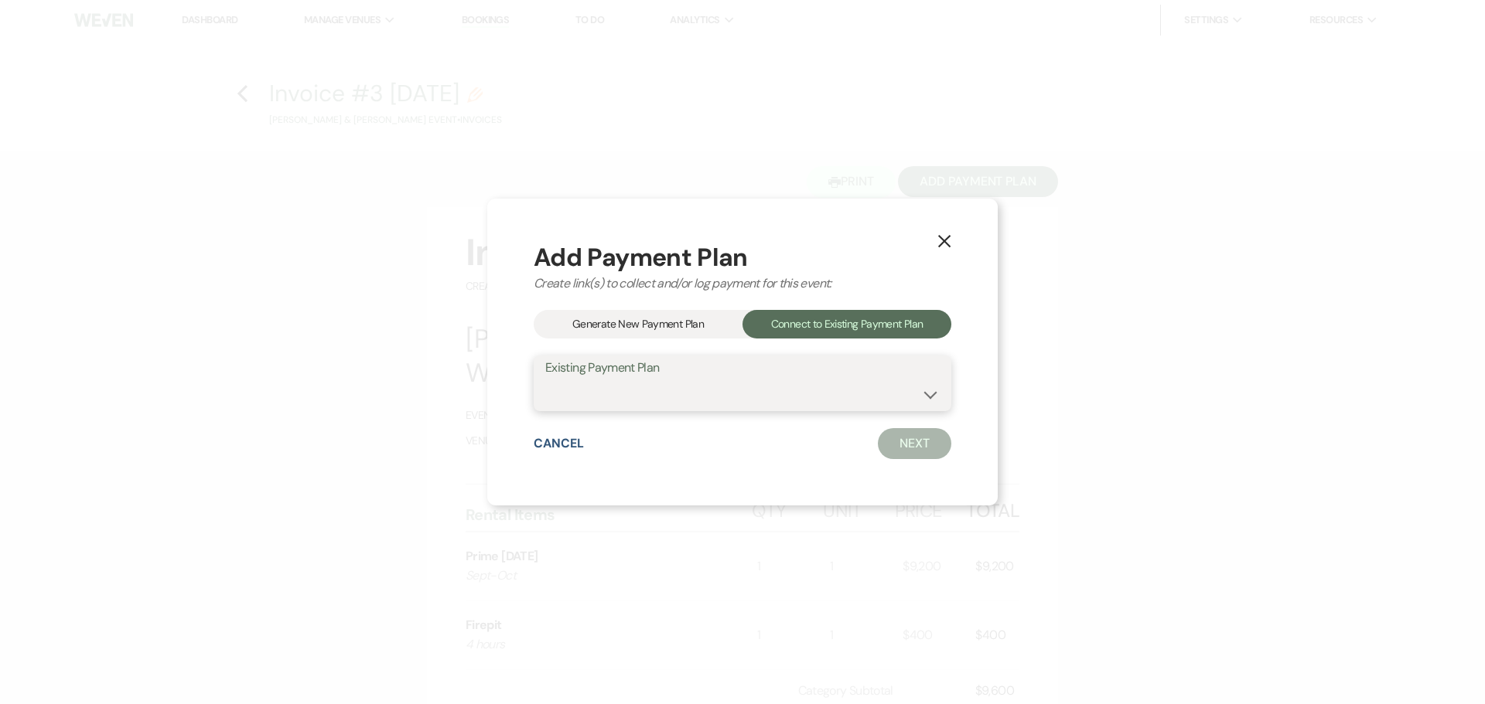
click at [787, 387] on select "Tyler Dwyer & Kendra Cranford's Payment Plan #1" at bounding box center [742, 395] width 394 height 30
click at [715, 455] on div "Cancel Next" at bounding box center [743, 443] width 418 height 31
click at [749, 395] on select "Tyler Dwyer & Kendra Cranford's Payment Plan #1" at bounding box center [742, 395] width 394 height 30
select select "25486"
click at [545, 380] on select "Tyler Dwyer & Kendra Cranford's Payment Plan #1" at bounding box center [742, 395] width 394 height 30
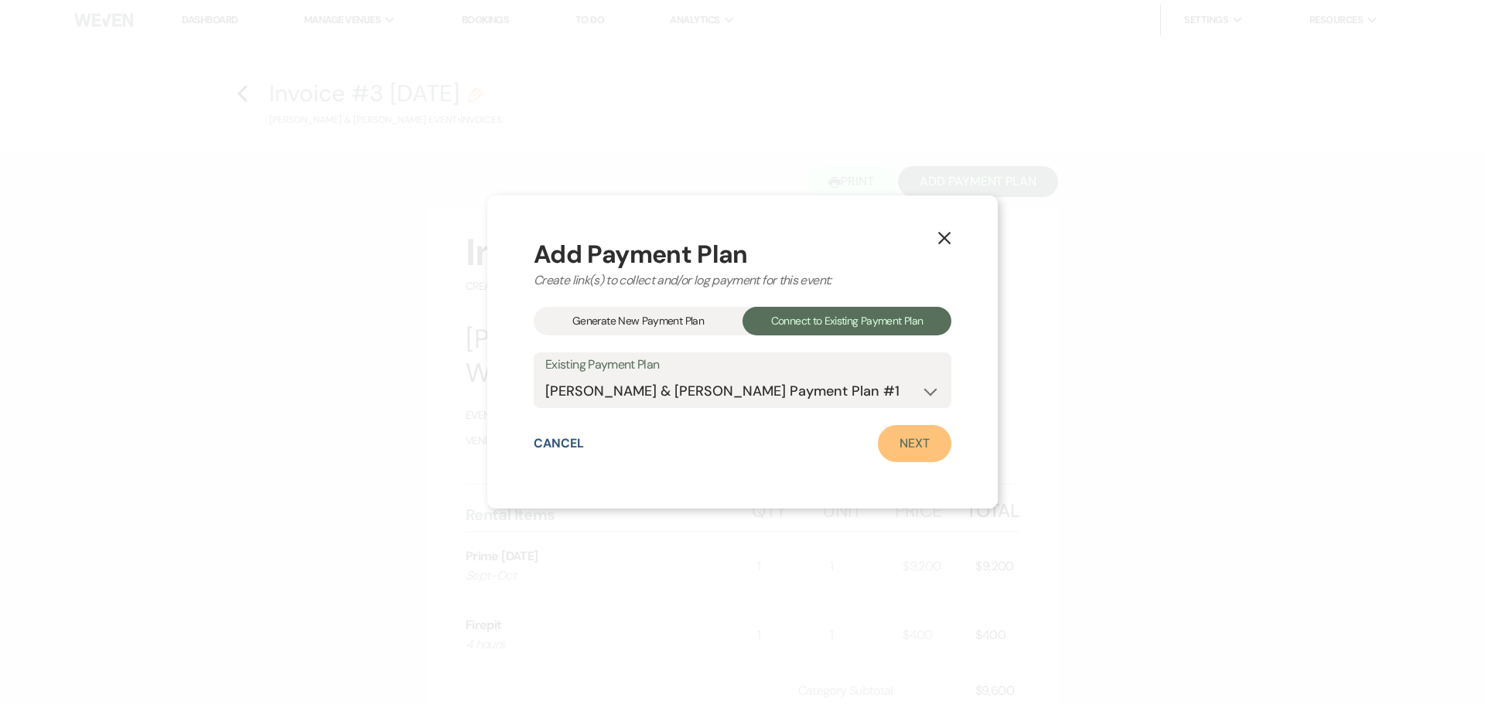
click at [889, 448] on link "Next" at bounding box center [914, 443] width 73 height 37
select select "28799"
select select "2"
select select "percentage"
select select "true"
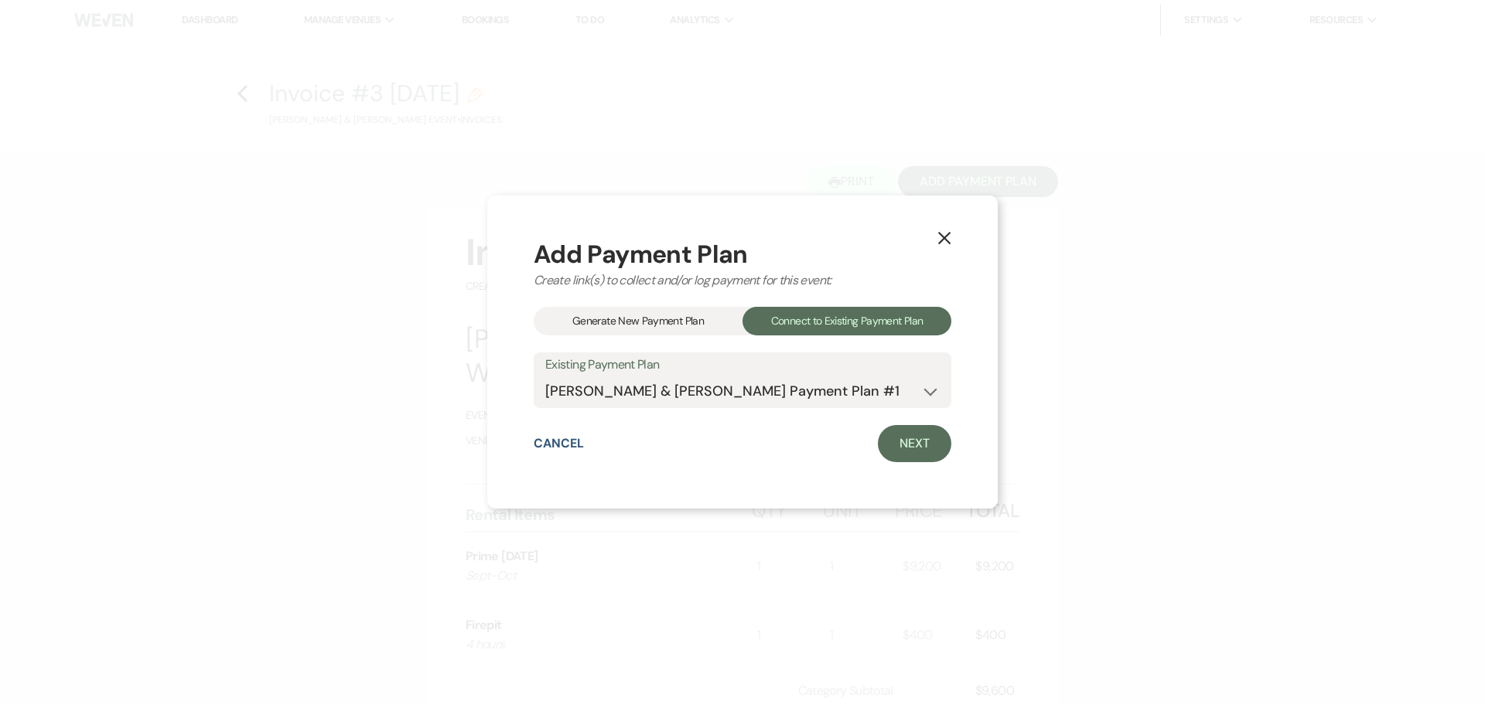
select select "client"
select select "weeks"
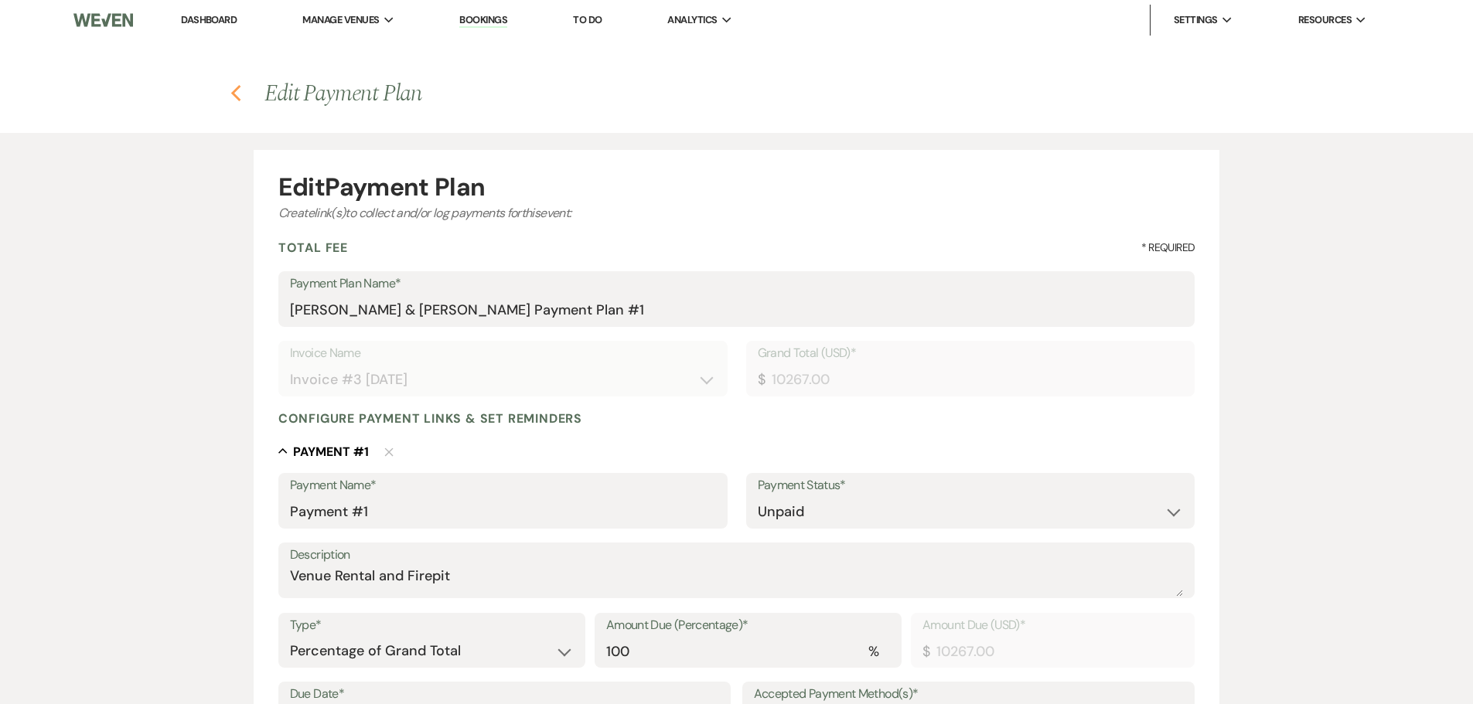
click at [239, 101] on use "button" at bounding box center [236, 93] width 10 height 17
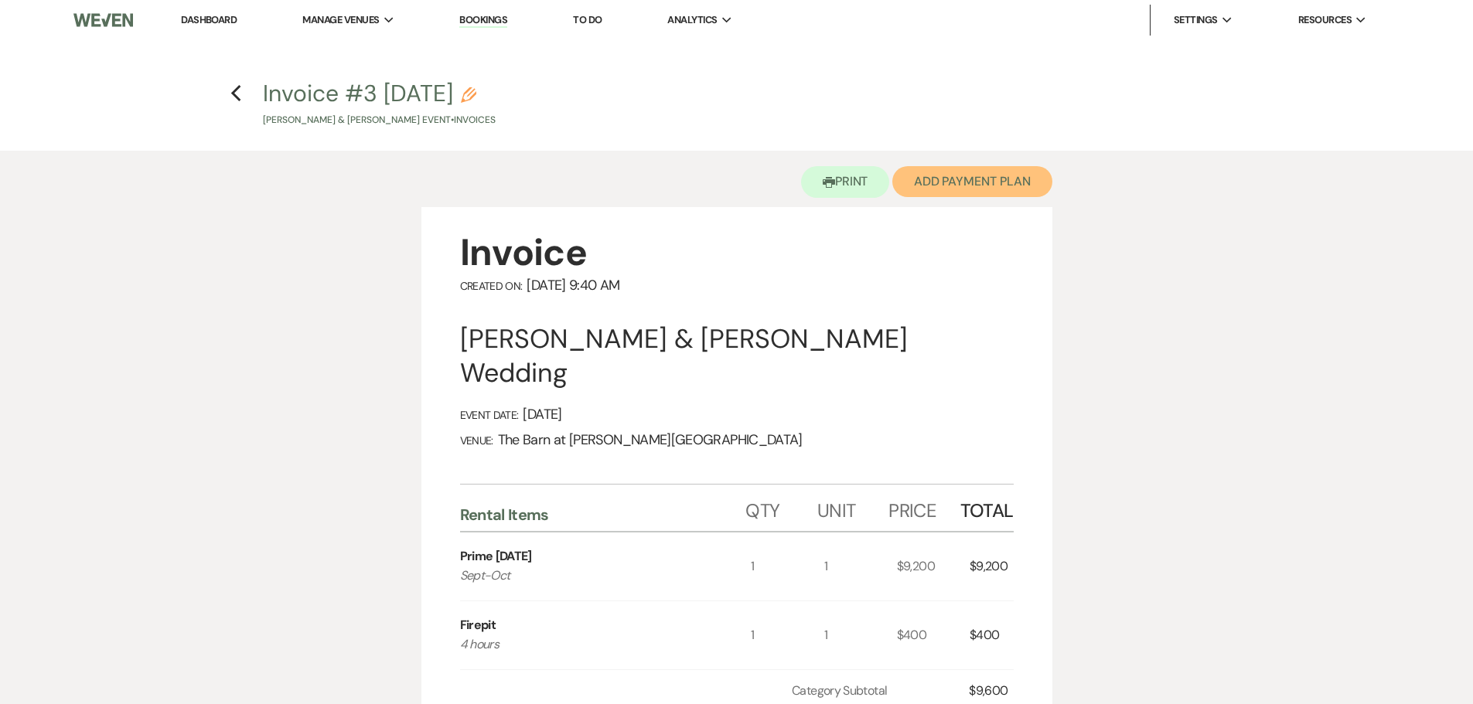
click at [964, 196] on button "Add Payment Plan" at bounding box center [972, 181] width 160 height 31
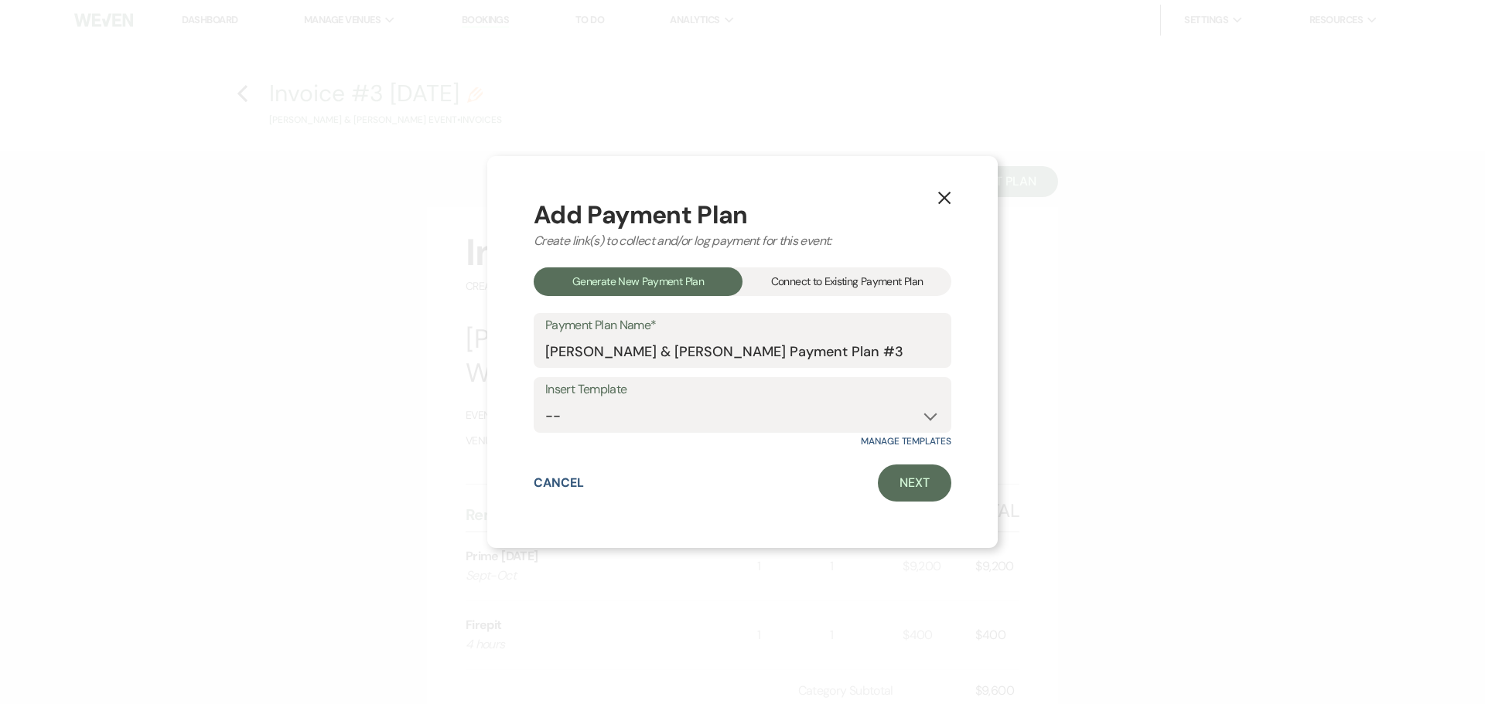
click at [889, 290] on div "Connect to Existing Payment Plan" at bounding box center [846, 282] width 209 height 29
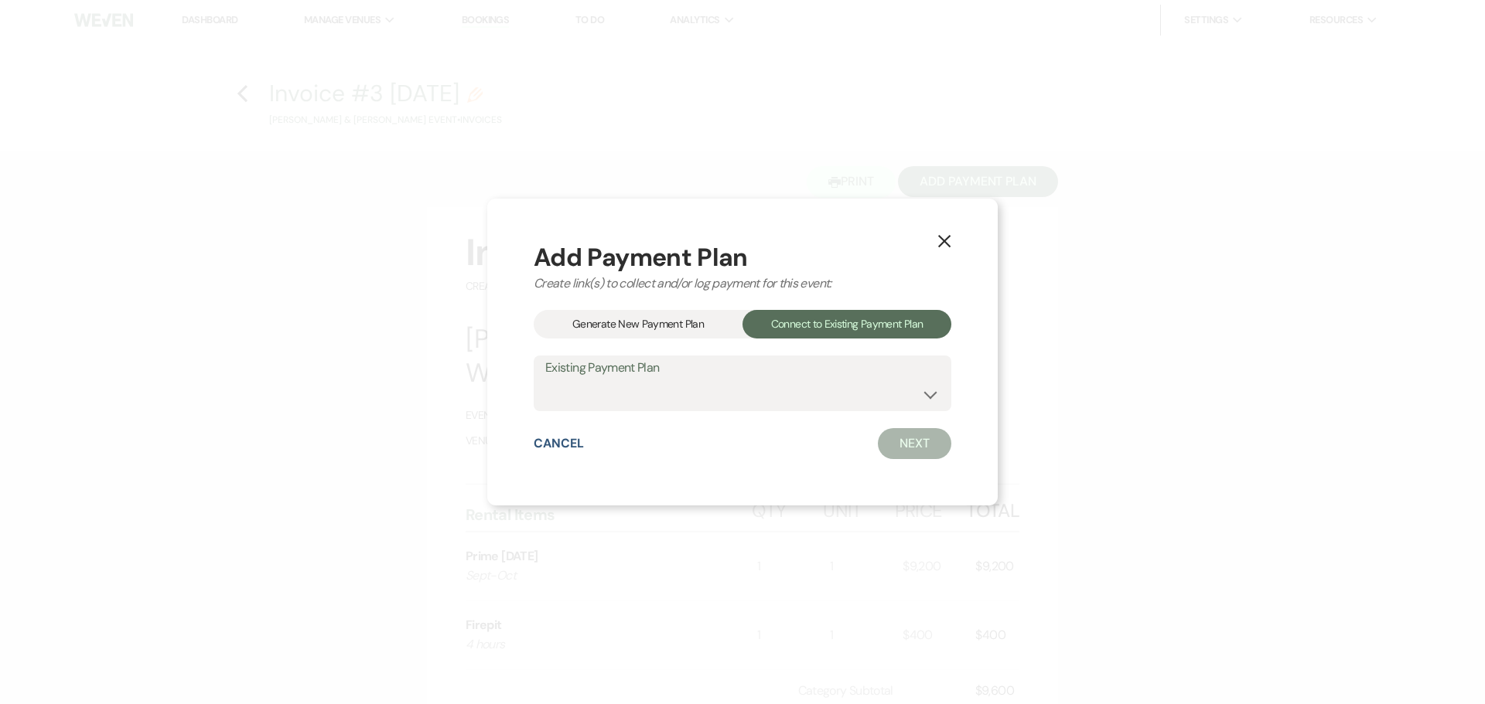
click at [789, 369] on label "Existing Payment Plan" at bounding box center [742, 368] width 394 height 22
click at [774, 397] on select "Tyler Dwyer & Kendra Cranford's Payment Plan #2 Tyler Dwyer & Kendra Cranford's…" at bounding box center [742, 395] width 394 height 30
click at [545, 380] on select "Tyler Dwyer & Kendra Cranford's Payment Plan #2 Tyler Dwyer & Kendra Cranford's…" at bounding box center [742, 395] width 394 height 30
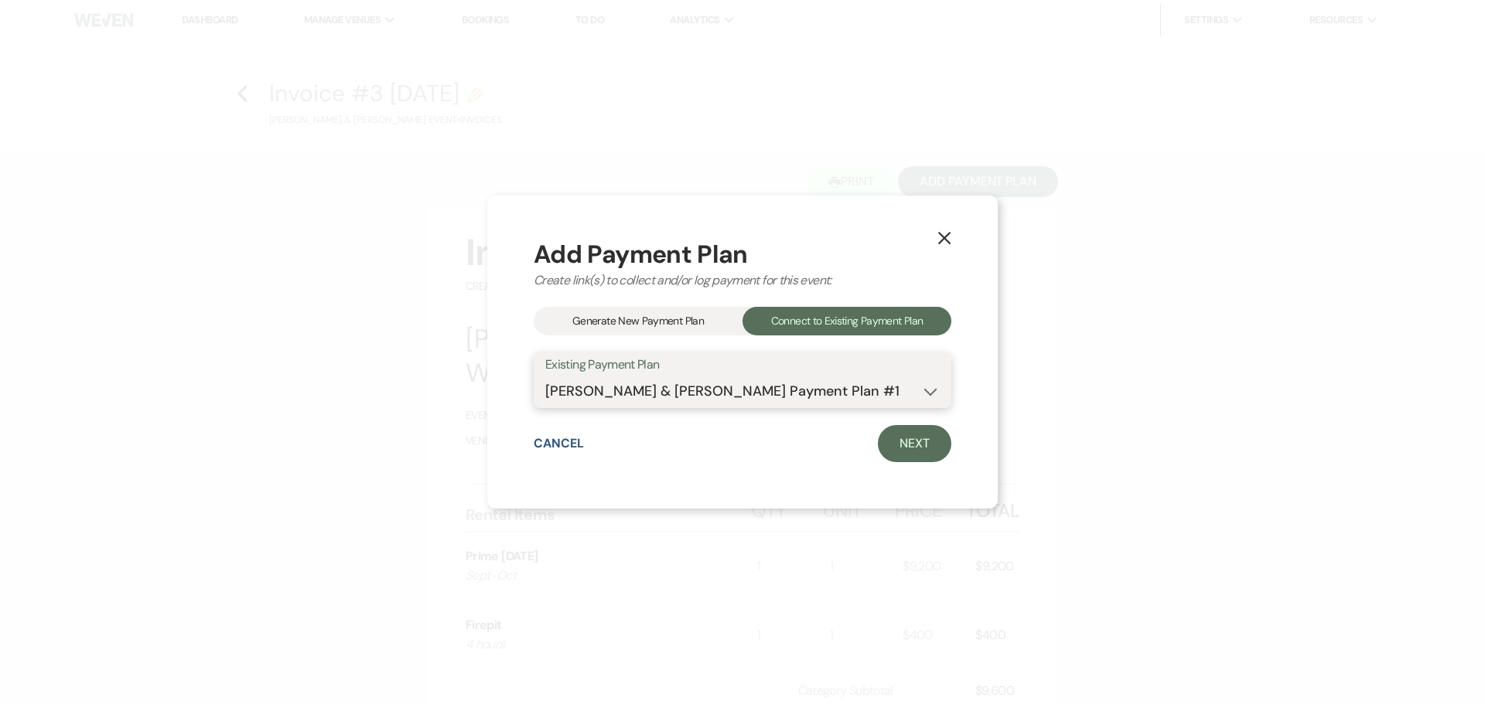
click at [849, 393] on select "Tyler Dwyer & Kendra Cranford's Payment Plan #2 Tyler Dwyer & Kendra Cranford's…" at bounding box center [742, 392] width 394 height 30
select select "25487"
click at [545, 377] on select "Tyler Dwyer & Kendra Cranford's Payment Plan #2 Tyler Dwyer & Kendra Cranford's…" at bounding box center [742, 392] width 394 height 30
click at [930, 451] on link "Next" at bounding box center [914, 443] width 73 height 37
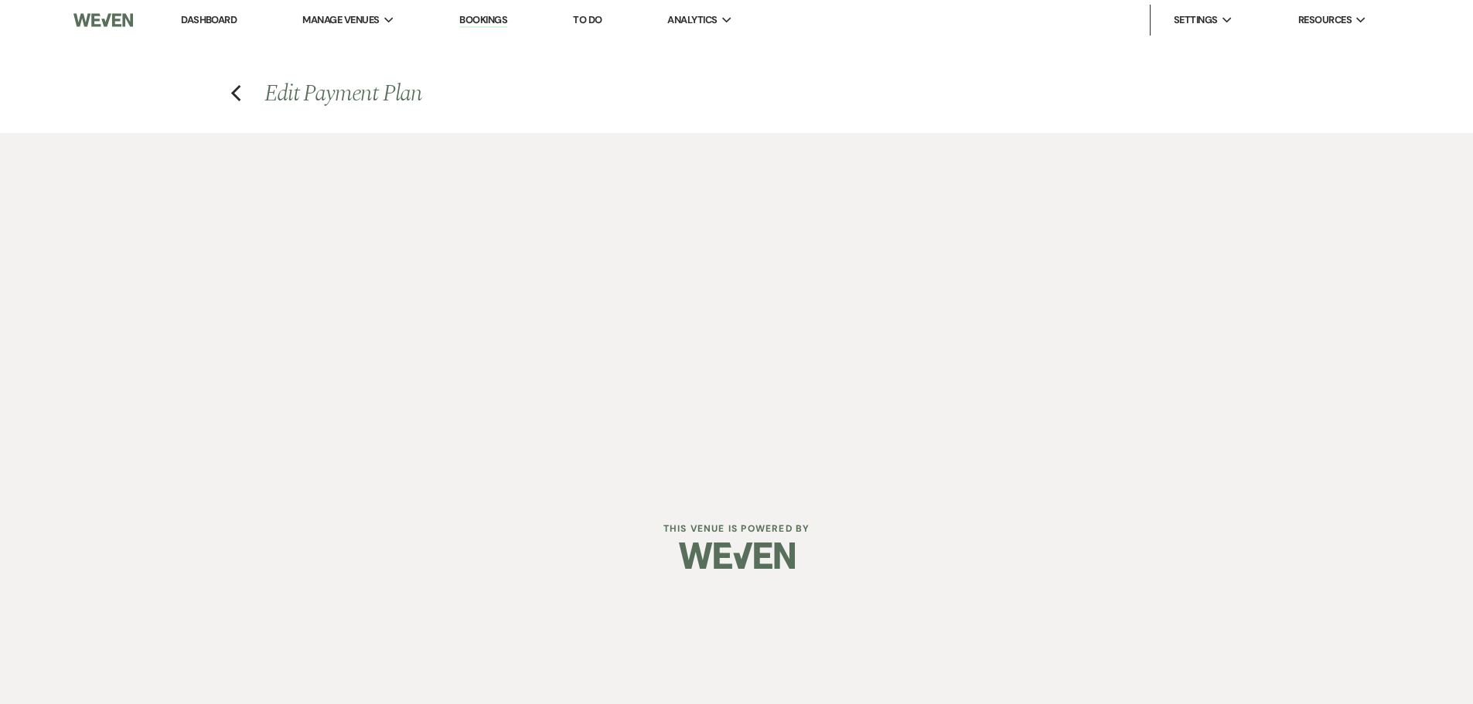
select select "28799"
select select "1"
select select "true"
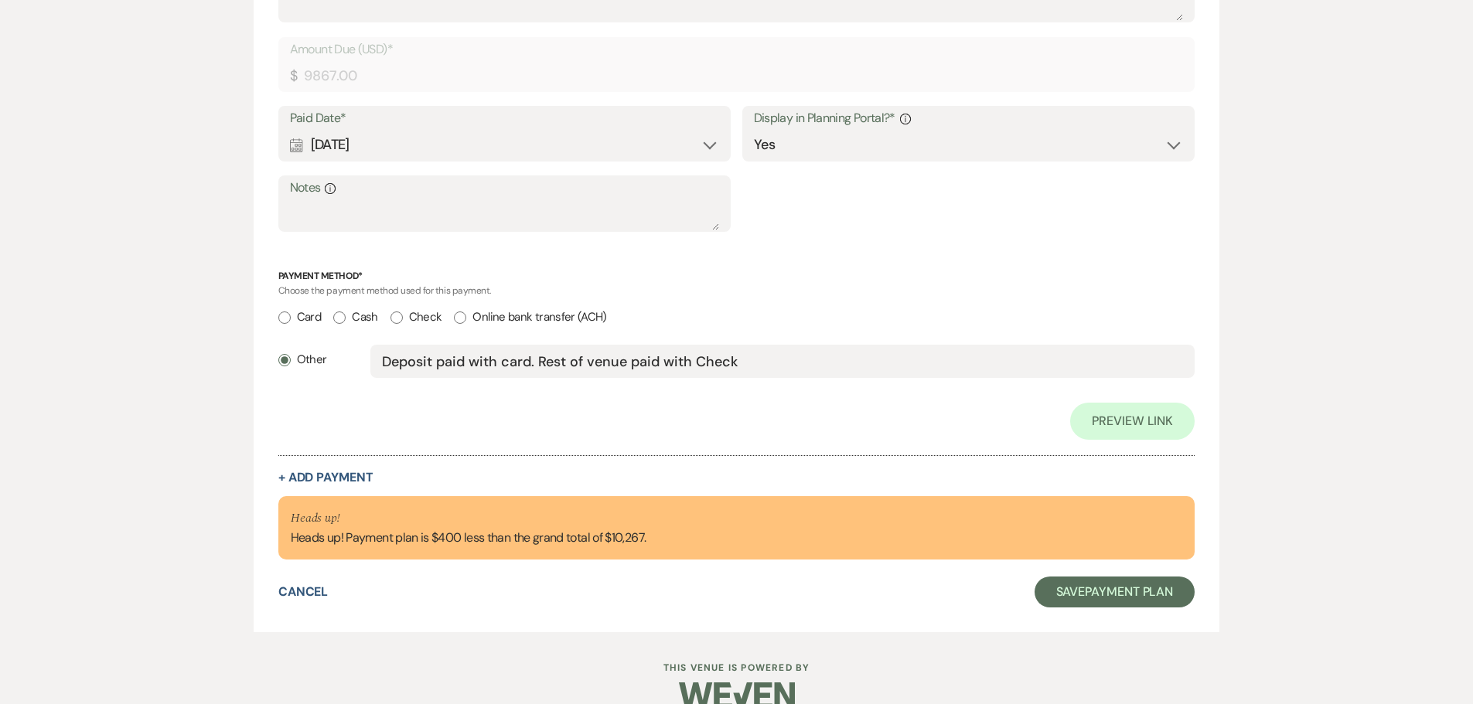
scroll to position [604, 0]
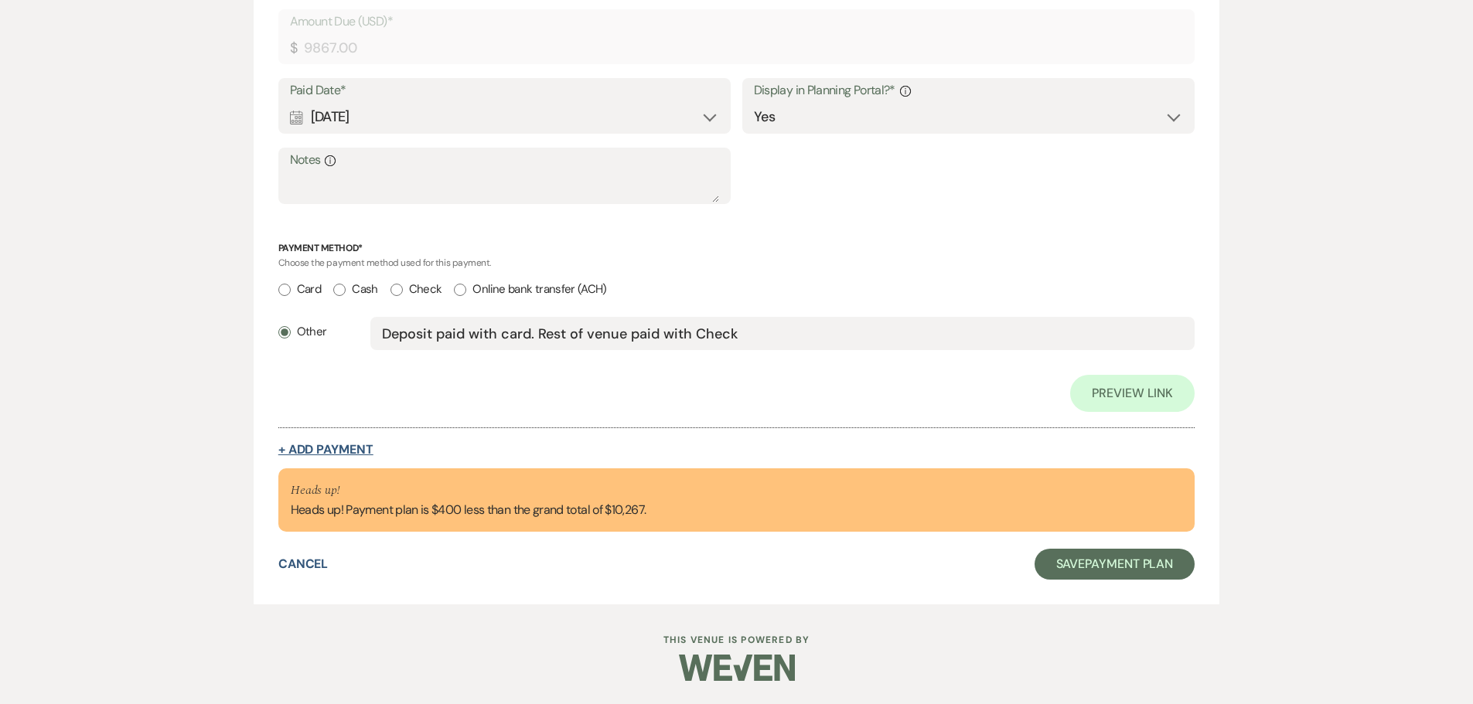
click at [327, 450] on button "+ Add Payment" at bounding box center [325, 450] width 95 height 12
select select "2"
select select "flat"
select select "true"
select select "client"
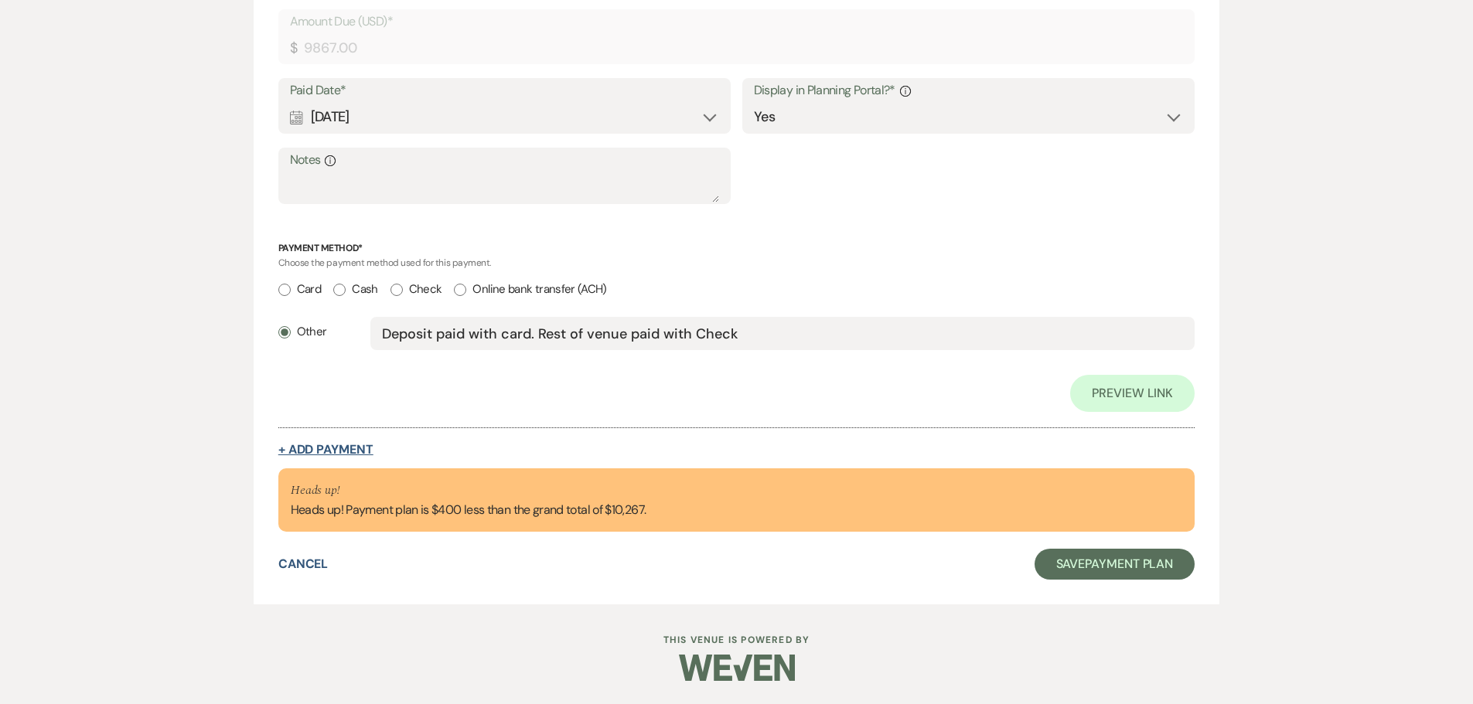
select select "weeks"
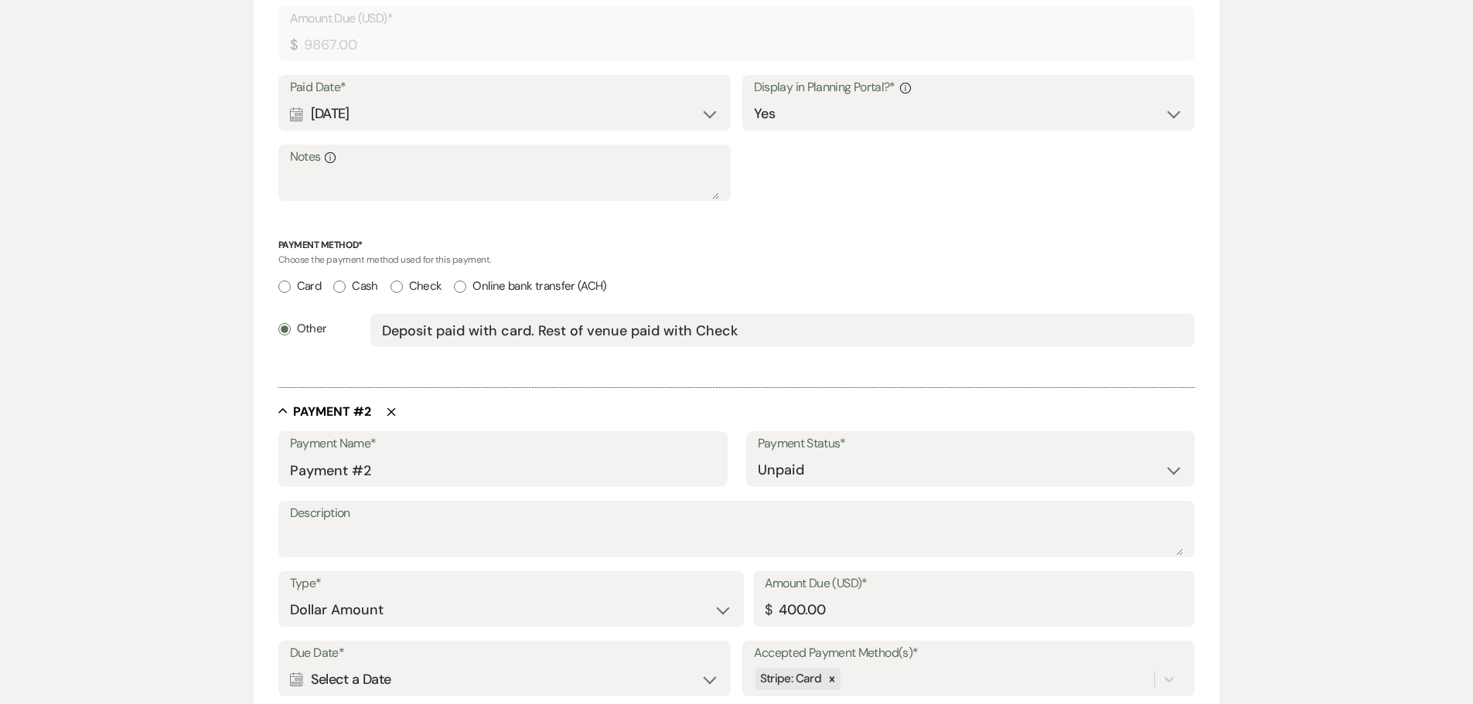
scroll to position [601, 0]
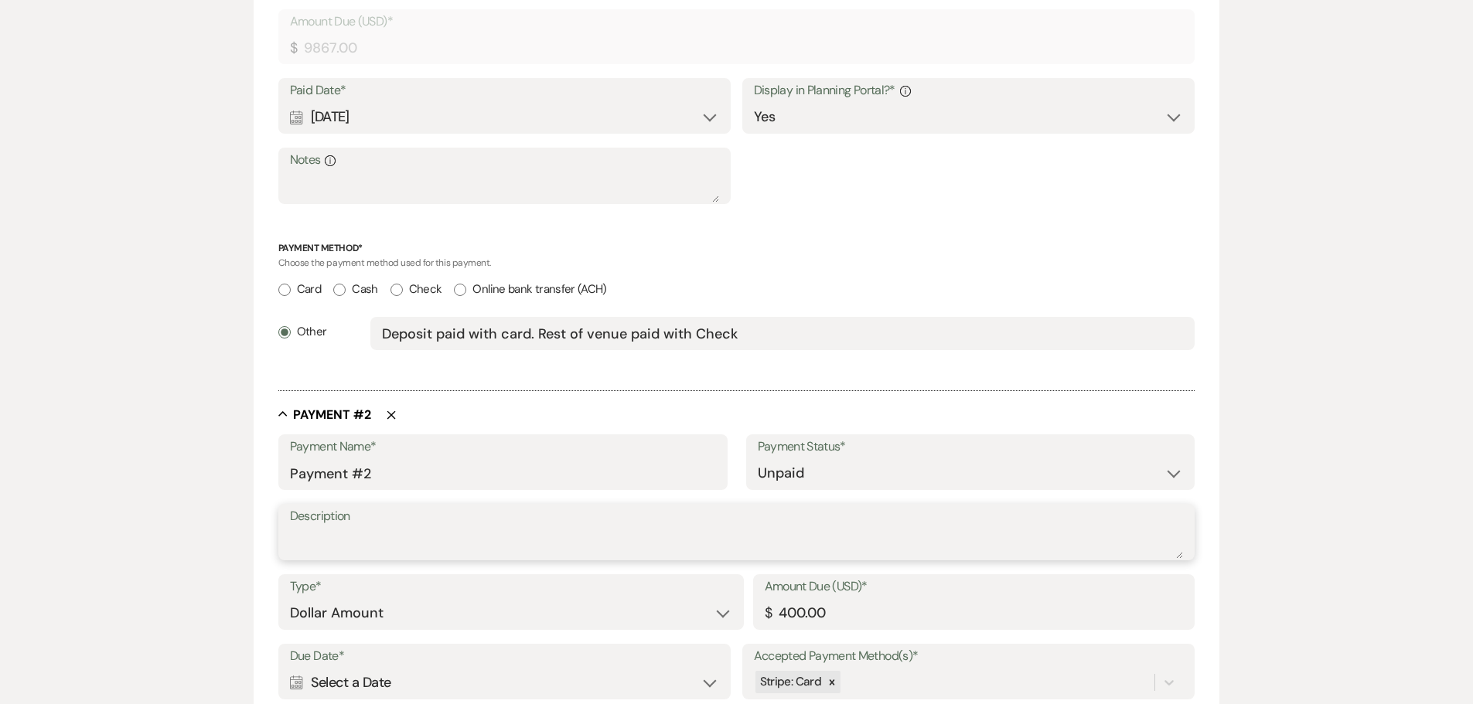
click at [429, 547] on textarea "Description" at bounding box center [737, 543] width 894 height 31
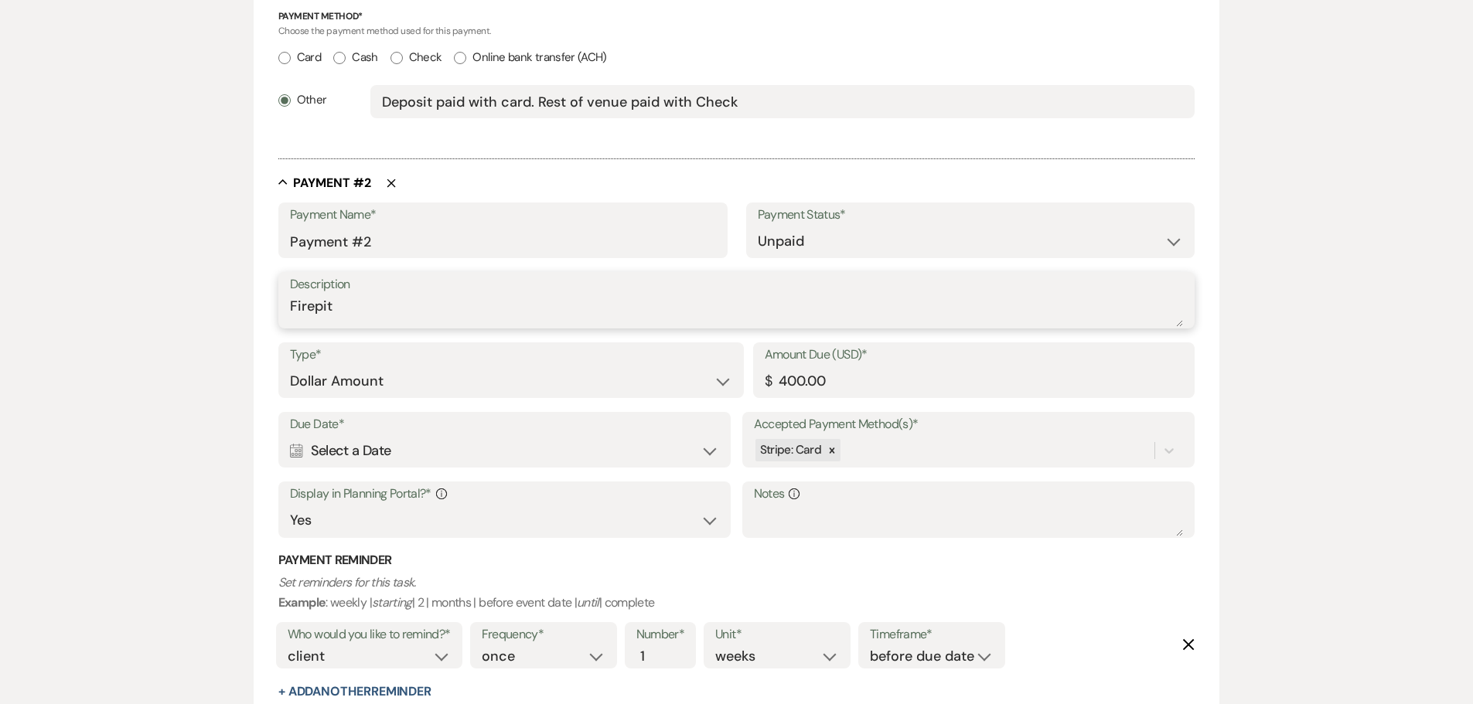
type textarea "Firepit"
click at [857, 448] on div "Accepted Payment Method(s)* Stripe: Card" at bounding box center [968, 440] width 453 height 56
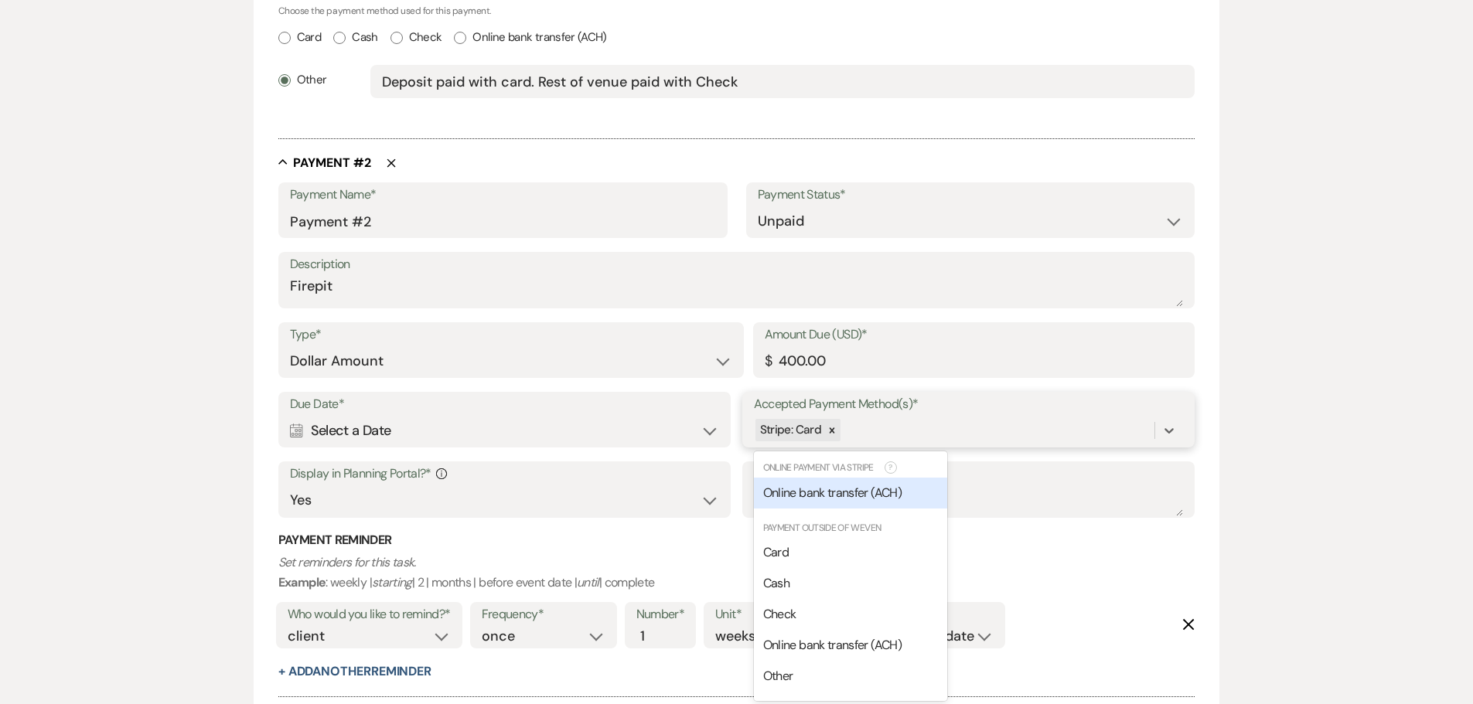
scroll to position [856, 0]
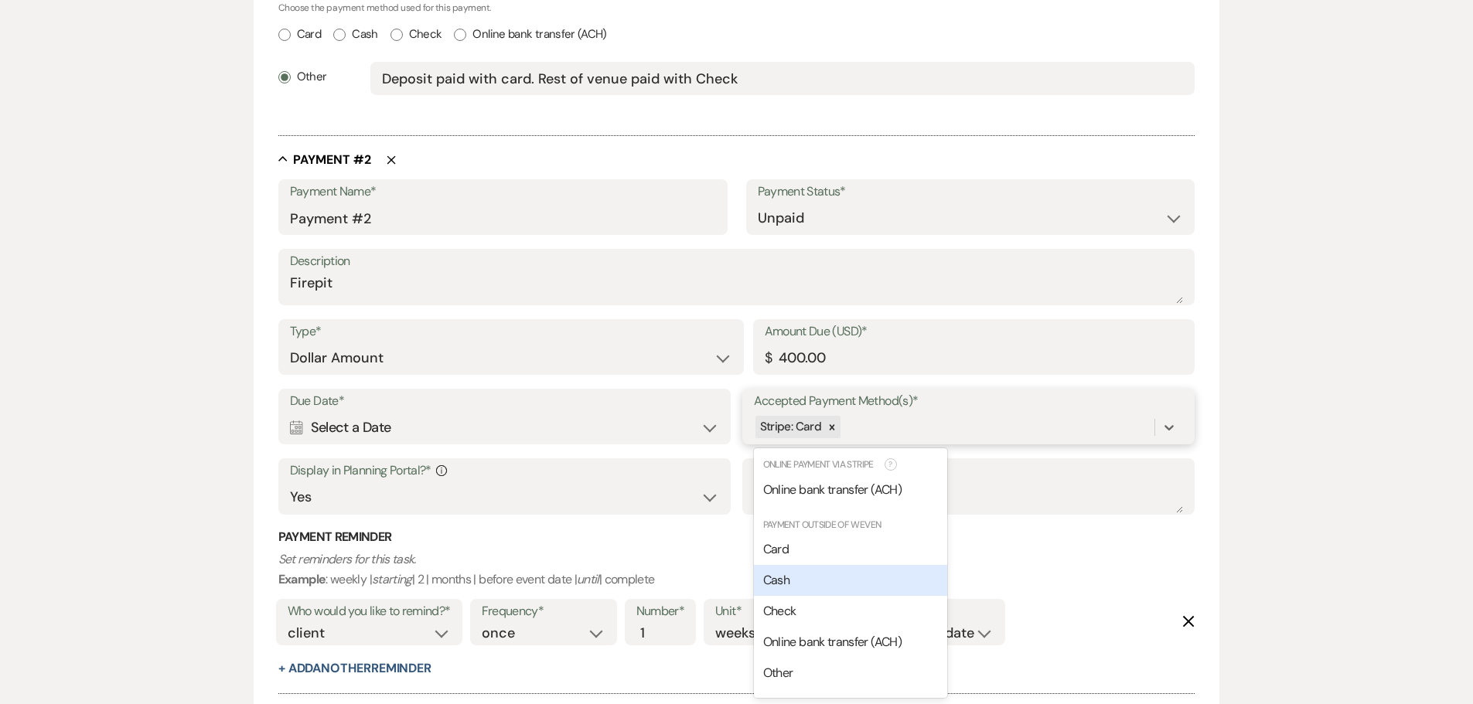
click at [808, 579] on div "Cash" at bounding box center [850, 580] width 193 height 31
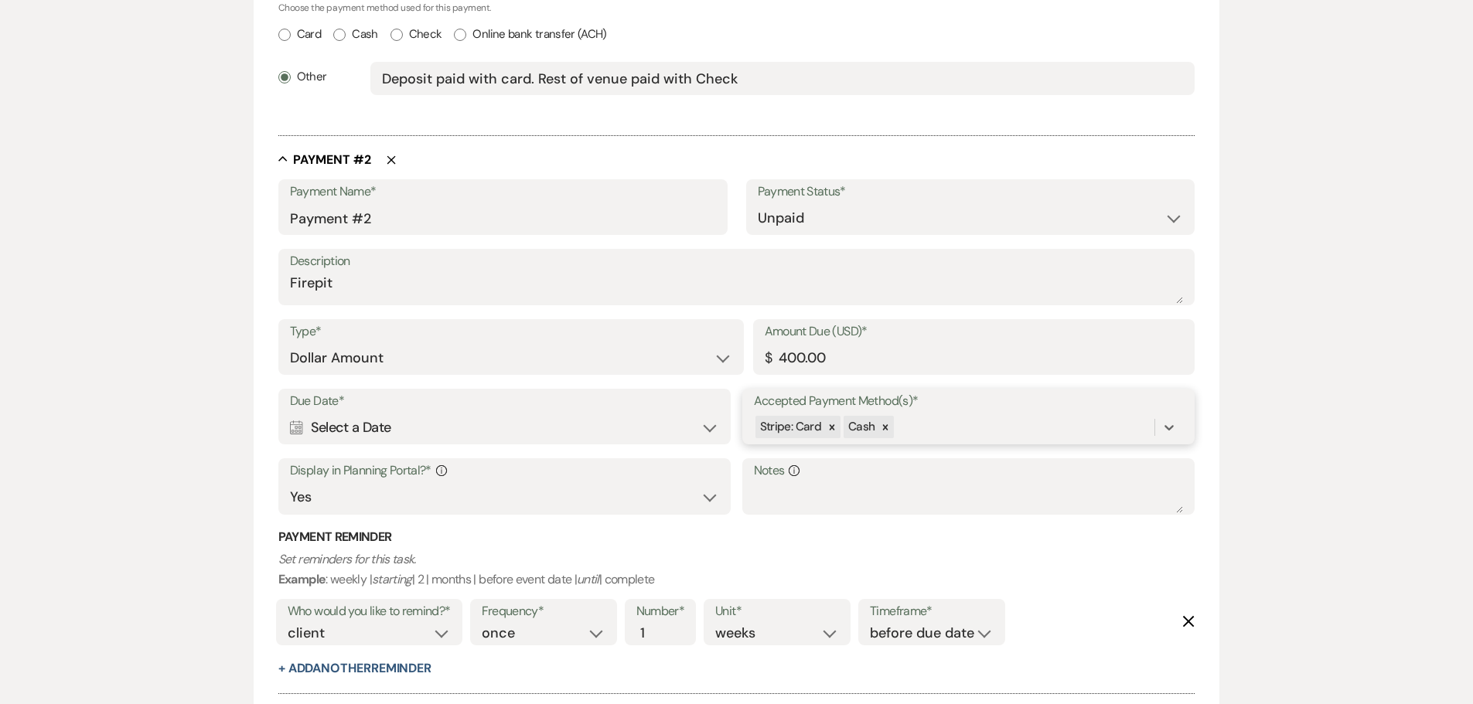
click at [926, 425] on div "Stripe: Card Cash" at bounding box center [954, 427] width 401 height 27
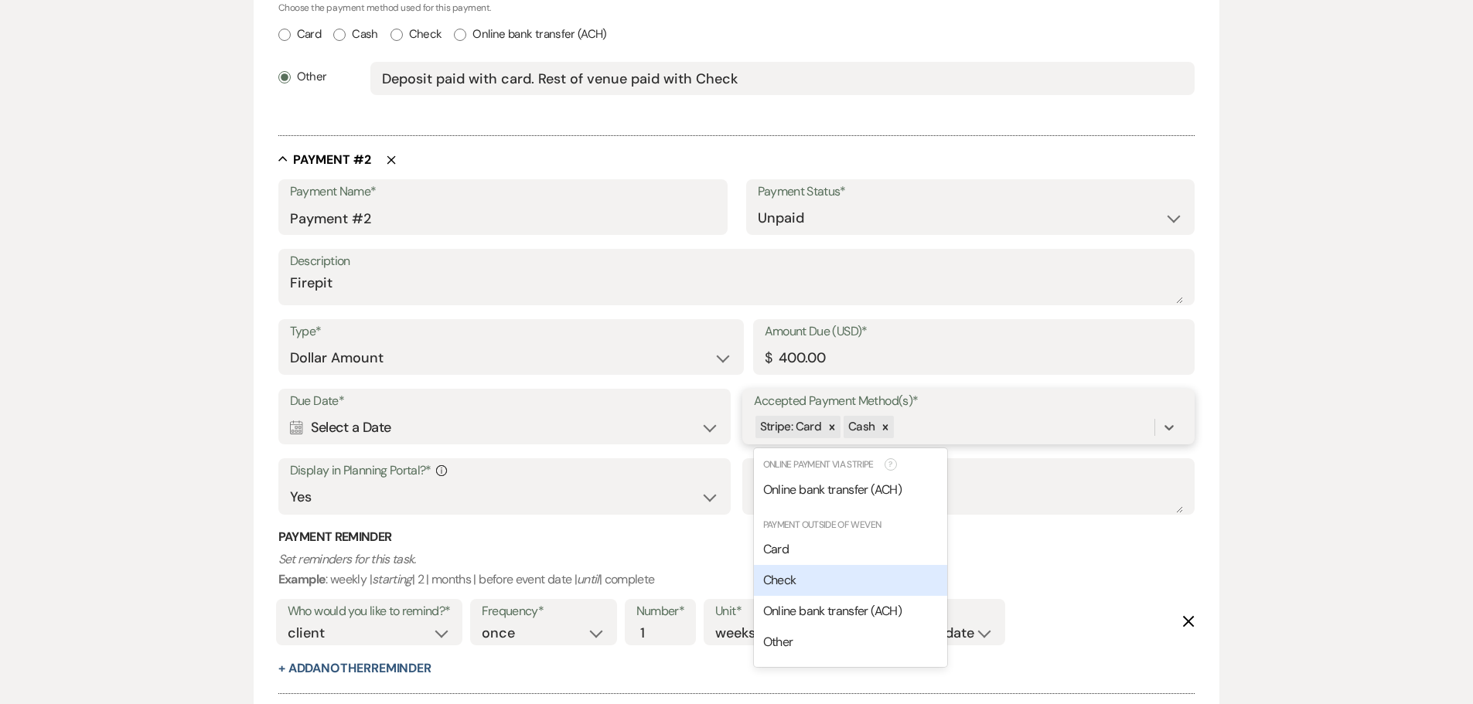
click at [830, 578] on div "Check" at bounding box center [850, 580] width 193 height 31
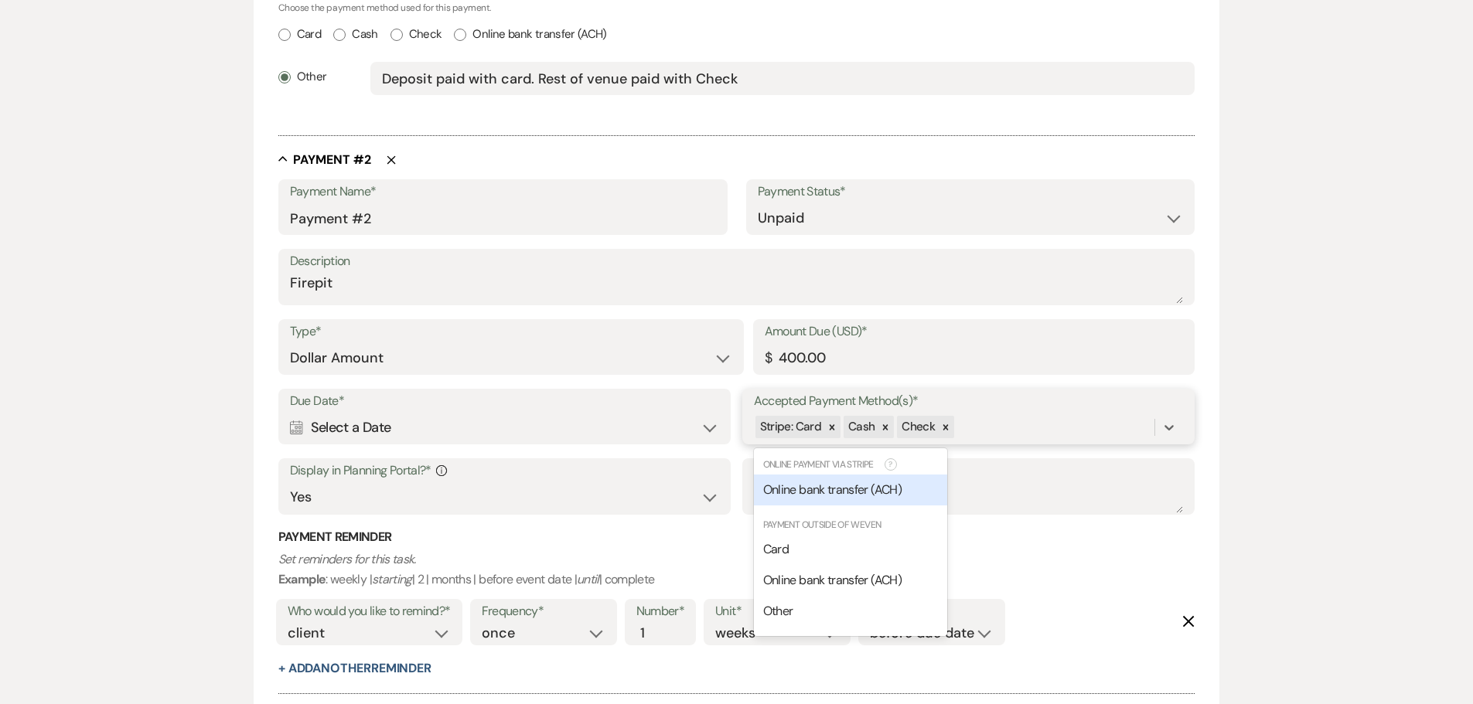
click at [988, 414] on div "Stripe: Card Cash Check" at bounding box center [954, 427] width 401 height 27
click at [884, 579] on span "Online bank transfer (ACH)" at bounding box center [832, 580] width 138 height 16
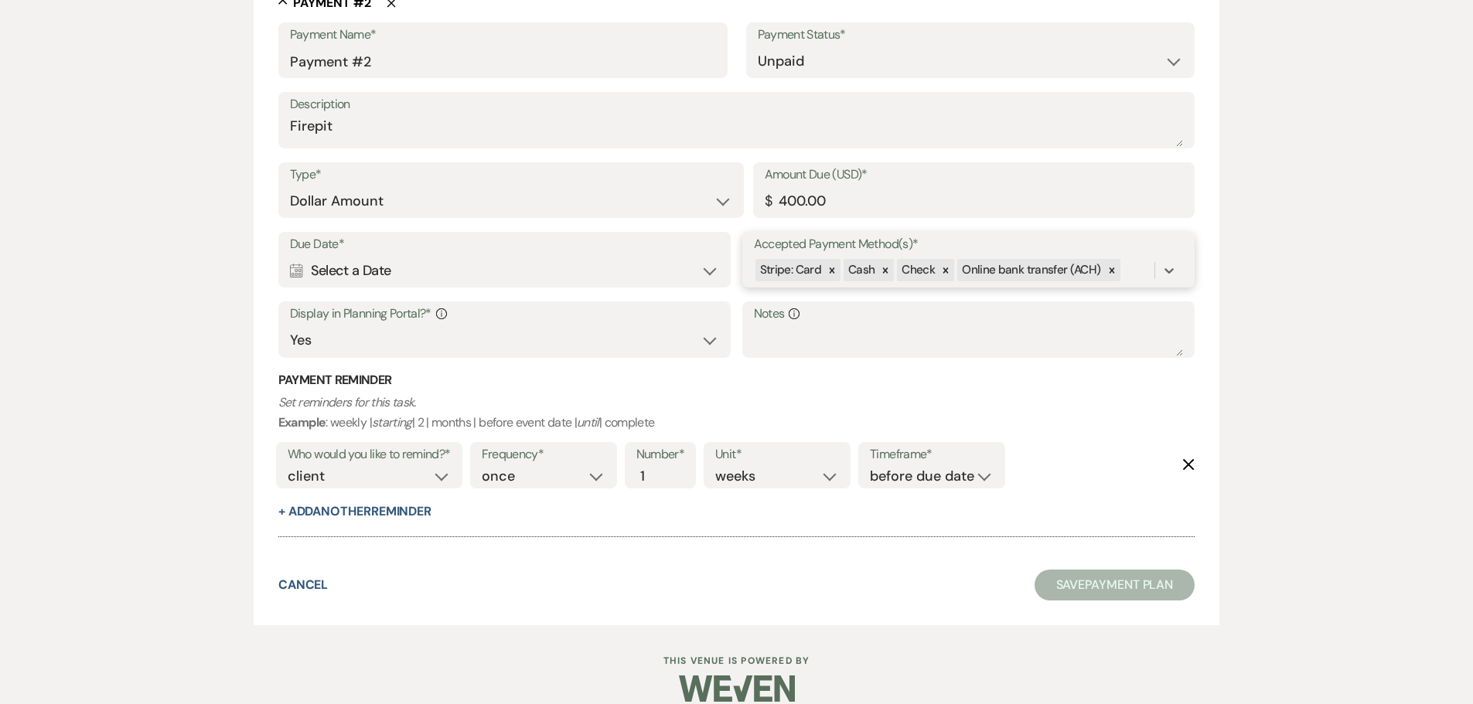
scroll to position [1034, 0]
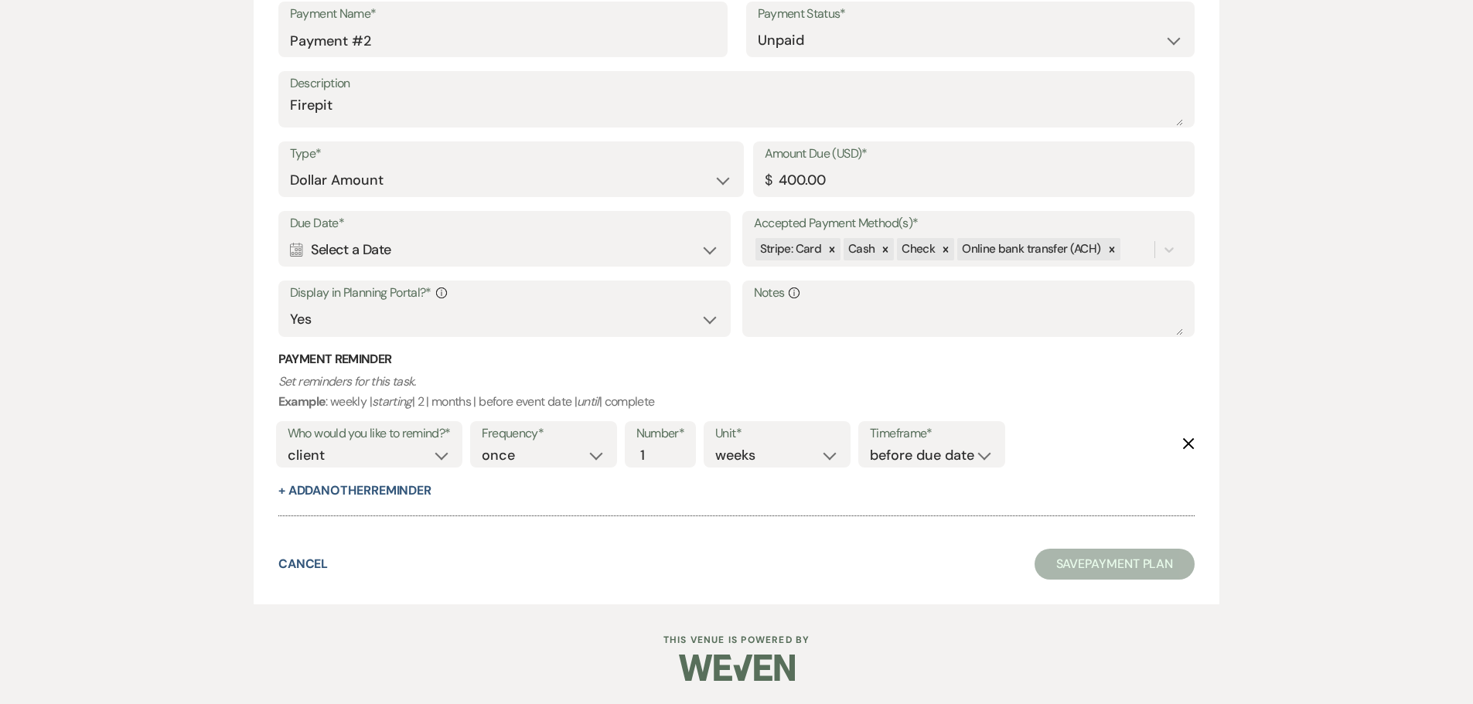
click at [556, 257] on div "Calendar Select a Date Expand" at bounding box center [505, 250] width 430 height 30
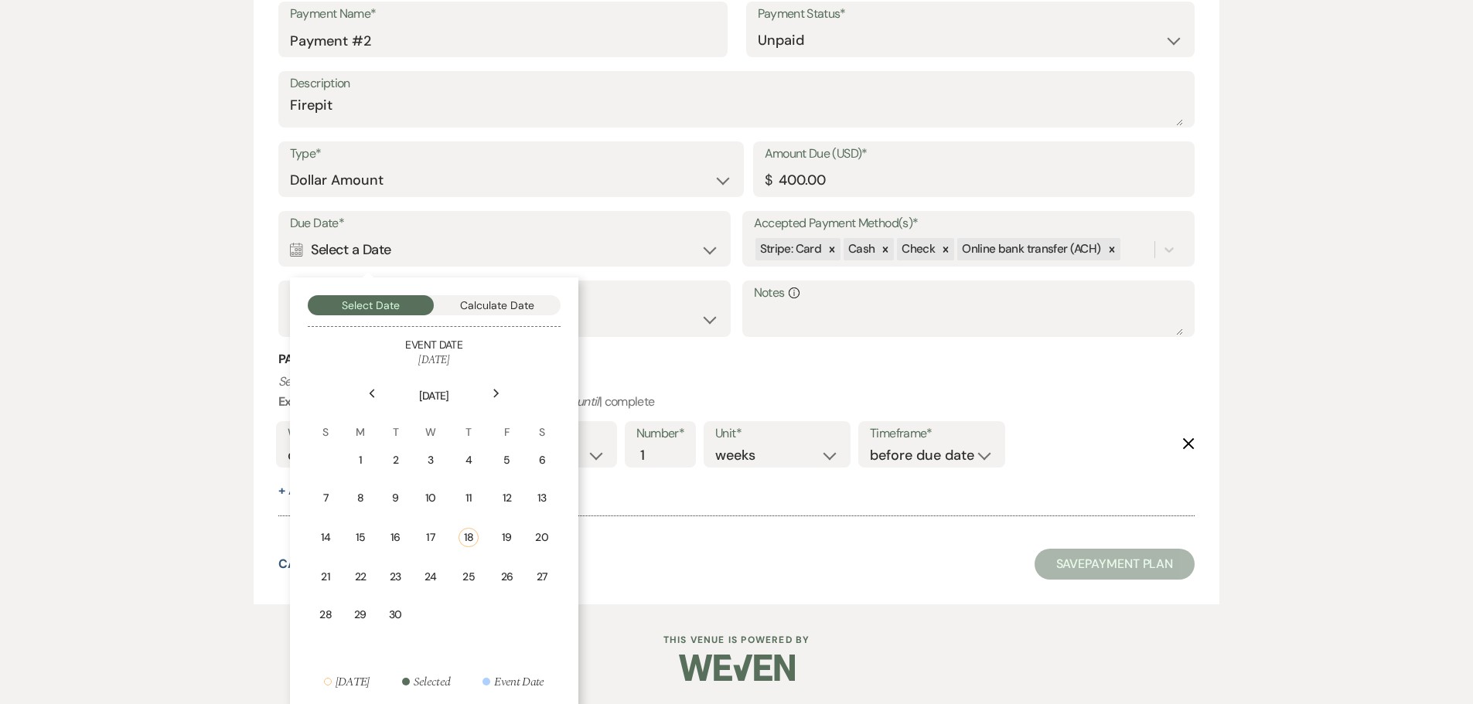
click at [495, 394] on icon "Next" at bounding box center [497, 393] width 8 height 9
click at [541, 575] on div "25" at bounding box center [538, 575] width 21 height 18
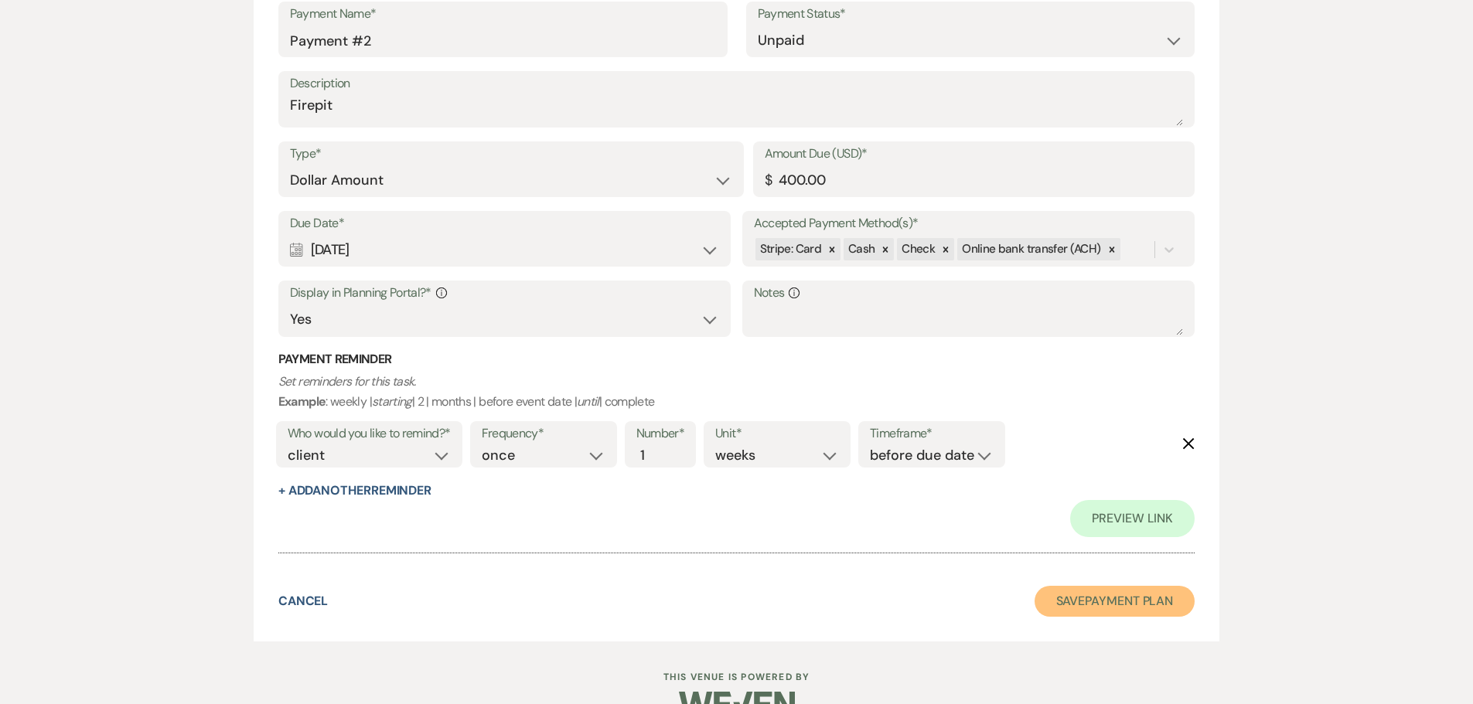
drag, startPoint x: 1063, startPoint y: 598, endPoint x: 1049, endPoint y: 614, distance: 21.4
click at [1062, 598] on button "Save Payment Plan" at bounding box center [1115, 601] width 161 height 31
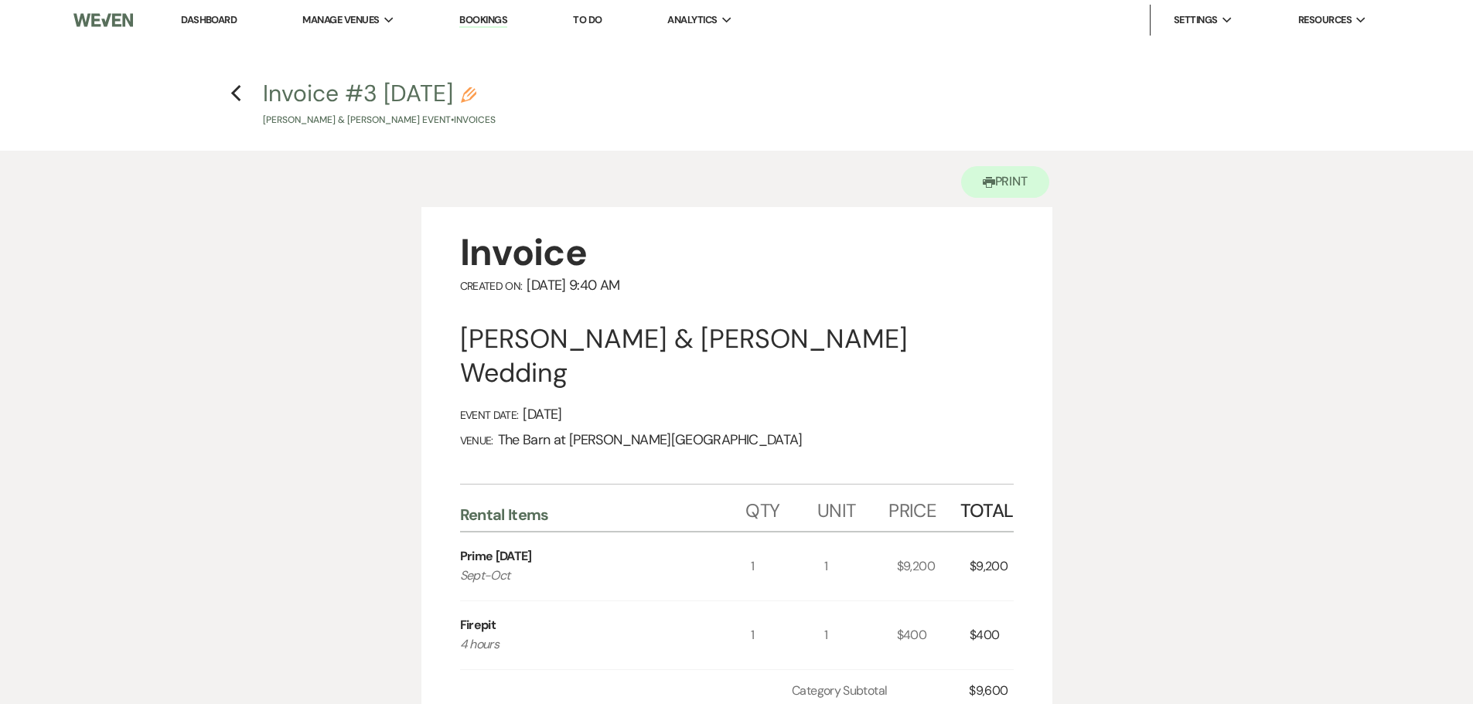
click at [218, 22] on link "Dashboard" at bounding box center [209, 19] width 56 height 13
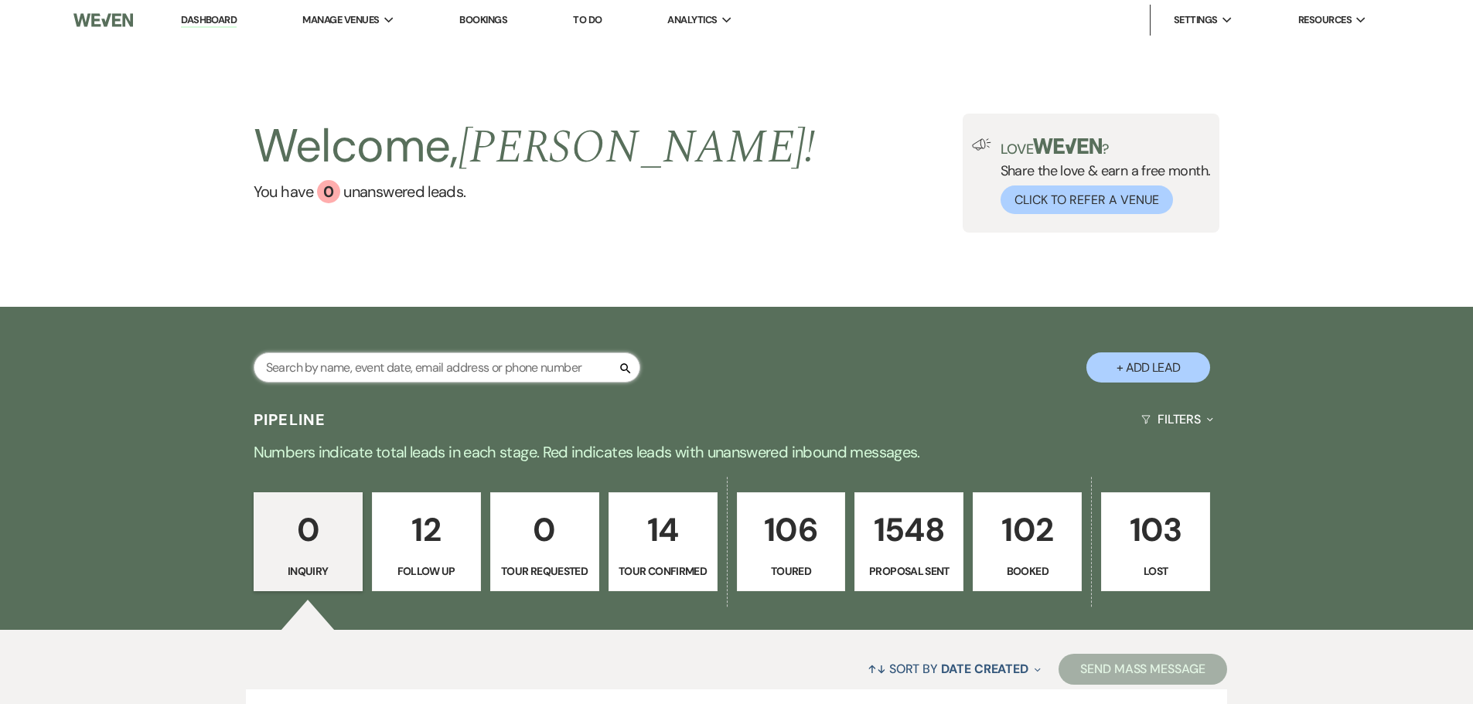
click at [354, 367] on input "text" at bounding box center [447, 368] width 387 height 30
type input "[PERSON_NAME]"
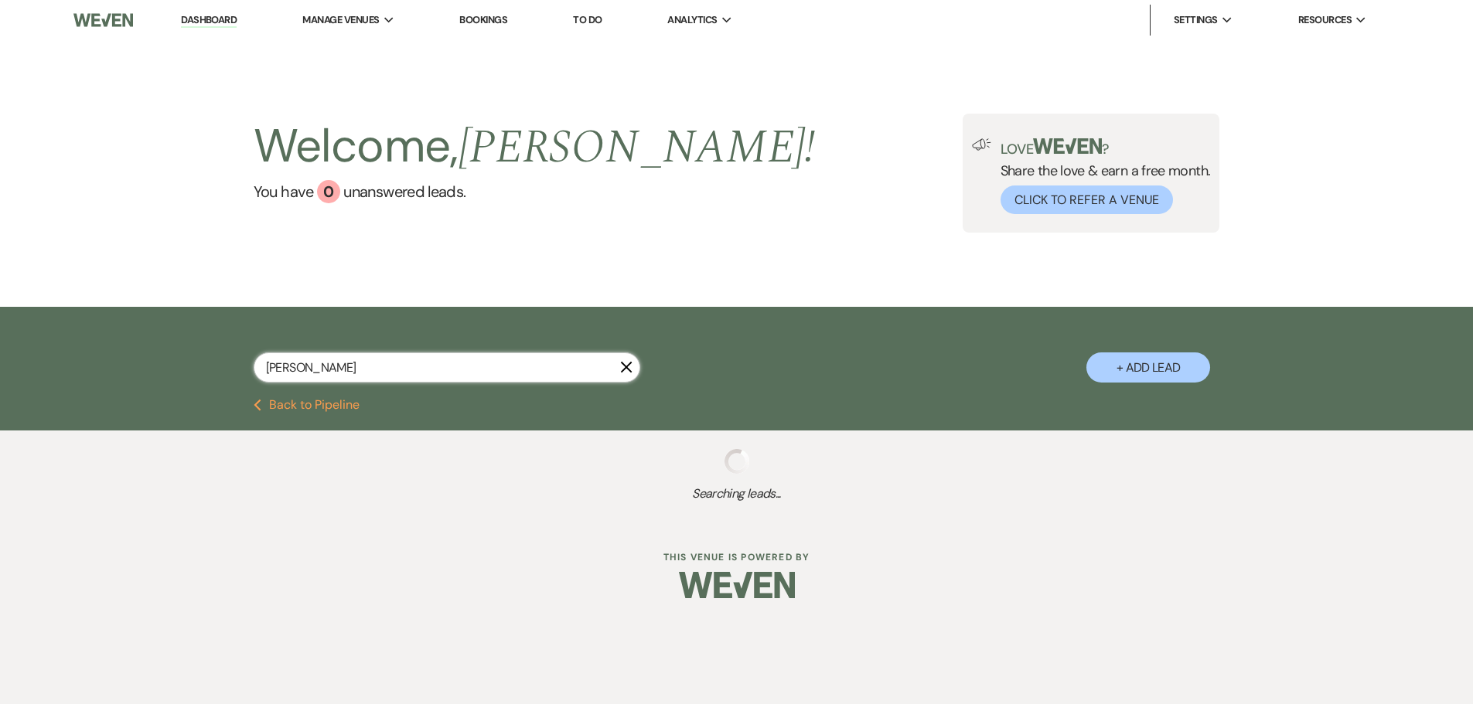
select select "6"
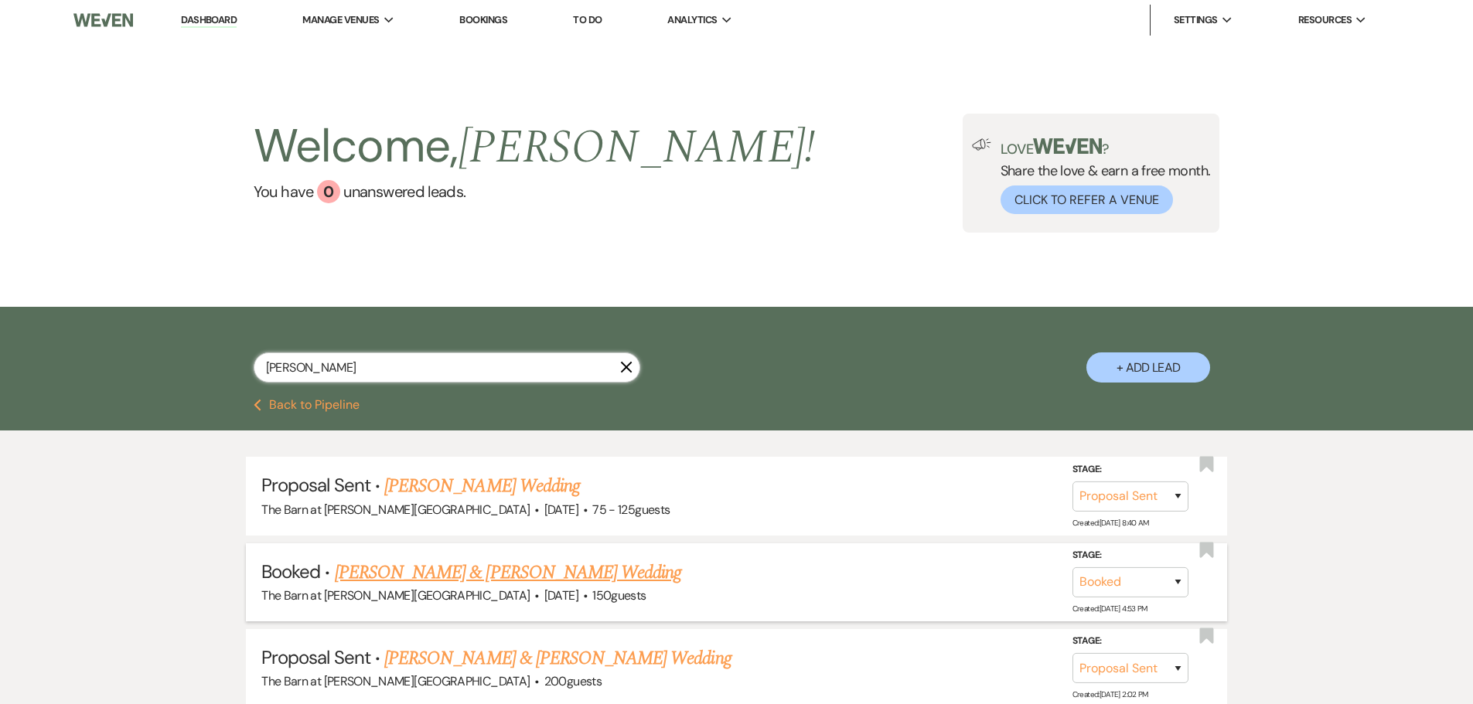
type input "[PERSON_NAME]"
click at [398, 575] on link "[PERSON_NAME] & [PERSON_NAME] Wedding" at bounding box center [508, 573] width 346 height 28
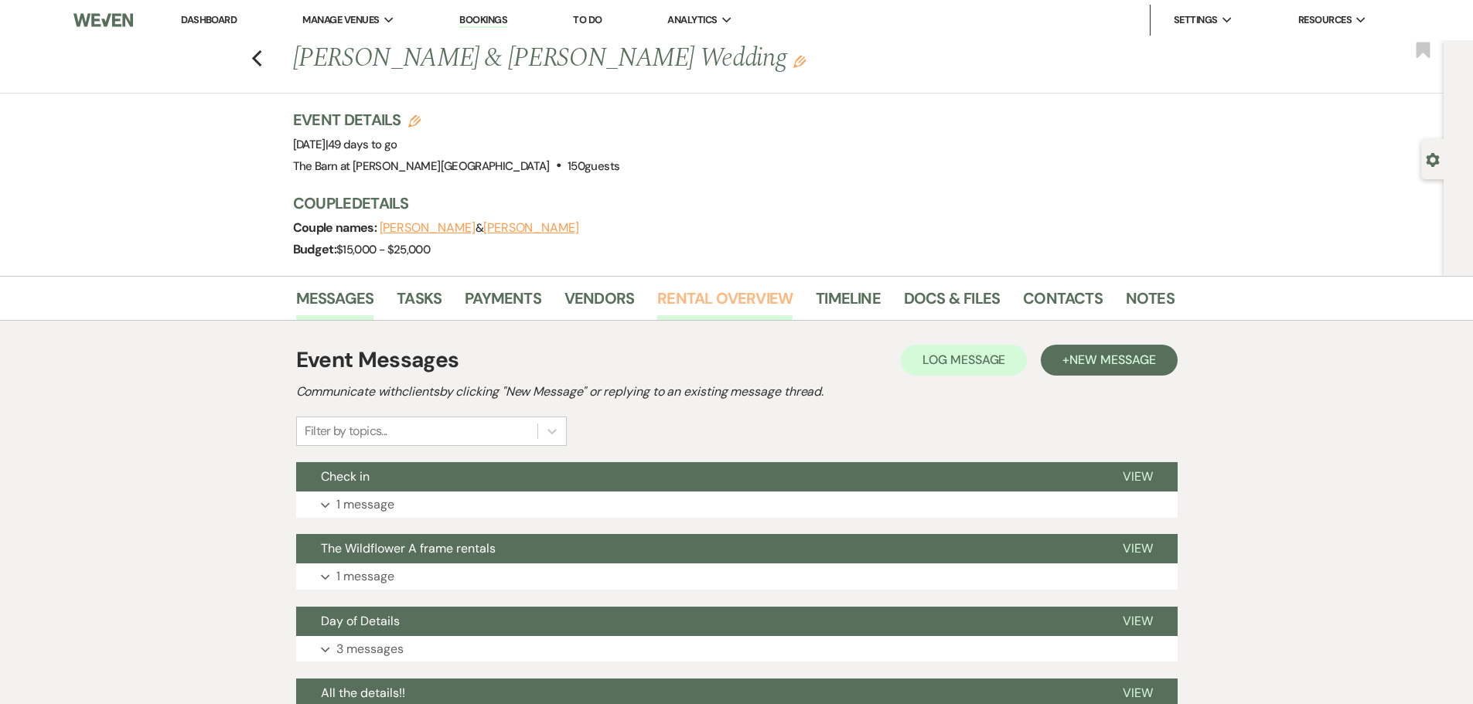
click at [720, 296] on link "Rental Overview" at bounding box center [724, 303] width 135 height 34
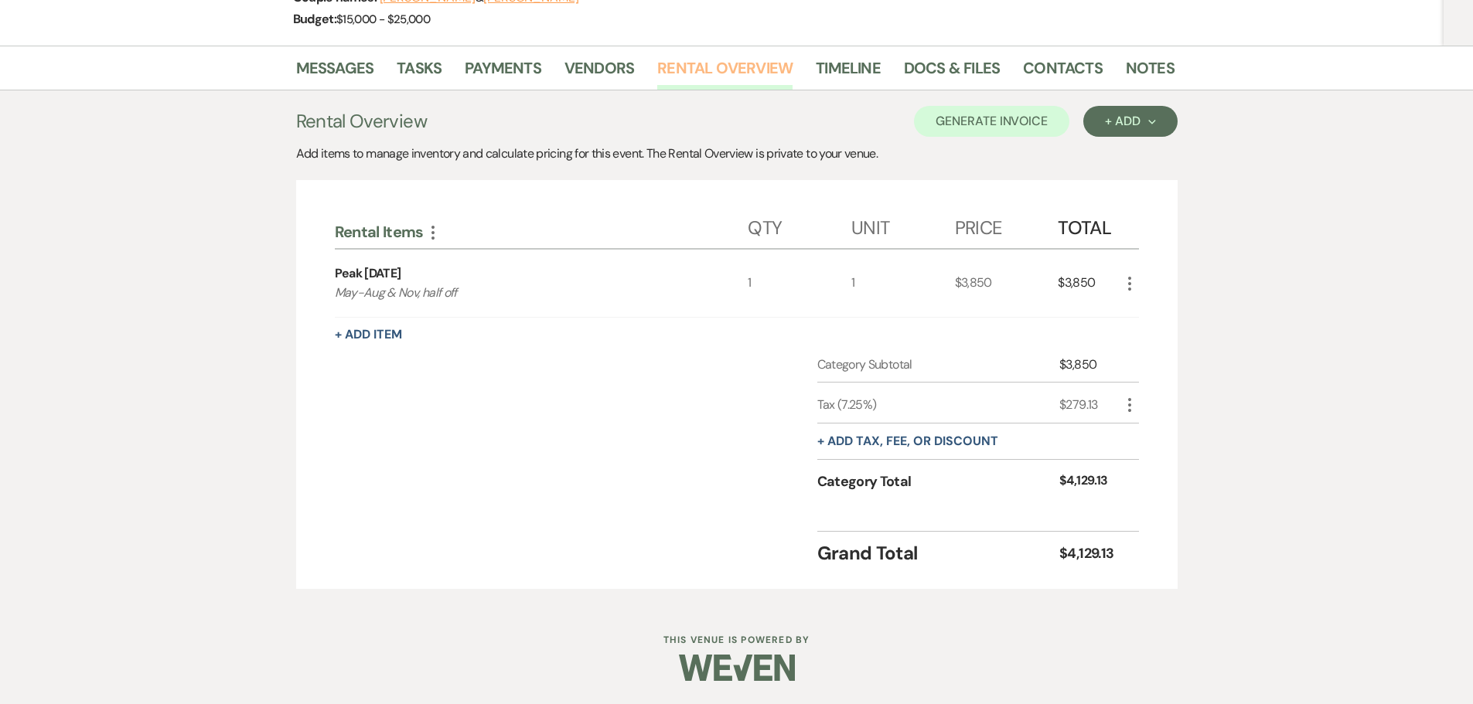
scroll to position [153, 0]
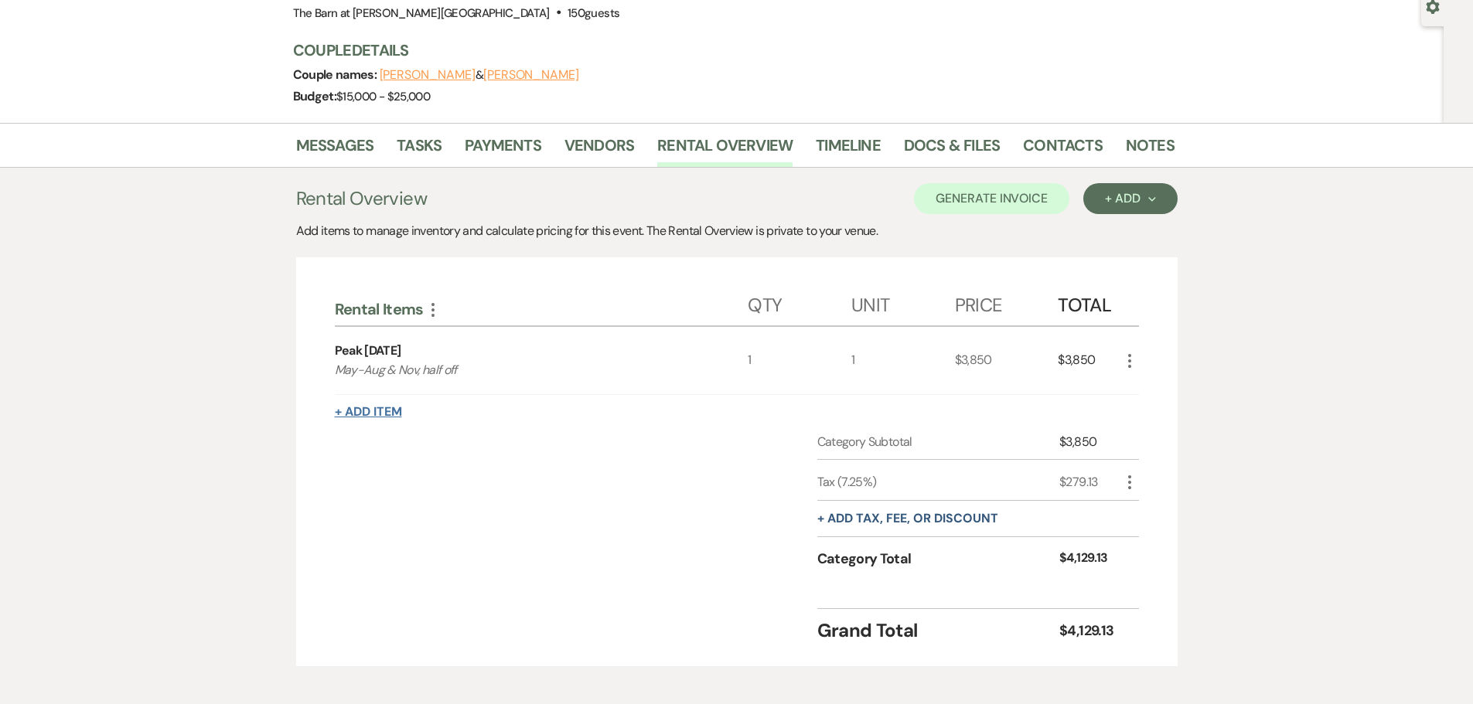
click at [374, 417] on button "+ Add Item" at bounding box center [368, 412] width 67 height 12
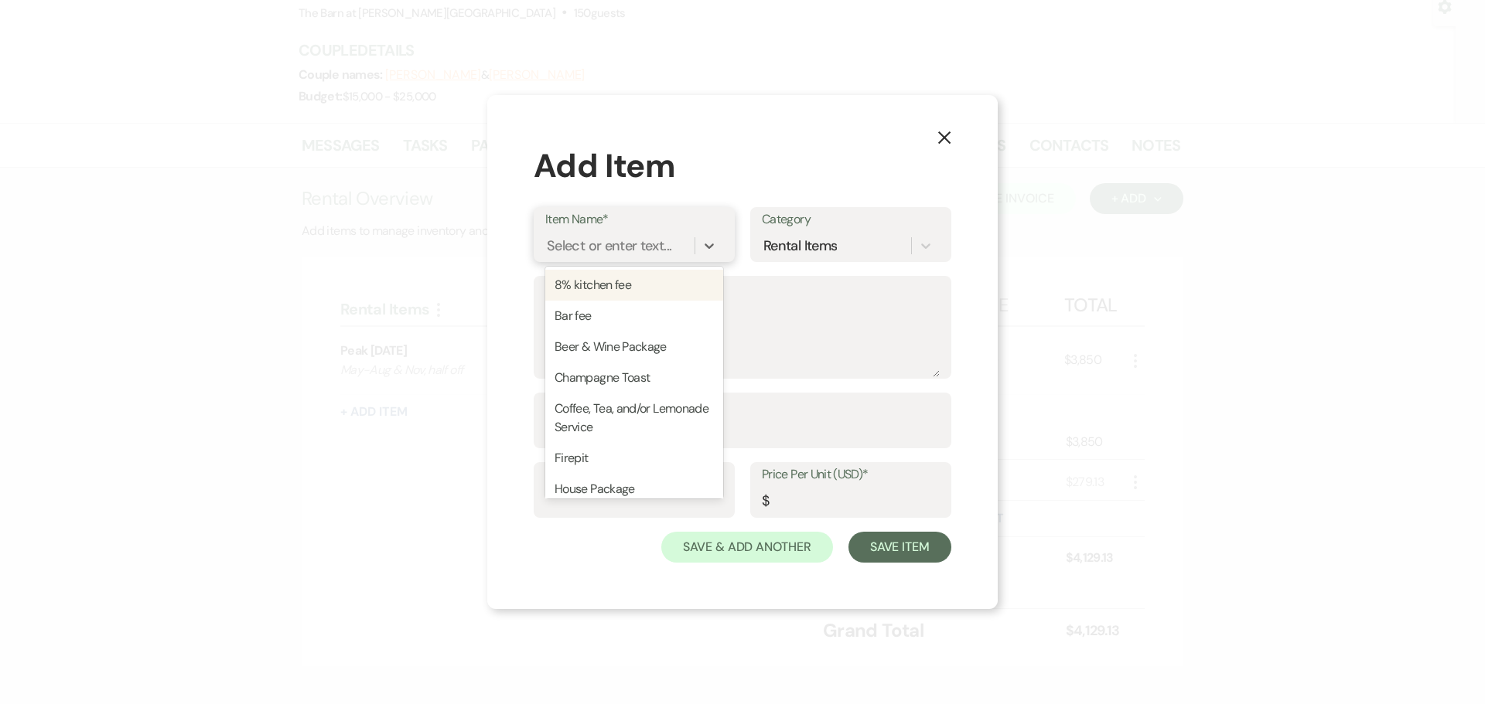
click at [595, 255] on div "Select or enter text..." at bounding box center [609, 246] width 125 height 21
click at [619, 466] on div "Firepit" at bounding box center [634, 458] width 178 height 31
type textarea "4 hours"
type input "1"
type input "400"
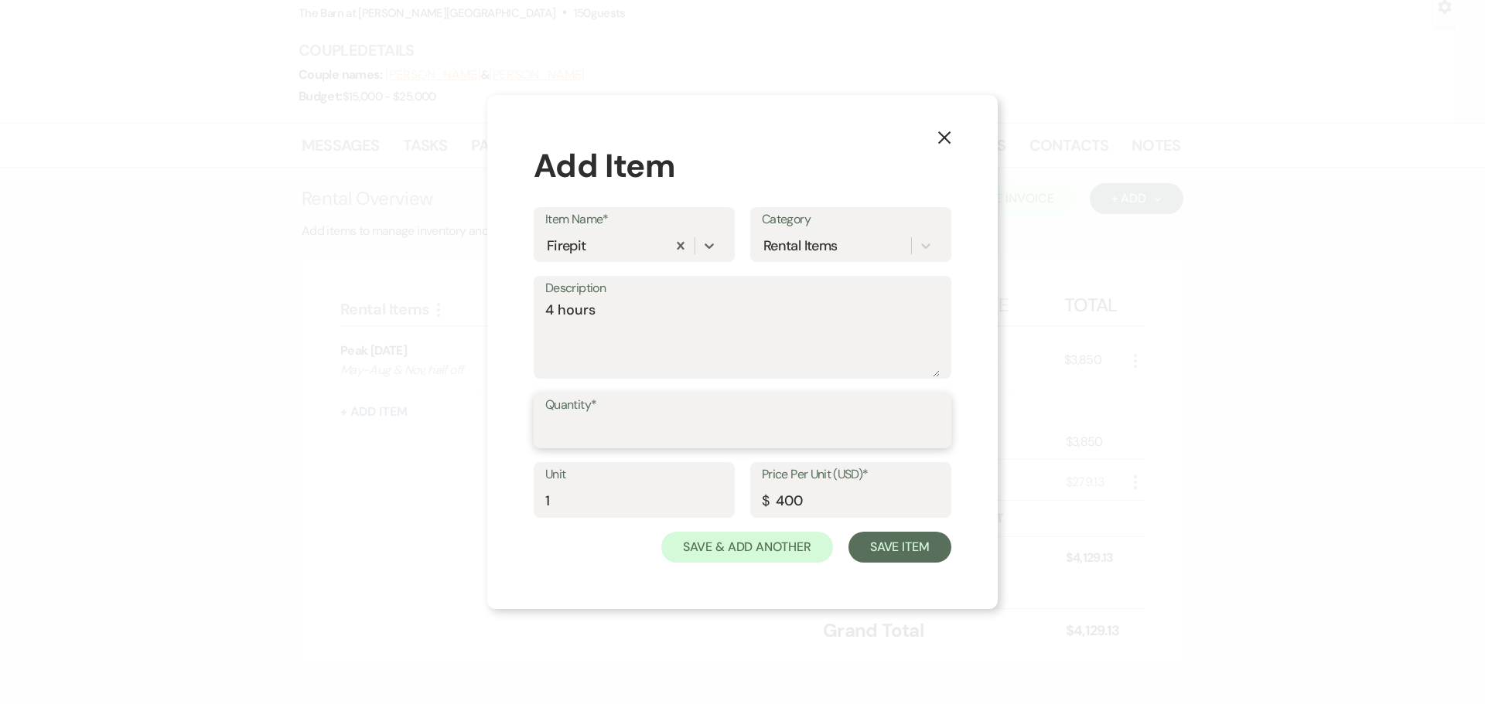
click at [617, 428] on input "Quantity*" at bounding box center [742, 432] width 394 height 30
type input "1"
click at [875, 547] on button "Save Item" at bounding box center [899, 547] width 103 height 31
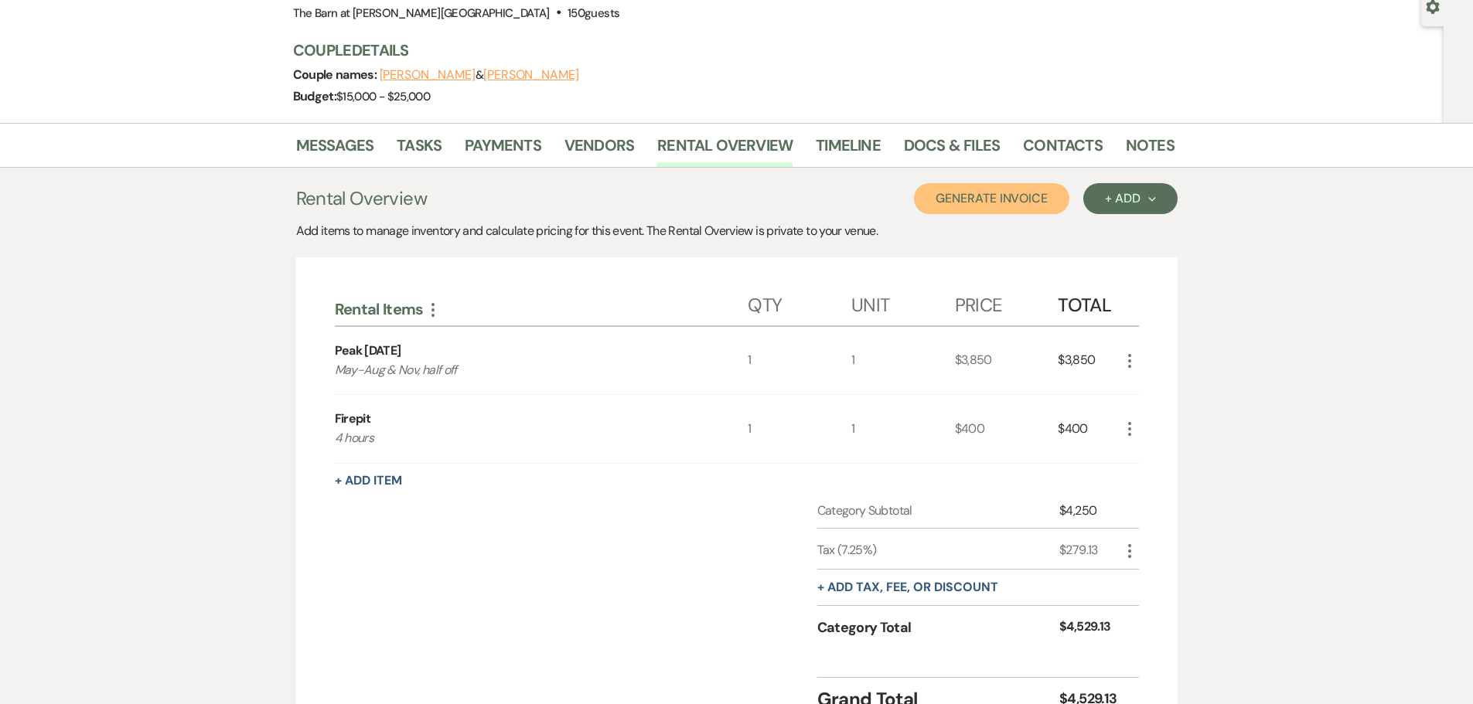
click at [990, 206] on button "Generate Invoice" at bounding box center [991, 198] width 155 height 31
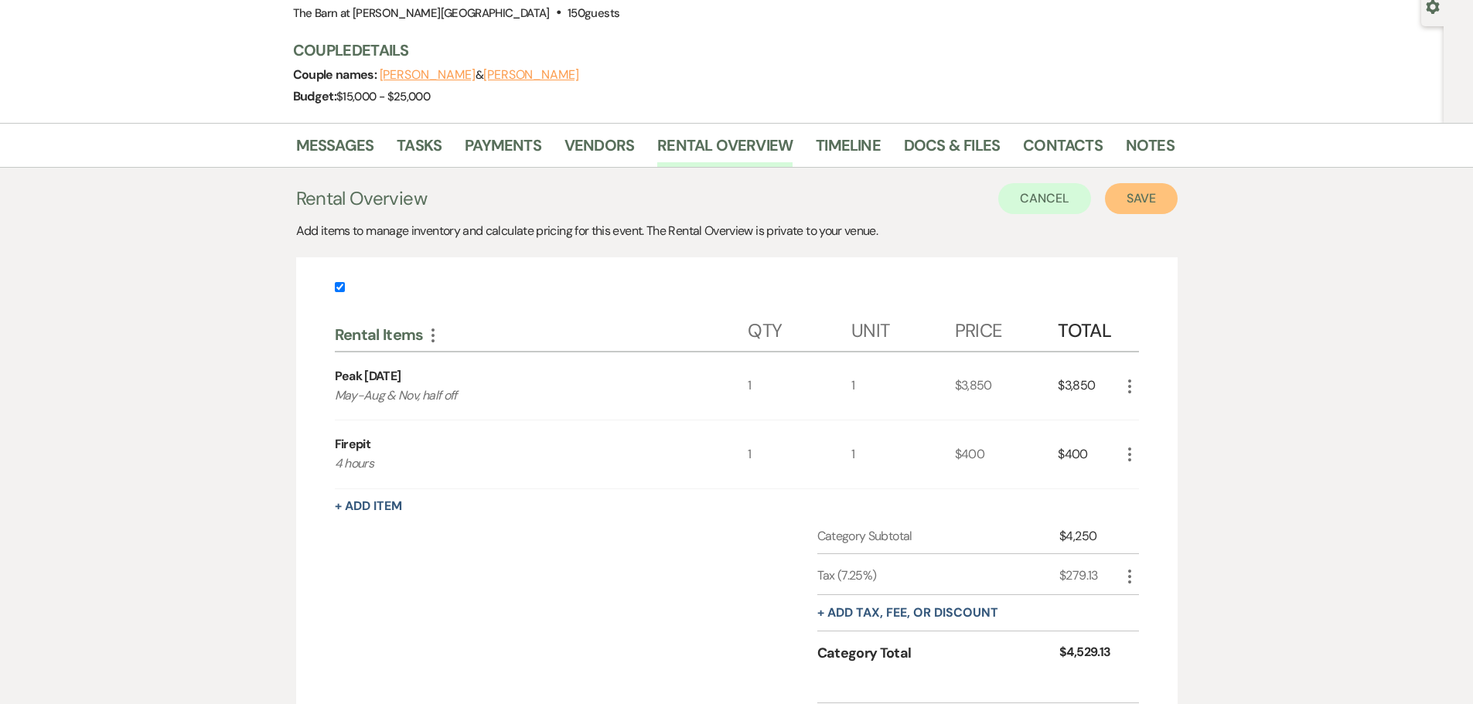
click at [1130, 193] on button "Save" at bounding box center [1141, 198] width 73 height 31
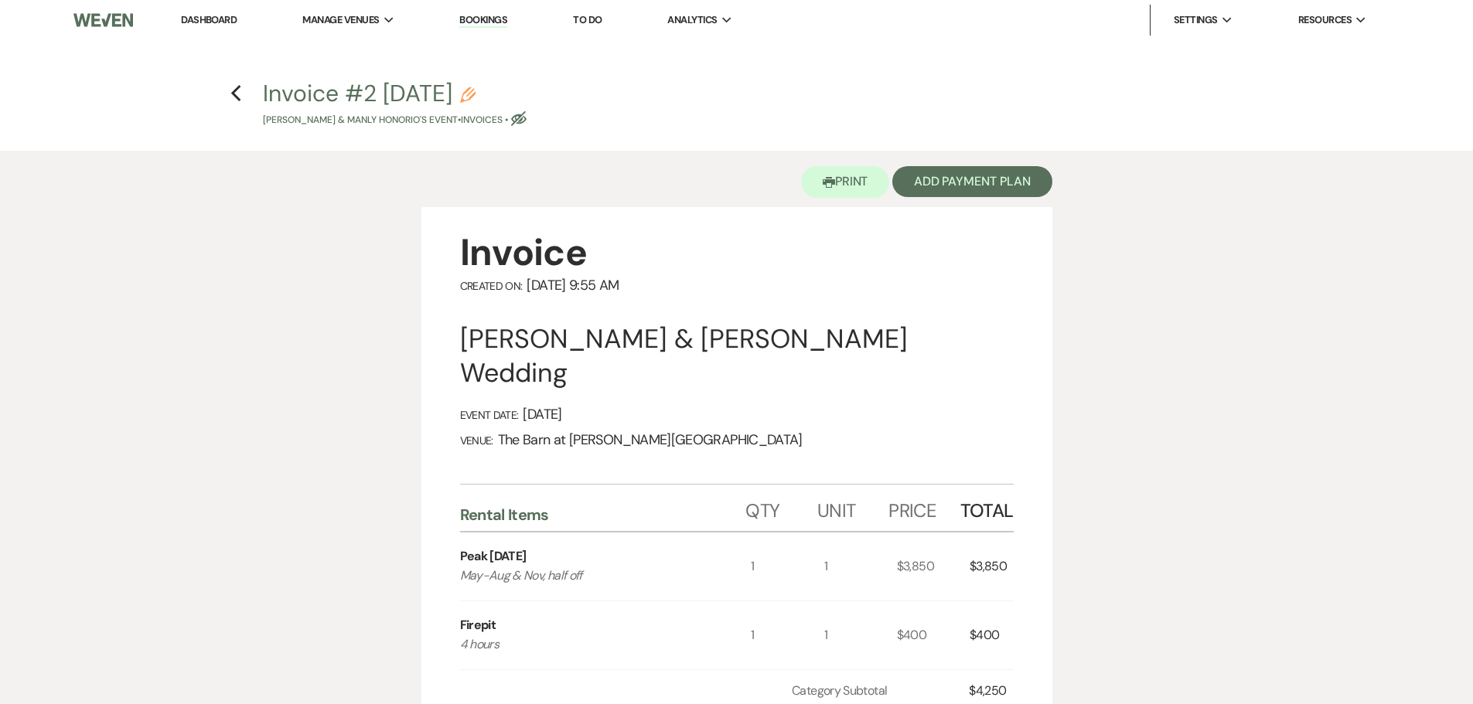
click at [527, 121] on icon "Eye Blocked" at bounding box center [518, 118] width 15 height 15
select select "22"
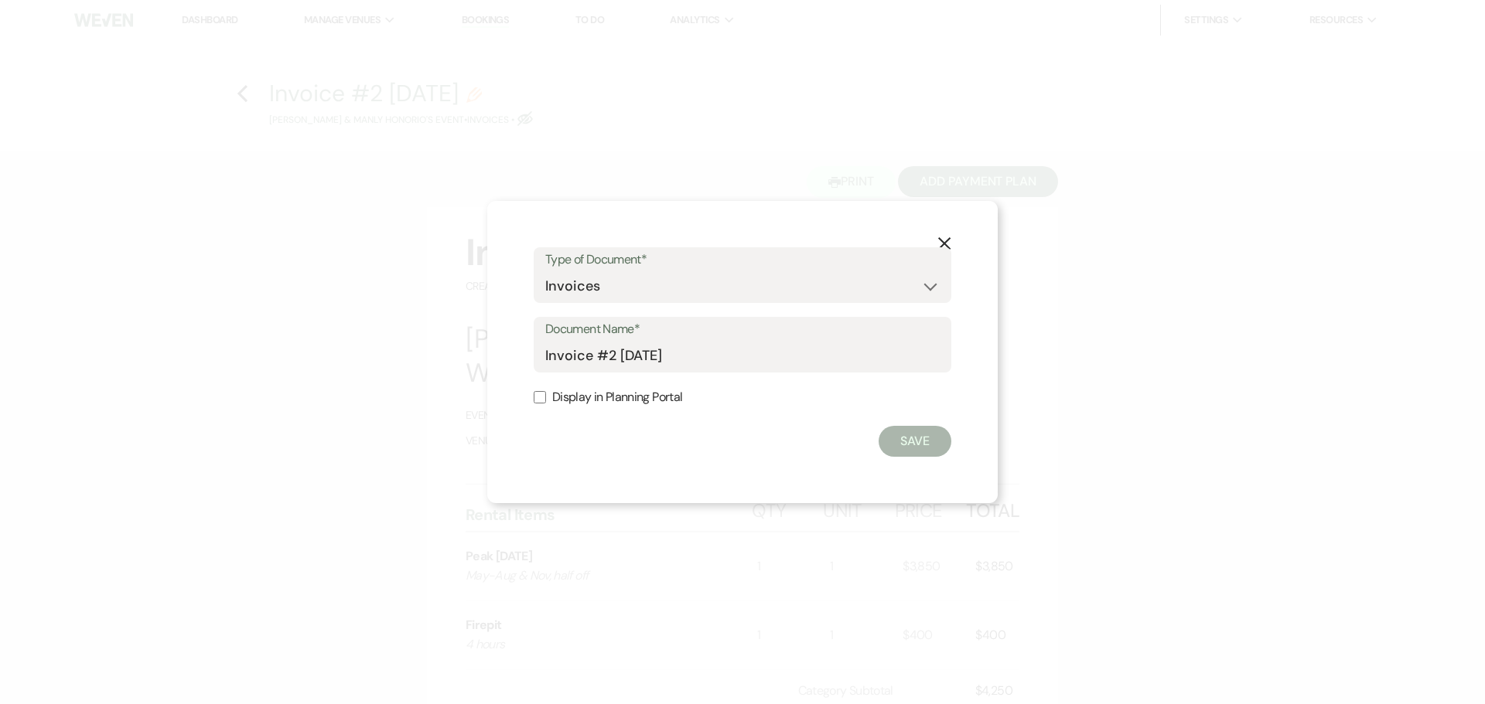
click at [556, 391] on label "Display in Planning Portal" at bounding box center [743, 398] width 418 height 22
click at [546, 391] on input "Display in Planning Portal" at bounding box center [540, 397] width 12 height 12
checkbox input "true"
click at [912, 443] on button "Save" at bounding box center [914, 441] width 73 height 31
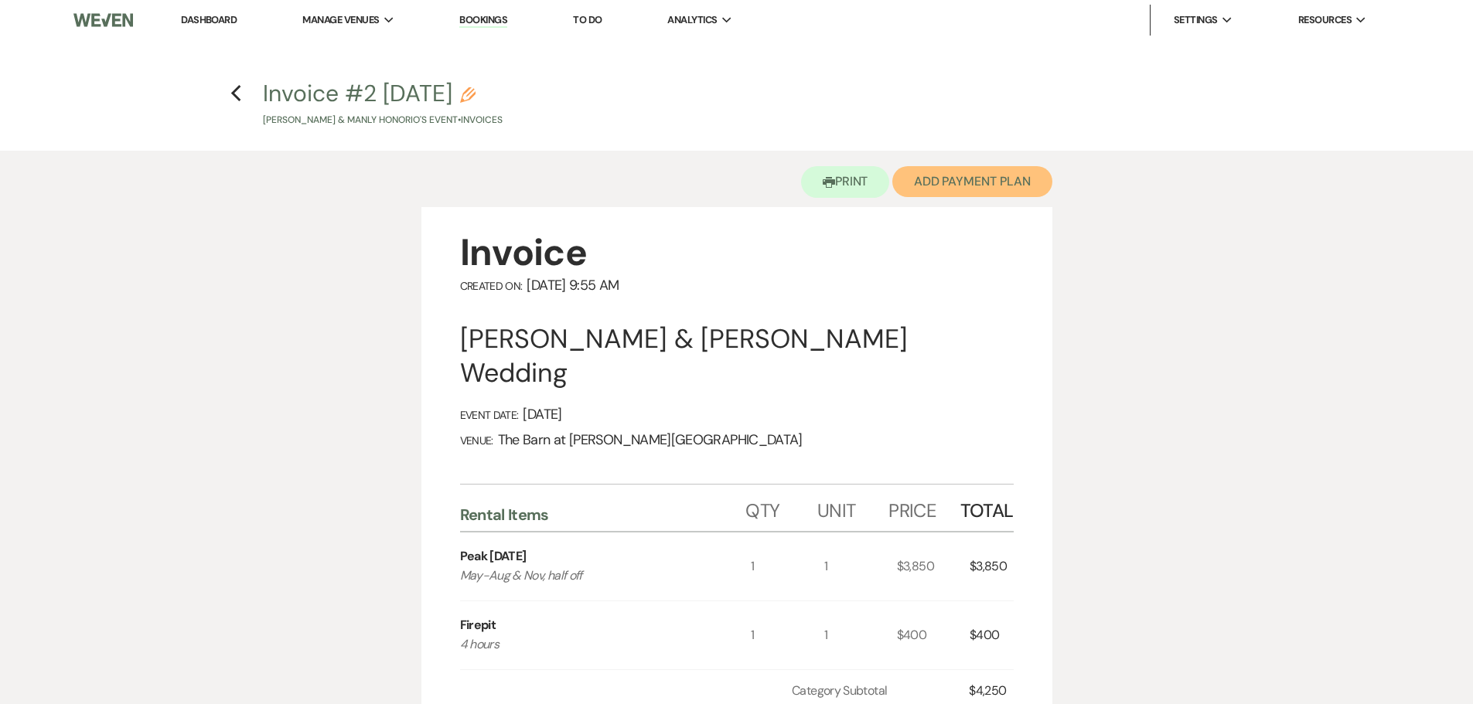
click at [986, 181] on button "Add Payment Plan" at bounding box center [972, 181] width 160 height 31
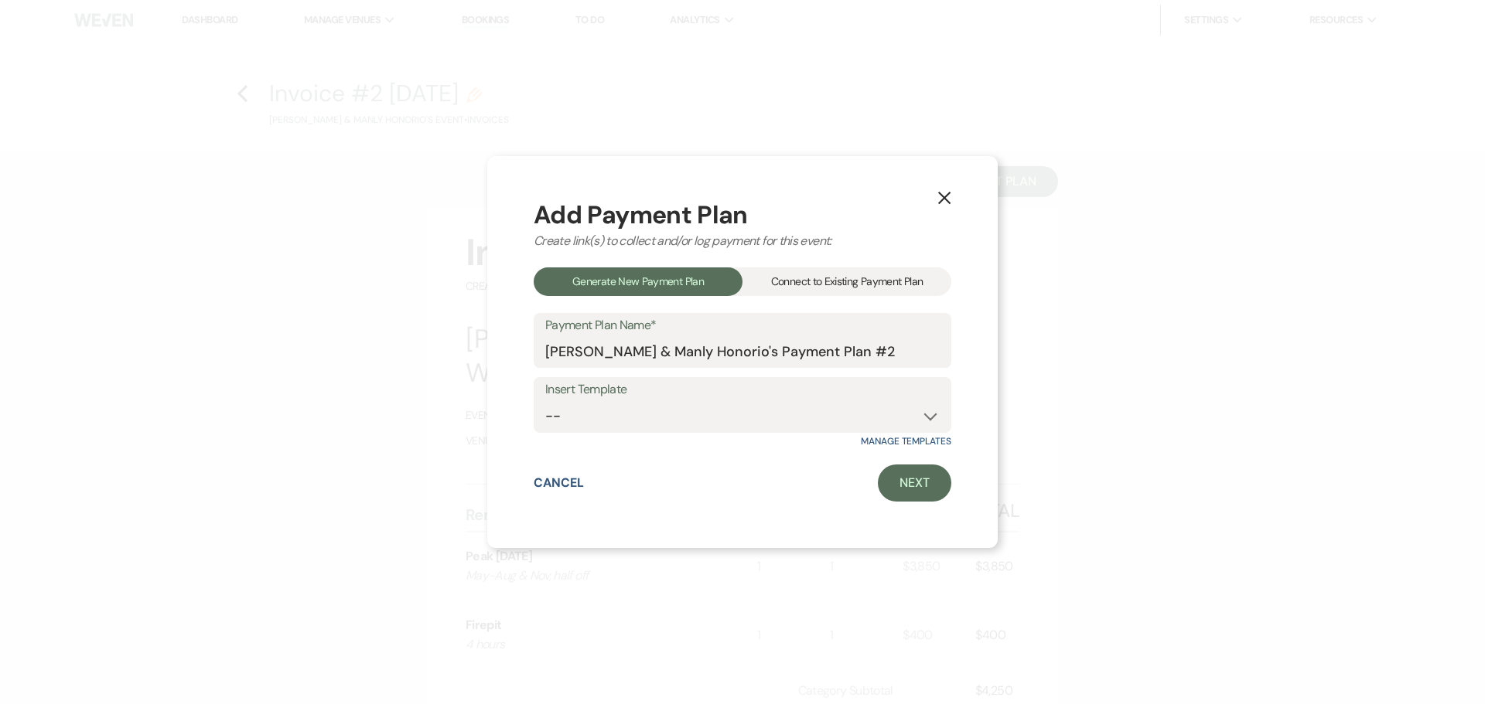
click at [807, 295] on div "Connect to Existing Payment Plan" at bounding box center [846, 282] width 209 height 29
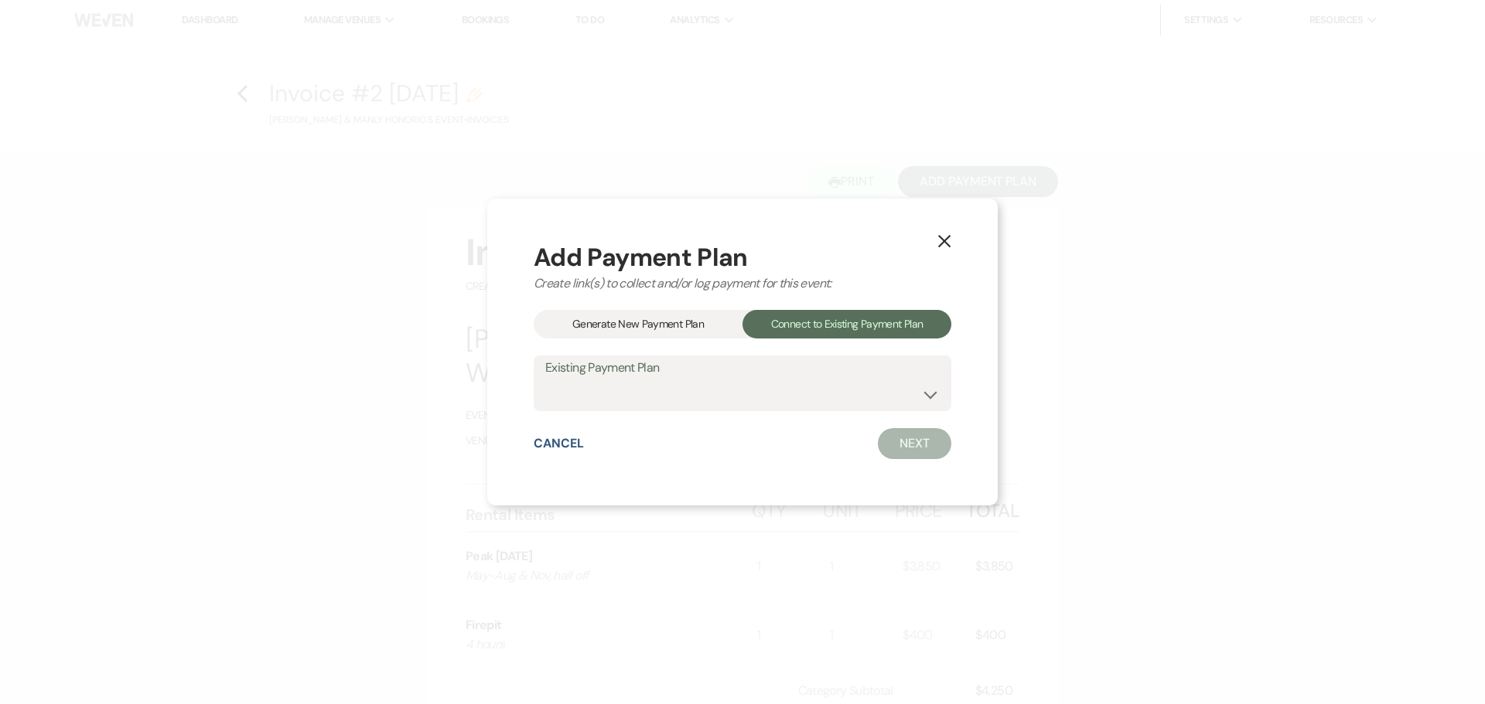
click at [681, 374] on label "Existing Payment Plan" at bounding box center [742, 368] width 394 height 22
click at [660, 410] on div "Existing Payment Plan [PERSON_NAME] & Manly Honorio's Payment Plan #1" at bounding box center [743, 384] width 418 height 56
click at [663, 398] on select "[PERSON_NAME] & Manly Honorio's Payment Plan #1" at bounding box center [742, 395] width 394 height 30
select select "20626"
click at [545, 380] on select "[PERSON_NAME] & Manly Honorio's Payment Plan #1" at bounding box center [742, 395] width 394 height 30
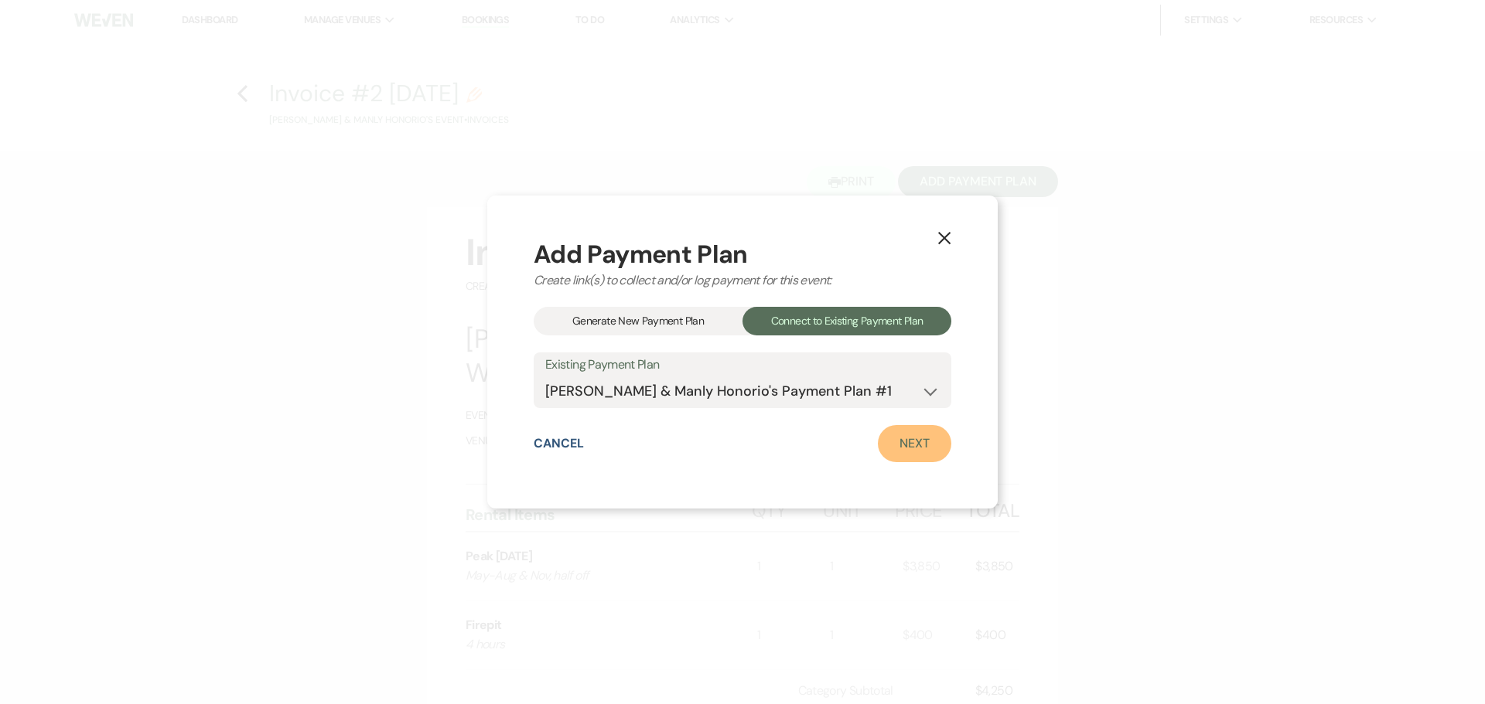
click at [882, 445] on link "Next" at bounding box center [914, 443] width 73 height 37
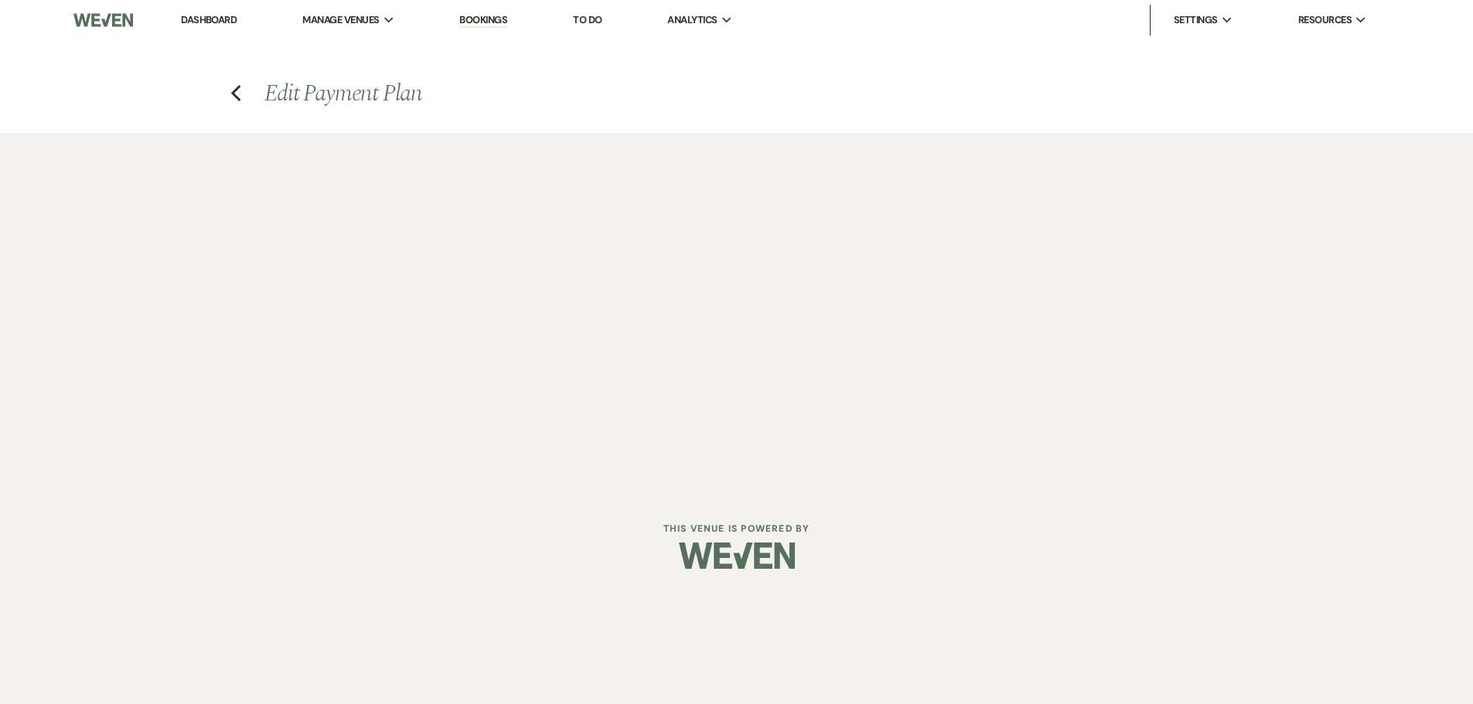
select select "28801"
select select "1"
select select "true"
select select "2"
select select "flat"
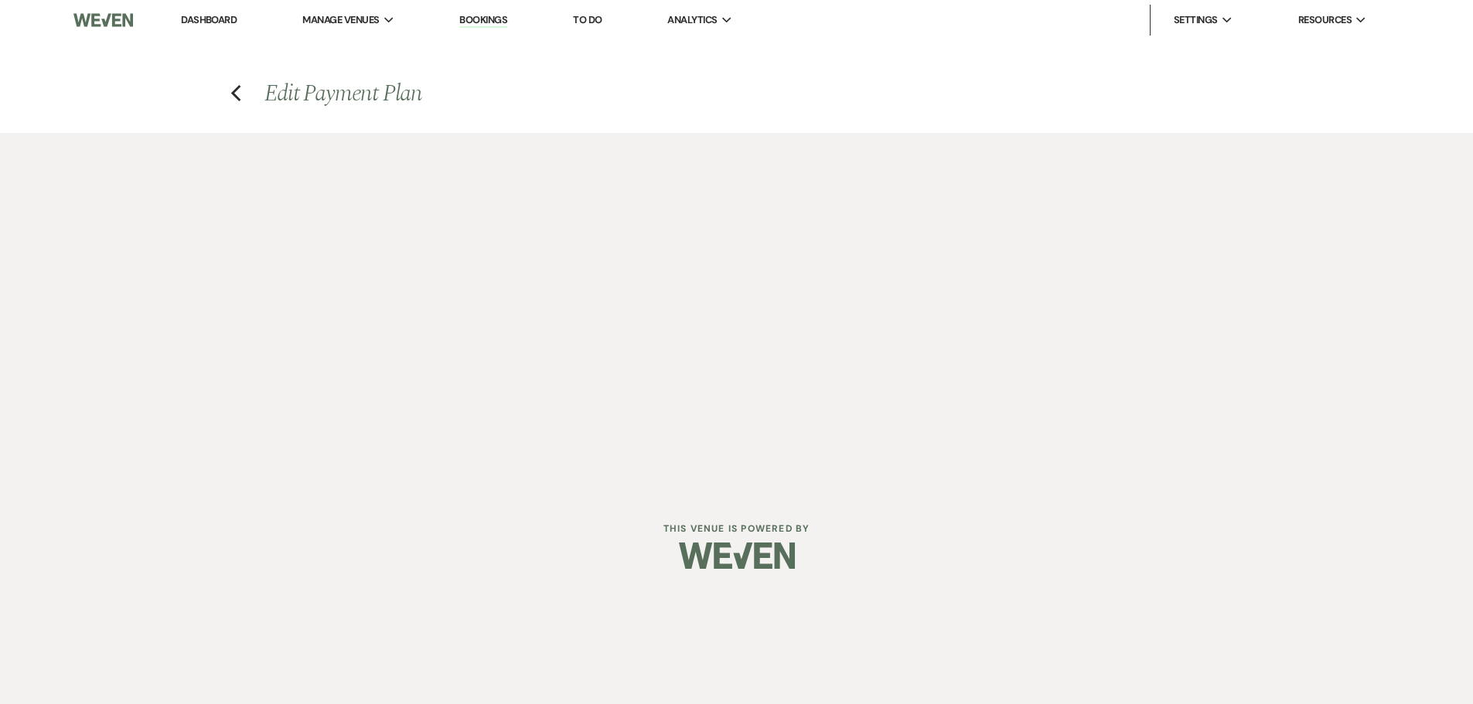
select select "true"
select select "both"
select select "weeks"
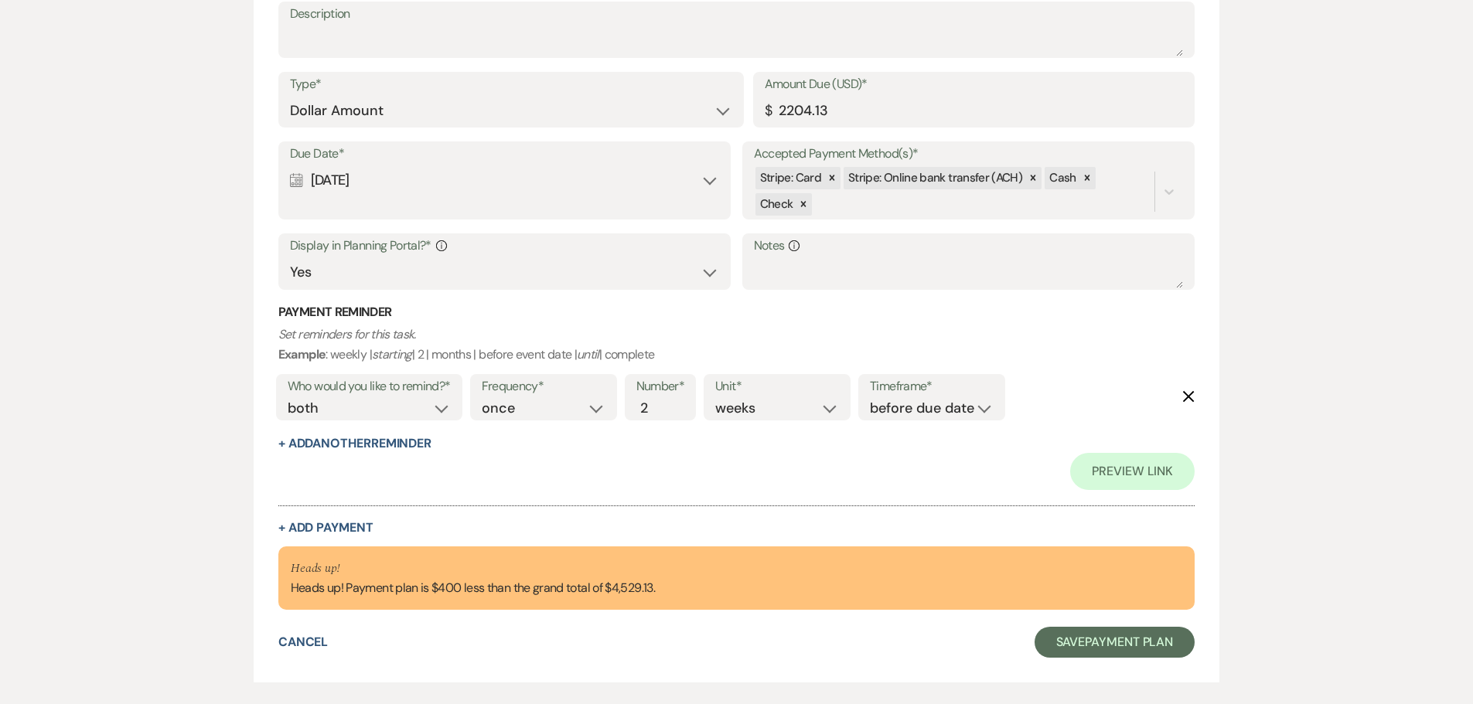
scroll to position [1141, 0]
drag, startPoint x: 825, startPoint y: 107, endPoint x: 786, endPoint y: 108, distance: 39.5
click at [786, 108] on input "2204.13" at bounding box center [974, 110] width 419 height 30
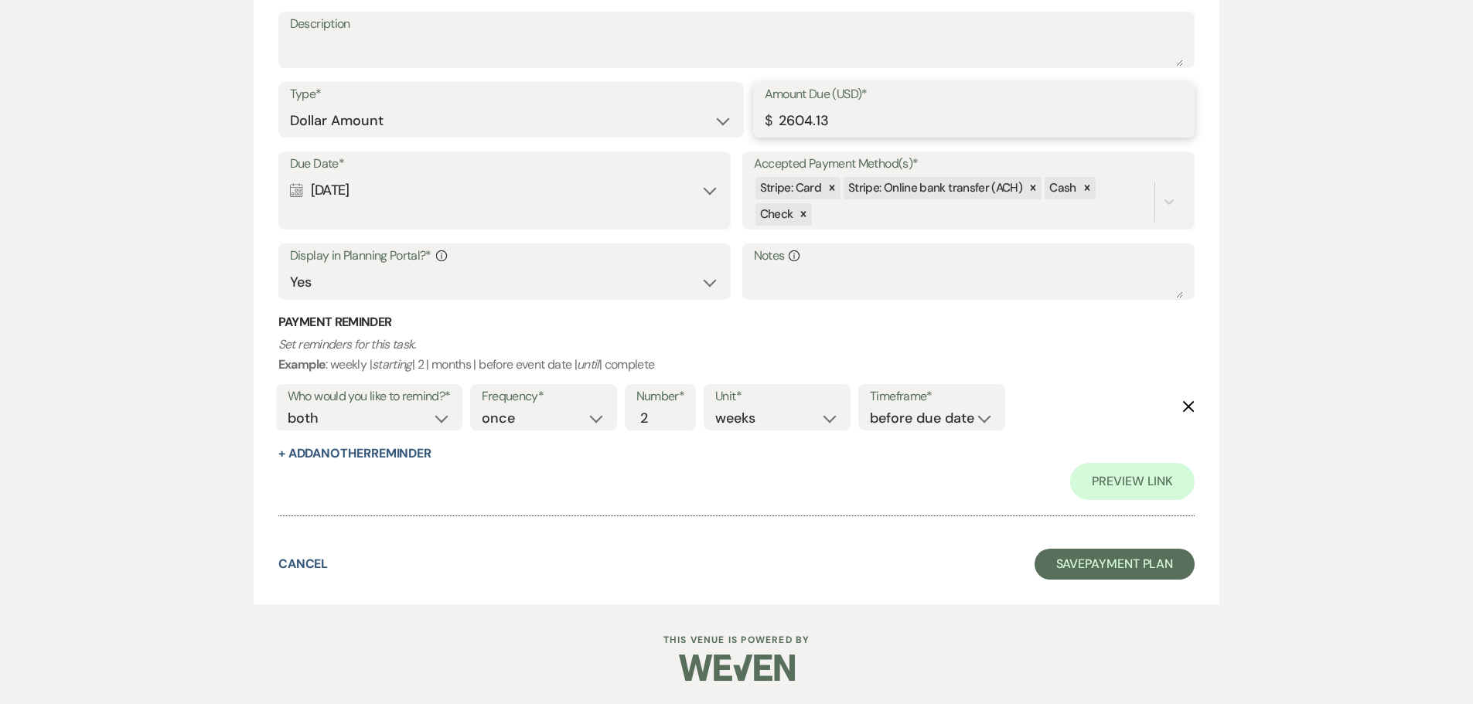
scroll to position [1131, 0]
type input "2604.13"
click at [1161, 573] on button "Save Payment Plan" at bounding box center [1115, 564] width 161 height 31
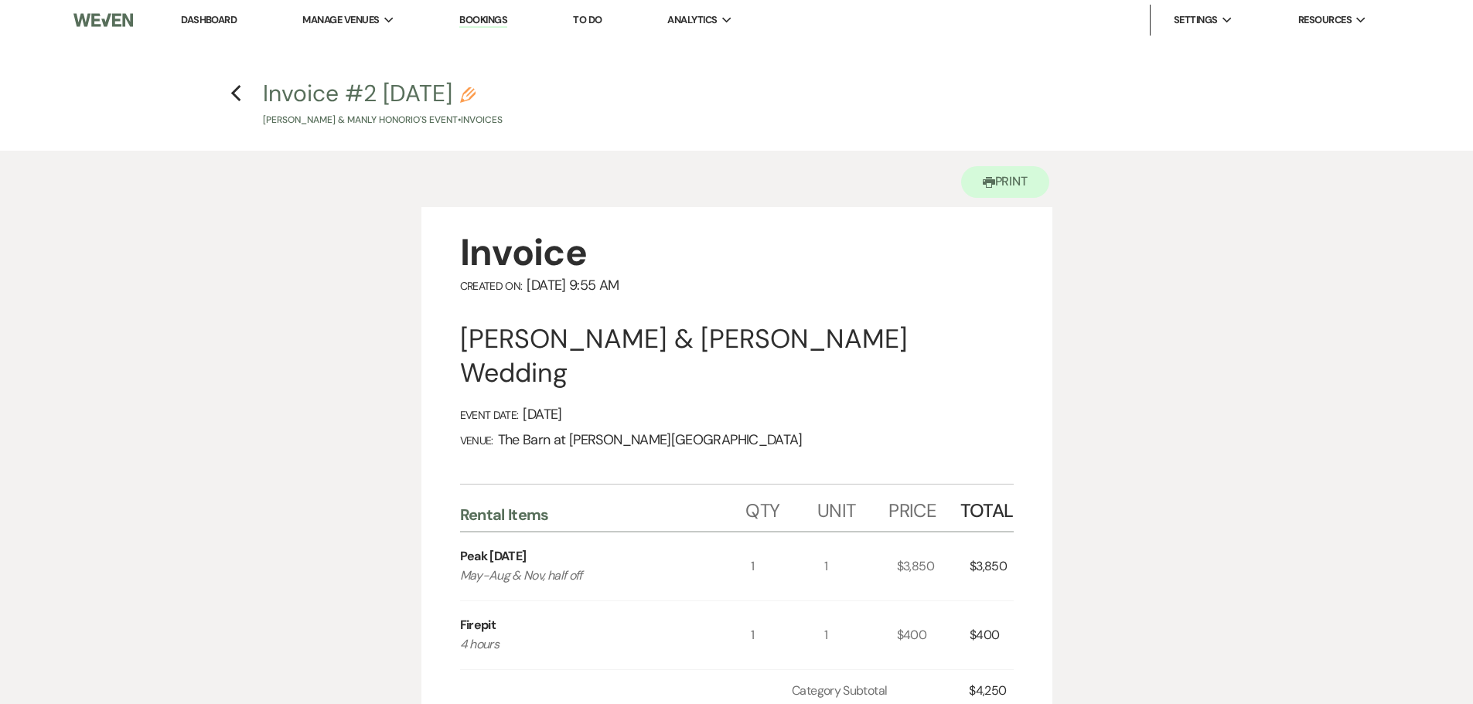
click at [203, 25] on link "Dashboard" at bounding box center [209, 19] width 56 height 13
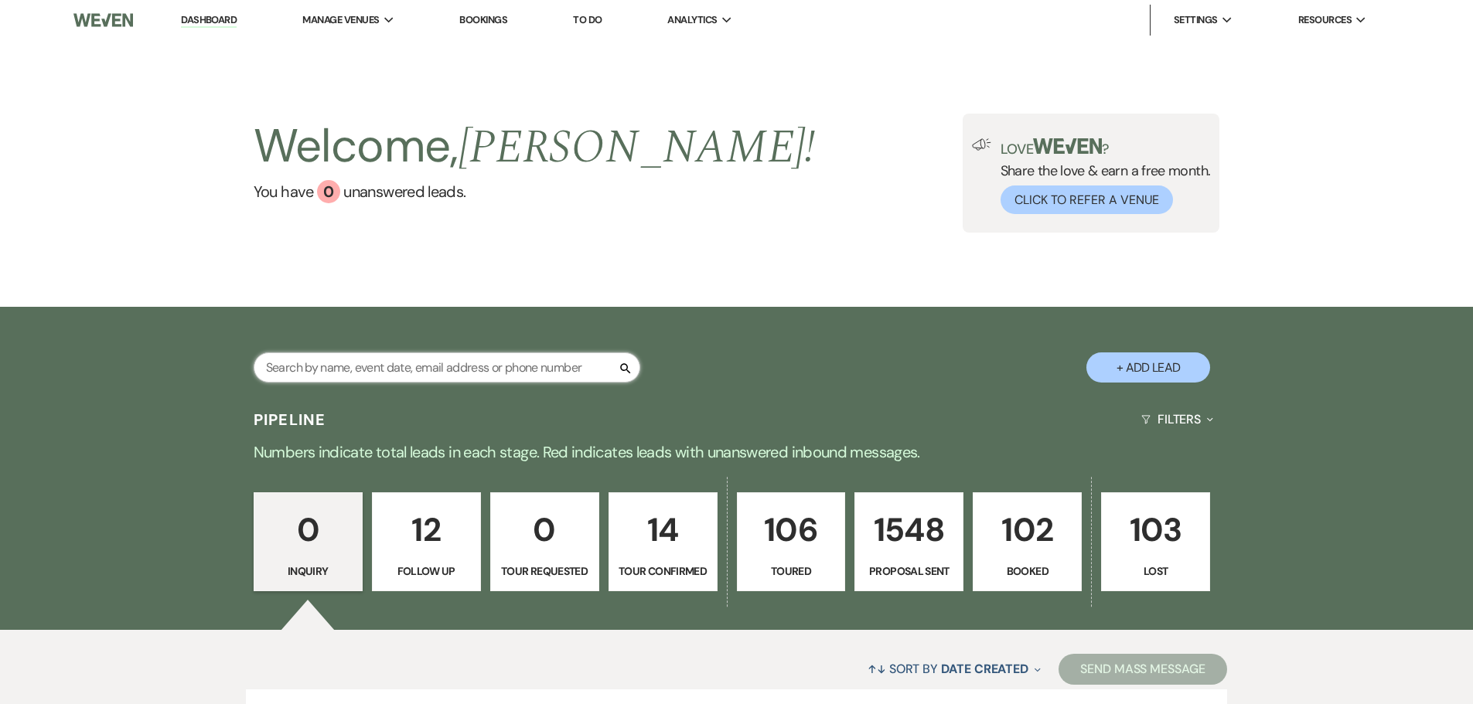
click at [426, 372] on input "text" at bounding box center [447, 368] width 387 height 30
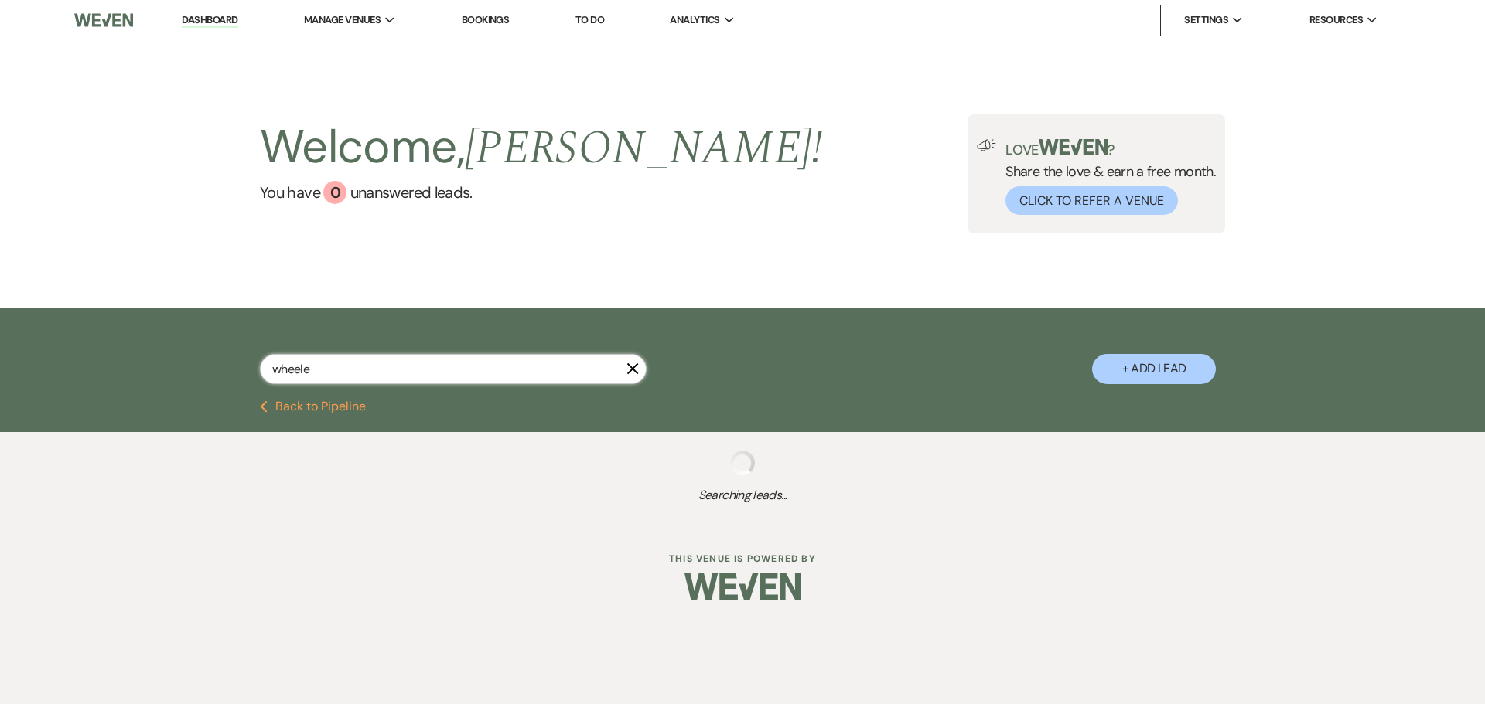
type input "[PERSON_NAME]"
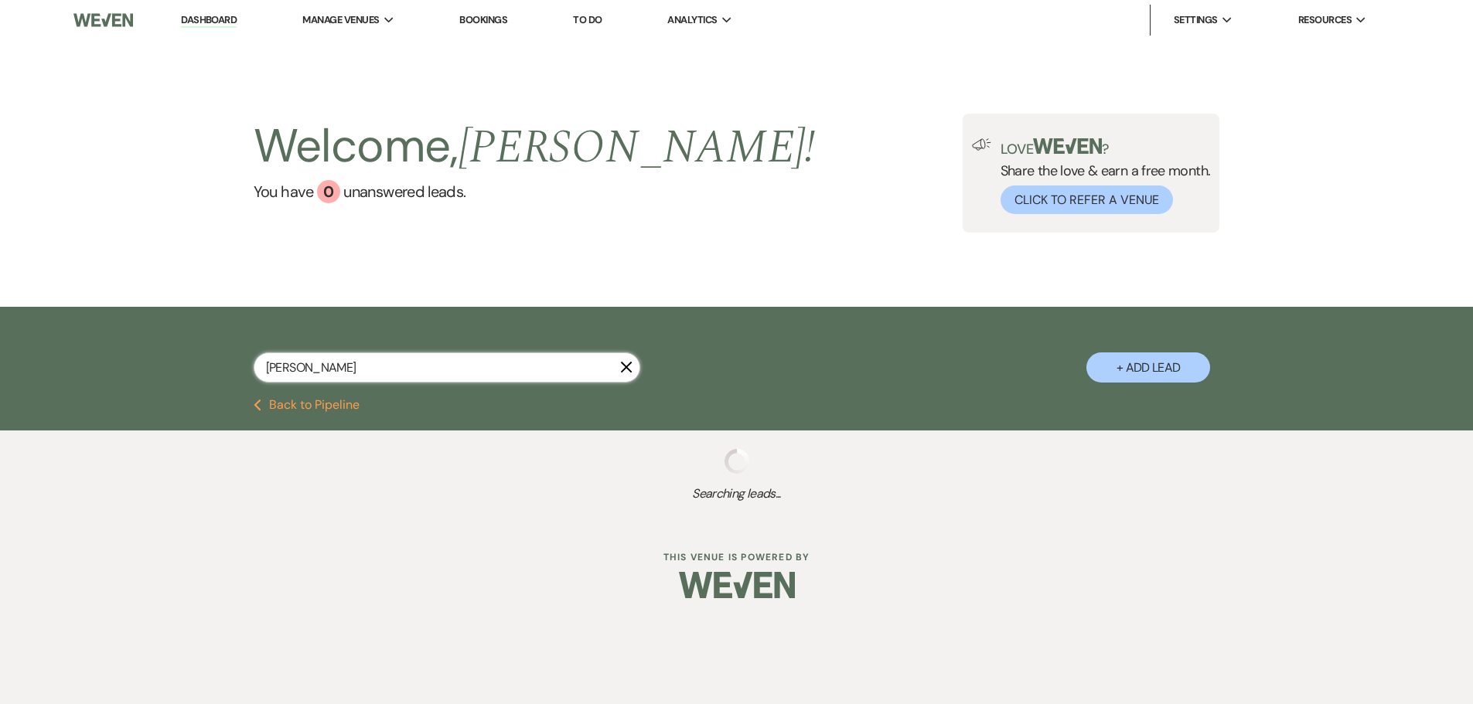
select select "6"
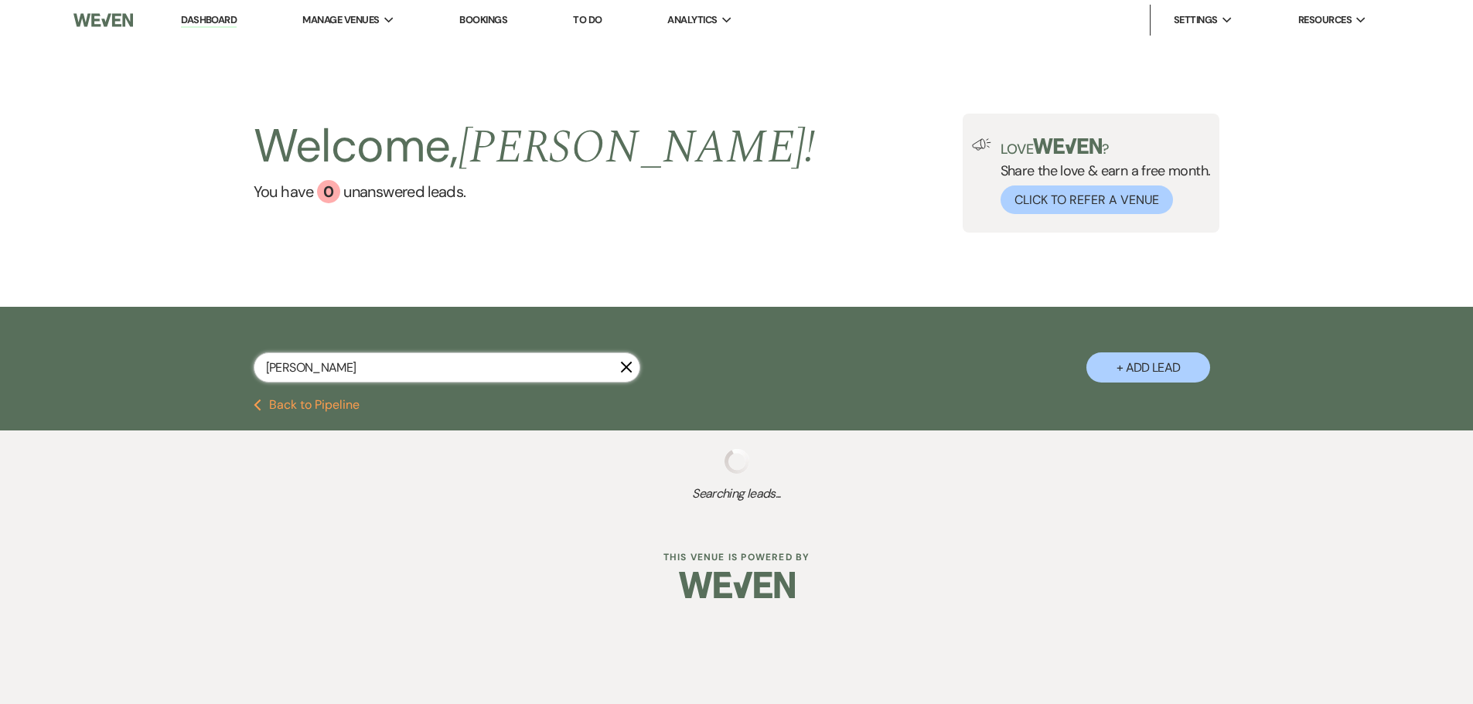
select select "6"
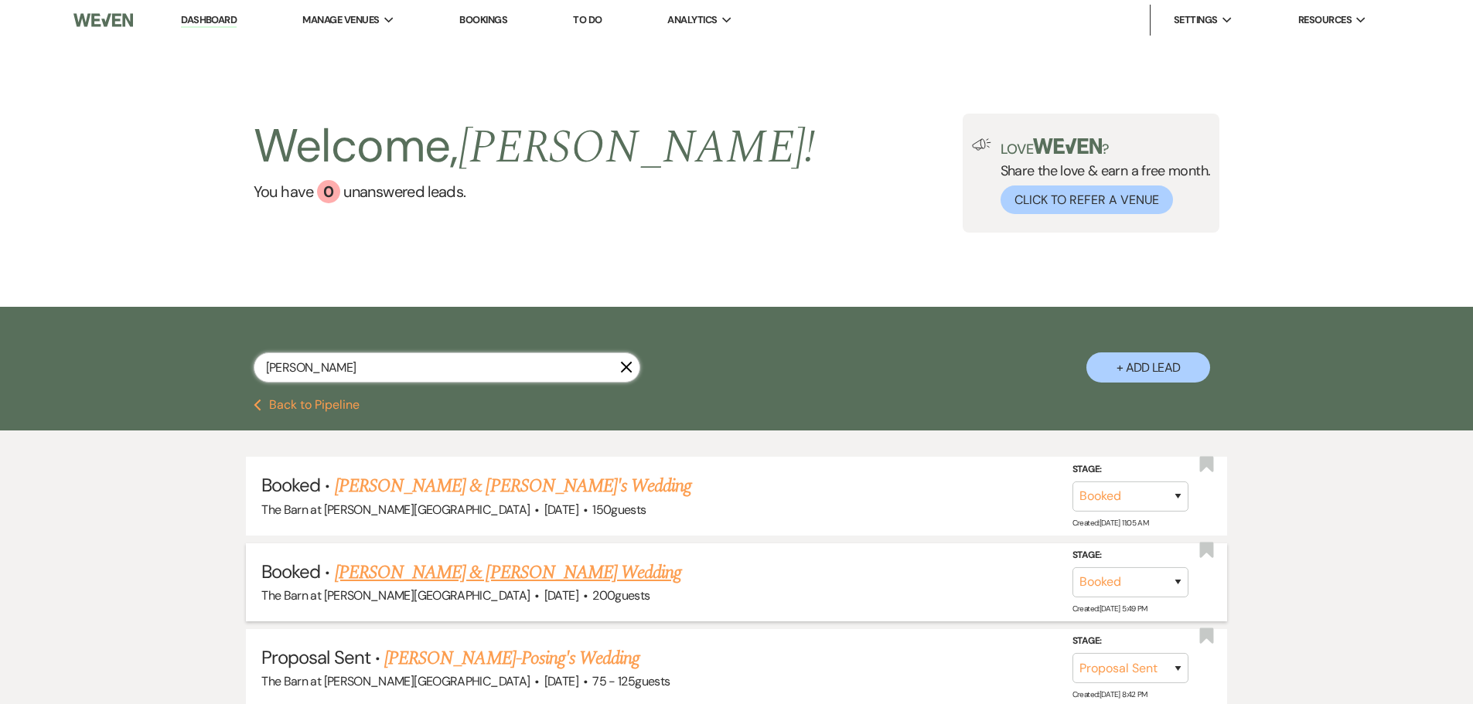
type input "[PERSON_NAME]"
click at [443, 577] on link "[PERSON_NAME] & [PERSON_NAME] Wedding" at bounding box center [508, 573] width 346 height 28
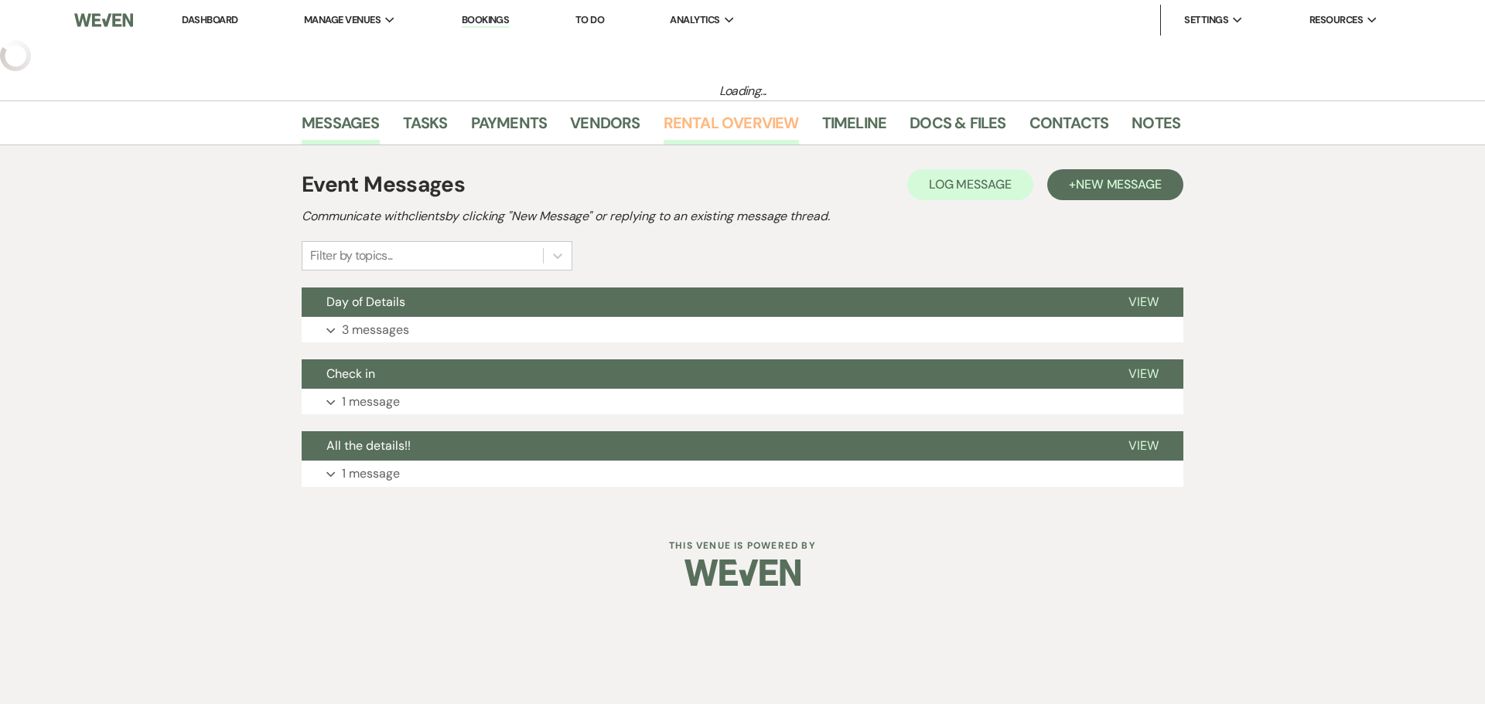
click at [711, 136] on link "Rental Overview" at bounding box center [730, 128] width 135 height 34
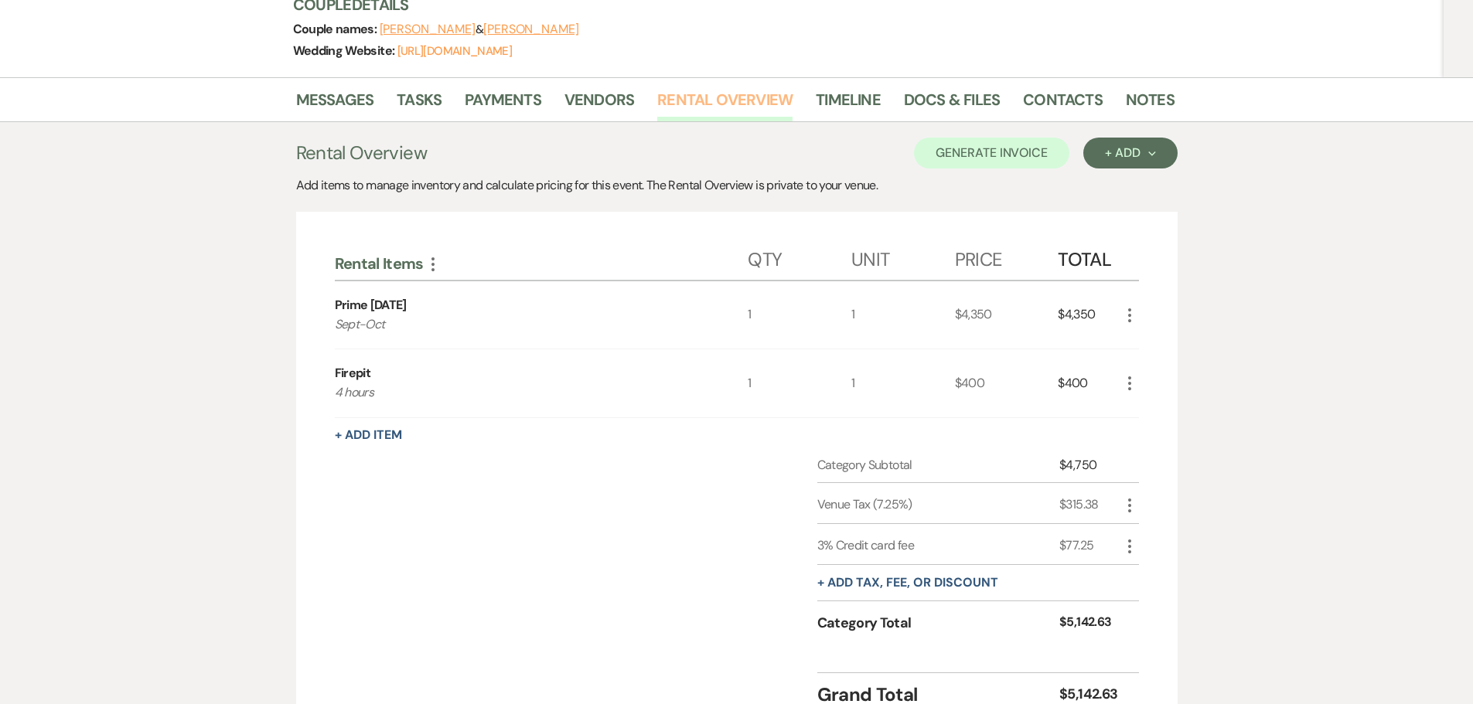
scroll to position [232, 0]
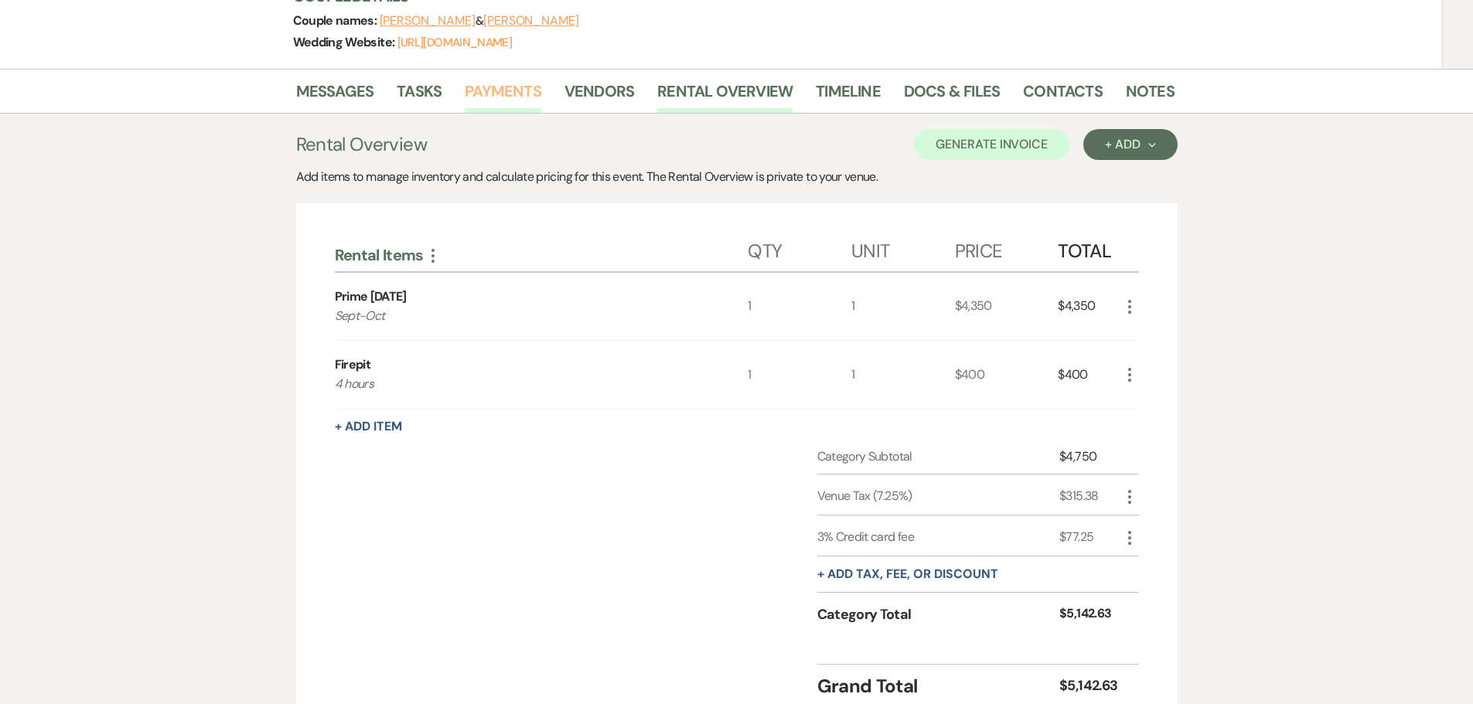
click at [513, 103] on link "Payments" at bounding box center [503, 96] width 77 height 34
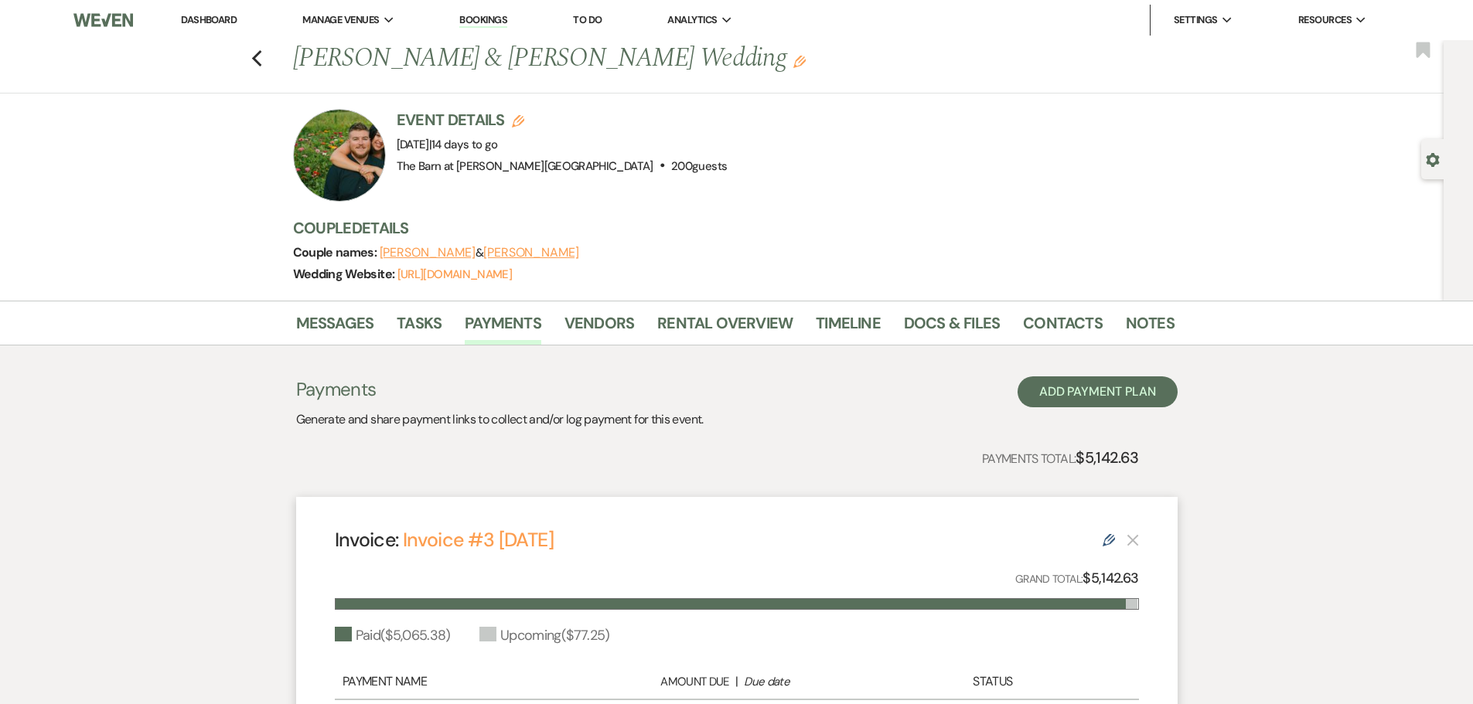
click at [228, 26] on li "Dashboard" at bounding box center [208, 20] width 71 height 31
click at [228, 24] on link "Dashboard" at bounding box center [209, 19] width 56 height 13
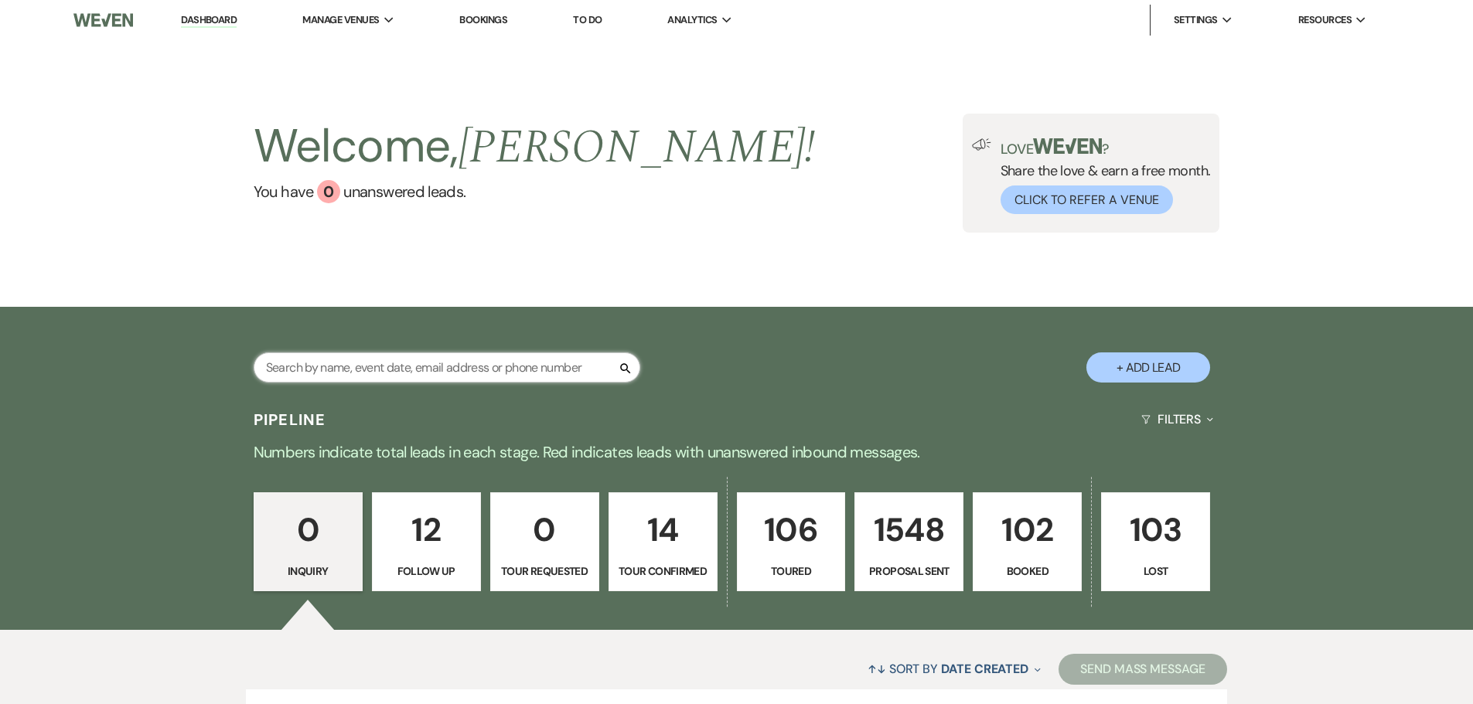
click at [396, 366] on input "text" at bounding box center [447, 368] width 387 height 30
type input "[PERSON_NAME]"
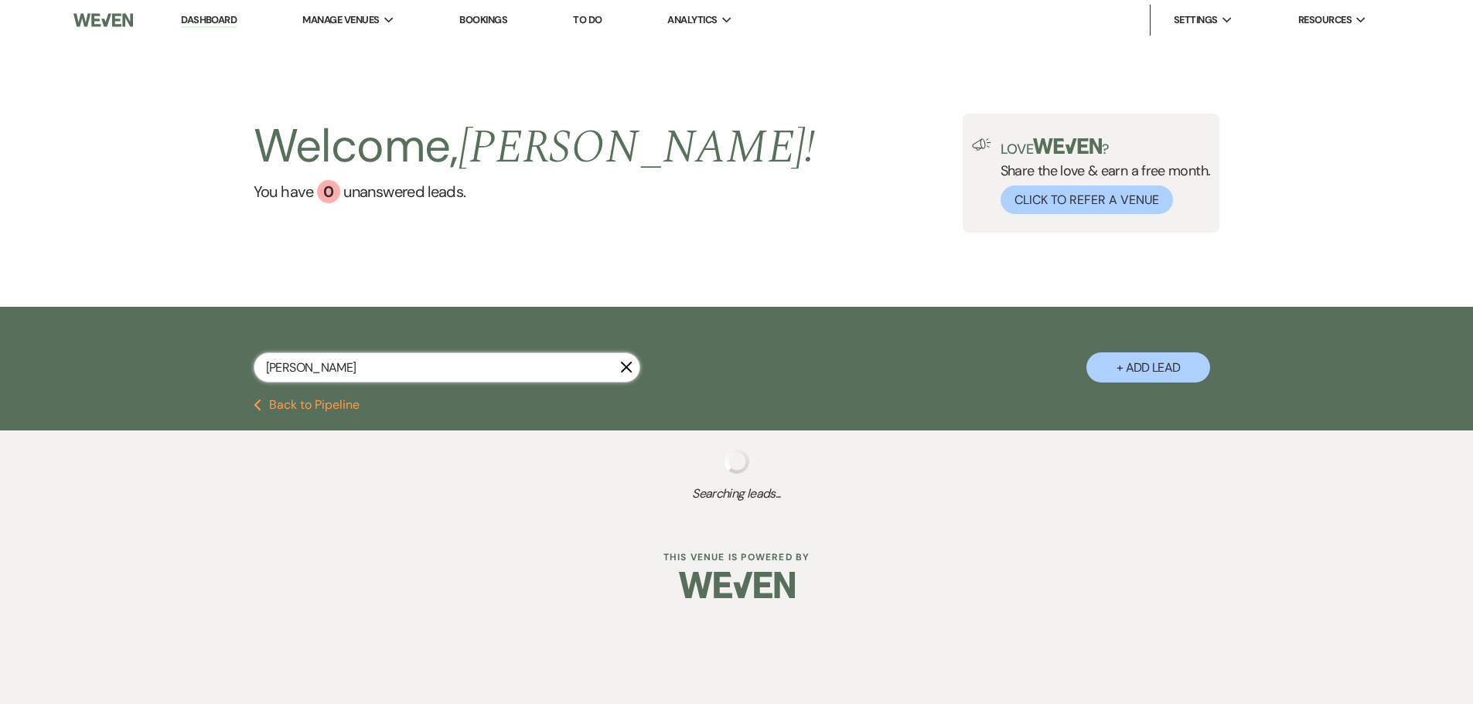
select select "8"
select select "6"
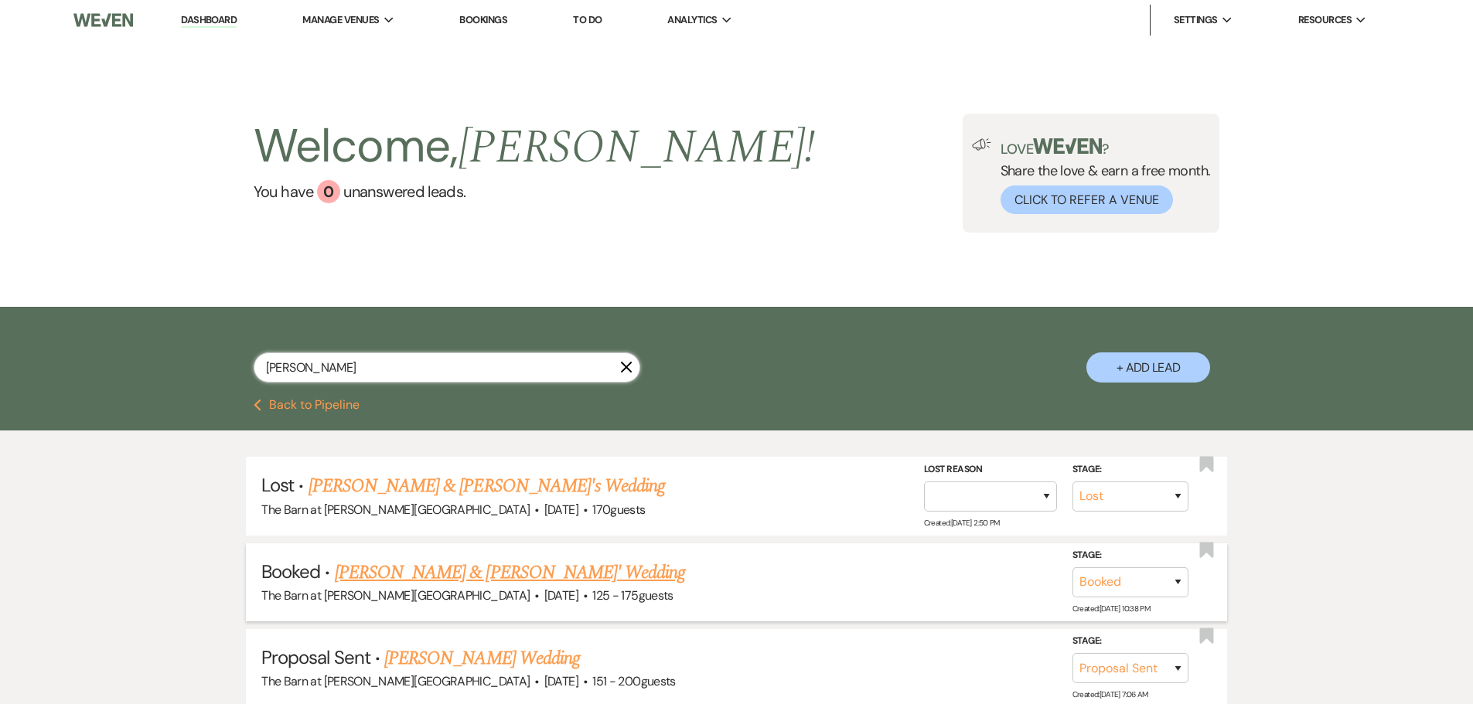
type input "[PERSON_NAME]"
click at [440, 569] on link "[PERSON_NAME] & [PERSON_NAME]' Wedding" at bounding box center [510, 573] width 351 height 28
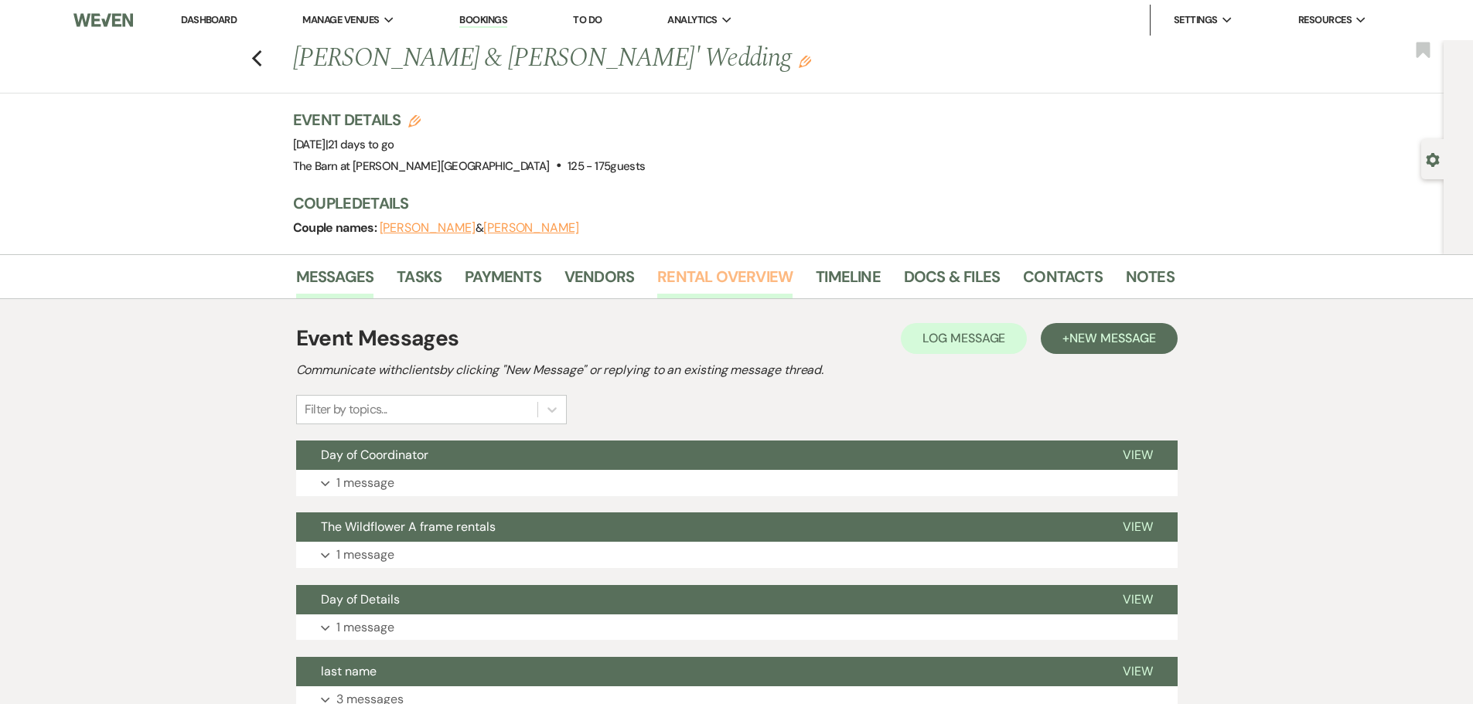
click at [722, 275] on link "Rental Overview" at bounding box center [724, 281] width 135 height 34
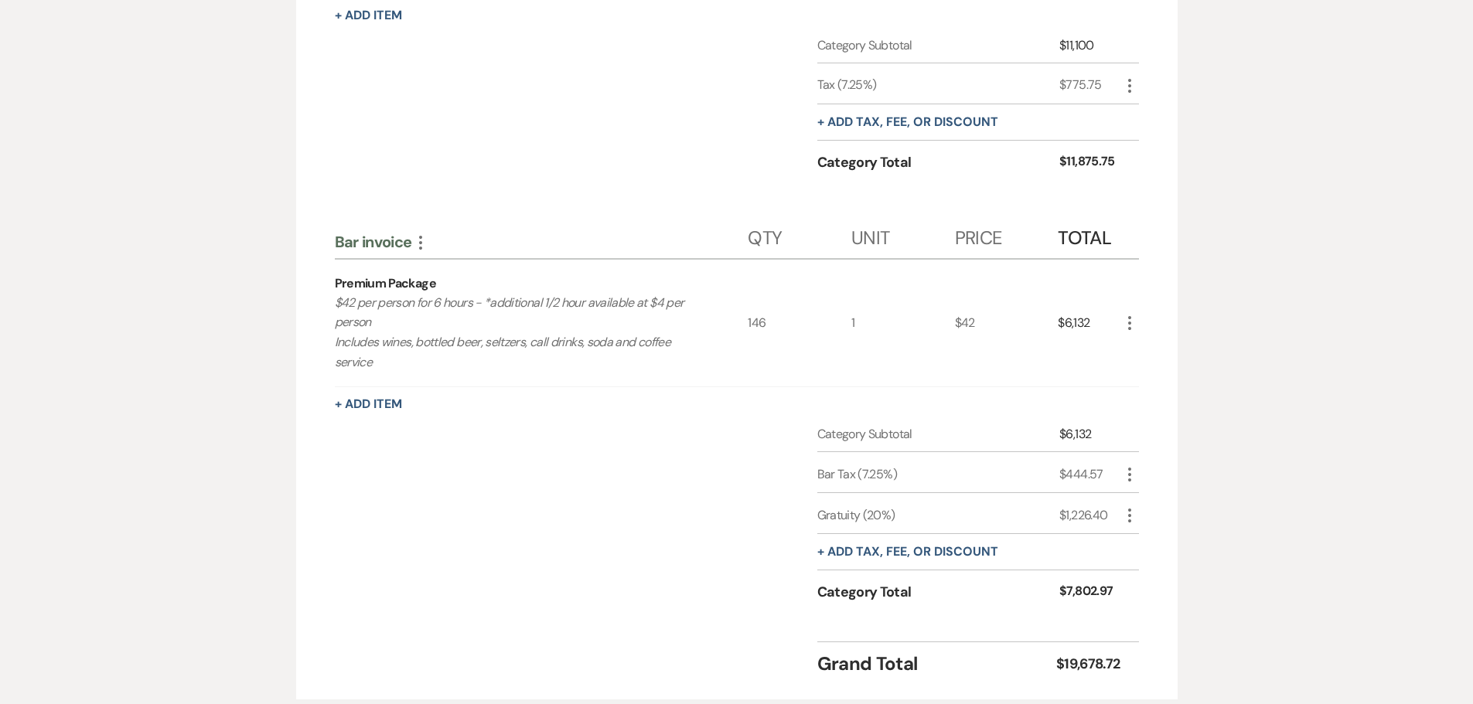
scroll to position [619, 0]
